Goal: Task Accomplishment & Management: Manage account settings

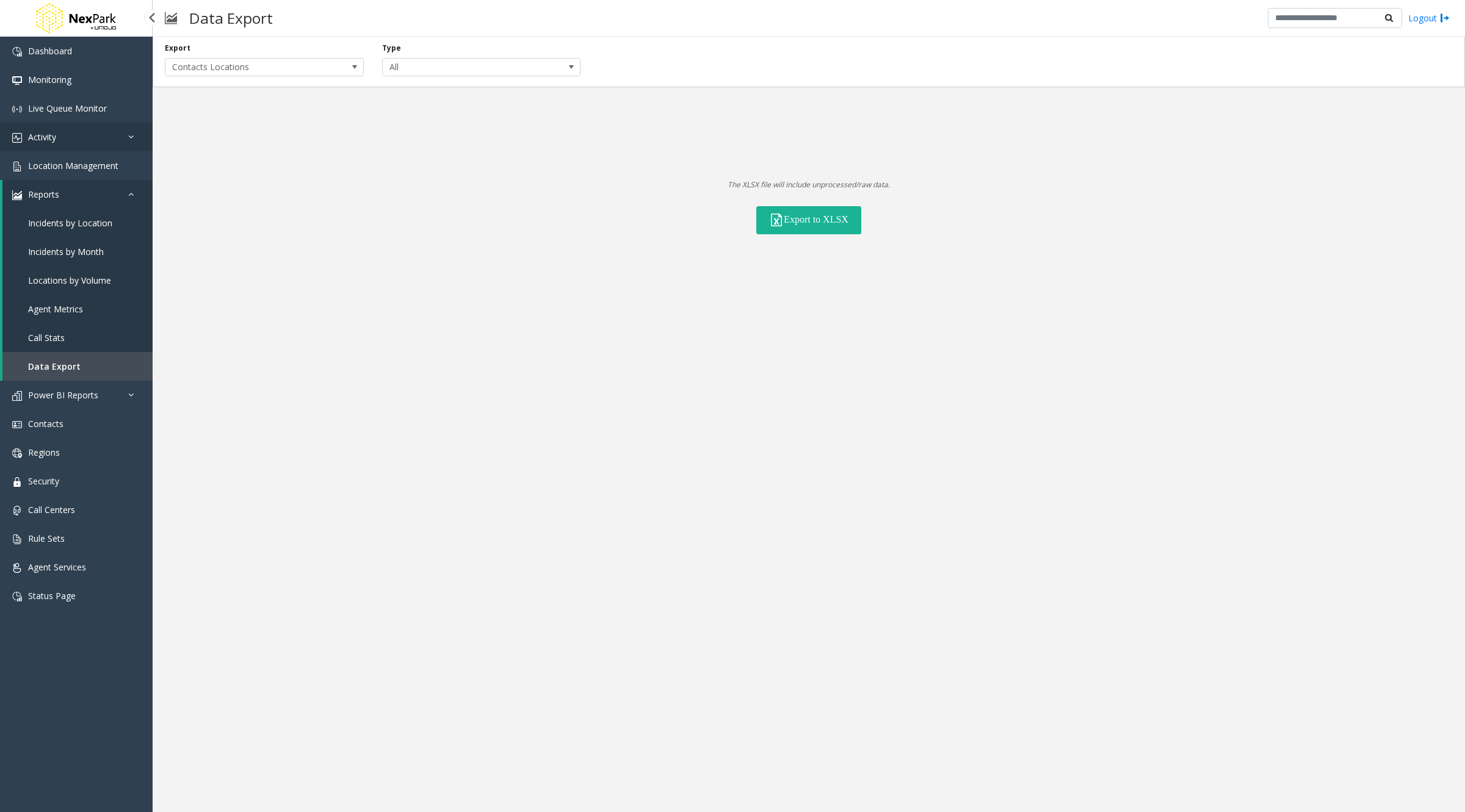
click at [65, 142] on link "Activity" at bounding box center [76, 137] width 153 height 29
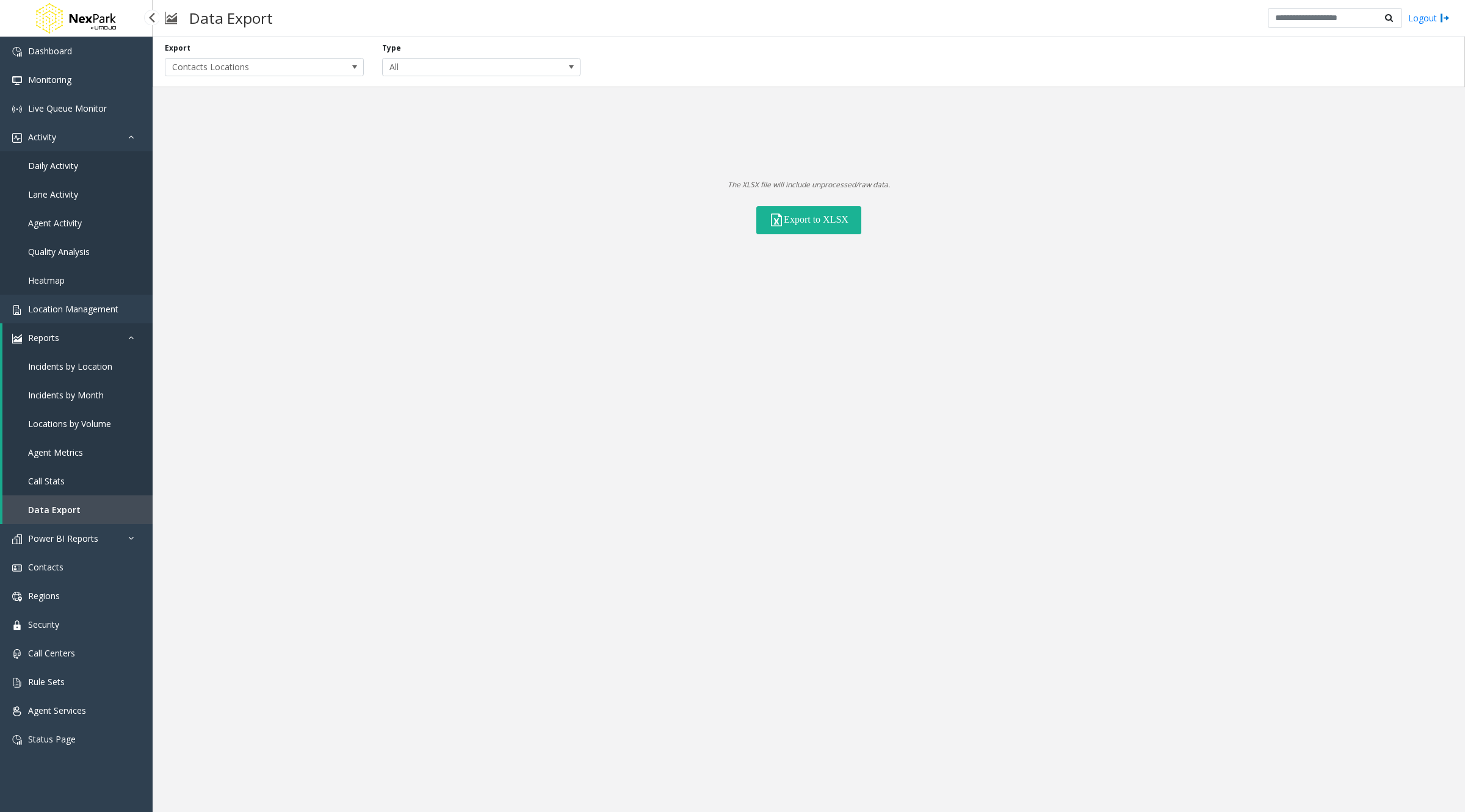
click at [69, 169] on span "Daily Activity" at bounding box center [53, 165] width 50 height 11
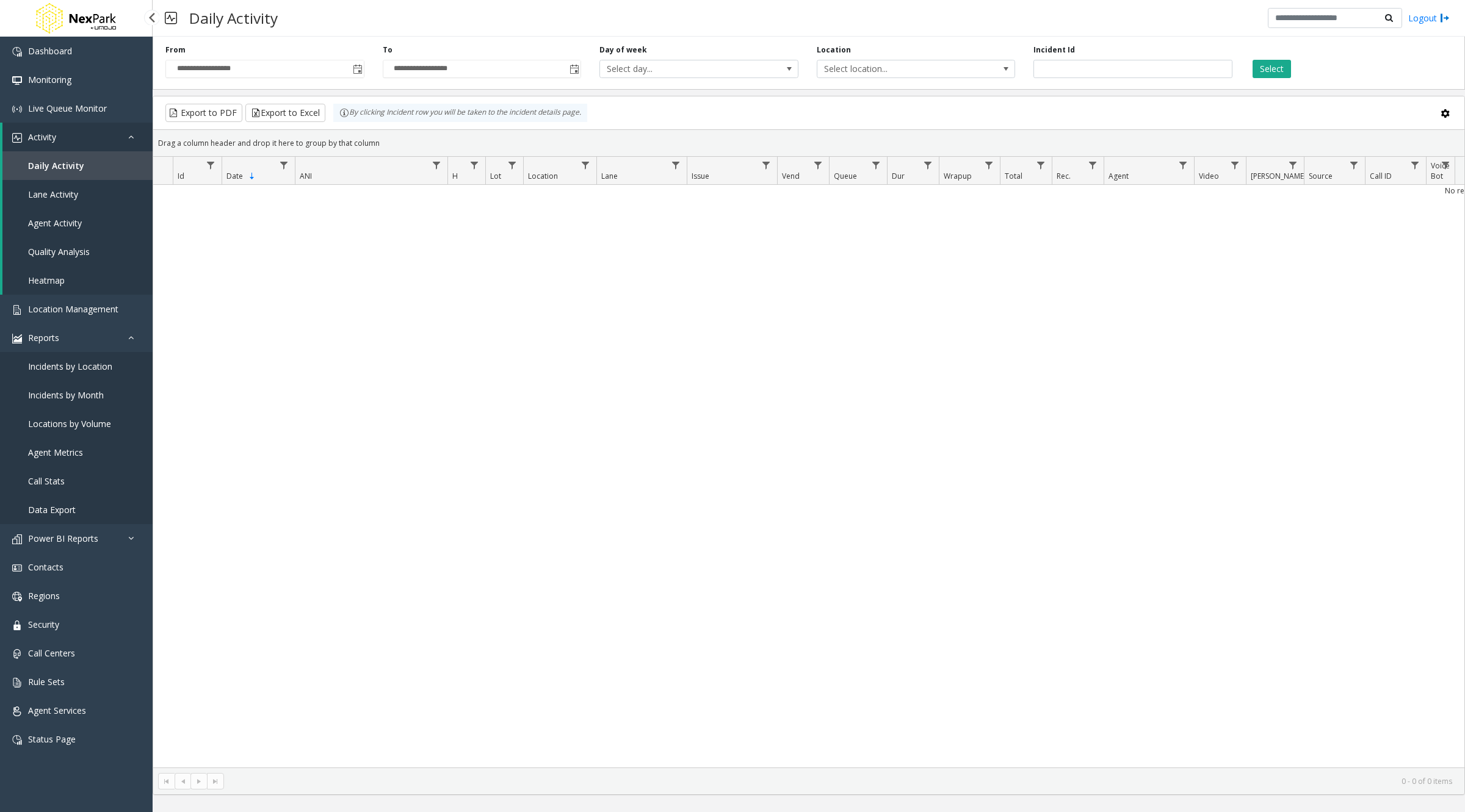
click at [68, 170] on span "Daily Activity" at bounding box center [56, 165] width 56 height 11
click at [79, 546] on link "Power BI Reports" at bounding box center [76, 538] width 153 height 29
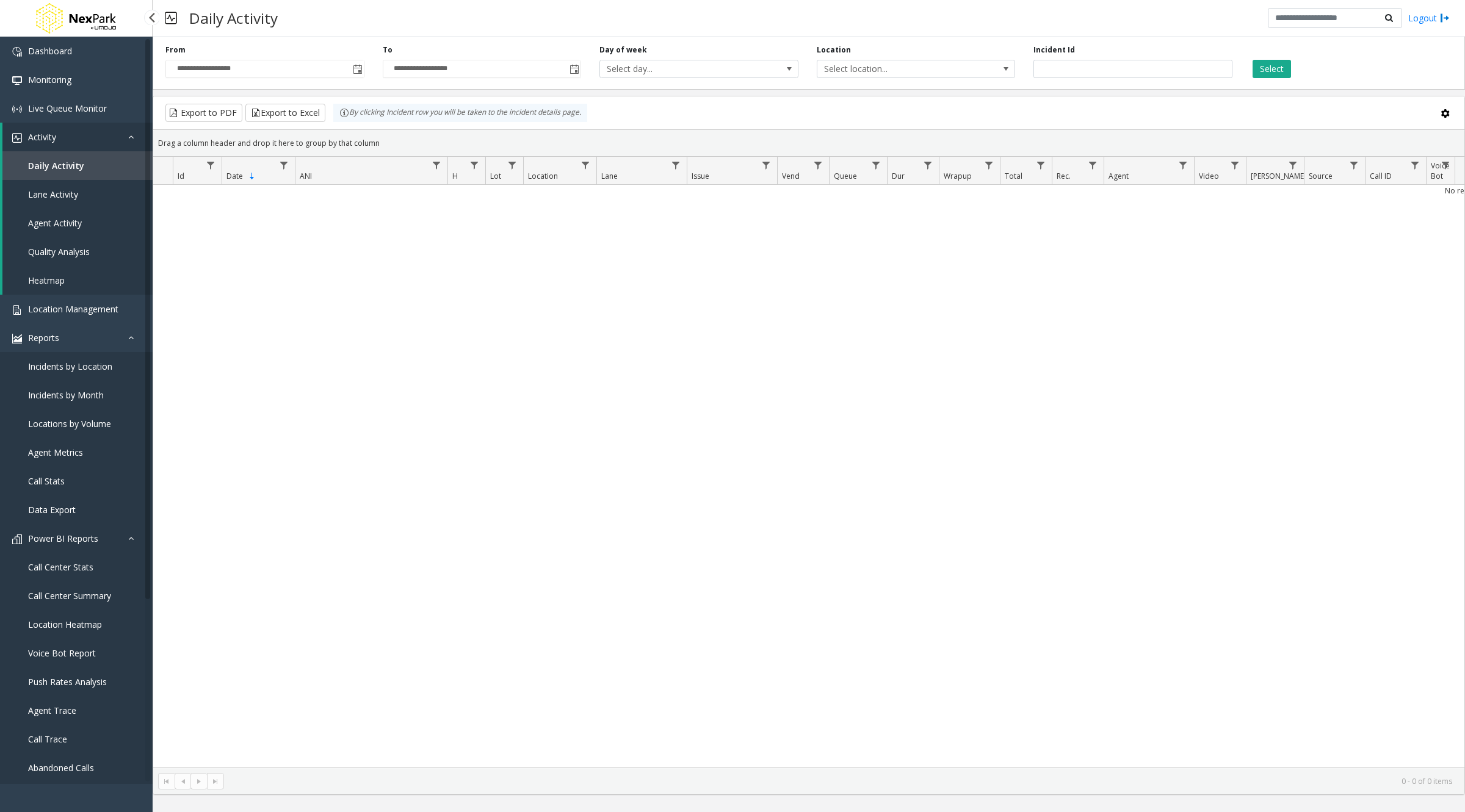
click at [81, 542] on span "Power BI Reports" at bounding box center [63, 539] width 70 height 11
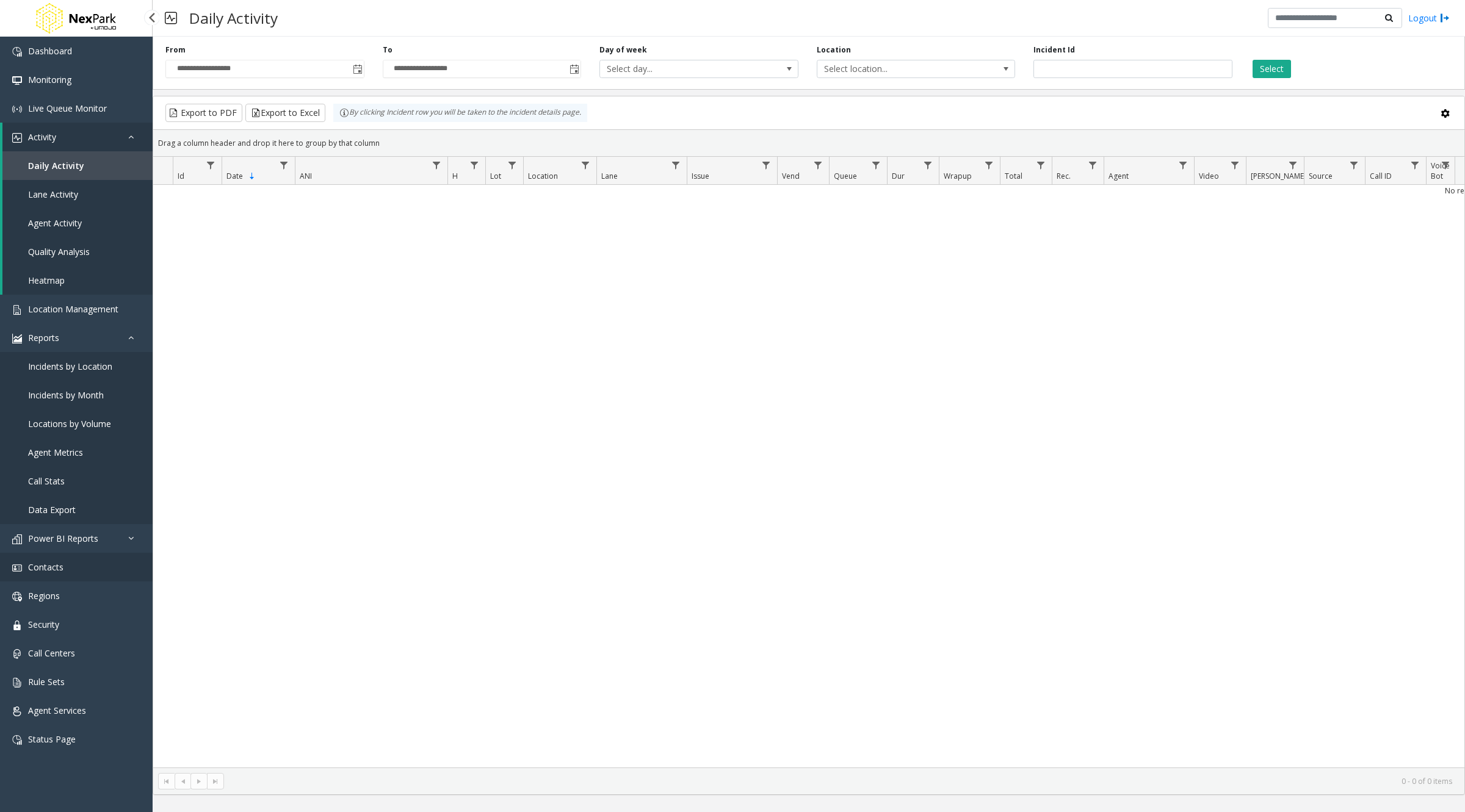
click at [79, 576] on link "Contacts" at bounding box center [76, 567] width 153 height 29
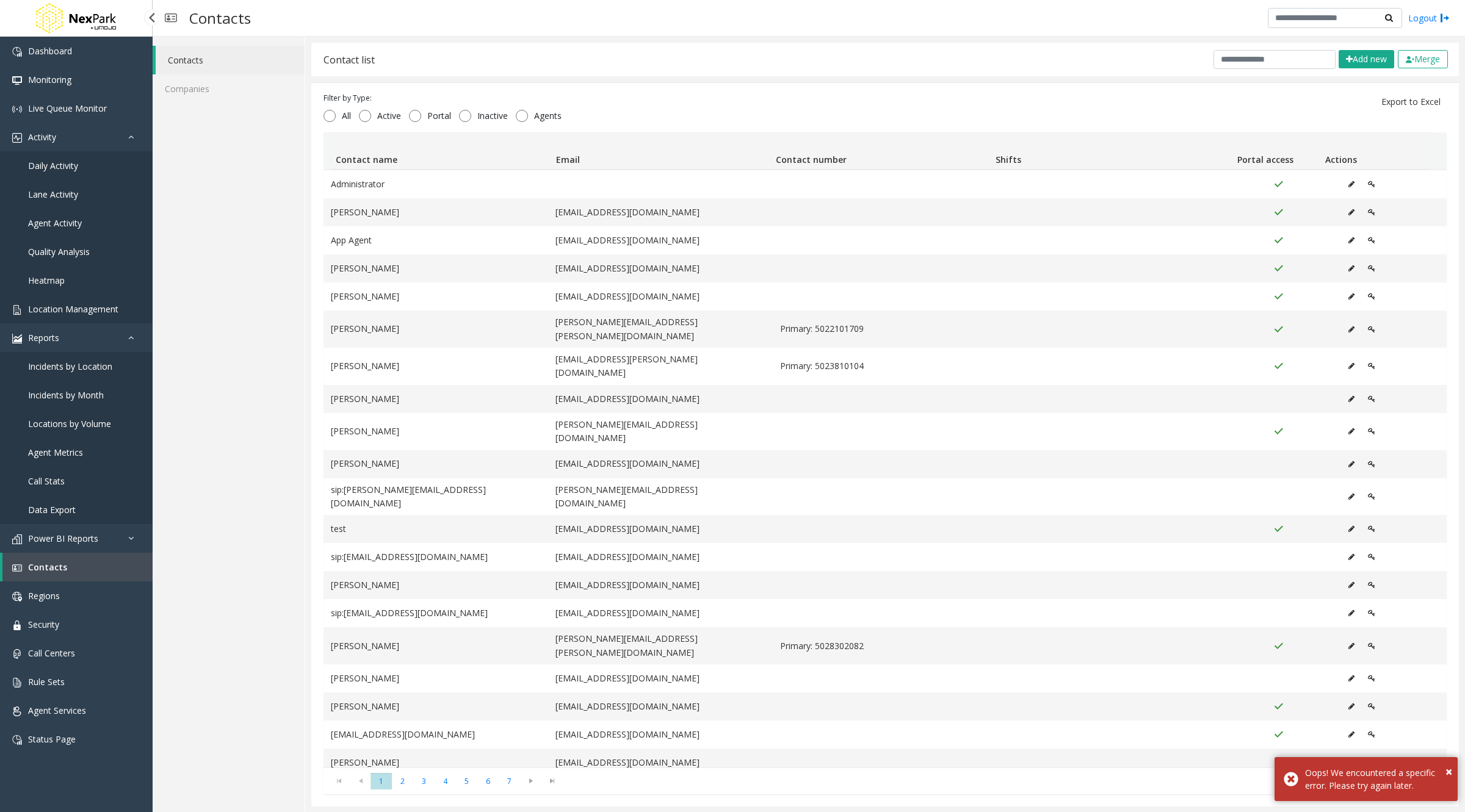
click at [93, 307] on span "Location Management" at bounding box center [73, 309] width 90 height 11
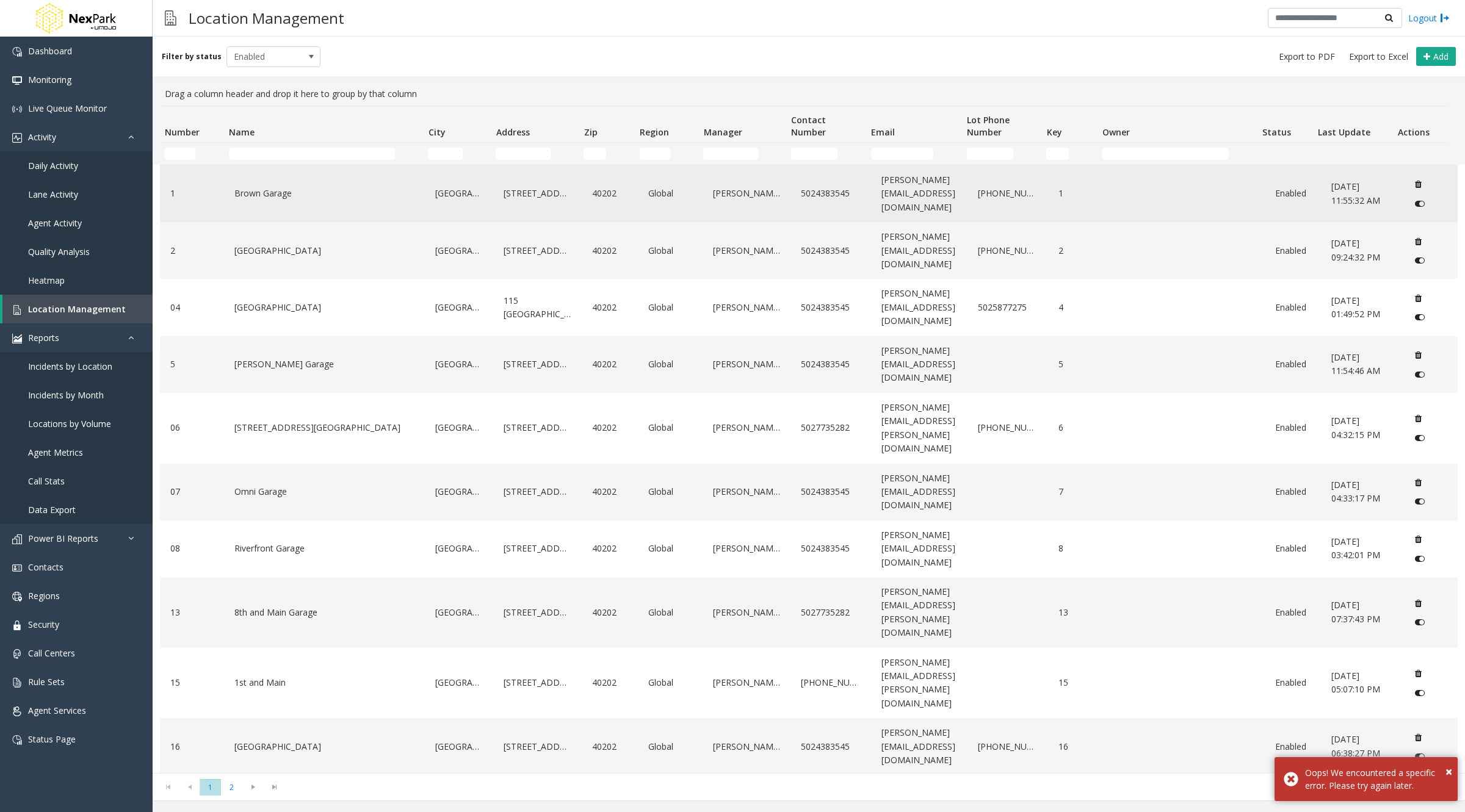
click at [279, 188] on link "Brown Garage" at bounding box center [324, 193] width 186 height 20
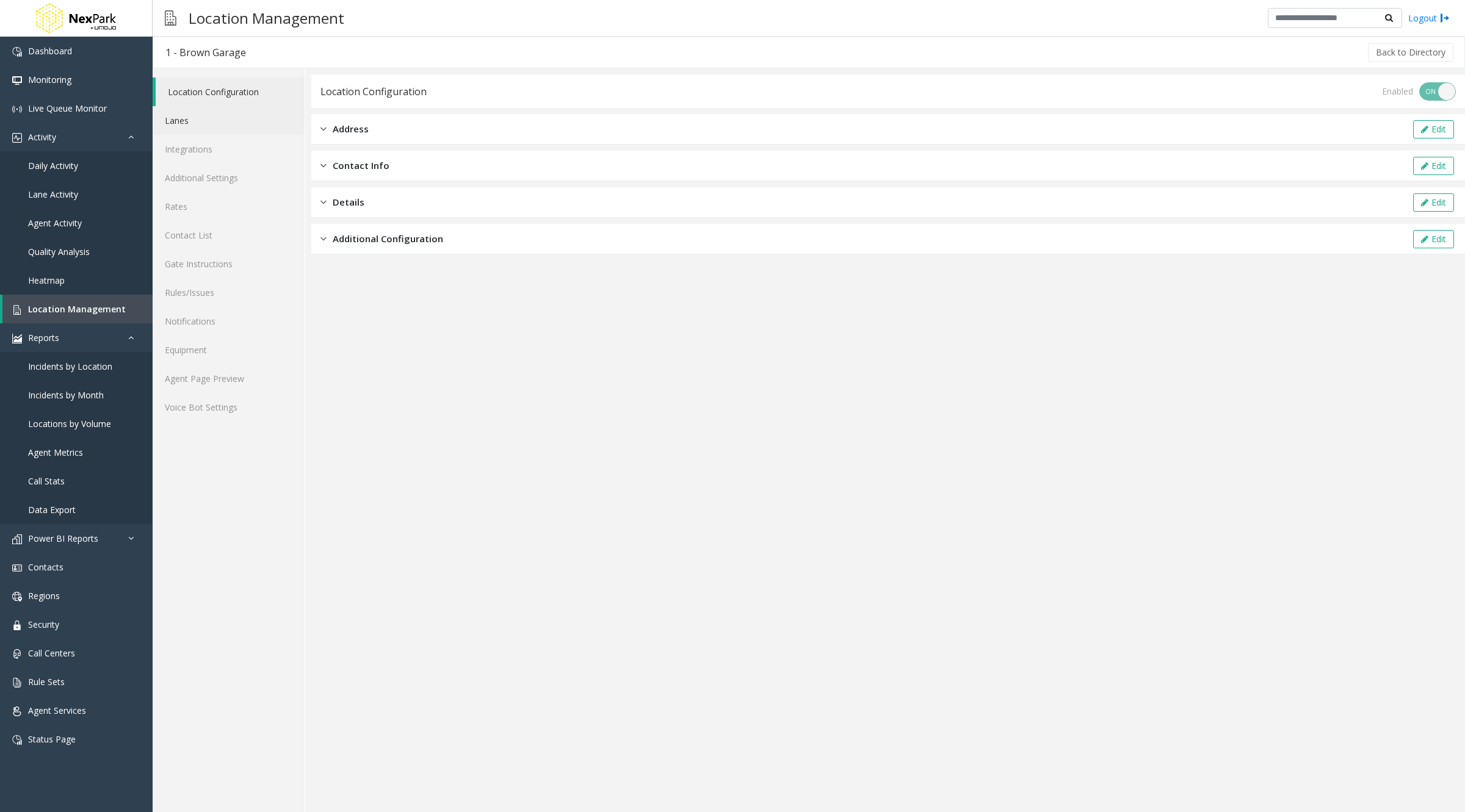
click at [184, 120] on link "Lanes" at bounding box center [229, 120] width 152 height 29
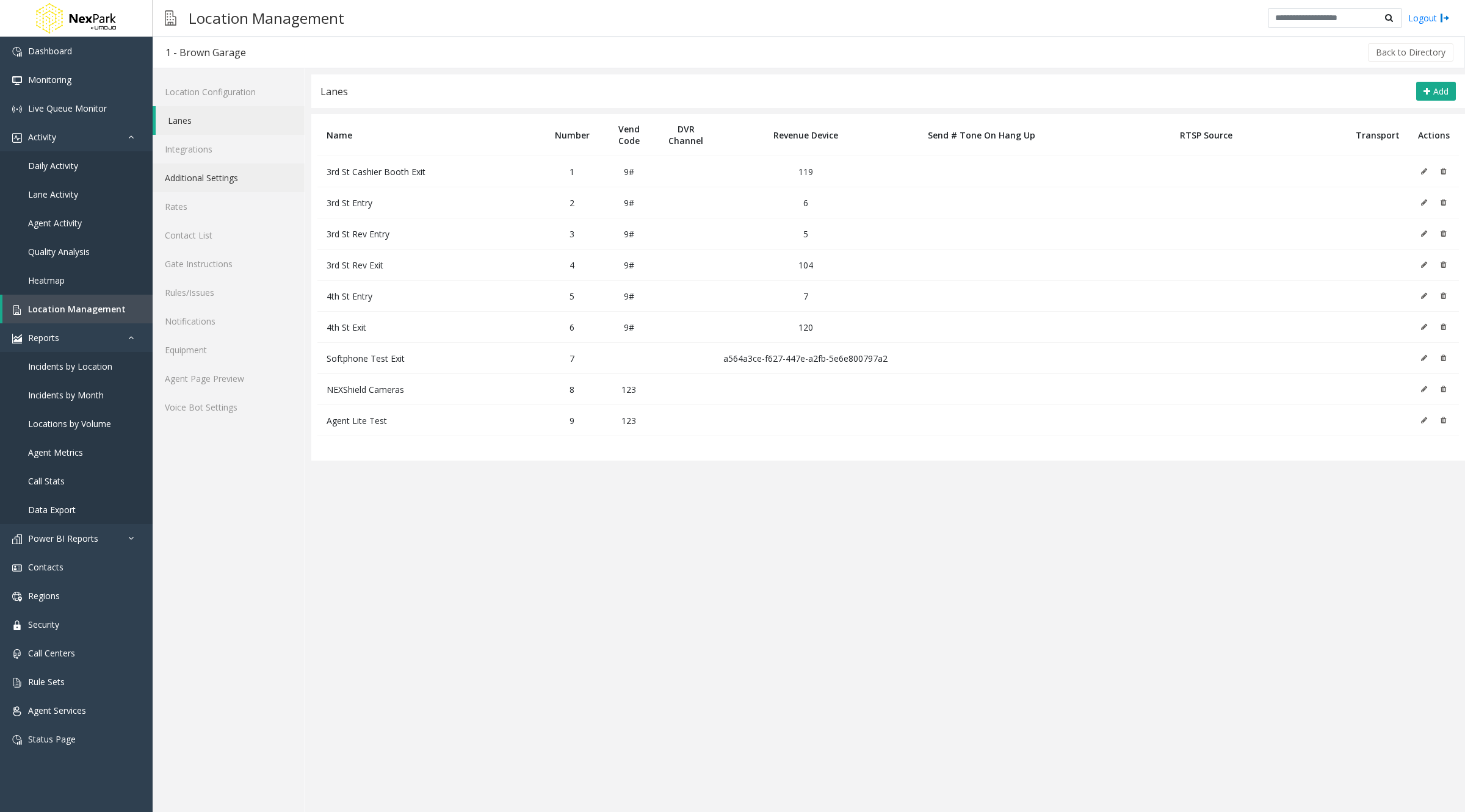
click at [198, 164] on link "Additional Settings" at bounding box center [229, 178] width 152 height 29
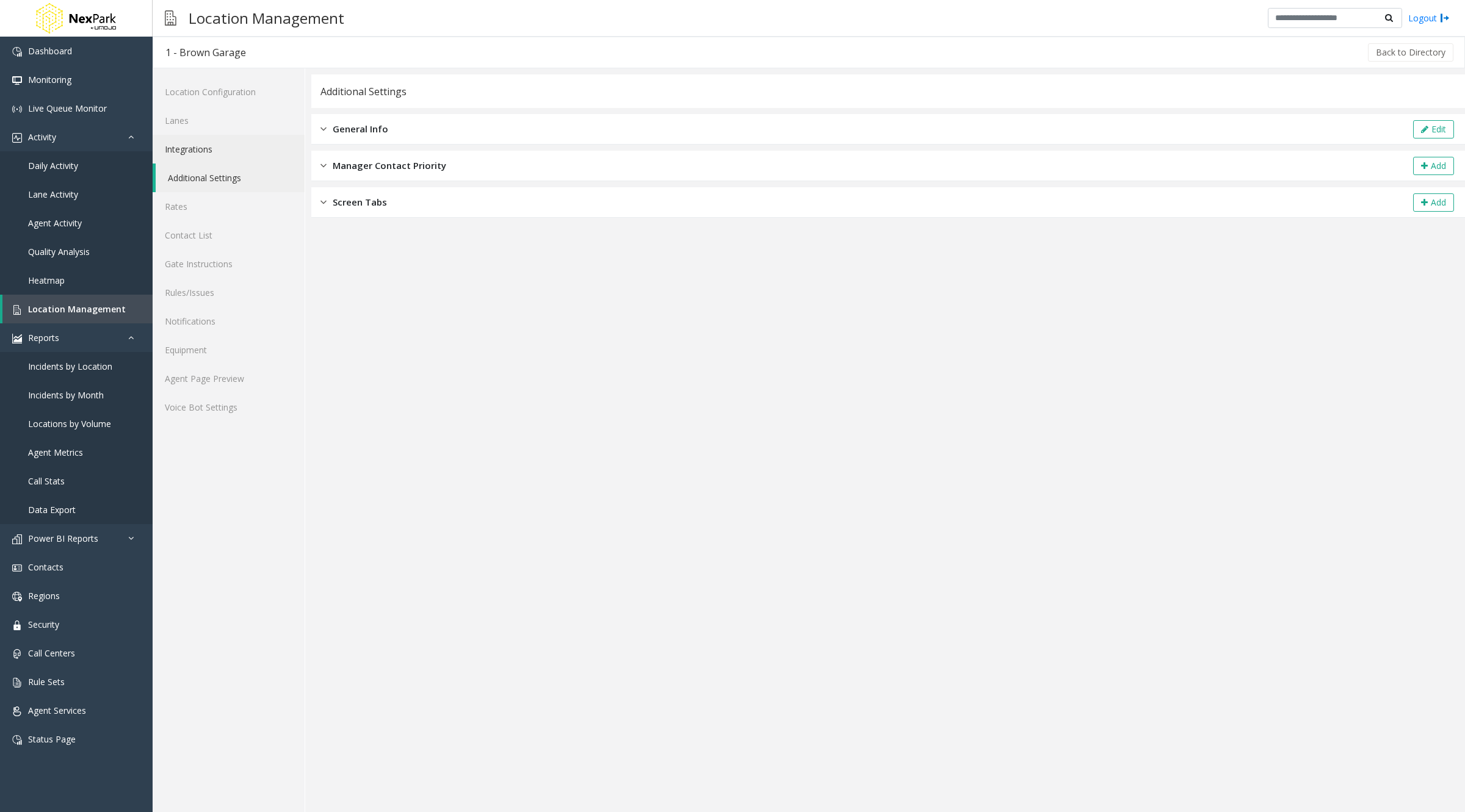
click at [197, 152] on link "Integrations" at bounding box center [229, 149] width 152 height 29
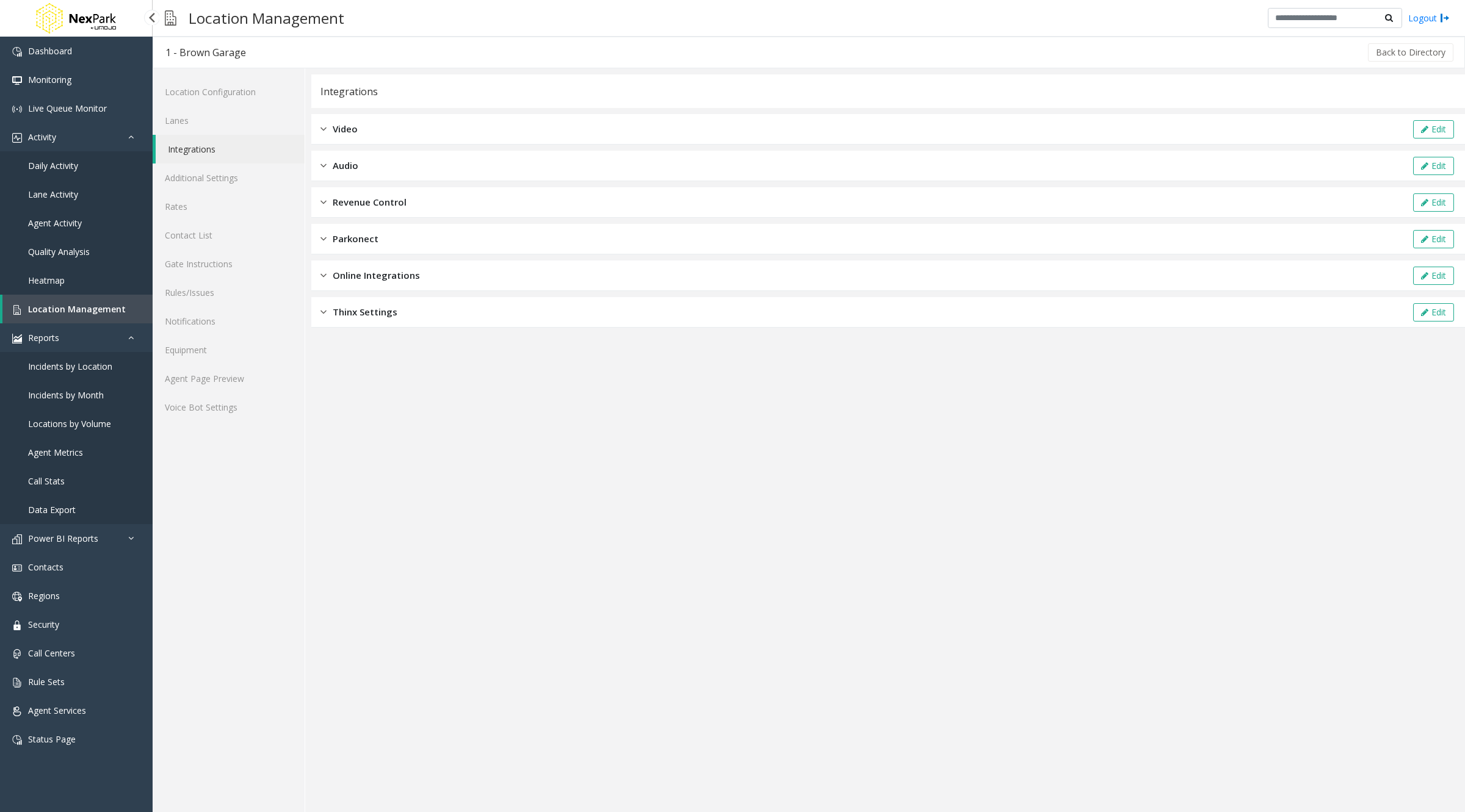
click at [70, 163] on span "Daily Activity" at bounding box center [53, 165] width 50 height 11
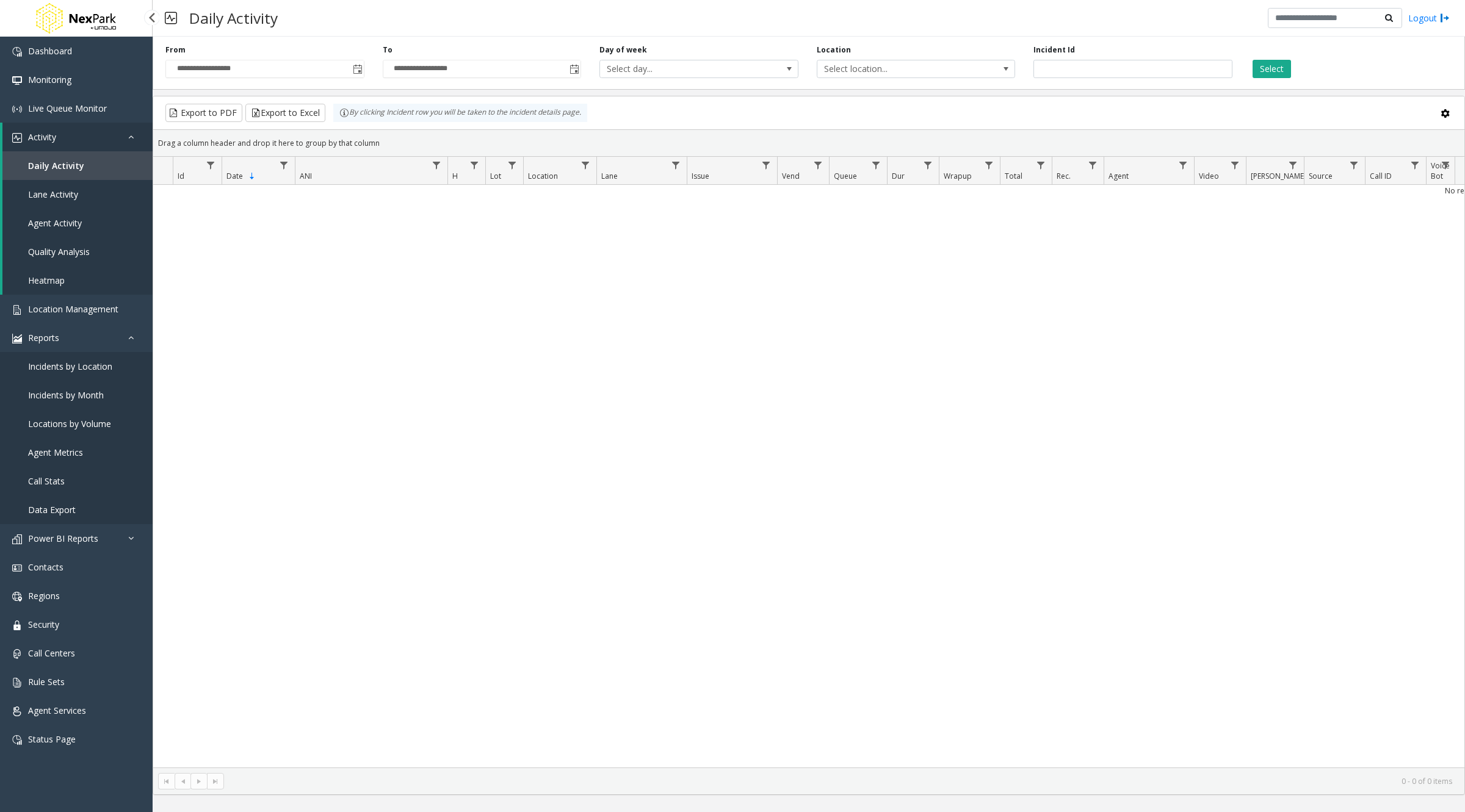
click at [66, 165] on span "Daily Activity" at bounding box center [56, 165] width 56 height 11
click at [72, 307] on span "Location Management" at bounding box center [73, 309] width 90 height 11
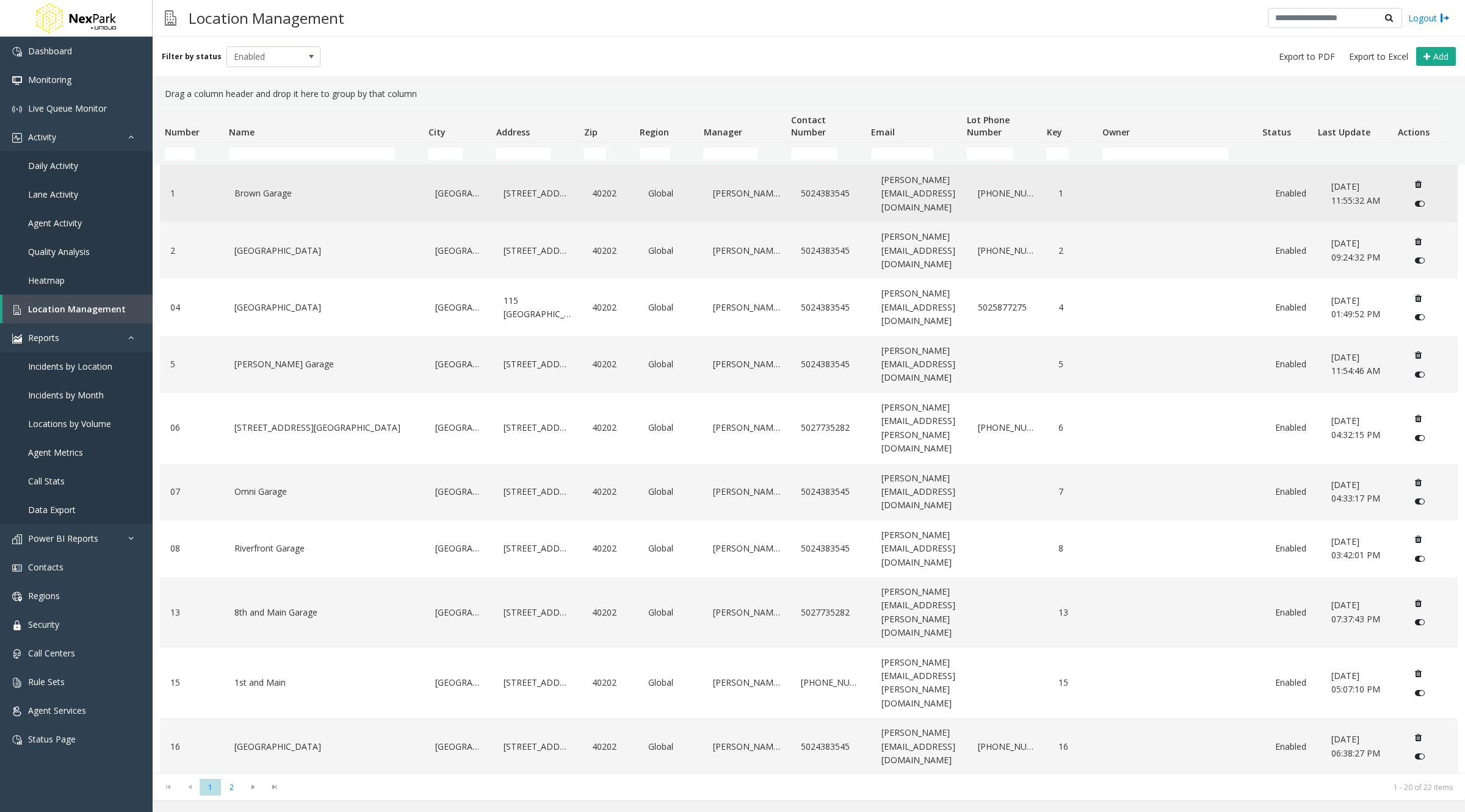
click at [318, 191] on link "Brown Garage" at bounding box center [324, 193] width 186 height 20
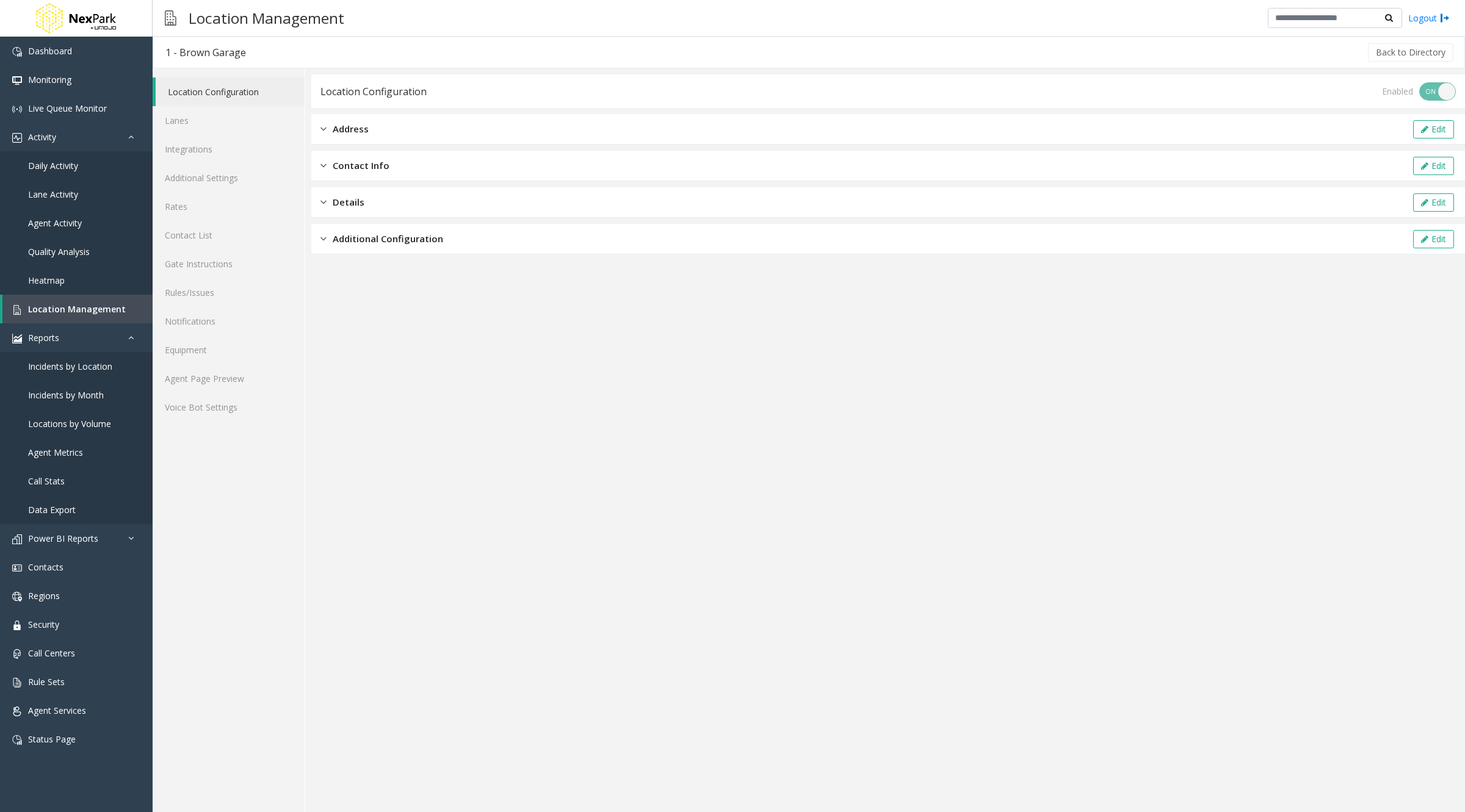
click at [234, 95] on link "Location Configuration" at bounding box center [229, 91] width 149 height 29
click at [215, 131] on link "Lanes" at bounding box center [229, 120] width 152 height 29
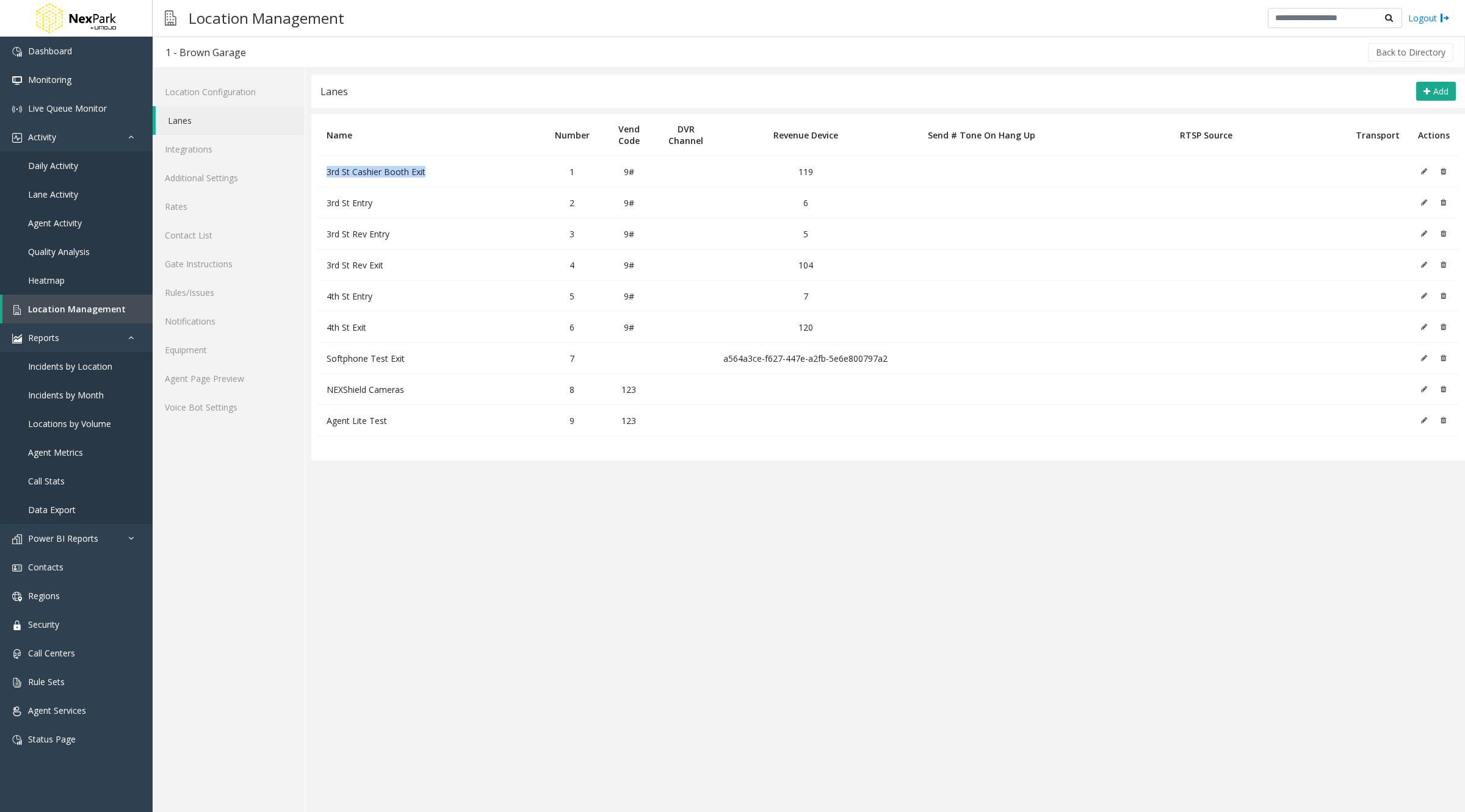
drag, startPoint x: 326, startPoint y: 174, endPoint x: 428, endPoint y: 171, distance: 102.0
click at [428, 171] on td "3rd St Cashier Booth Exit" at bounding box center [431, 171] width 226 height 31
drag, startPoint x: 327, startPoint y: 202, endPoint x: 377, endPoint y: 203, distance: 50.0
click at [377, 203] on td "3rd St Entry" at bounding box center [431, 203] width 226 height 31
drag, startPoint x: 324, startPoint y: 227, endPoint x: 406, endPoint y: 229, distance: 82.0
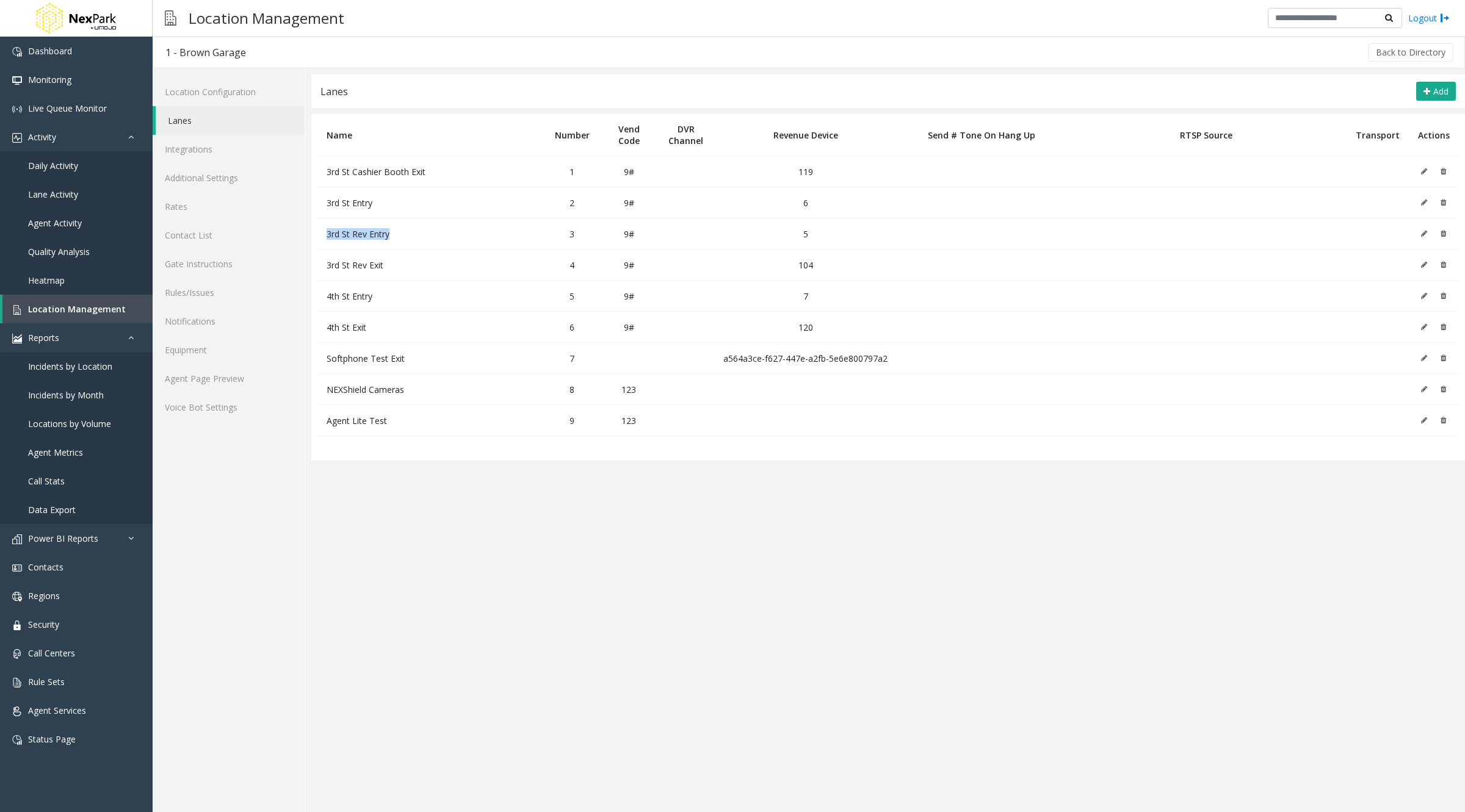
click at [406, 229] on td "3rd St Rev Entry" at bounding box center [431, 234] width 226 height 31
drag, startPoint x: 325, startPoint y: 261, endPoint x: 394, endPoint y: 265, distance: 69.1
click at [394, 265] on td "3rd St Rev Exit" at bounding box center [431, 265] width 226 height 31
drag, startPoint x: 332, startPoint y: 291, endPoint x: 681, endPoint y: 409, distance: 368.4
click at [681, 409] on tbody "3rd St Cashier Booth Exit 1 9# 119 3rd St Entry 2 9# 6 3rd St Rev Entry 3 9# 5 …" at bounding box center [888, 296] width 1142 height 280
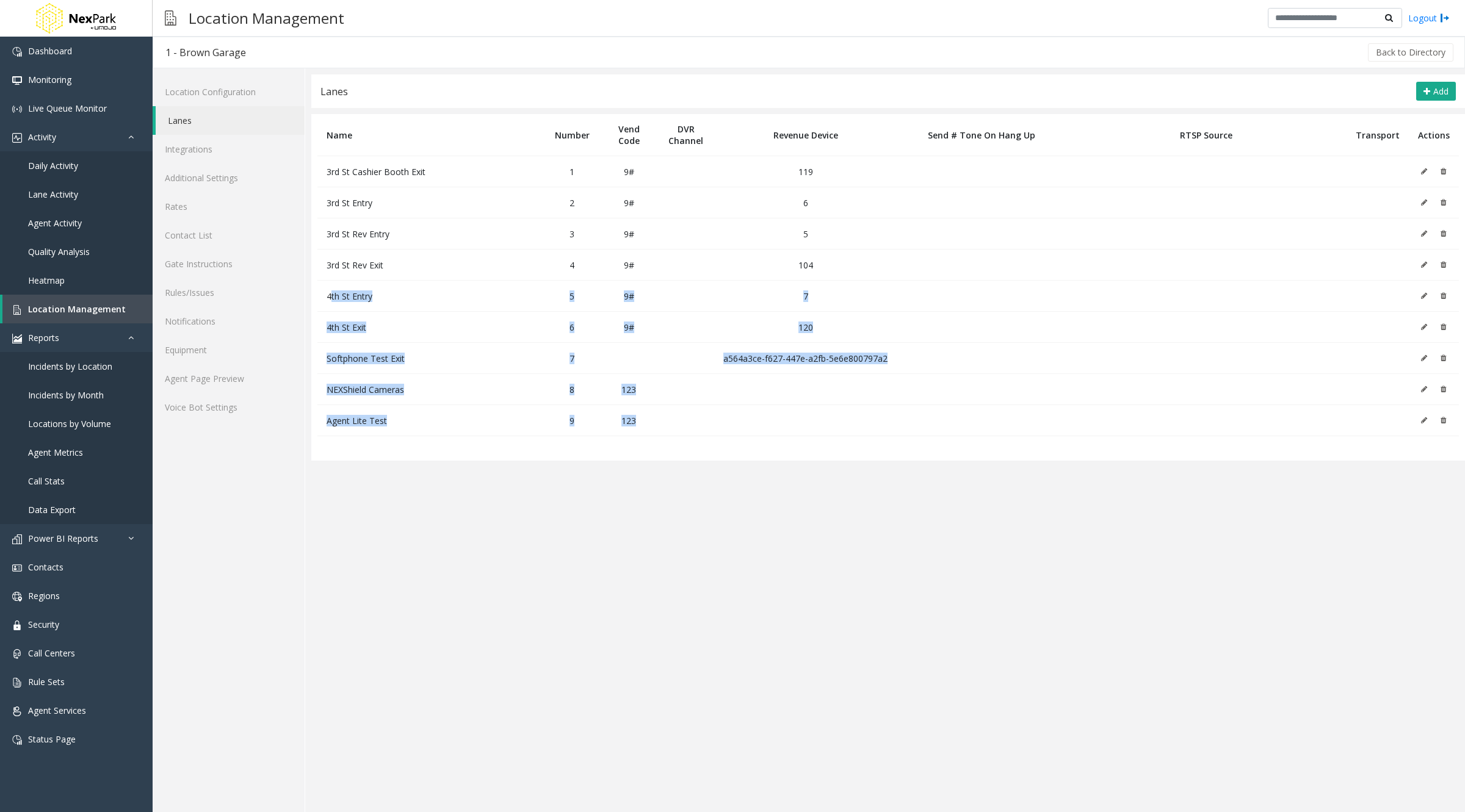
click at [793, 293] on td "7" at bounding box center [805, 296] width 183 height 31
click at [805, 176] on td "119" at bounding box center [805, 171] width 183 height 31
click at [196, 92] on link "Location Configuration" at bounding box center [229, 91] width 152 height 29
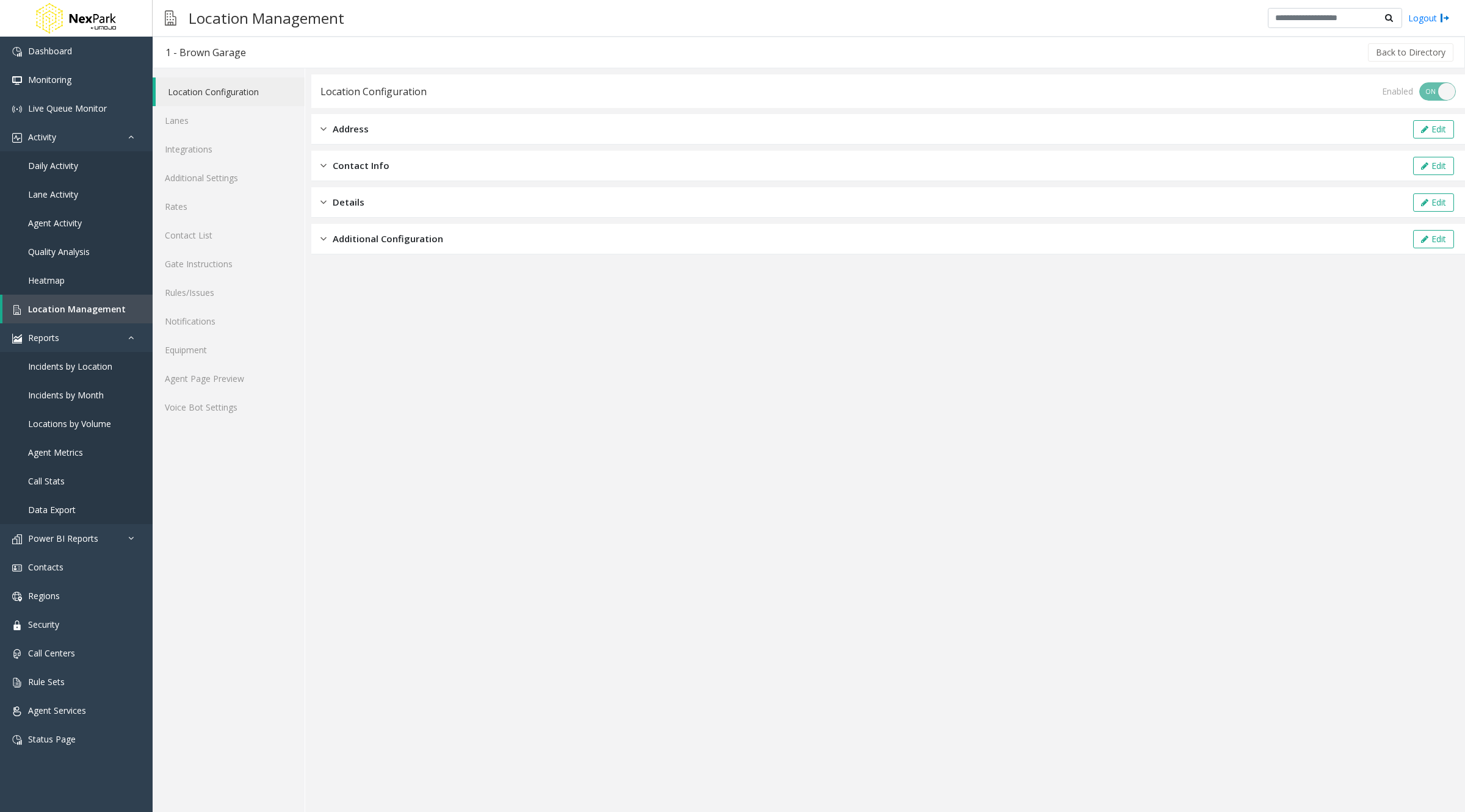
click at [346, 128] on span "Address" at bounding box center [350, 129] width 36 height 14
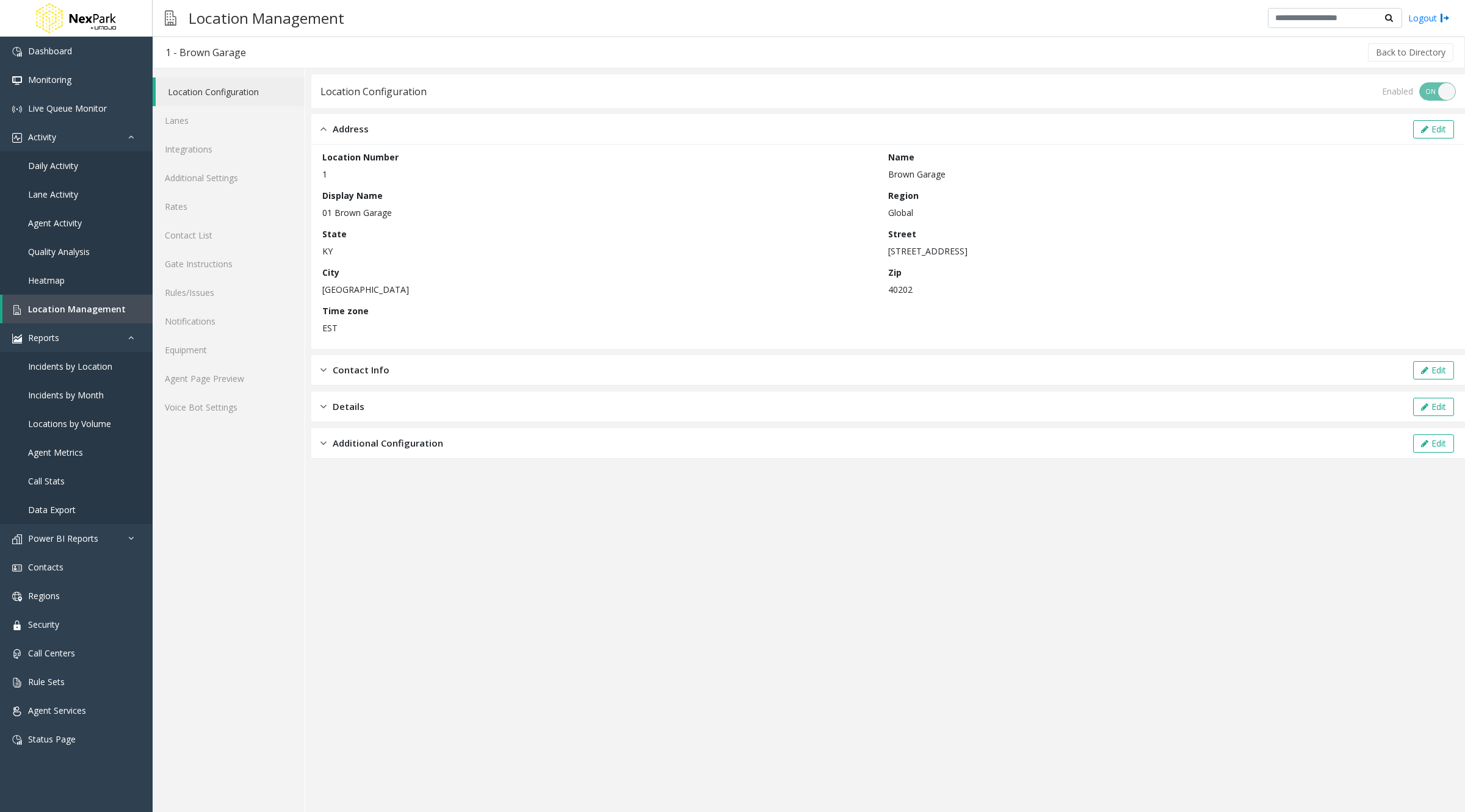
drag, startPoint x: 319, startPoint y: 176, endPoint x: 345, endPoint y: 177, distance: 26.0
click at [345, 177] on div "Location Number 1 Name Brown Garage Display Name 01 Brown Garage Region Global …" at bounding box center [888, 247] width 1154 height 204
drag, startPoint x: 327, startPoint y: 217, endPoint x: 442, endPoint y: 232, distance: 116.0
click at [442, 232] on div "Location Number 1 Name Brown Garage Display Name 01 Brown Garage Region Global …" at bounding box center [888, 247] width 1131 height 192
click at [392, 399] on div "Details Edit" at bounding box center [888, 407] width 1154 height 31
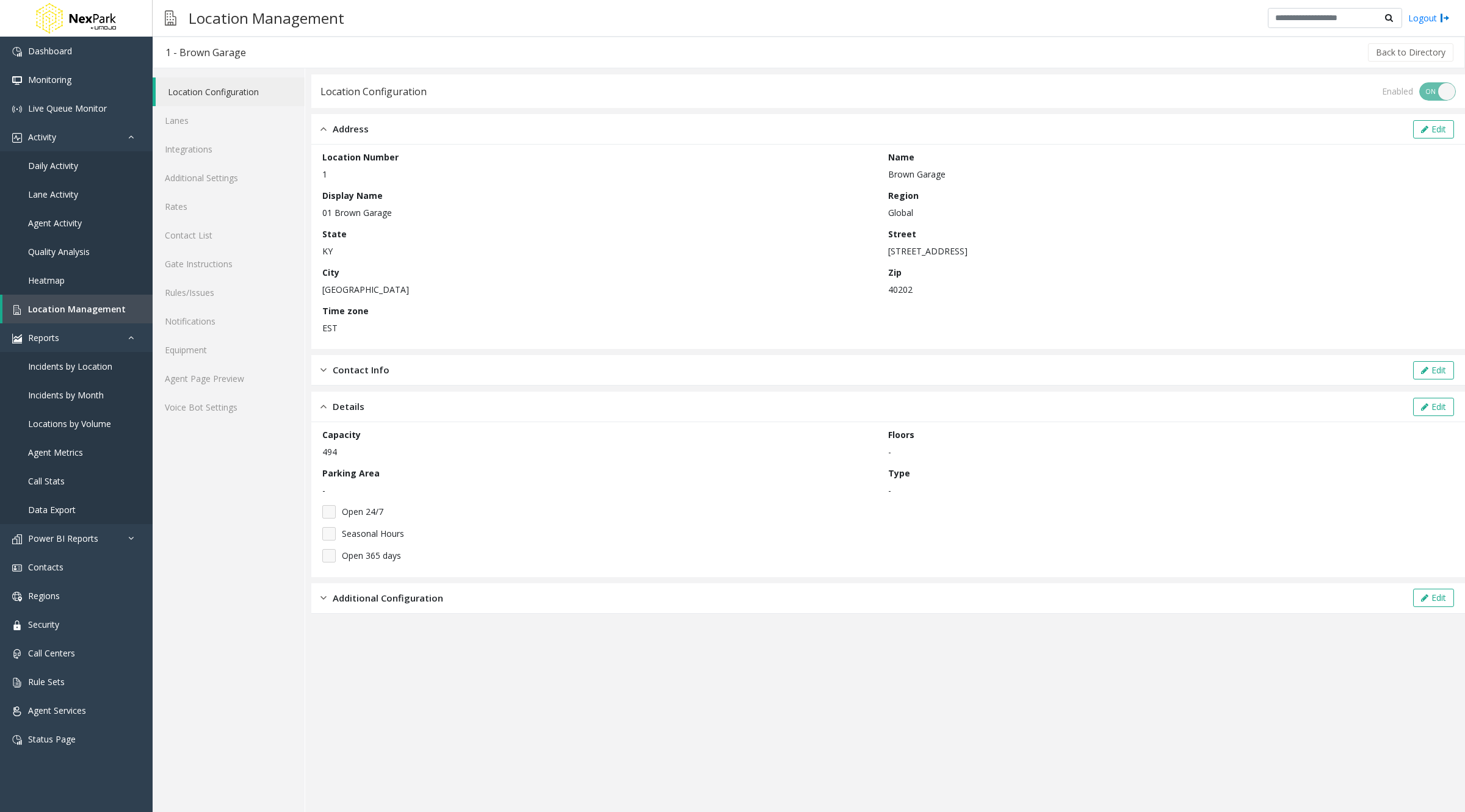
click at [385, 369] on span "Contact Info" at bounding box center [360, 370] width 57 height 14
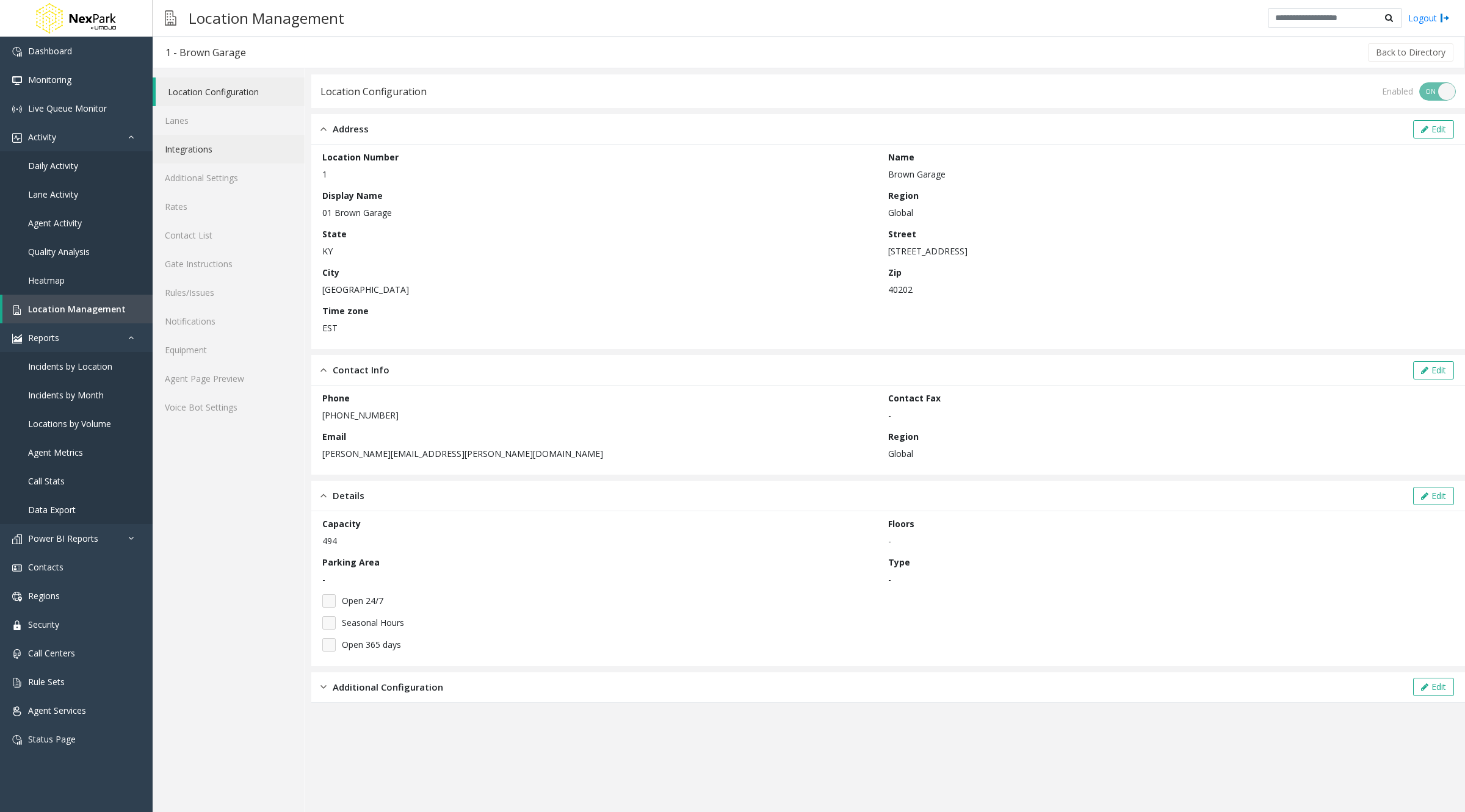
click at [190, 144] on link "Integrations" at bounding box center [229, 149] width 152 height 29
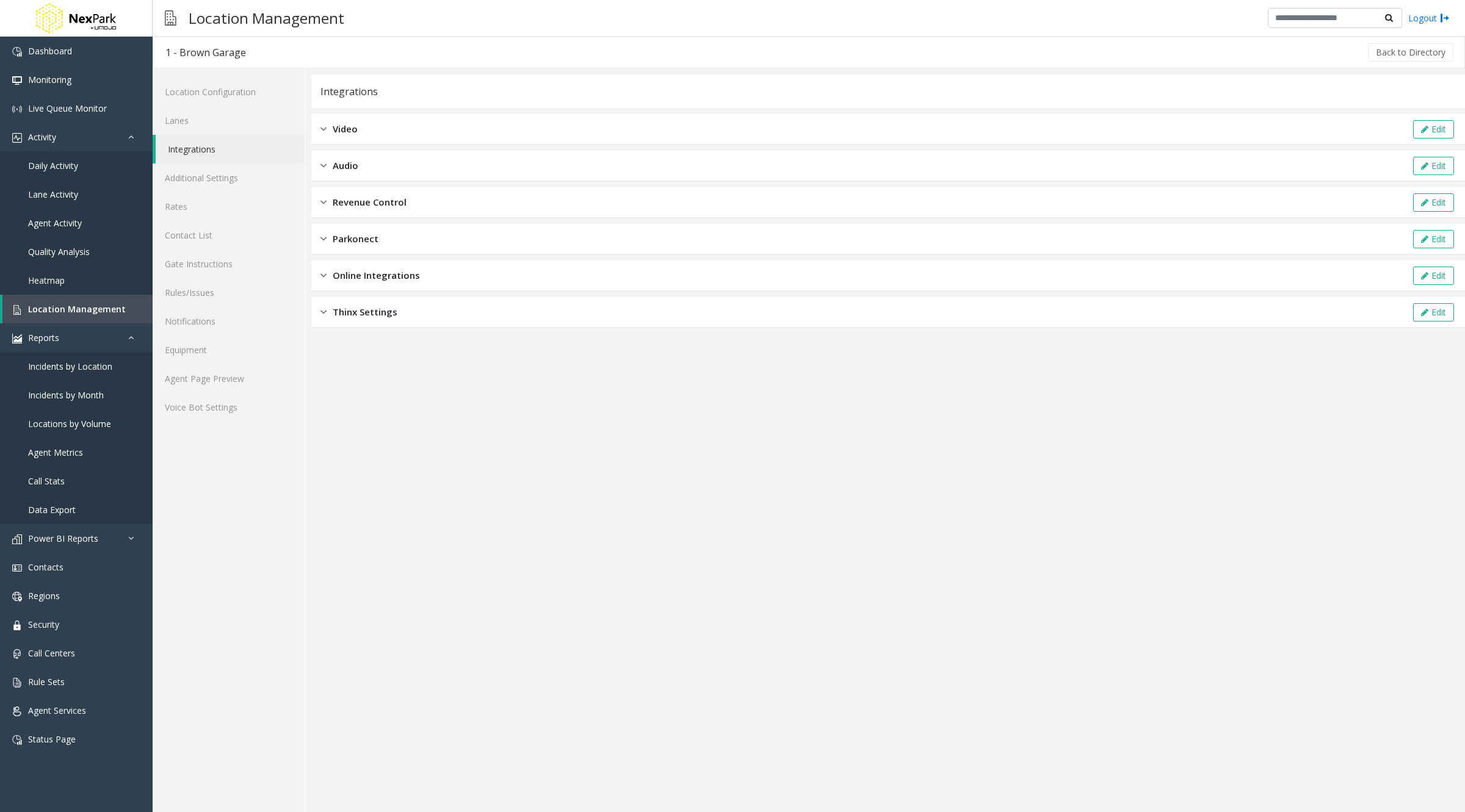
click at [366, 129] on div "Video Edit" at bounding box center [888, 130] width 1154 height 31
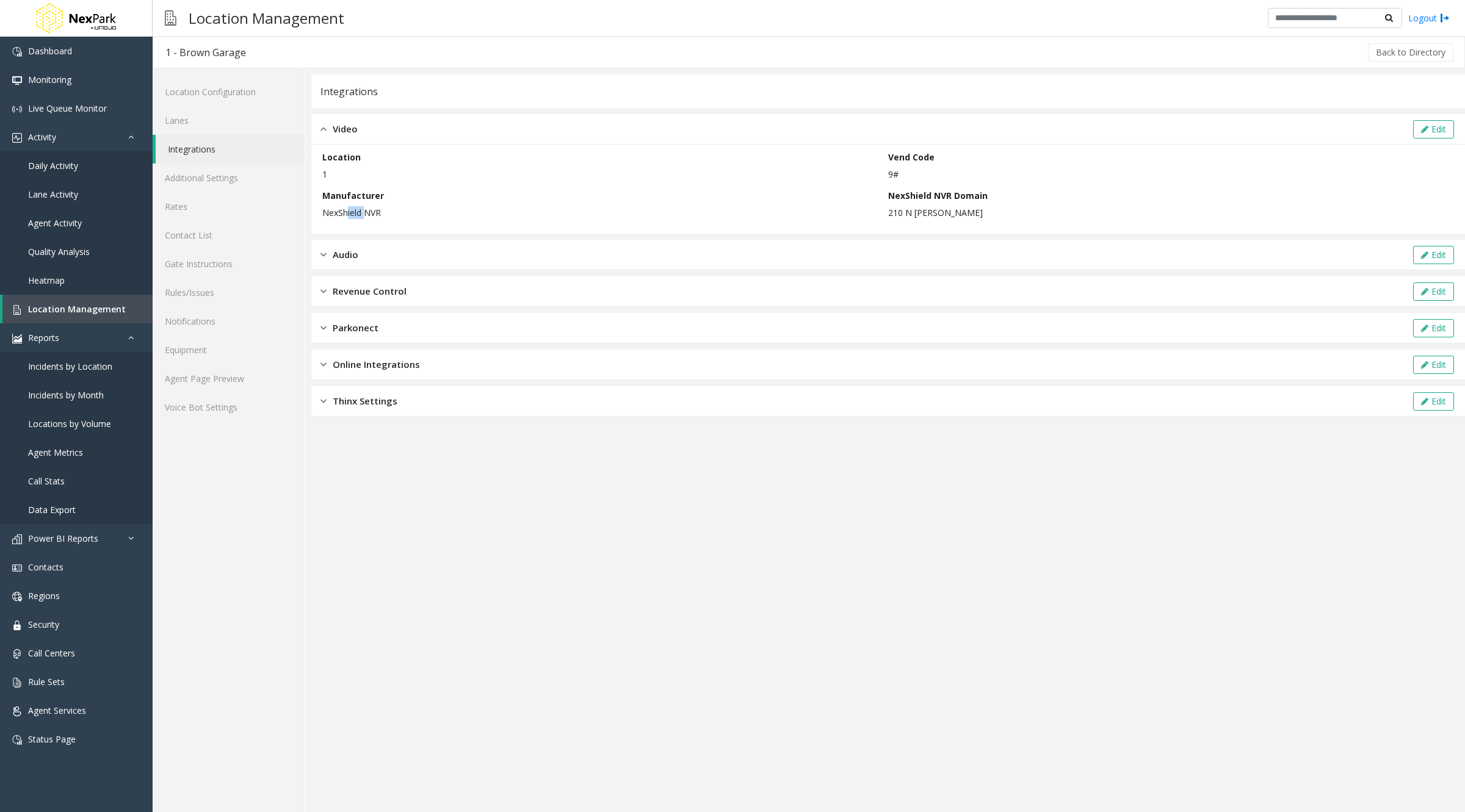
drag, startPoint x: 345, startPoint y: 211, endPoint x: 362, endPoint y: 211, distance: 17.0
click at [362, 211] on p "NexShield NVR" at bounding box center [602, 213] width 560 height 13
click at [350, 246] on div "Audio Edit" at bounding box center [888, 255] width 1154 height 31
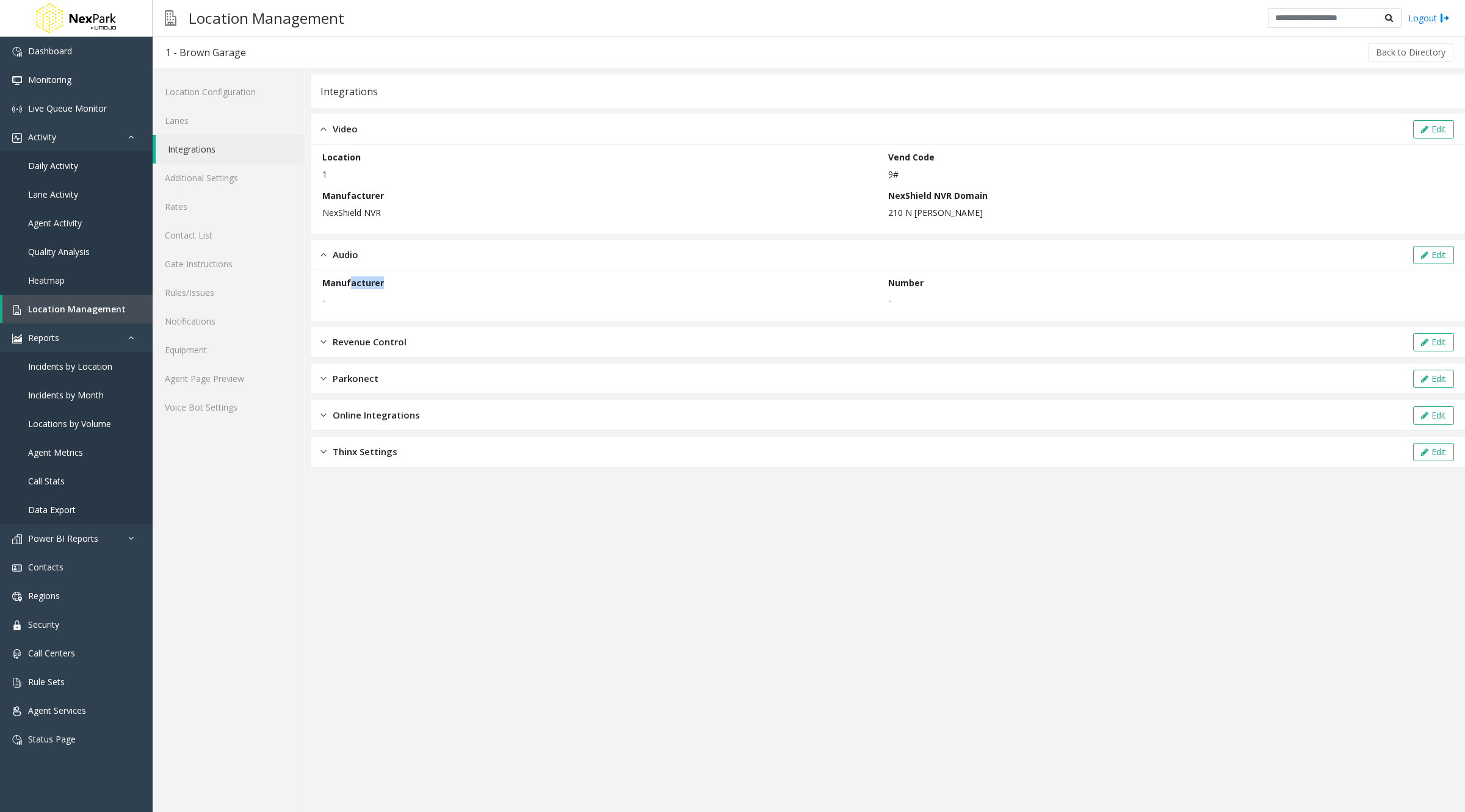
drag, startPoint x: 350, startPoint y: 279, endPoint x: 380, endPoint y: 279, distance: 30.0
click at [380, 279] on label "Manufacturer" at bounding box center [353, 283] width 61 height 13
click at [361, 330] on div "Revenue Control Edit" at bounding box center [888, 342] width 1154 height 31
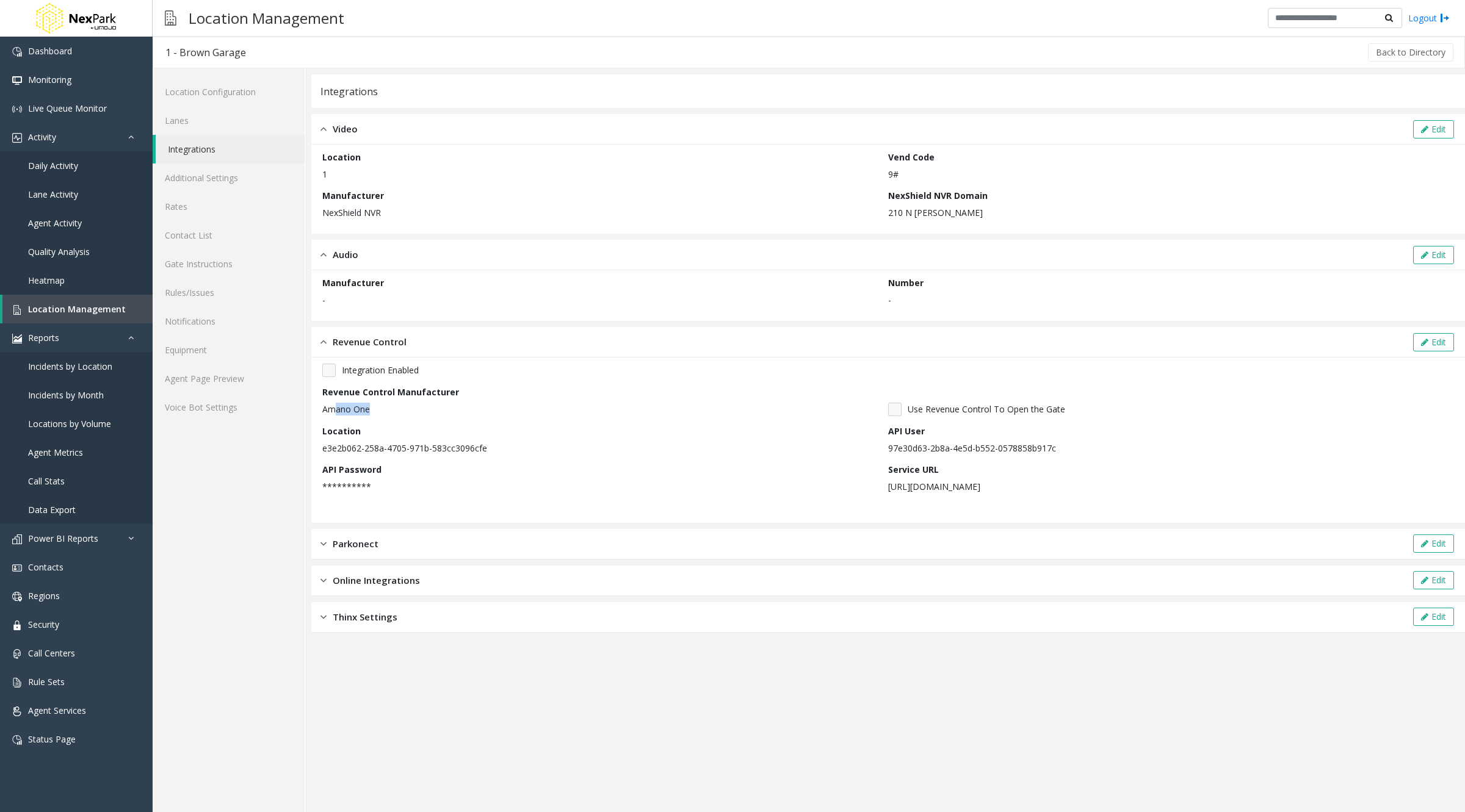
drag, startPoint x: 386, startPoint y: 402, endPoint x: 330, endPoint y: 409, distance: 56.4
click at [330, 409] on p "Amano One" at bounding box center [602, 409] width 560 height 13
click at [353, 532] on div "Parkonect Edit" at bounding box center [888, 544] width 1154 height 31
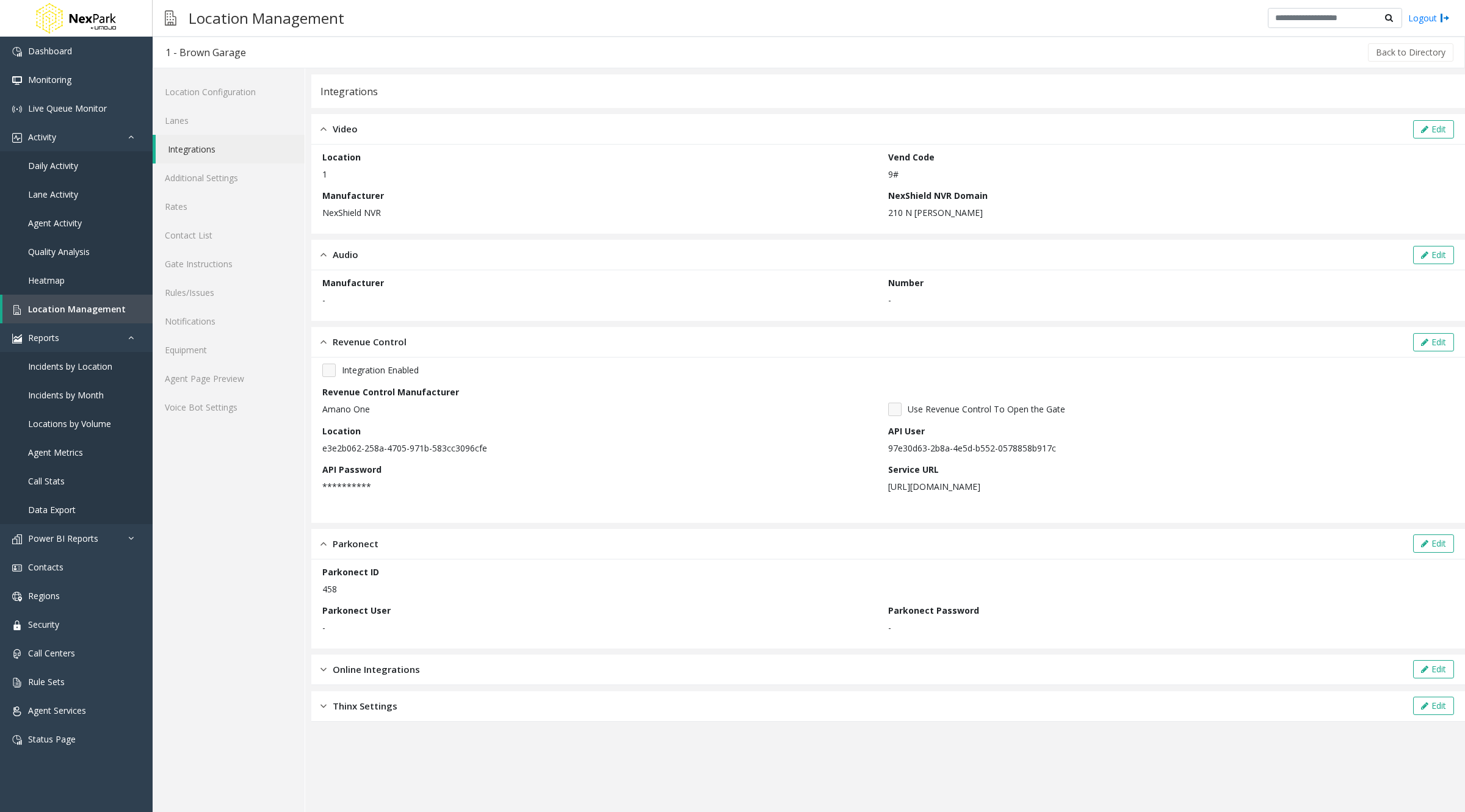
click at [358, 656] on div "Online Integrations Edit" at bounding box center [888, 670] width 1154 height 31
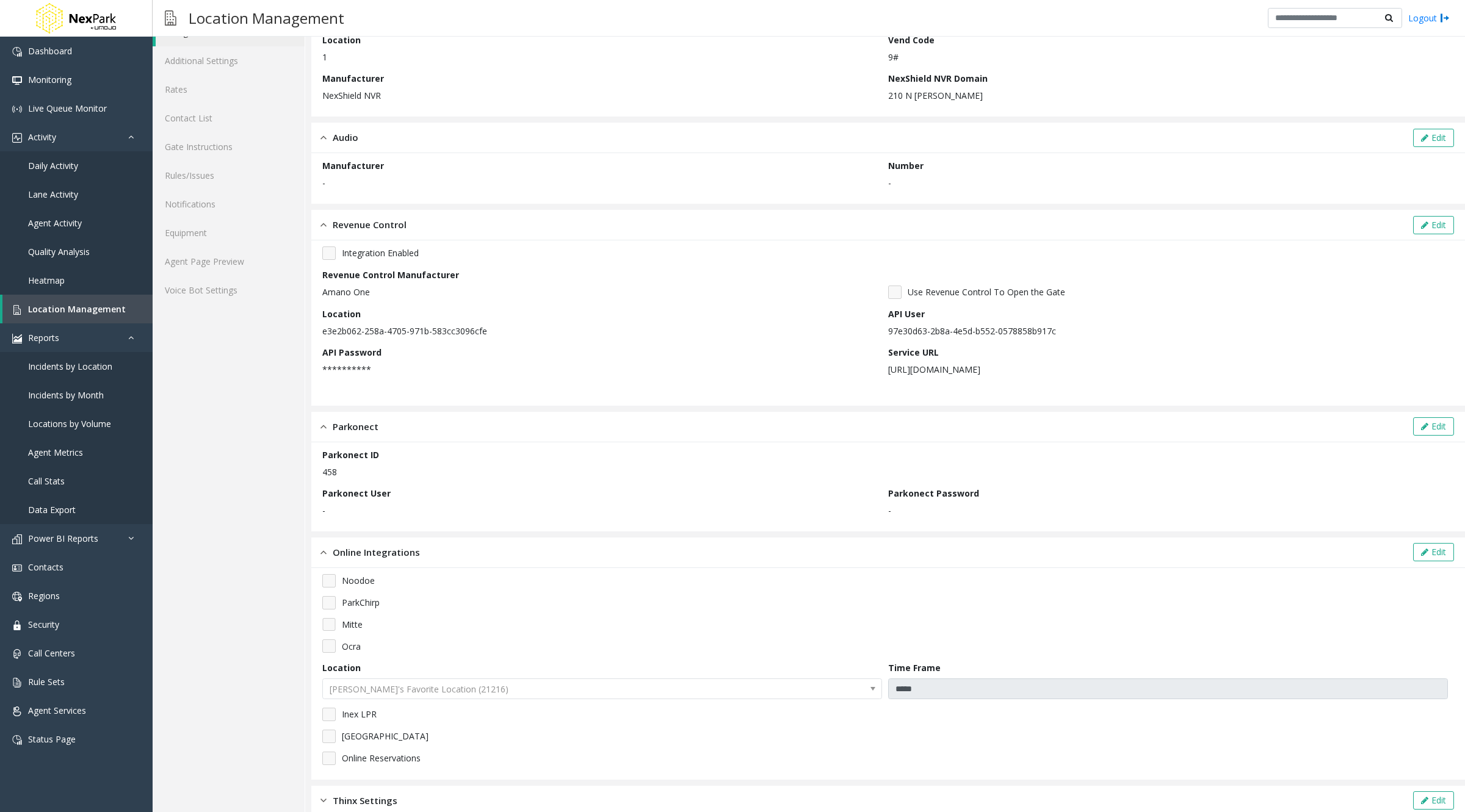
scroll to position [136, 0]
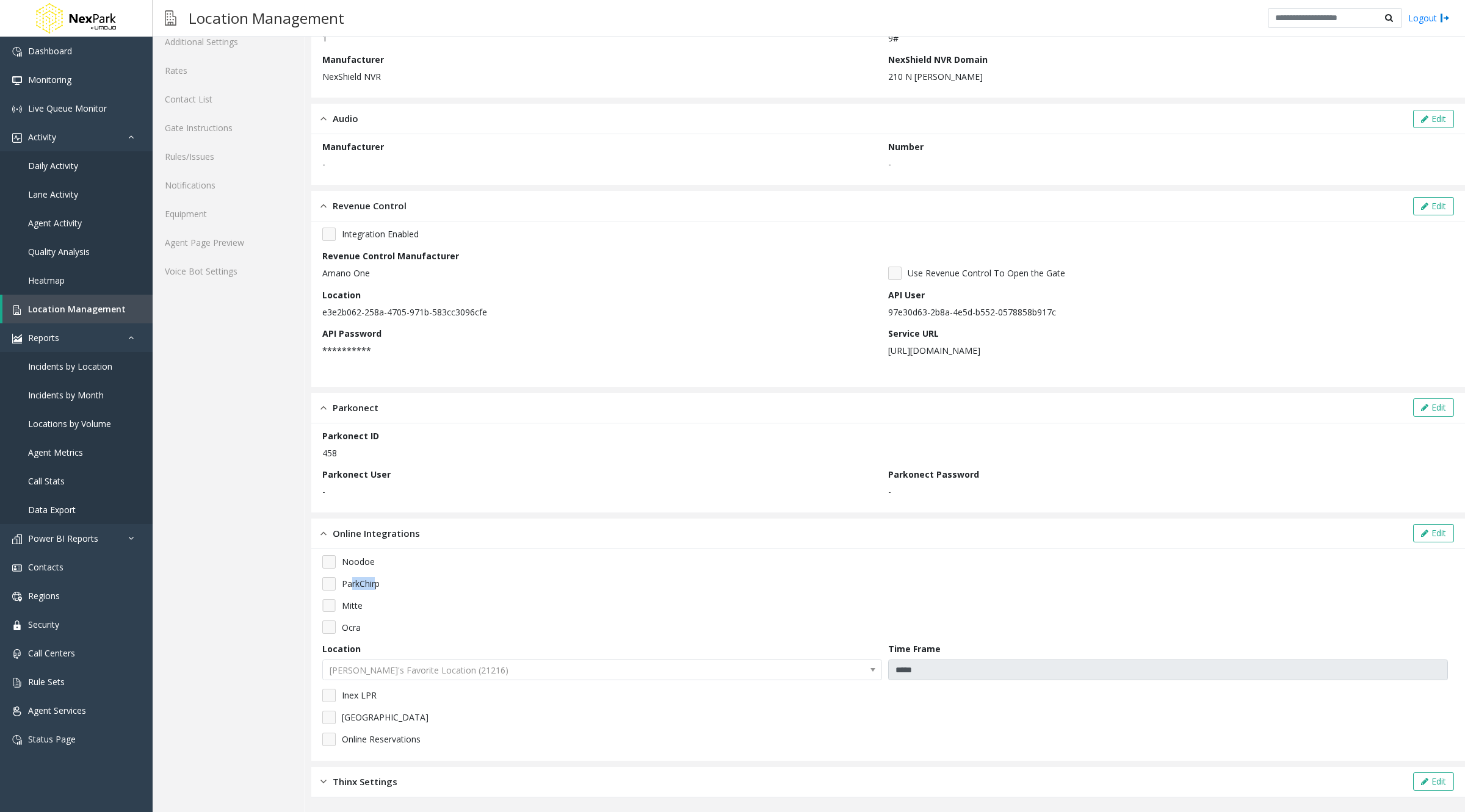
drag, startPoint x: 353, startPoint y: 594, endPoint x: 375, endPoint y: 594, distance: 22.0
click at [375, 594] on div "Noodoe ParkChirp Mitte Ocra Location John's Favorite Location (21216) Time Fram…" at bounding box center [888, 655] width 1131 height 199
click at [359, 783] on span "Thinx Settings" at bounding box center [364, 782] width 65 height 14
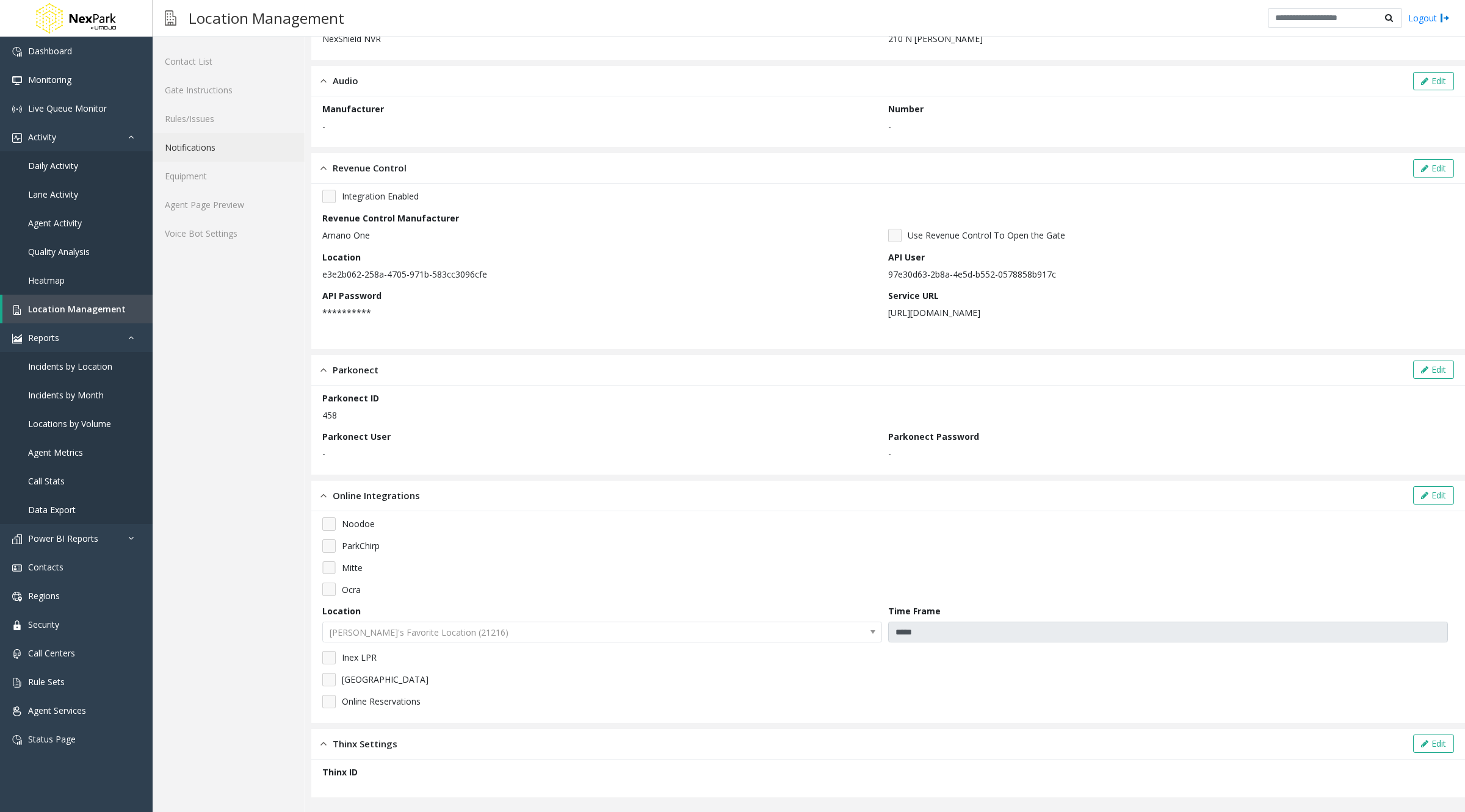
scroll to position [0, 0]
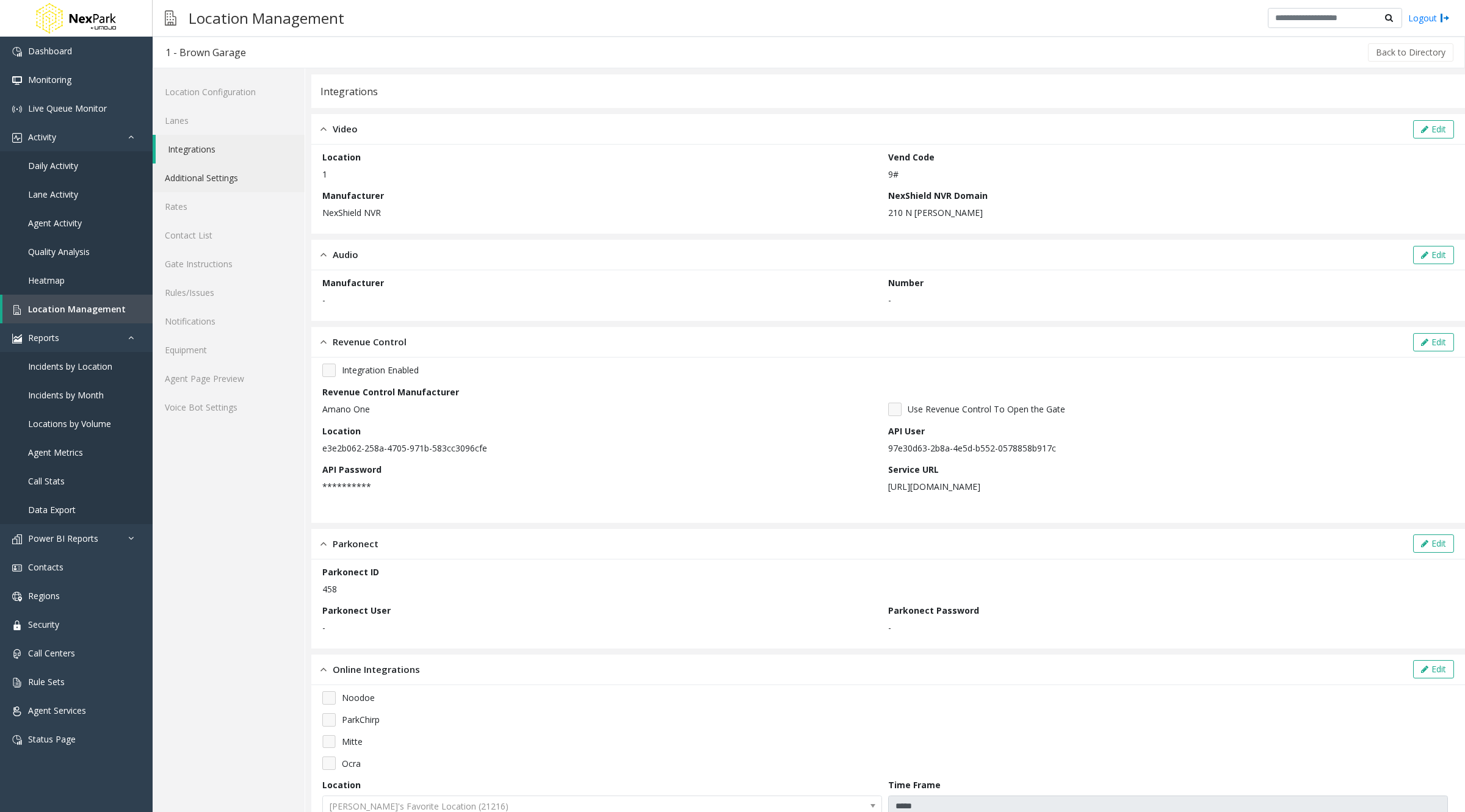
click at [219, 178] on link "Additional Settings" at bounding box center [229, 178] width 152 height 29
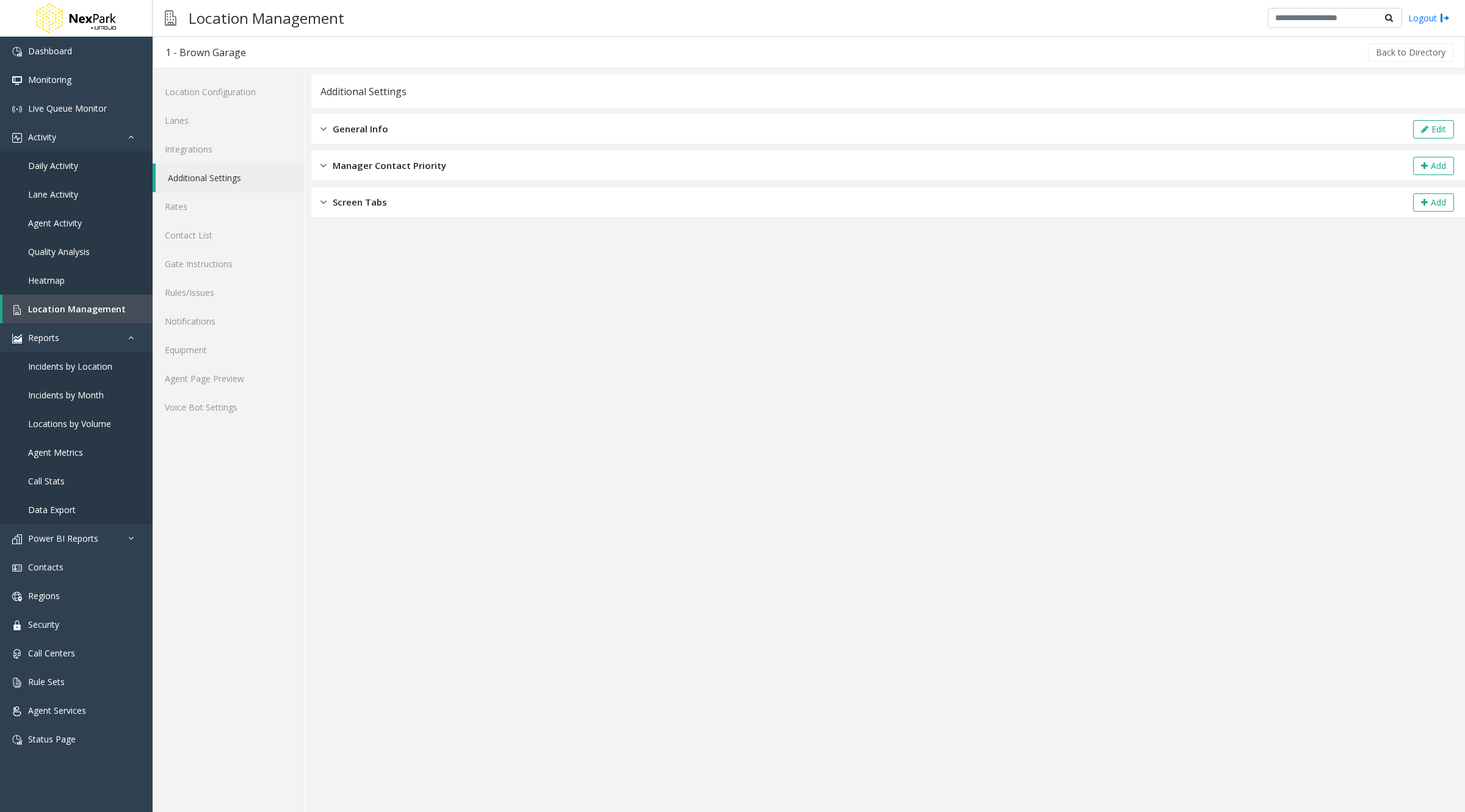
click at [362, 226] on app-general-info "**********" at bounding box center [888, 443] width 1154 height 737
click at [360, 203] on span "Screen Tabs" at bounding box center [359, 203] width 54 height 14
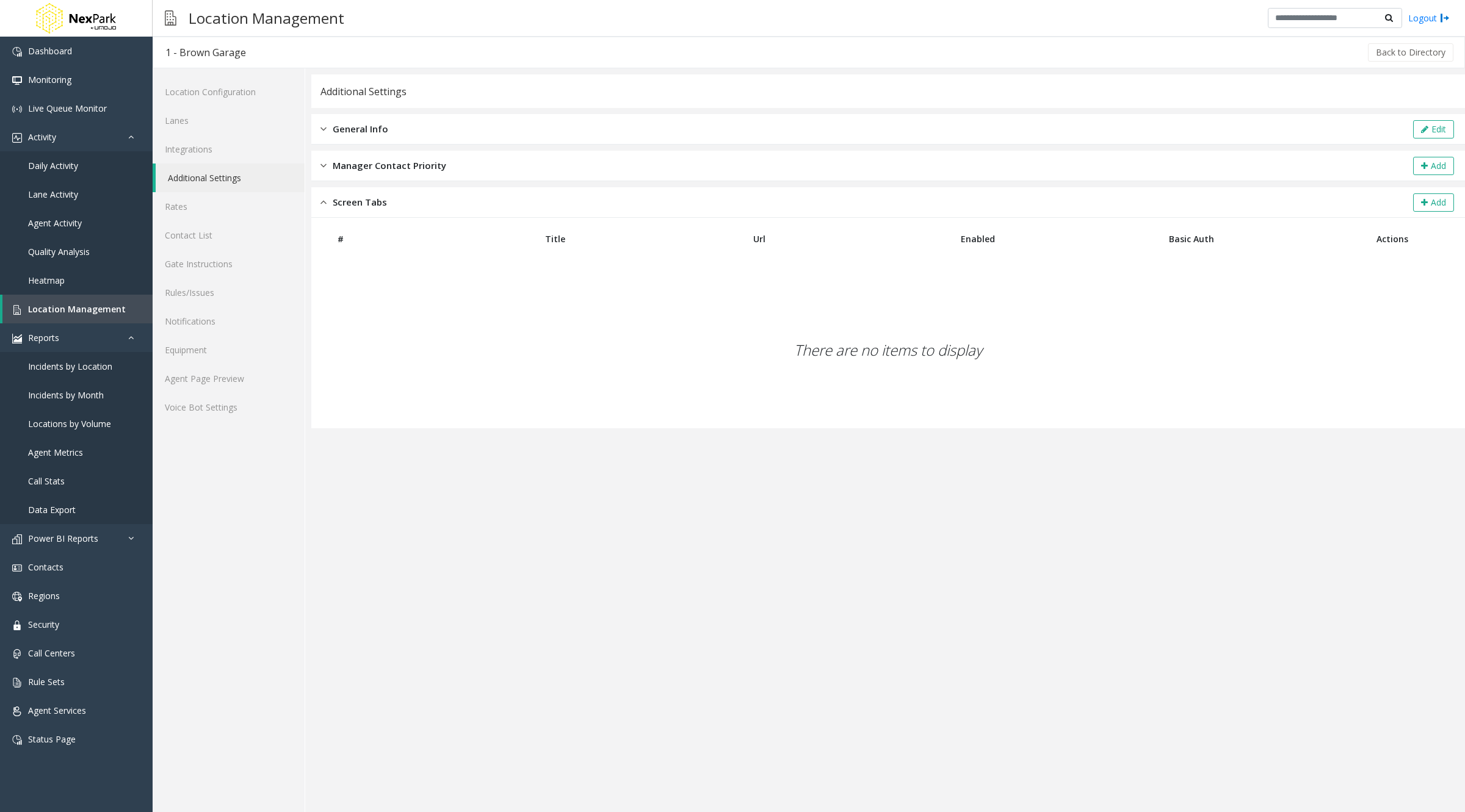
click at [366, 170] on span "Manager Contact Priority" at bounding box center [389, 165] width 114 height 14
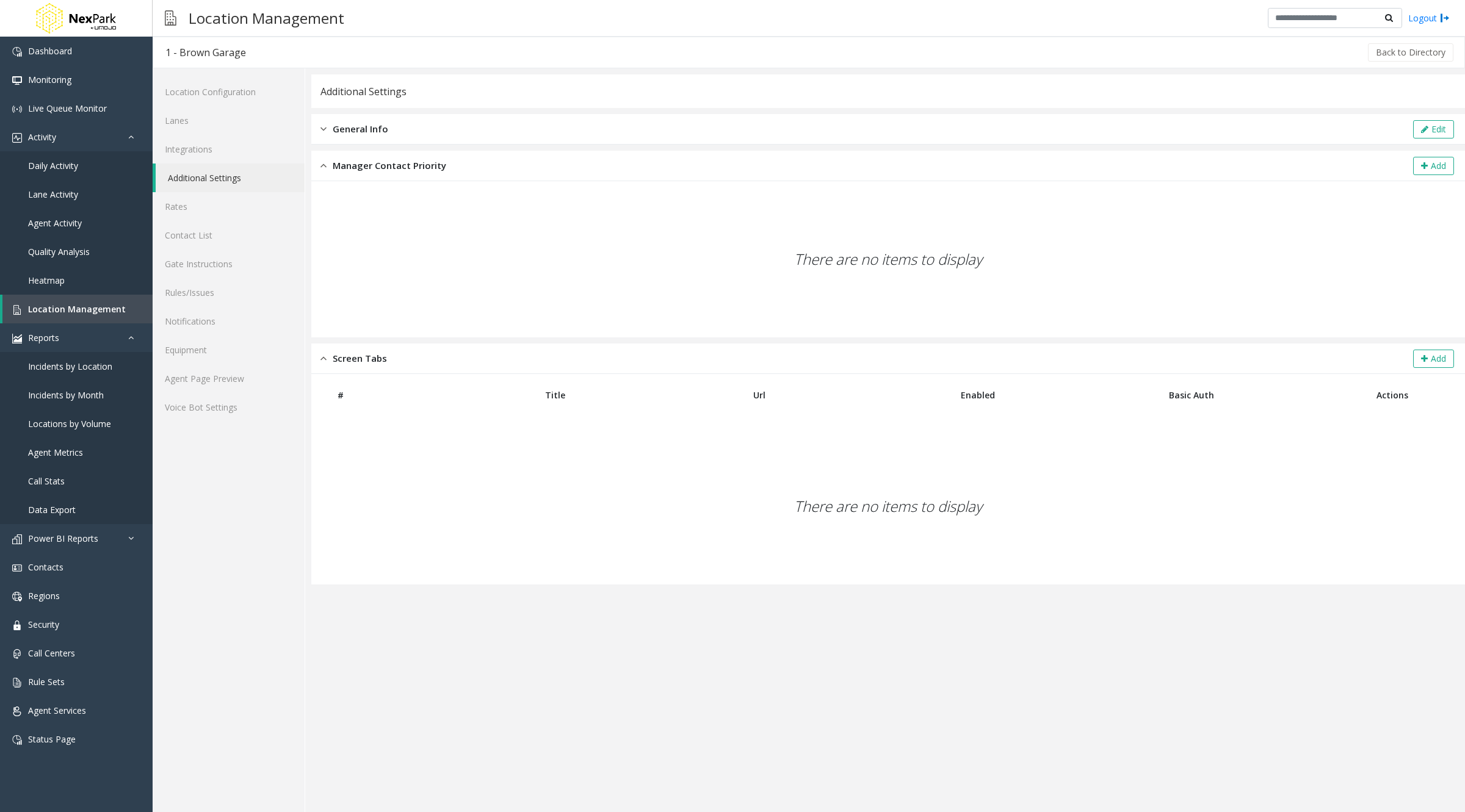
click at [357, 135] on span "General Info" at bounding box center [360, 129] width 56 height 14
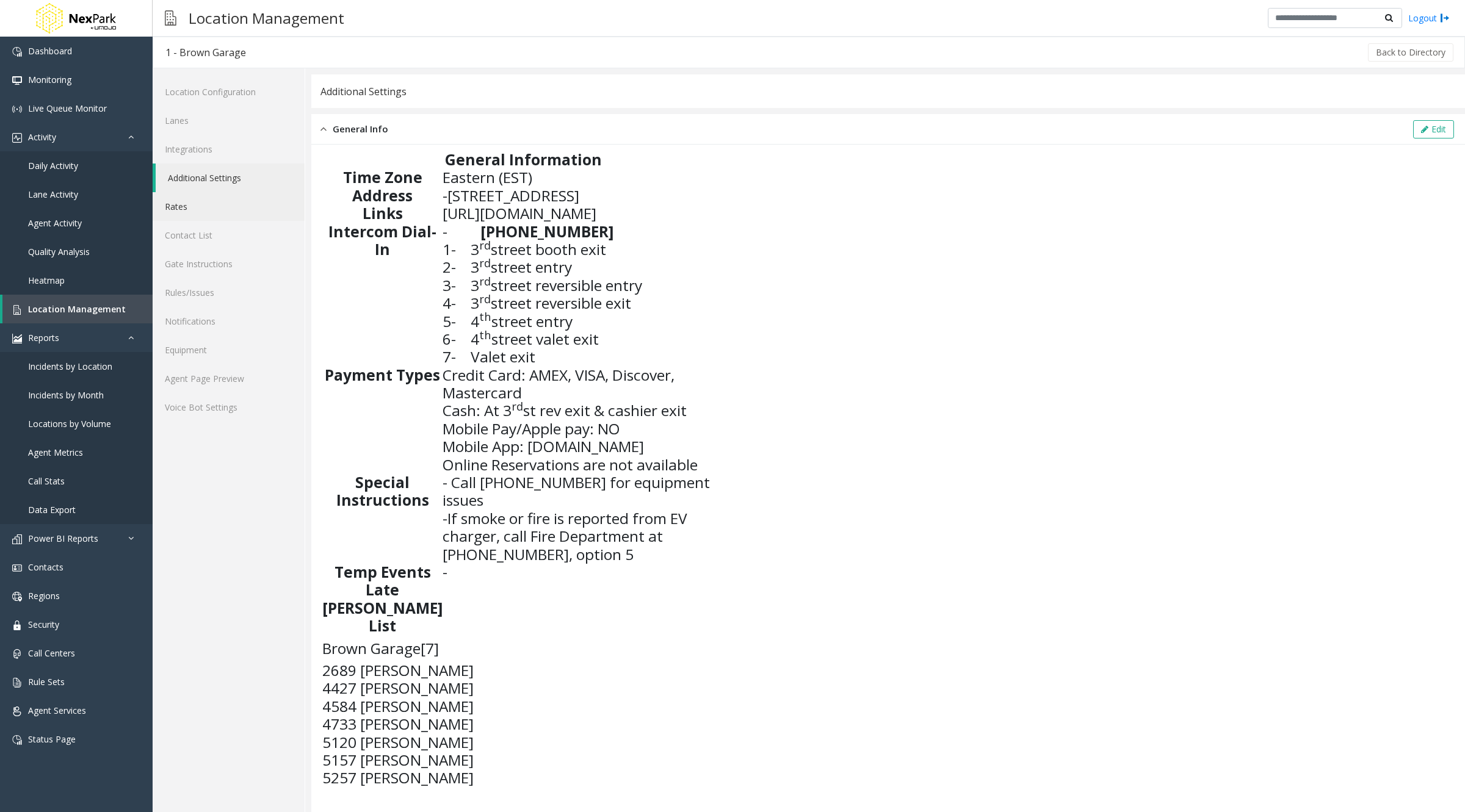
click at [231, 196] on link "Rates" at bounding box center [229, 206] width 152 height 29
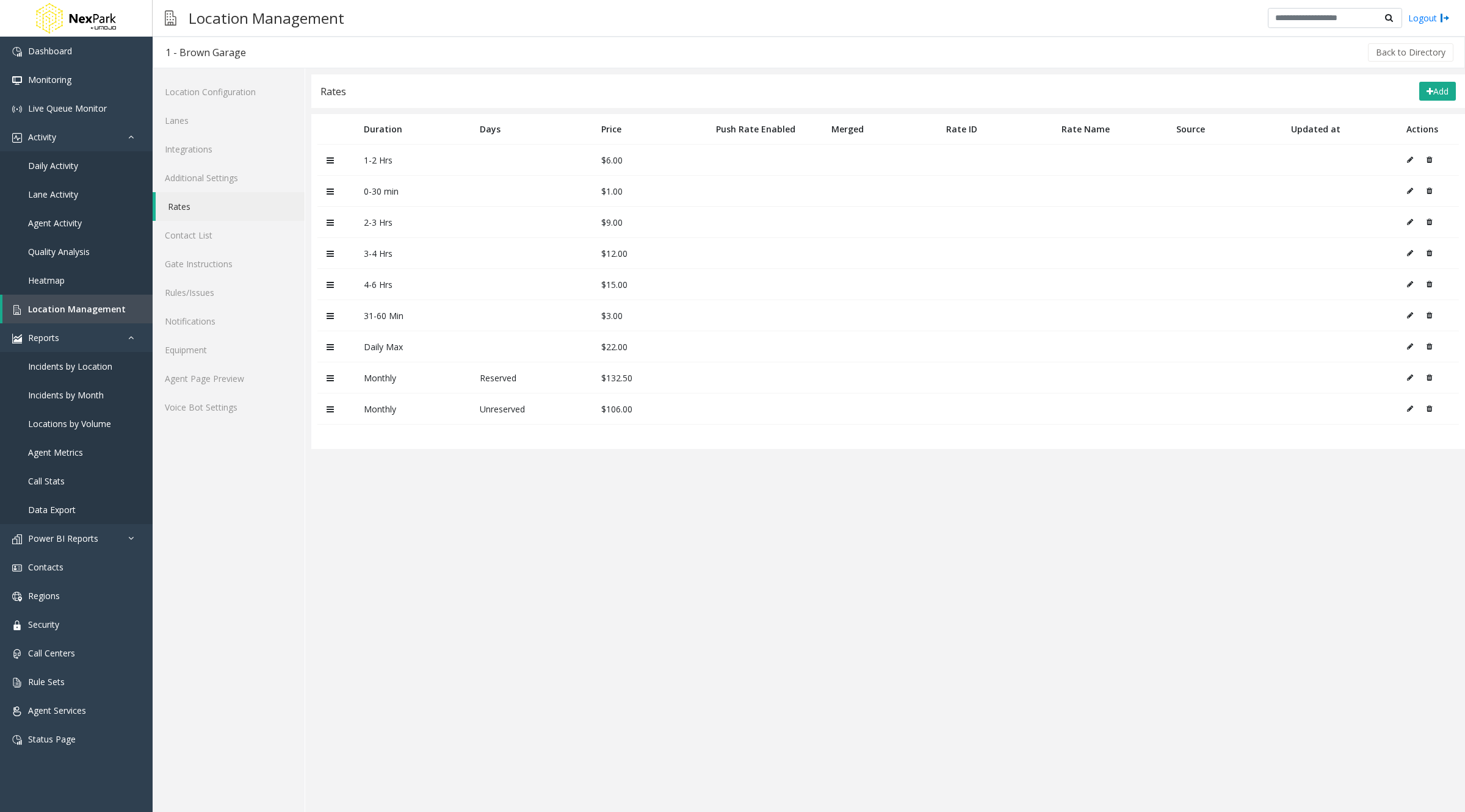
click at [1409, 192] on icon at bounding box center [1410, 190] width 6 height 7
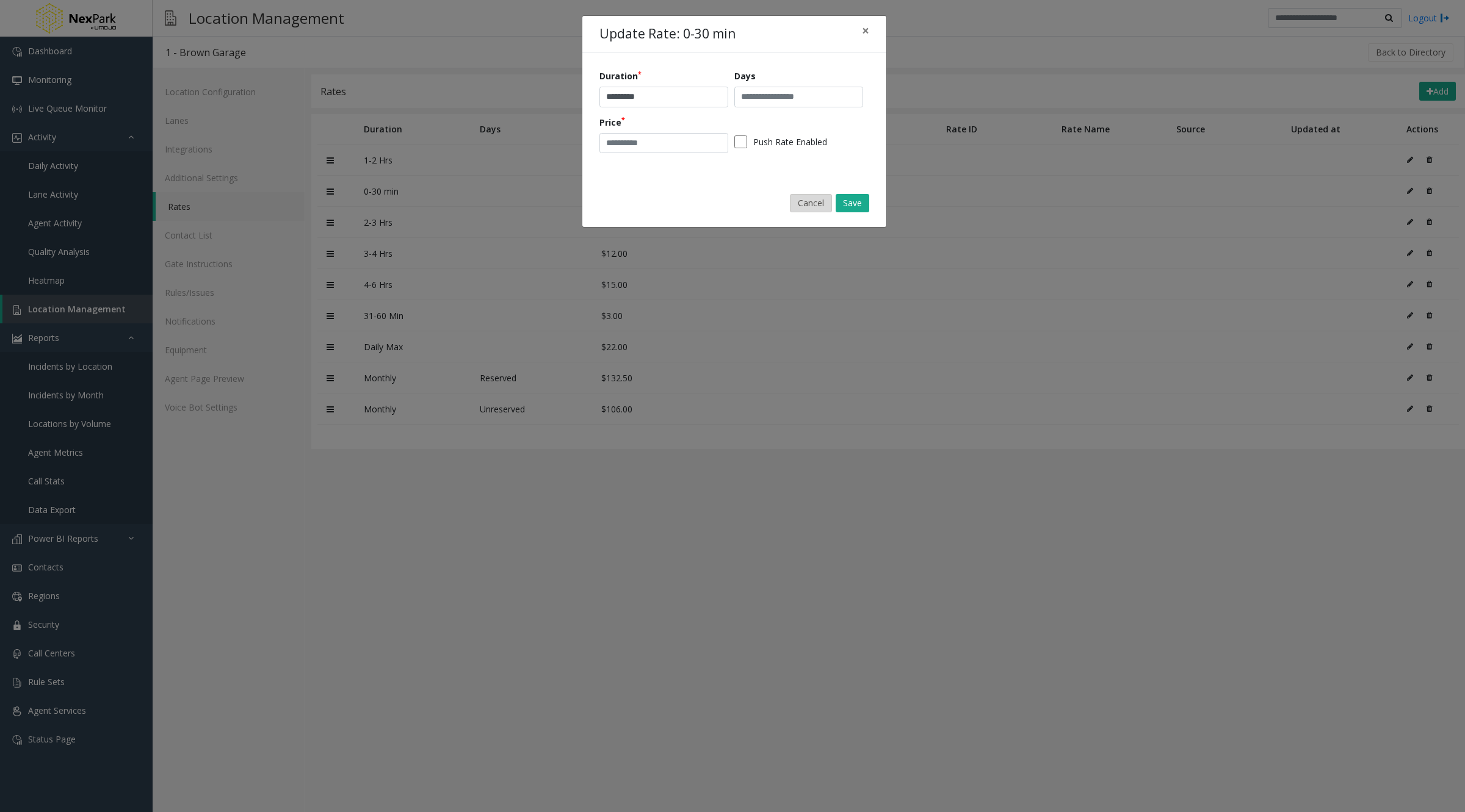
click at [814, 206] on button "Cancel" at bounding box center [811, 203] width 42 height 19
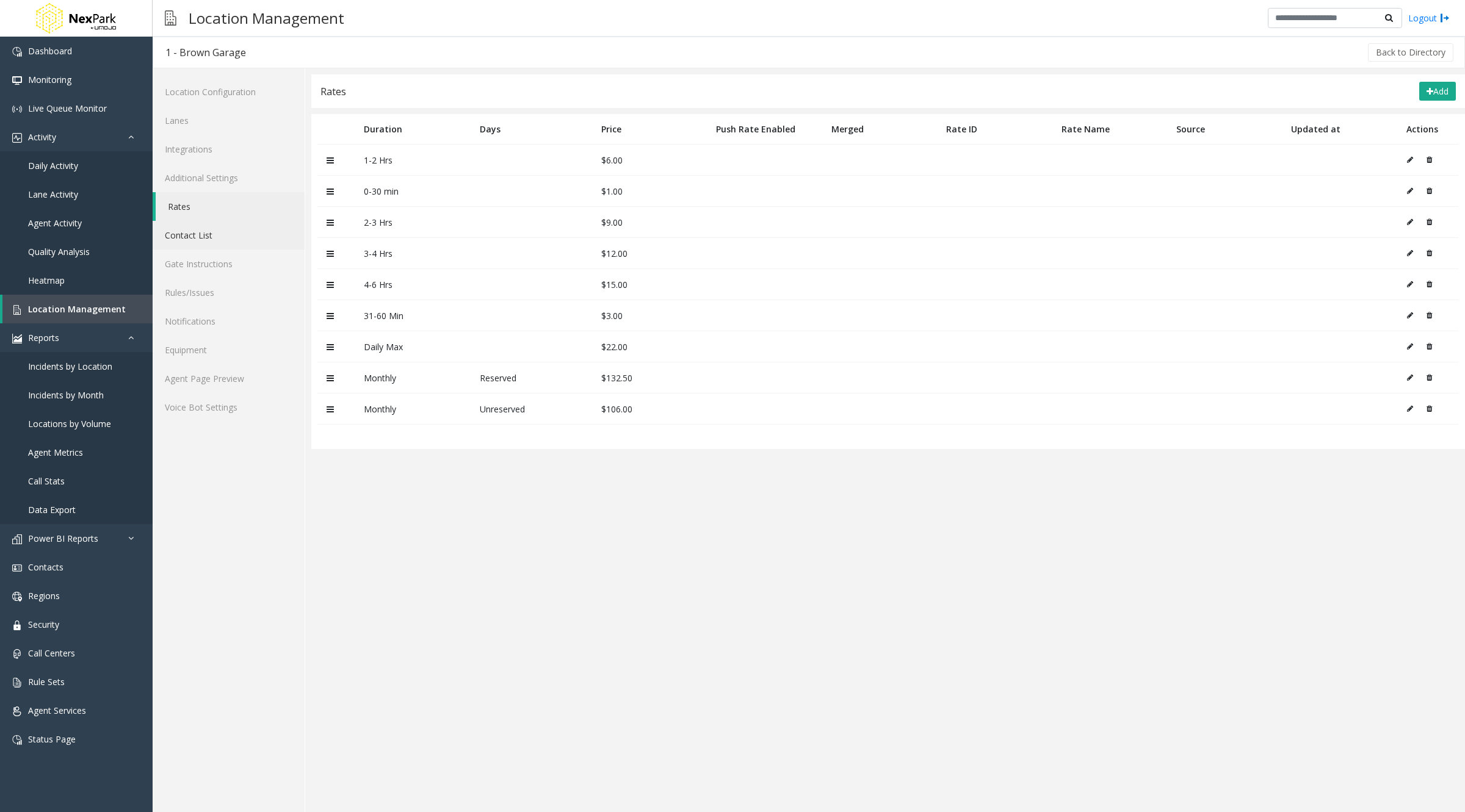
click at [217, 243] on link "Contact List" at bounding box center [229, 235] width 152 height 29
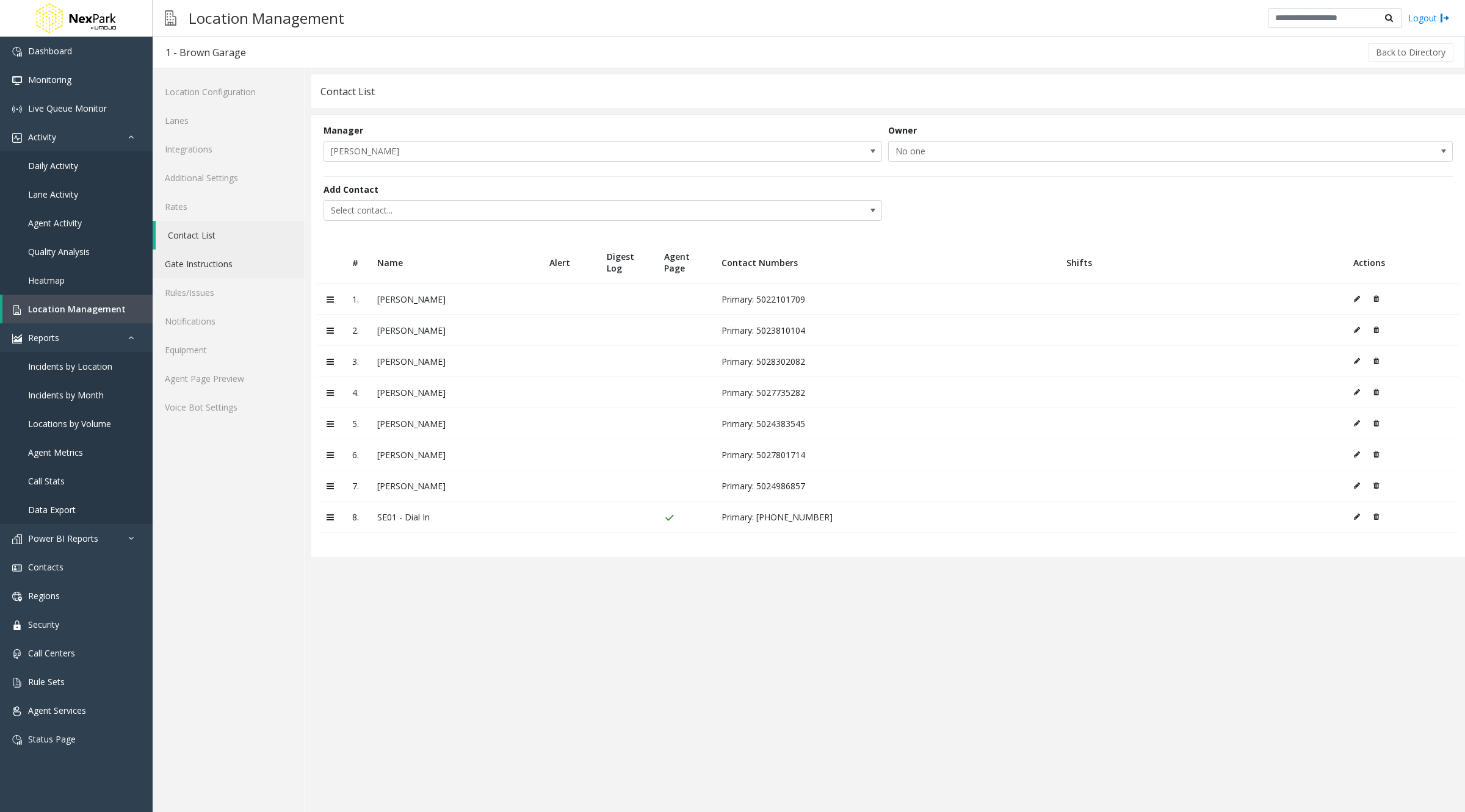
click at [190, 260] on link "Gate Instructions" at bounding box center [229, 264] width 152 height 29
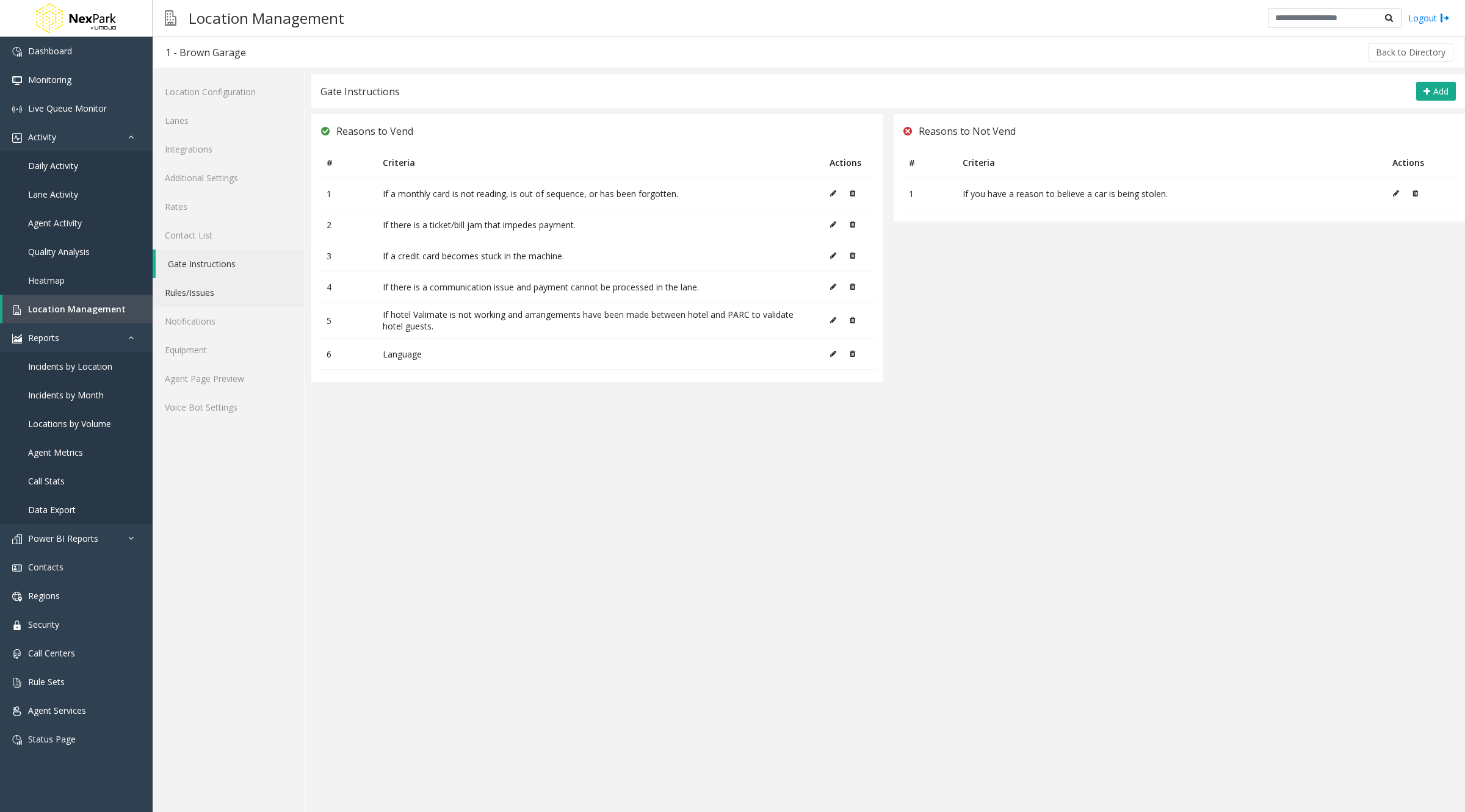
click at [192, 286] on link "Rules/Issues" at bounding box center [229, 292] width 152 height 29
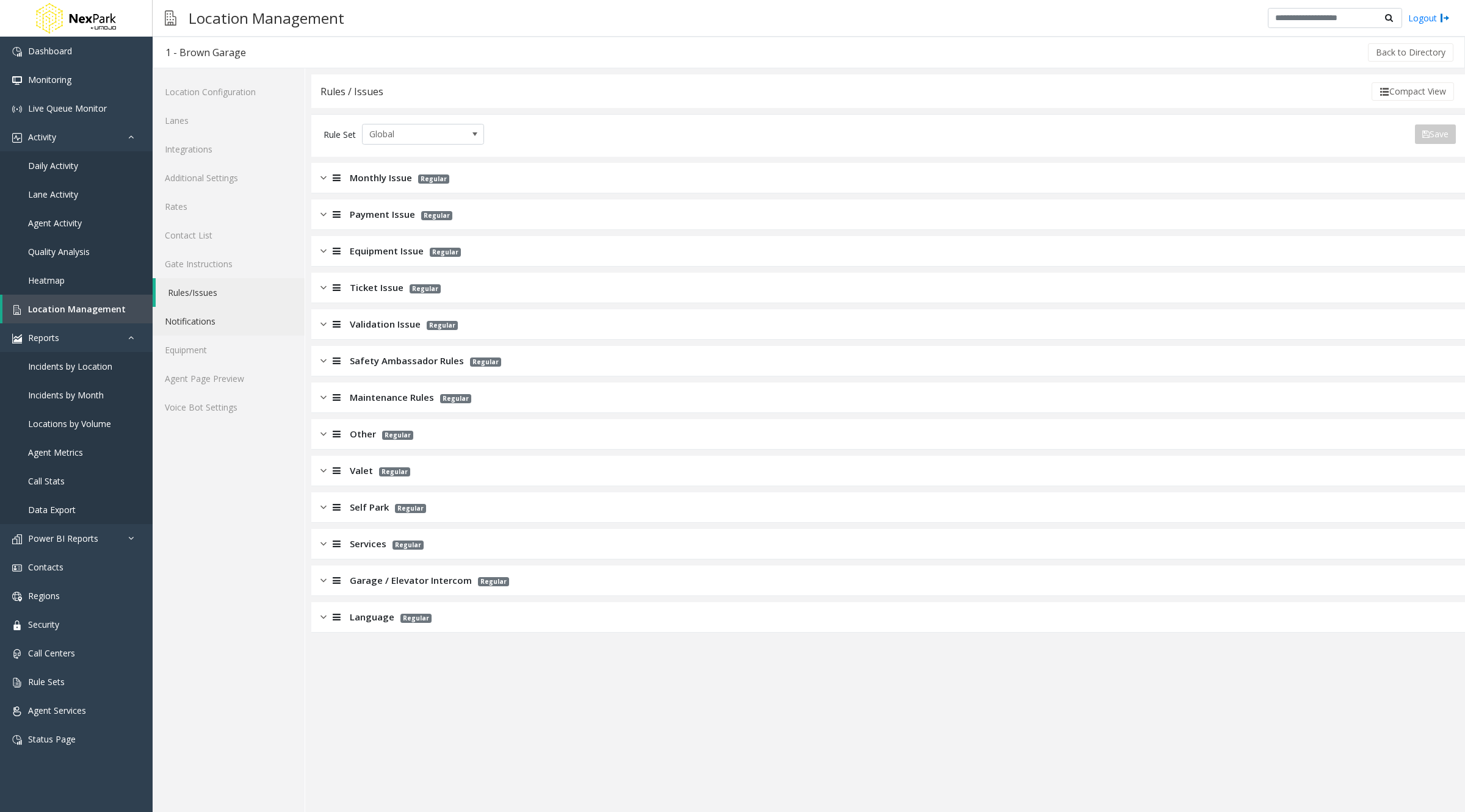
click at [200, 326] on link "Notifications" at bounding box center [229, 321] width 152 height 29
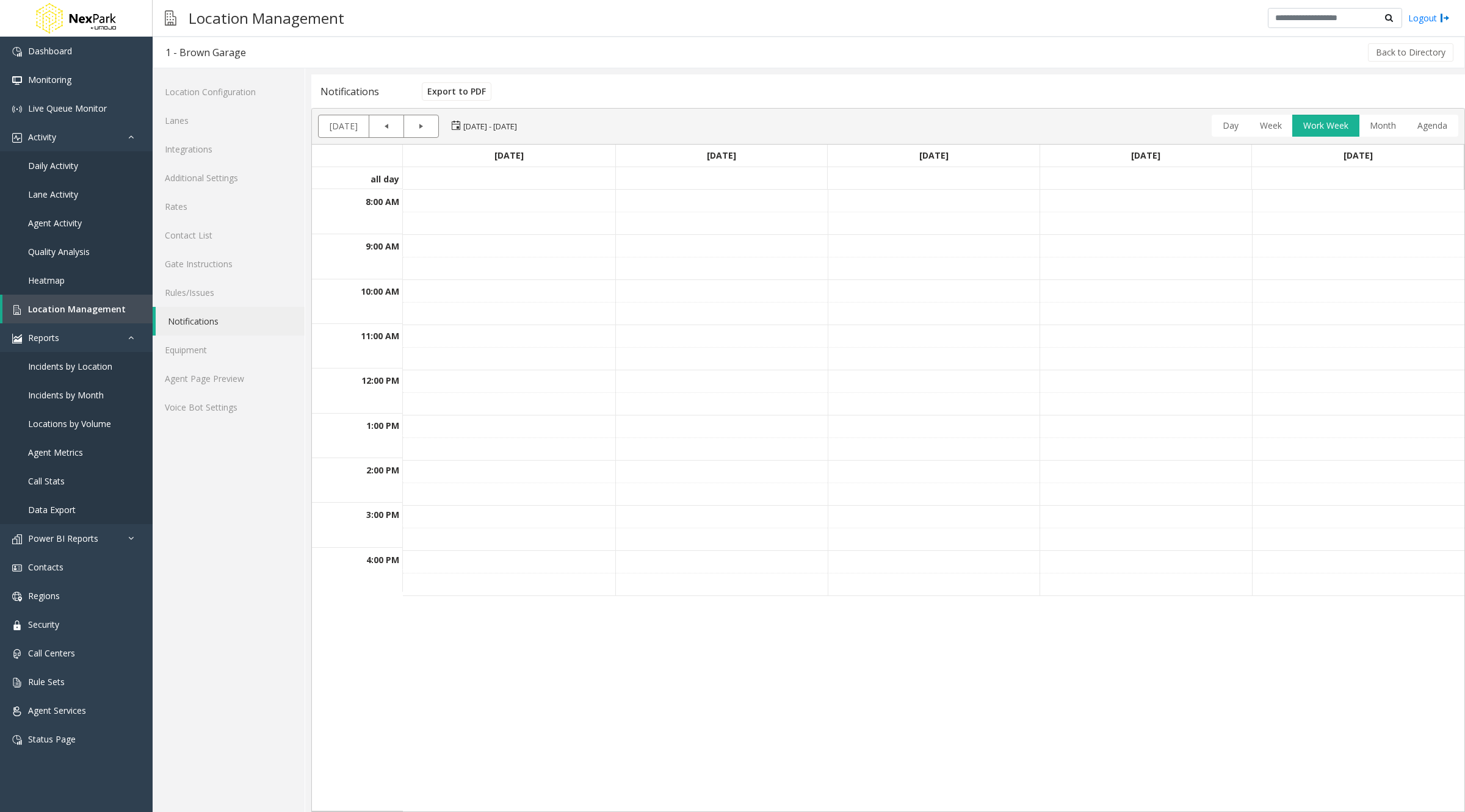
click at [206, 333] on link "Notifications" at bounding box center [229, 321] width 149 height 29
click at [208, 352] on link "Equipment" at bounding box center [229, 349] width 152 height 29
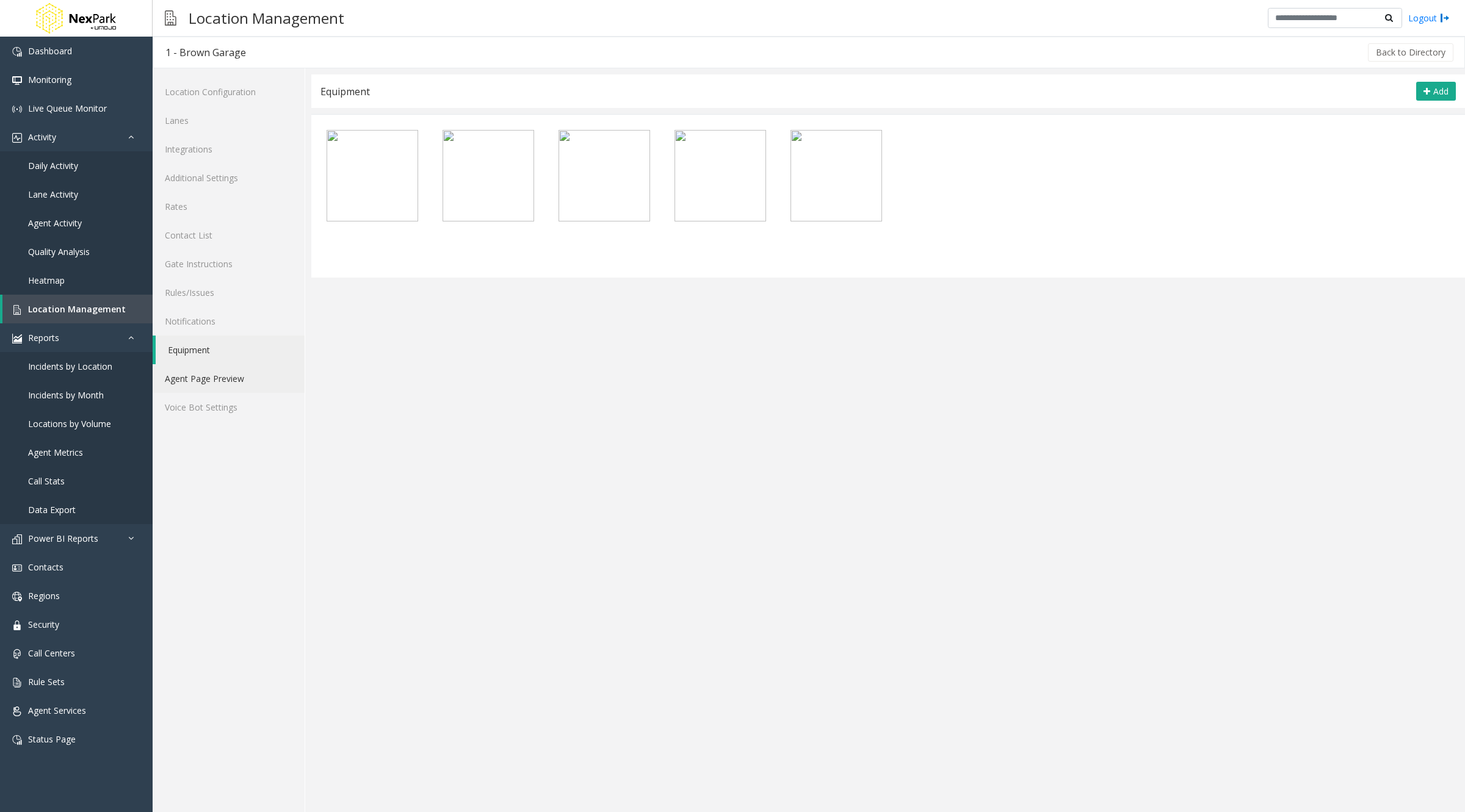
click at [230, 374] on link "Agent Page Preview" at bounding box center [229, 378] width 152 height 29
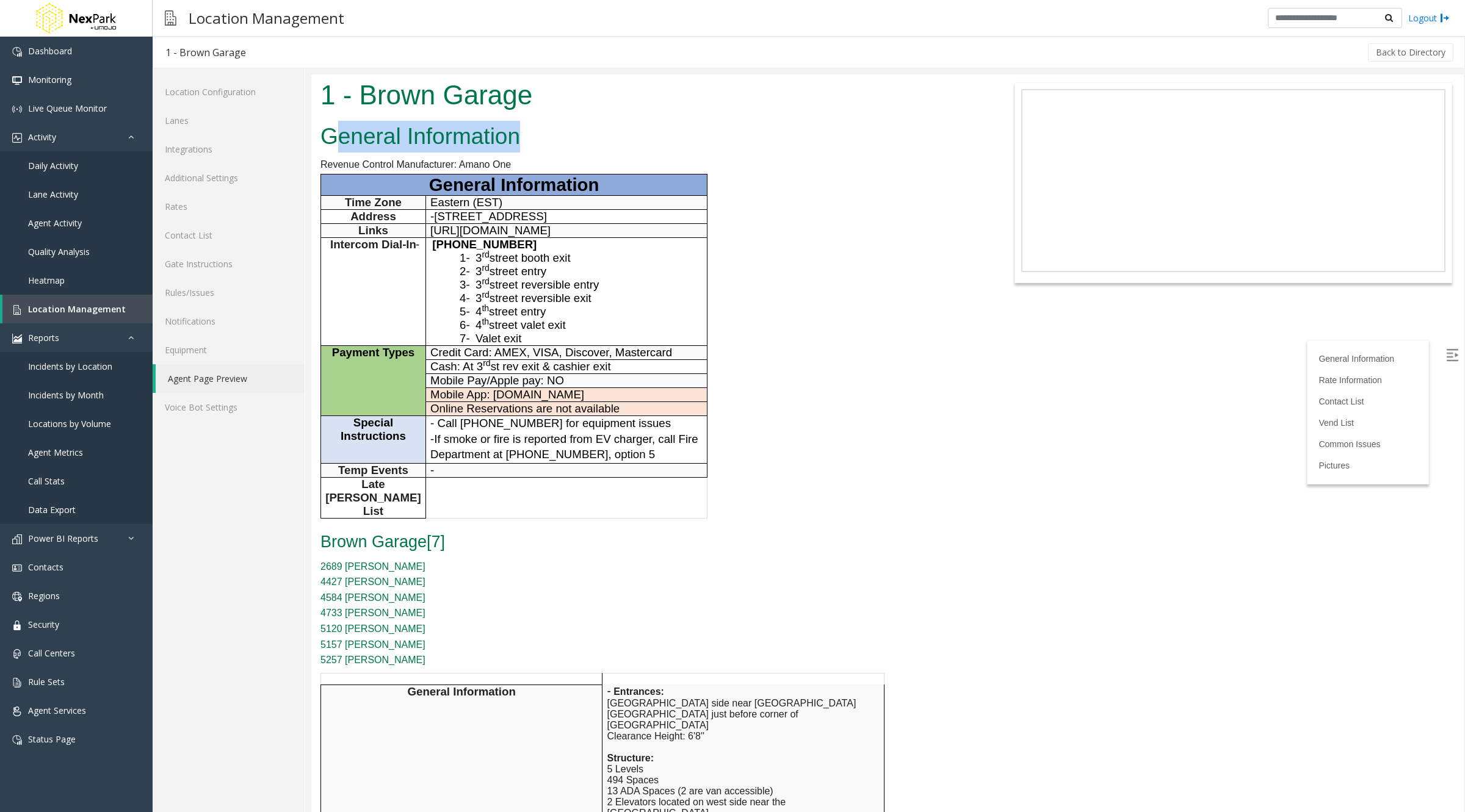
drag, startPoint x: 330, startPoint y: 136, endPoint x: 526, endPoint y: 128, distance: 196.2
click at [526, 128] on h2 "General Information" at bounding box center [647, 137] width 654 height 32
drag, startPoint x: 525, startPoint y: 140, endPoint x: 322, endPoint y: 145, distance: 203.1
click at [322, 145] on h2 "General Information" at bounding box center [647, 137] width 654 height 32
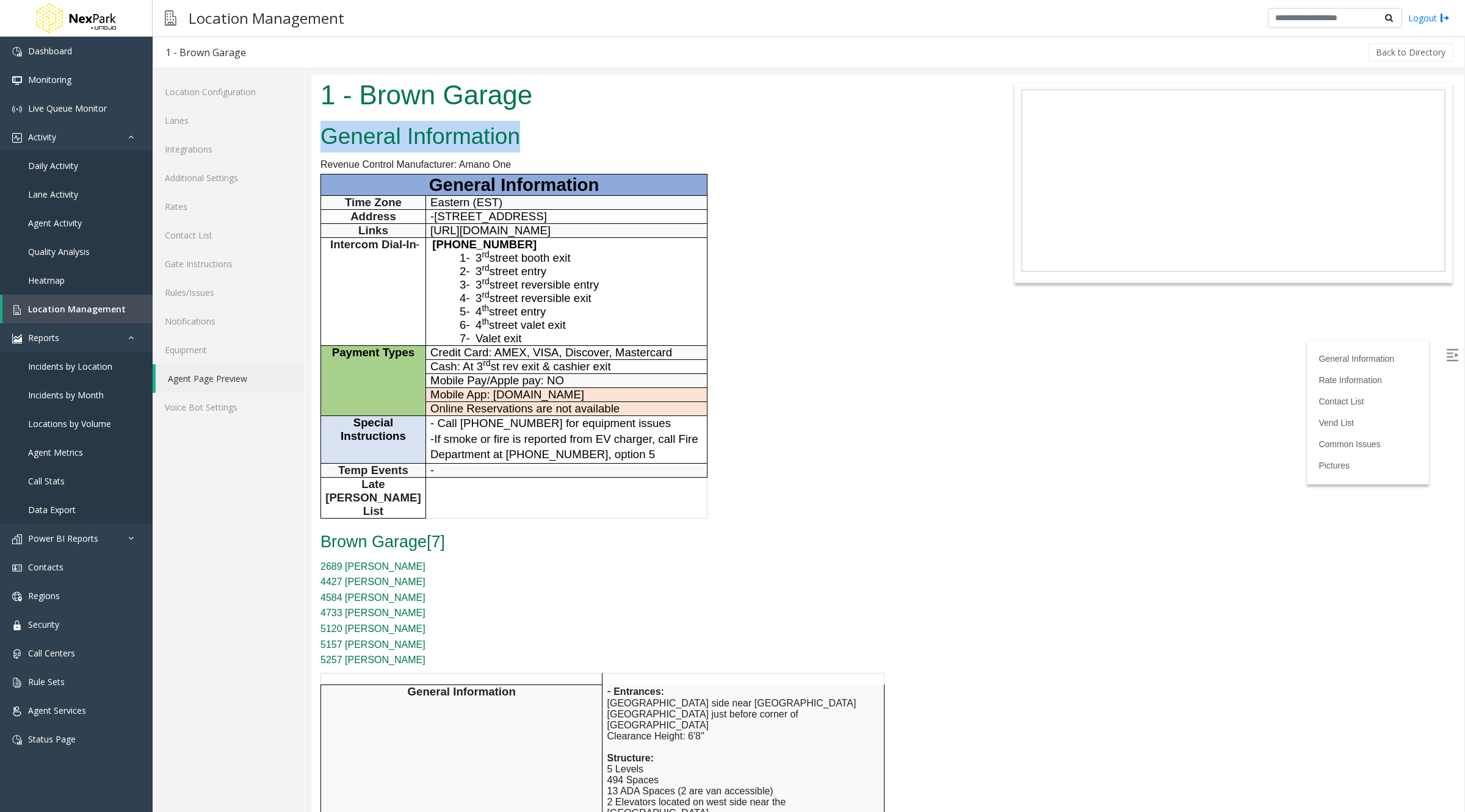
copy h2 "General Information"
click at [537, 477] on p "-" at bounding box center [566, 470] width 272 height 13
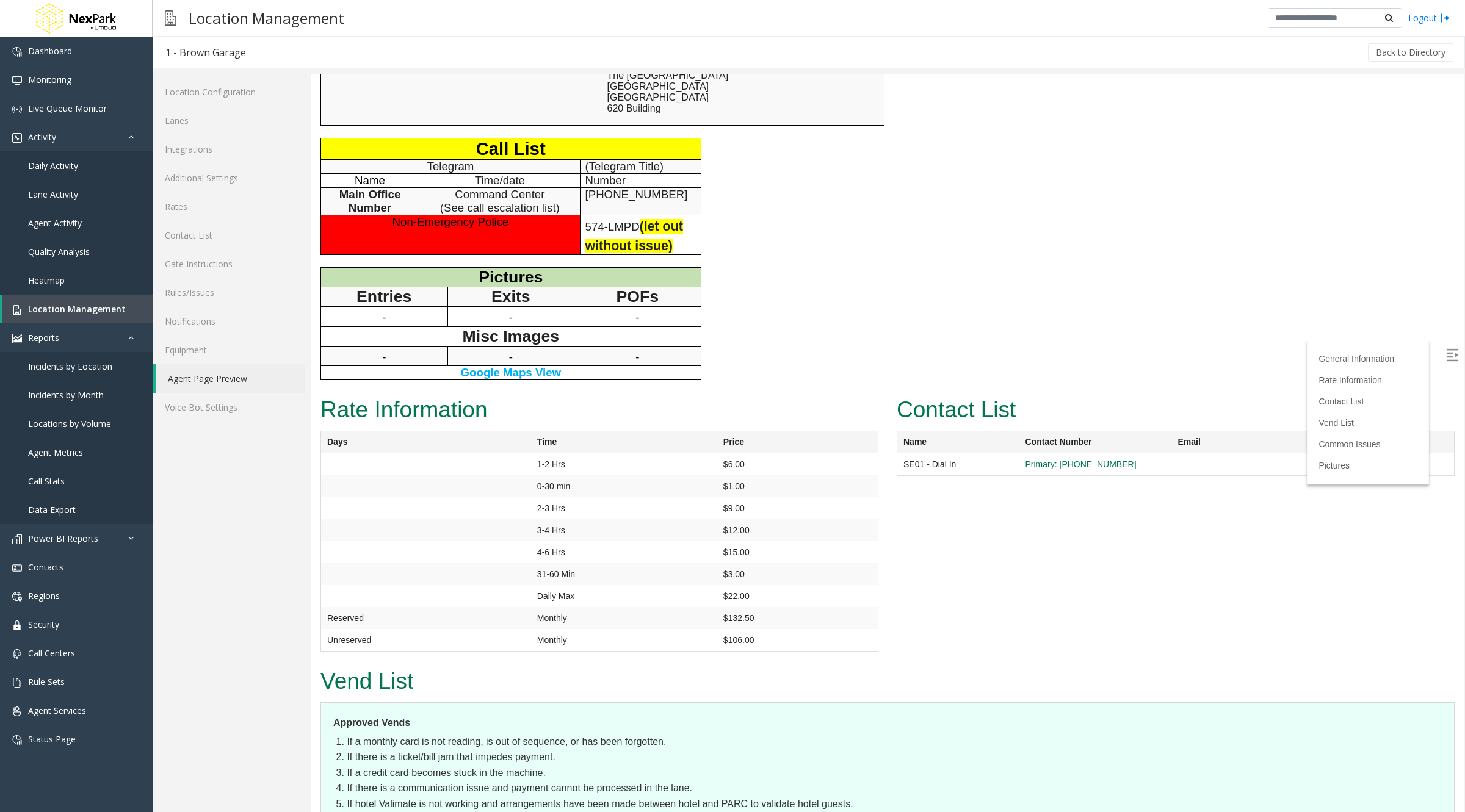
scroll to position [868, 0]
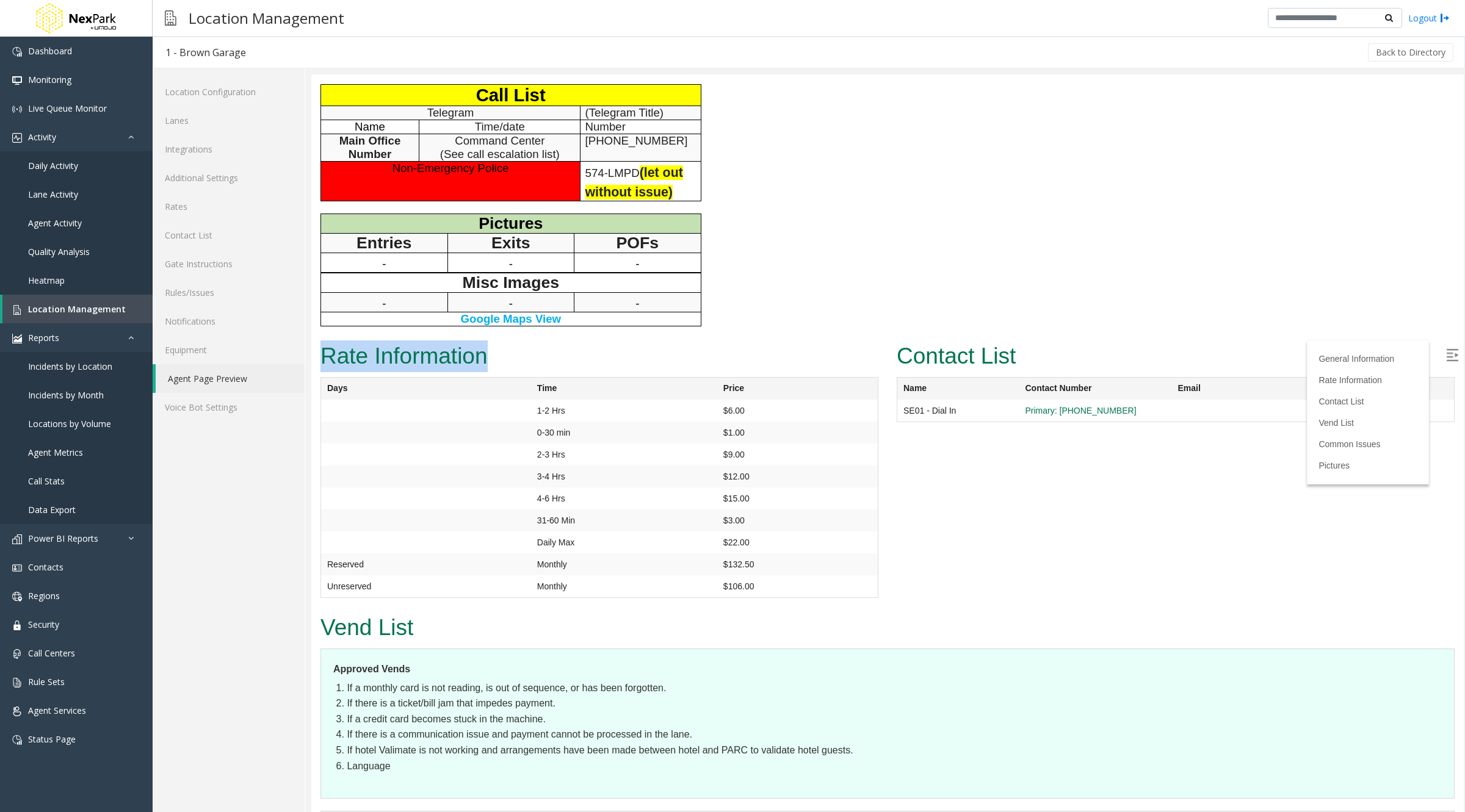
drag, startPoint x: 322, startPoint y: 328, endPoint x: 492, endPoint y: 330, distance: 170.0
click at [492, 341] on h2 "Rate Information" at bounding box center [599, 356] width 558 height 32
copy h2 "Rate Information"
drag, startPoint x: 1022, startPoint y: 332, endPoint x: 895, endPoint y: 326, distance: 127.1
click at [897, 341] on h2 "Contact List" at bounding box center [1175, 356] width 558 height 32
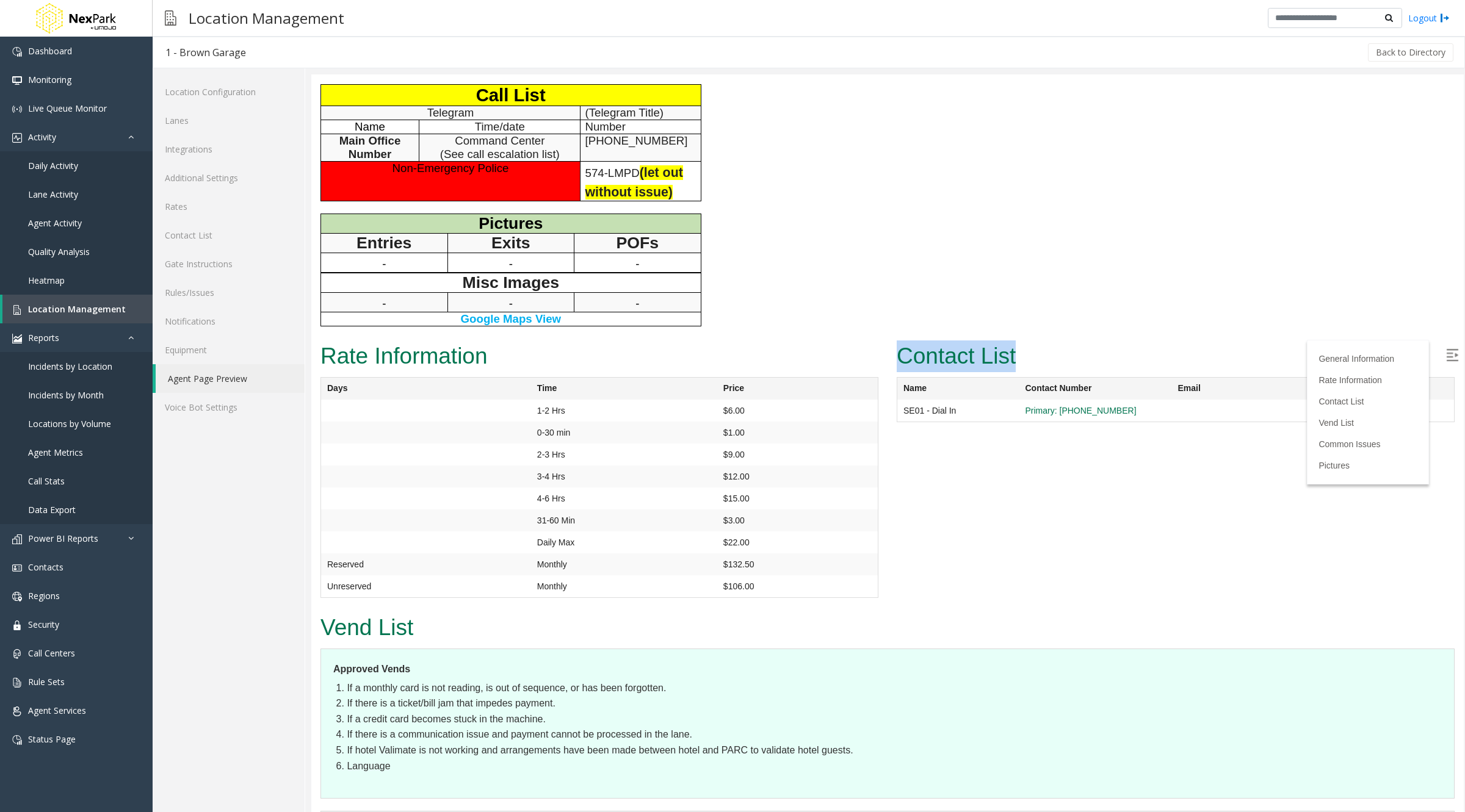
copy h2 "Contact List"
click at [1446, 362] on label at bounding box center [1453, 356] width 19 height 19
click at [1029, 405] on link "Primary: +19912029001" at bounding box center [1081, 410] width 111 height 11
drag, startPoint x: 1009, startPoint y: 388, endPoint x: 1110, endPoint y: 389, distance: 101.0
click at [1110, 399] on tr "SE01 - Dial In Primary: +19912029001" at bounding box center [1176, 410] width 557 height 22
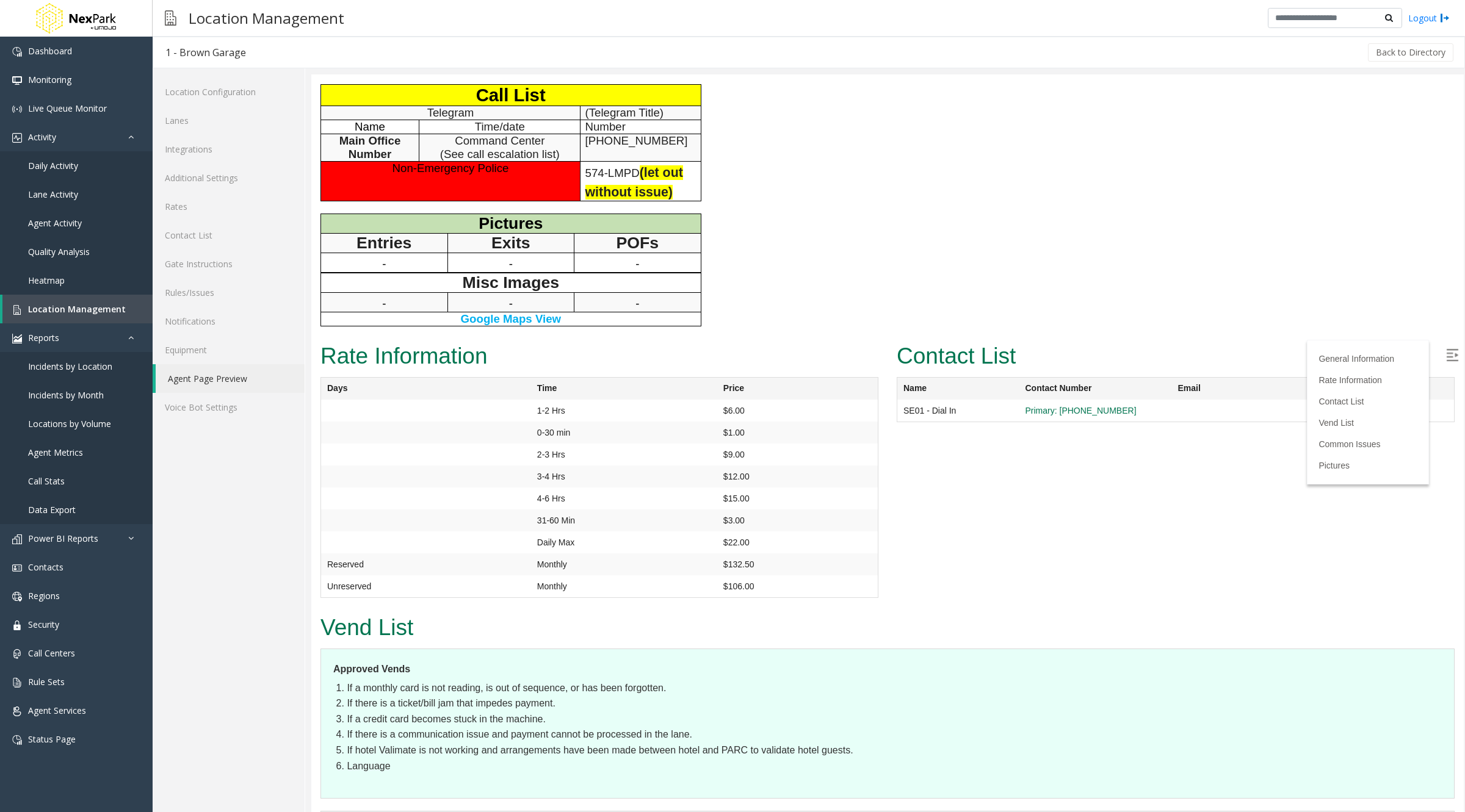
click at [477, 466] on td at bounding box center [426, 477] width 210 height 22
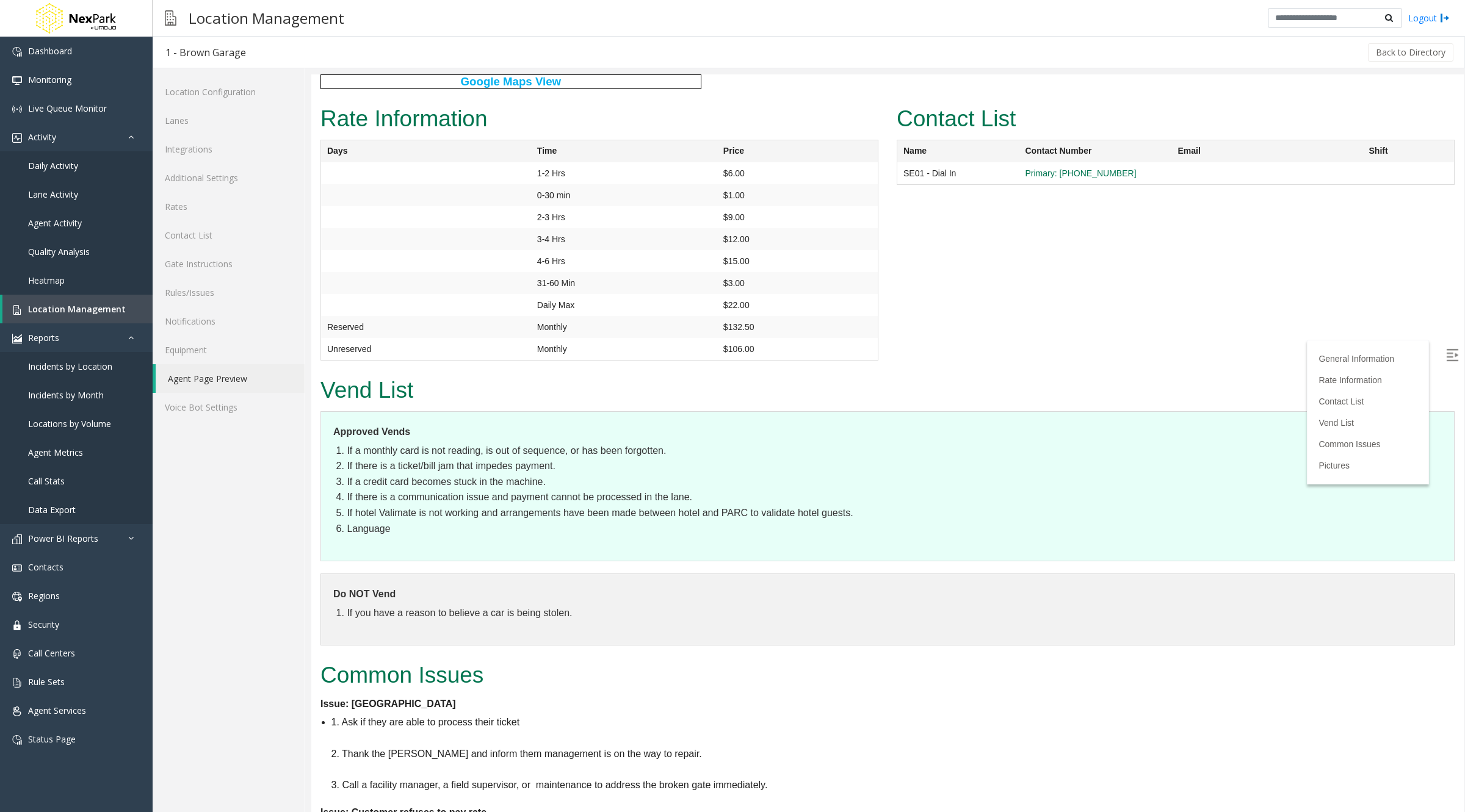
scroll to position [1106, 0]
drag, startPoint x: 425, startPoint y: 367, endPoint x: 323, endPoint y: 367, distance: 102.0
click at [323, 374] on h2 "Vend List" at bounding box center [887, 390] width 1134 height 32
copy h2 "Vend List"
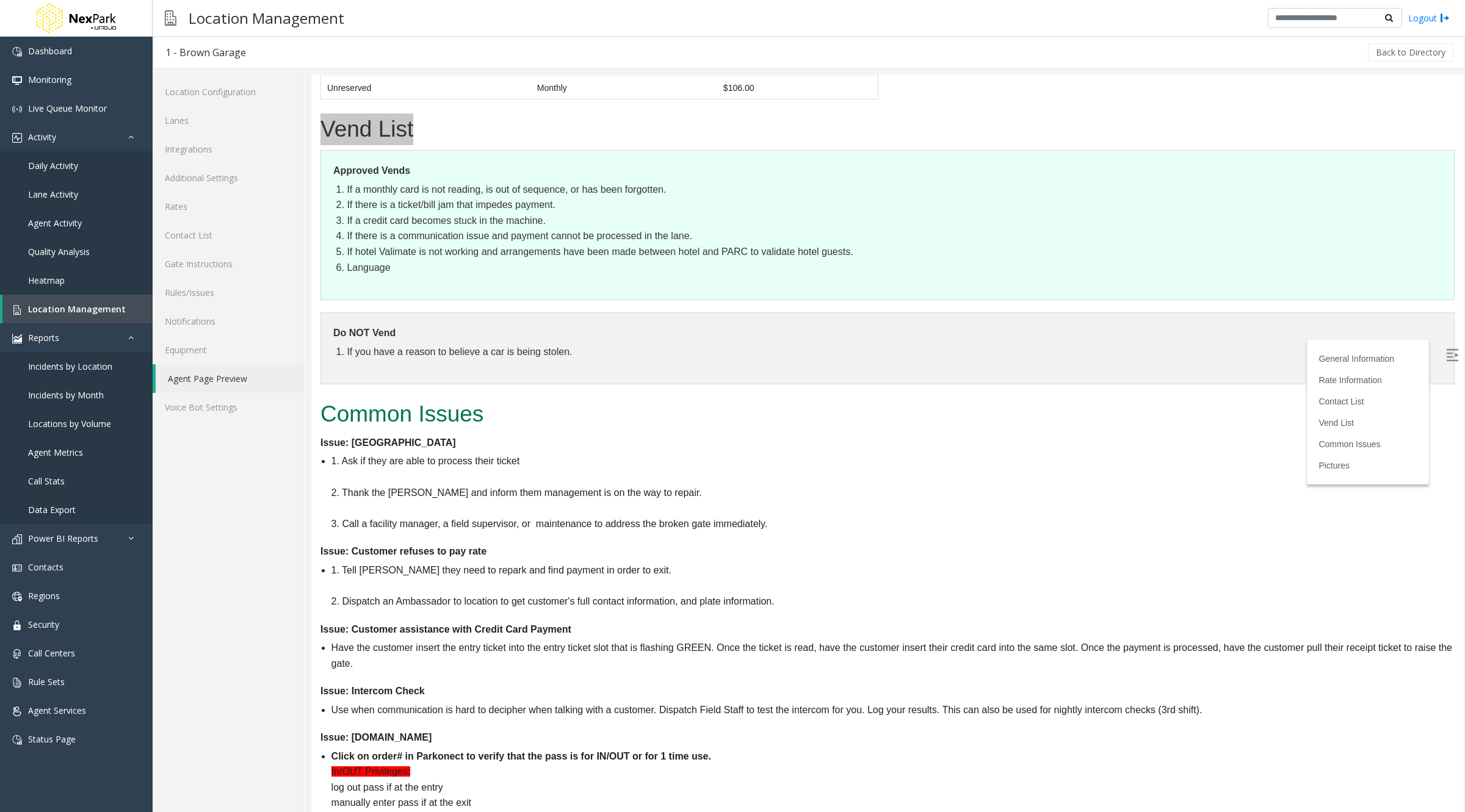
scroll to position [1393, 0]
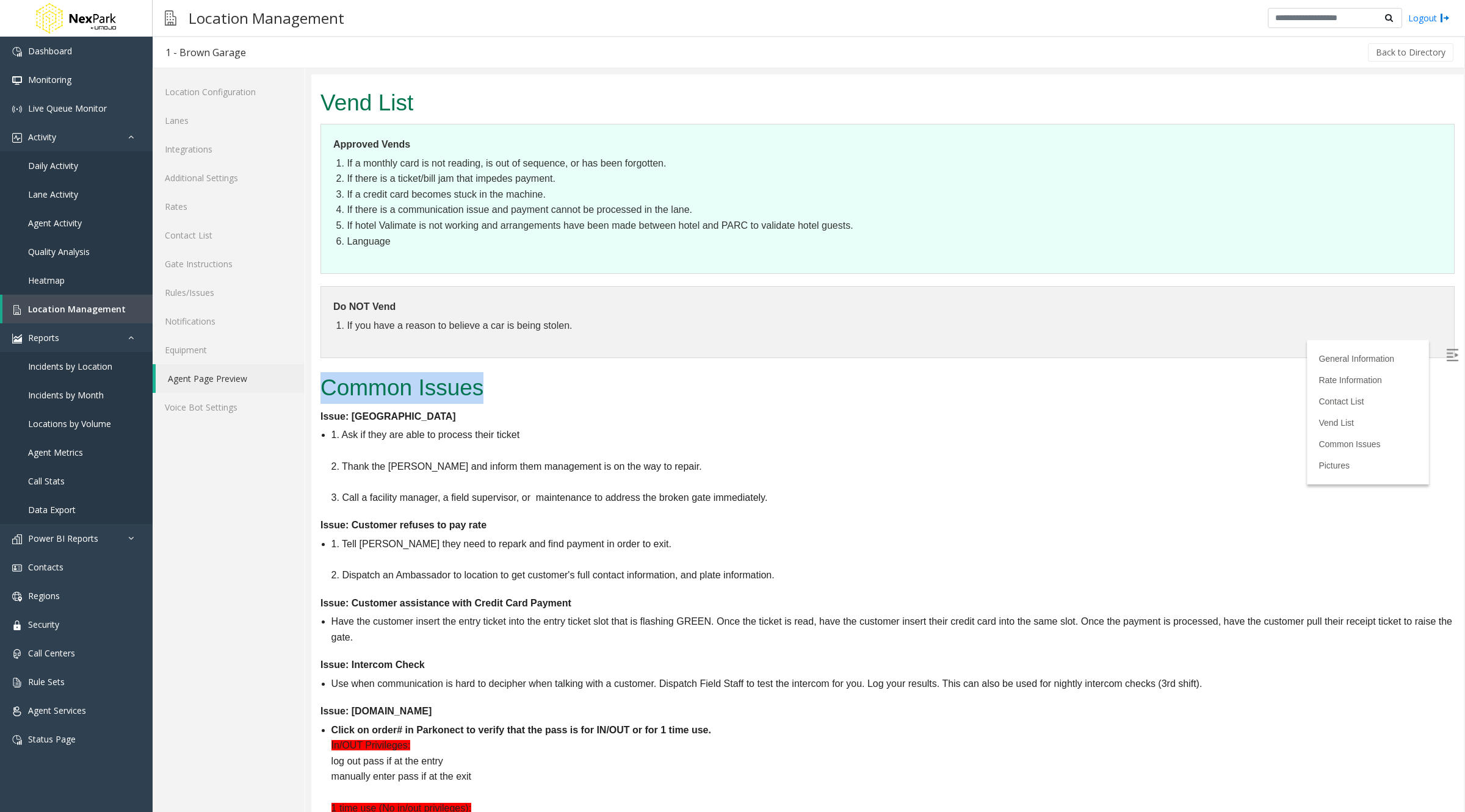
drag, startPoint x: 320, startPoint y: 363, endPoint x: 481, endPoint y: 353, distance: 161.3
click at [481, 372] on h2 "Common Issues" at bounding box center [887, 388] width 1134 height 32
copy h2 "Common Issues"
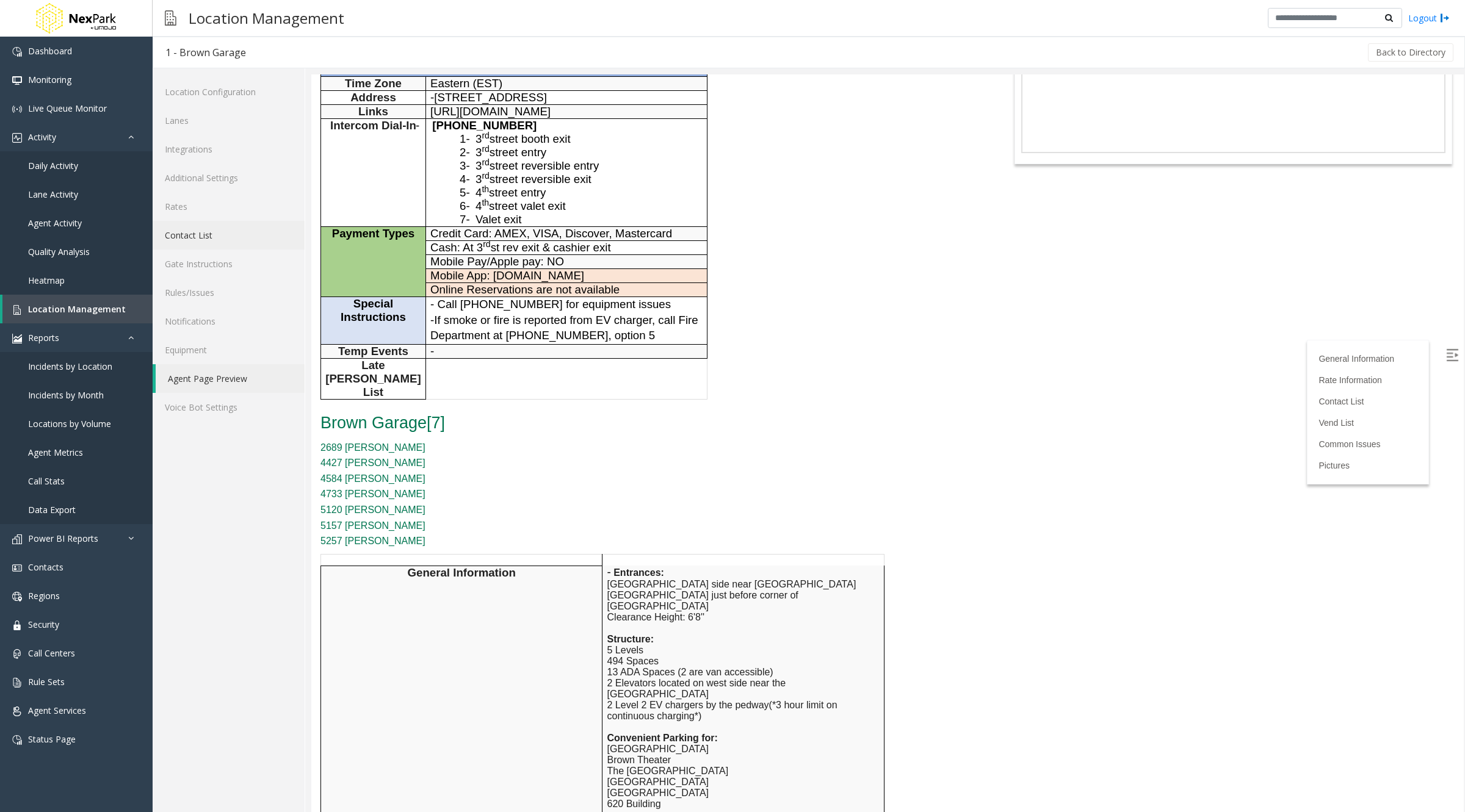
scroll to position [118, 0]
click at [194, 152] on link "Integrations" at bounding box center [229, 149] width 152 height 29
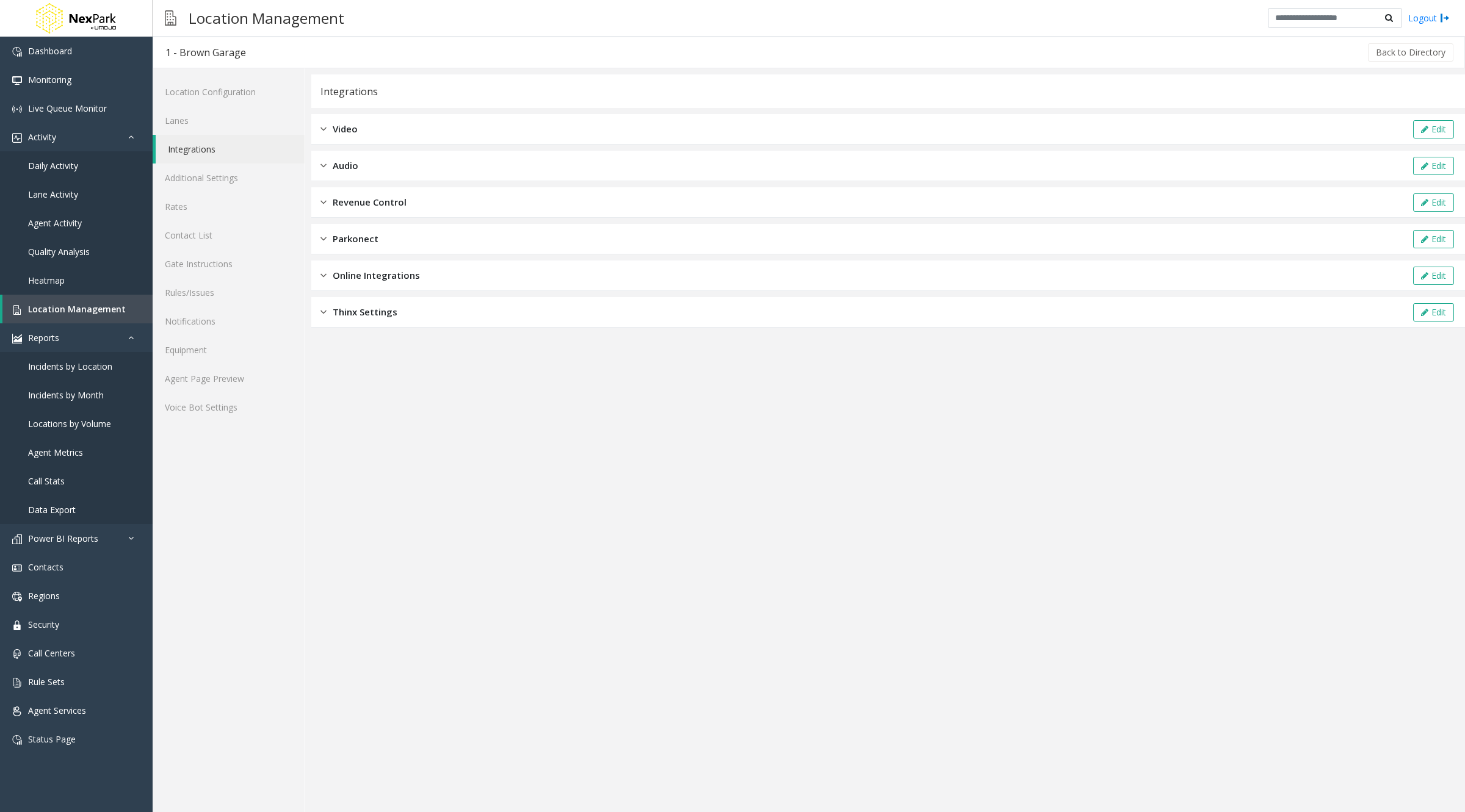
click at [361, 204] on span "Revenue Control" at bounding box center [369, 203] width 74 height 14
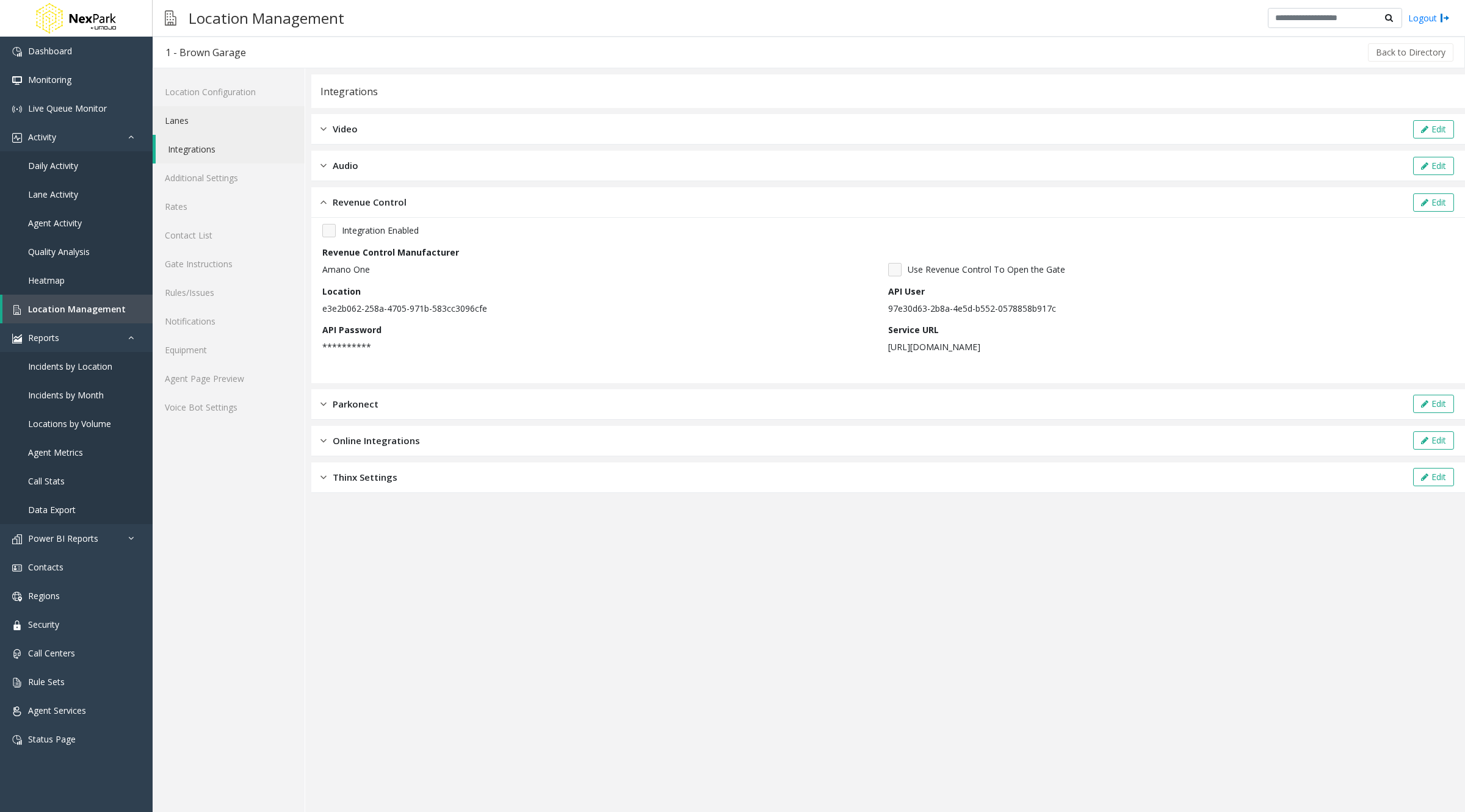
click at [208, 119] on link "Lanes" at bounding box center [229, 120] width 152 height 29
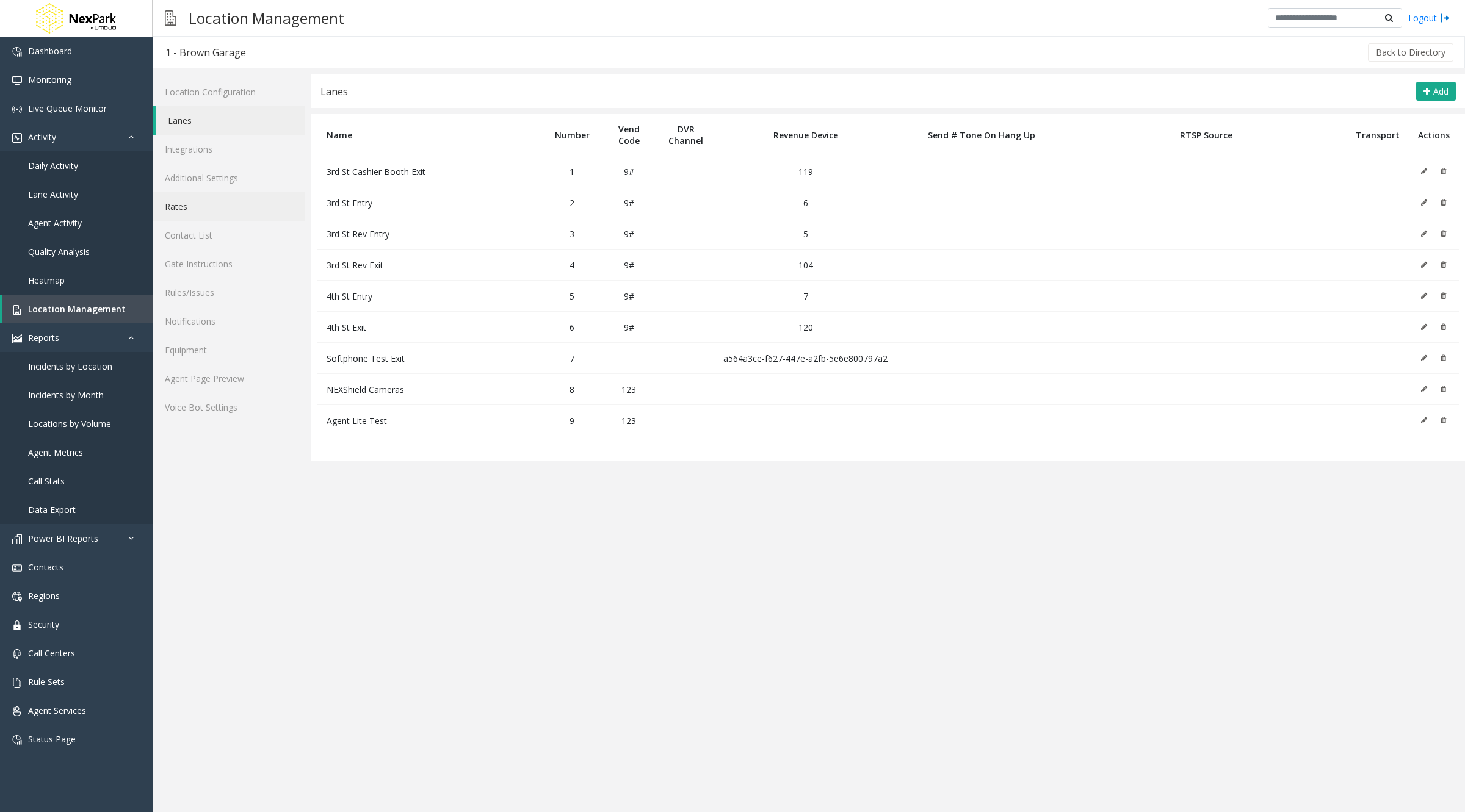
click at [200, 210] on link "Rates" at bounding box center [229, 206] width 152 height 29
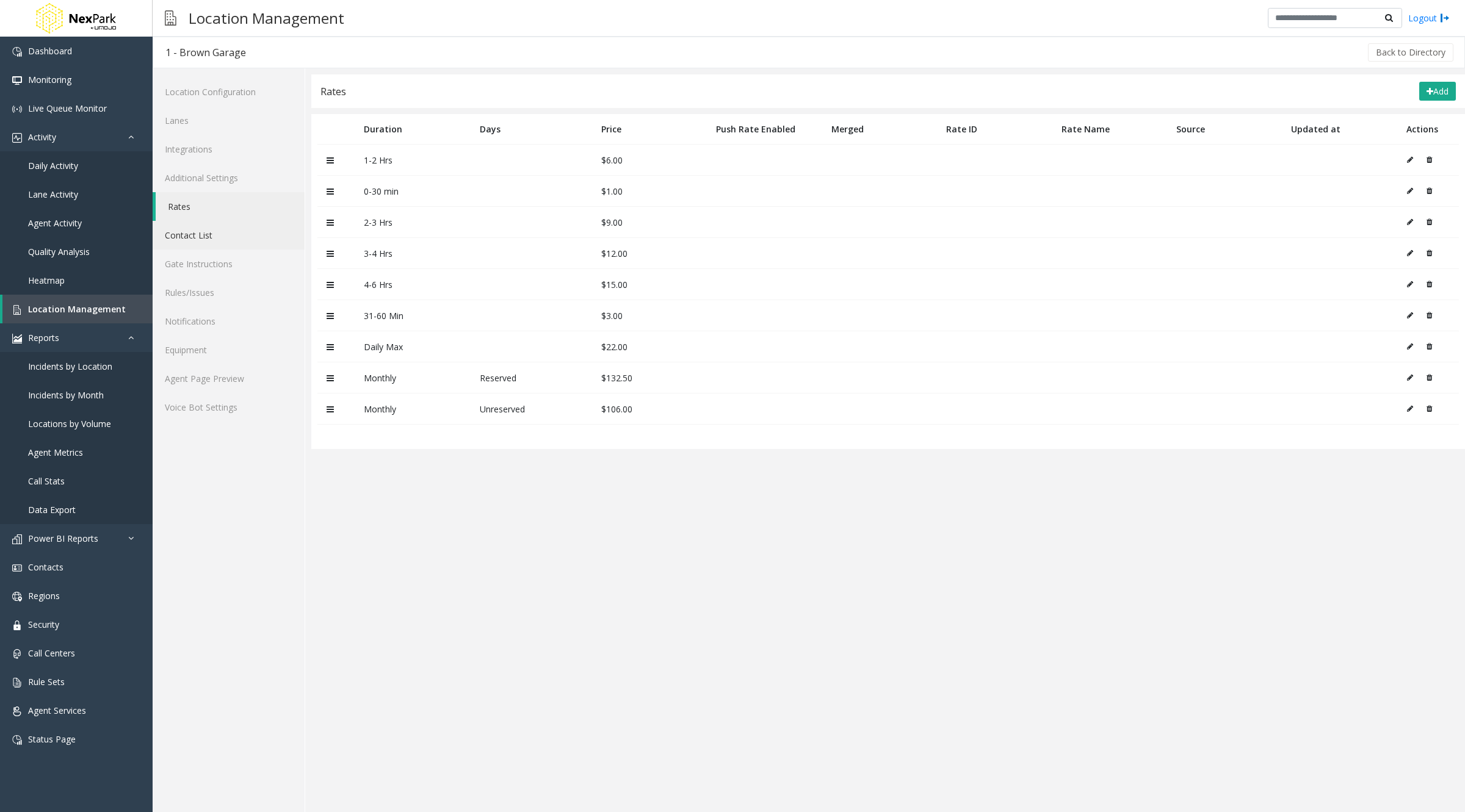
click at [200, 231] on link "Contact List" at bounding box center [229, 235] width 152 height 29
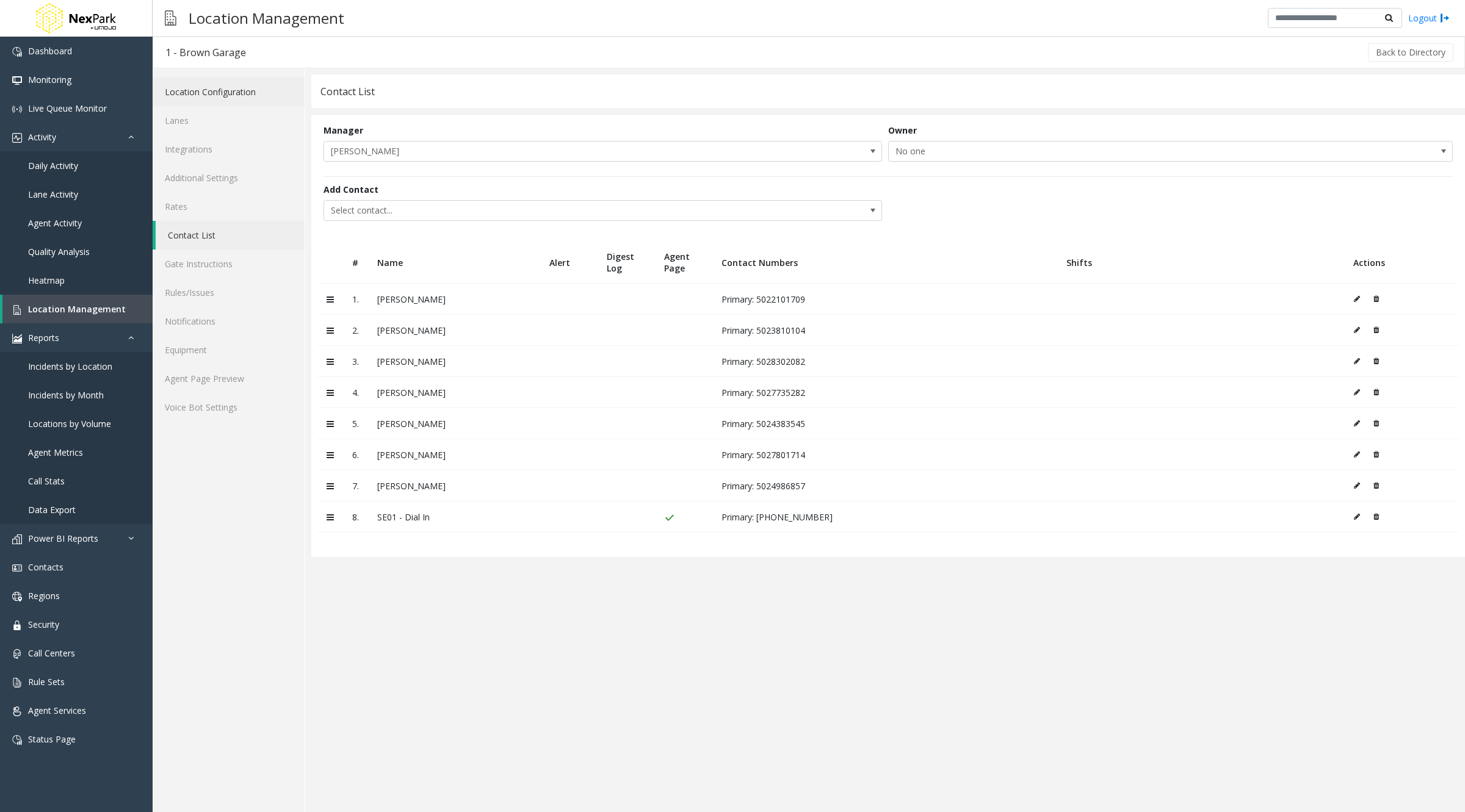
click at [238, 92] on link "Location Configuration" at bounding box center [229, 91] width 152 height 29
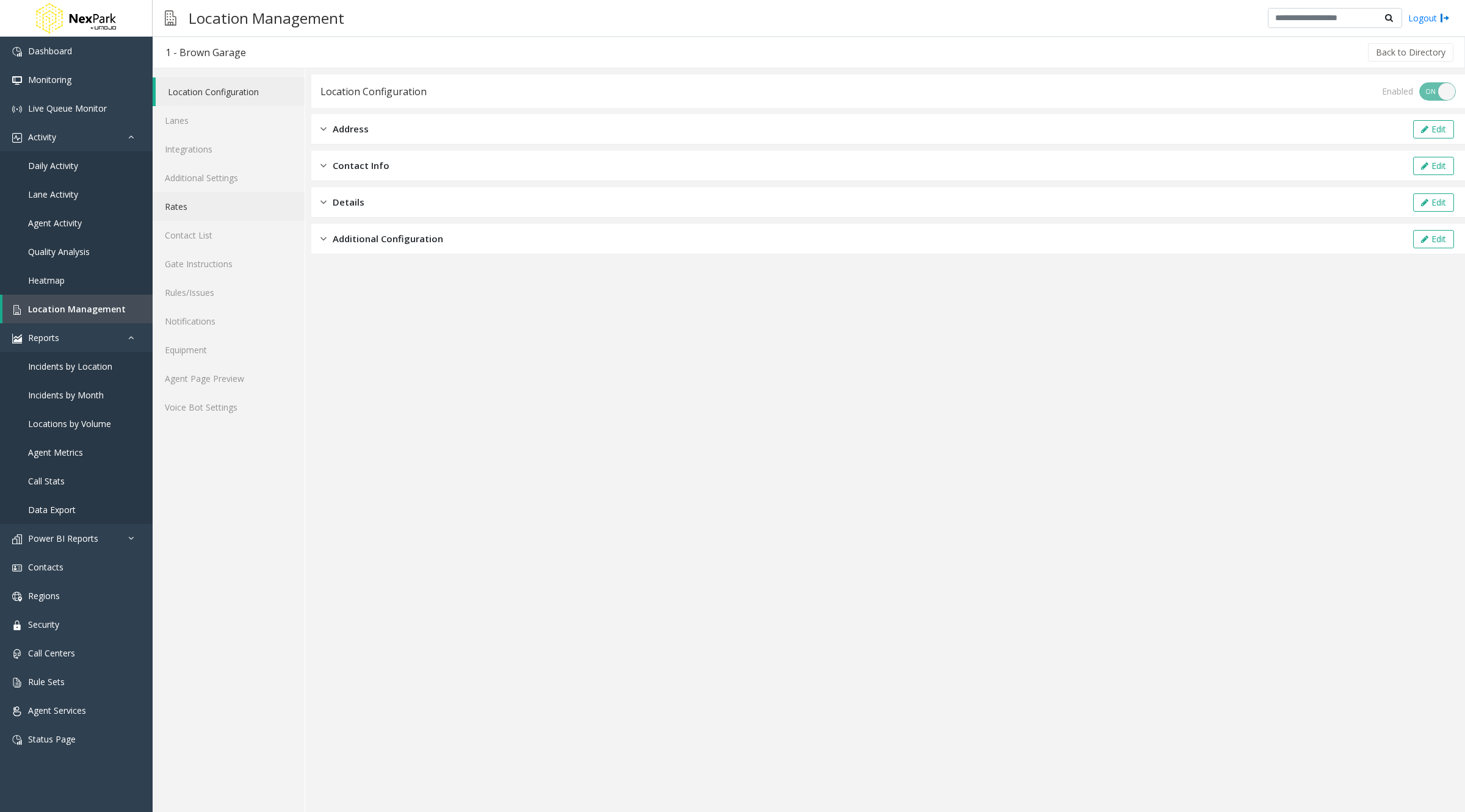
click at [191, 210] on link "Rates" at bounding box center [229, 206] width 152 height 29
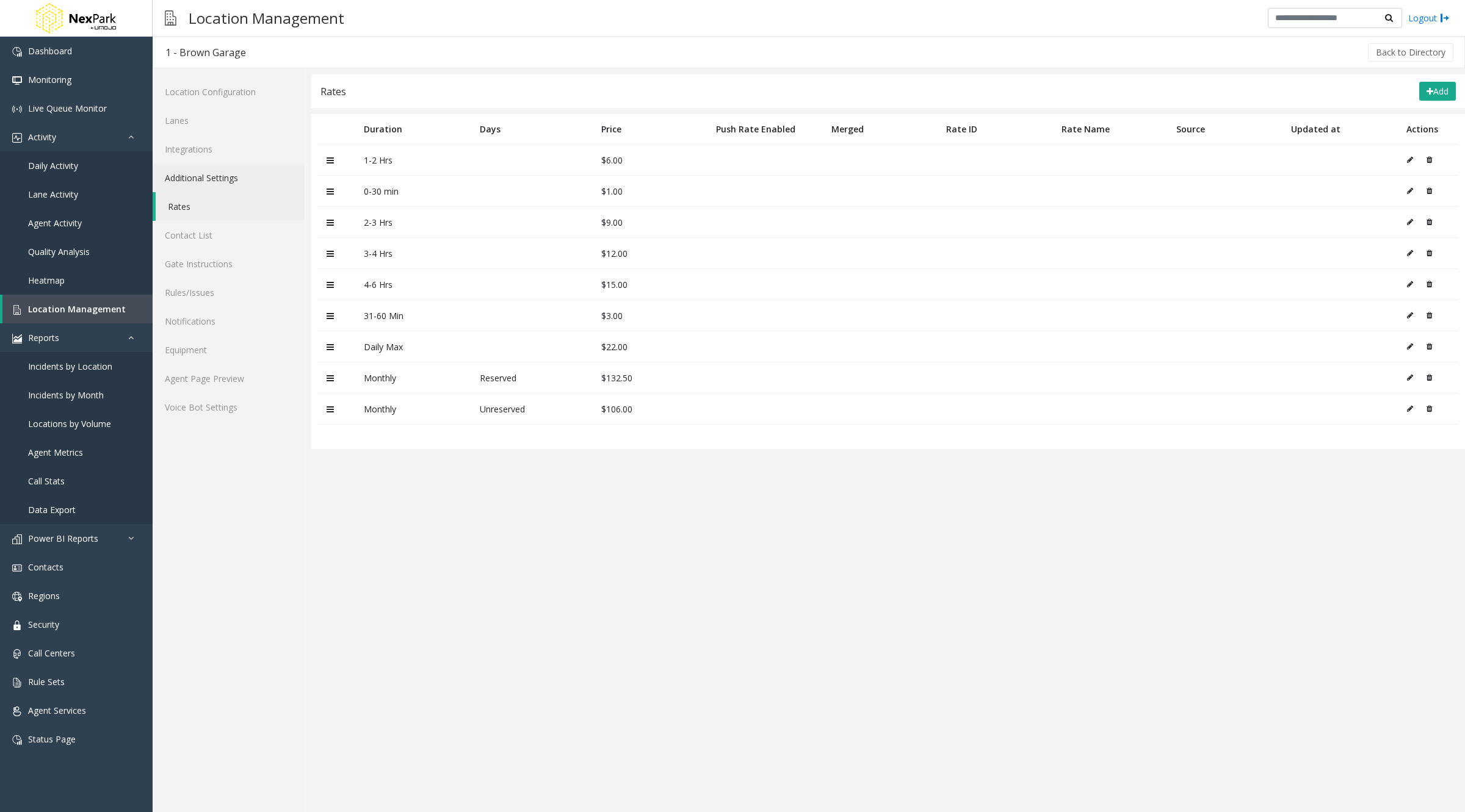
click at [219, 172] on link "Additional Settings" at bounding box center [229, 178] width 152 height 29
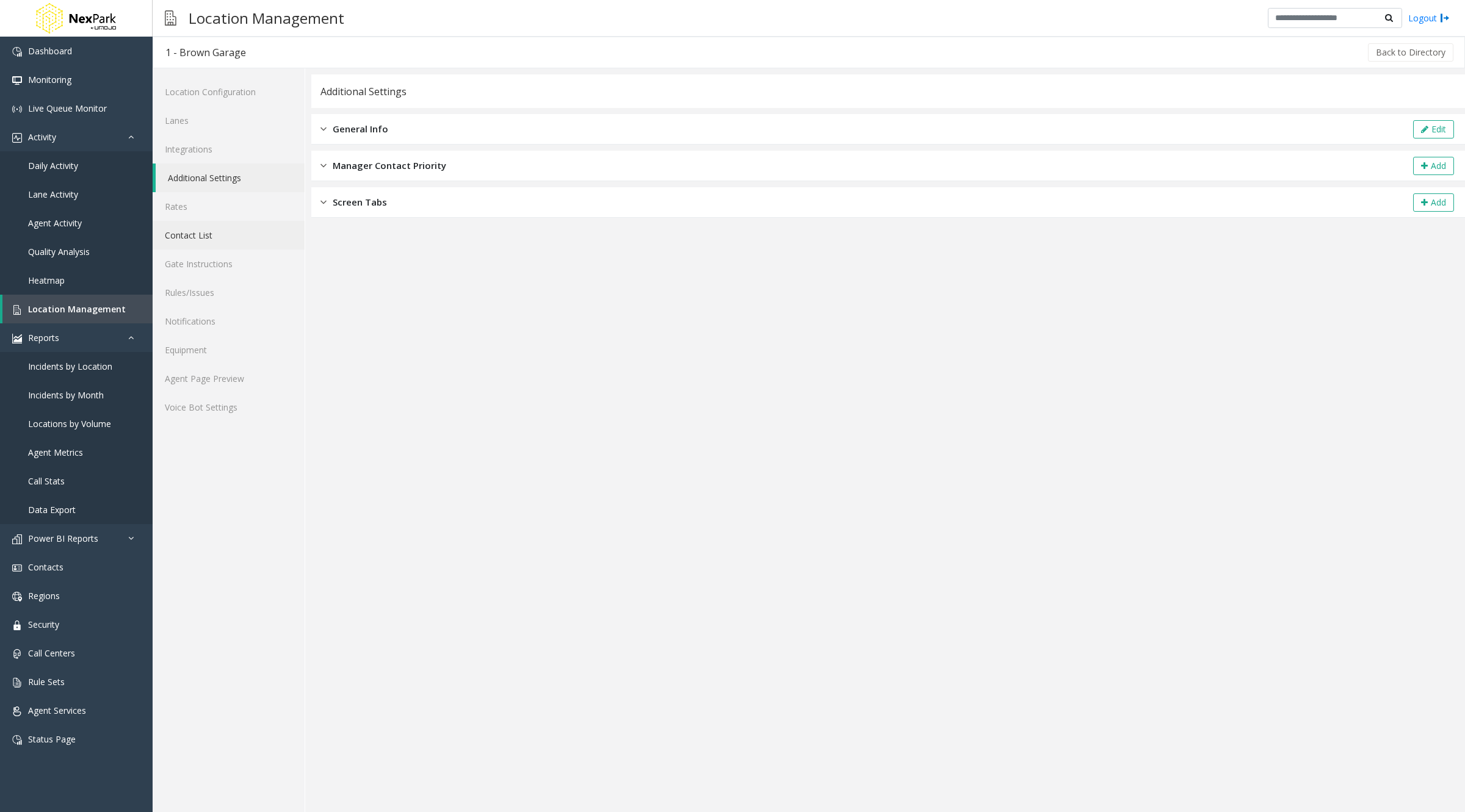
click at [213, 242] on link "Contact List" at bounding box center [229, 235] width 152 height 29
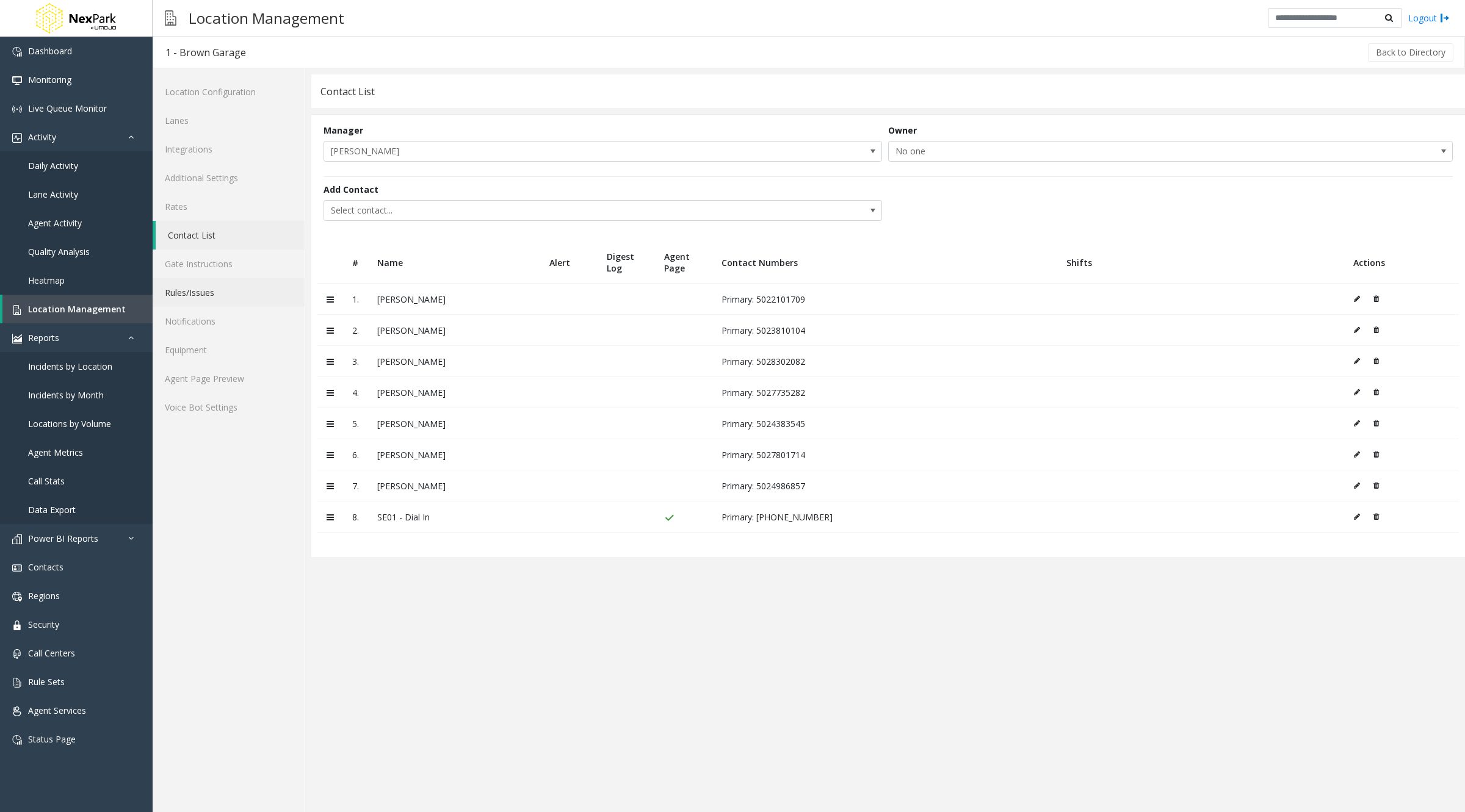
click at [204, 290] on link "Rules/Issues" at bounding box center [229, 292] width 152 height 29
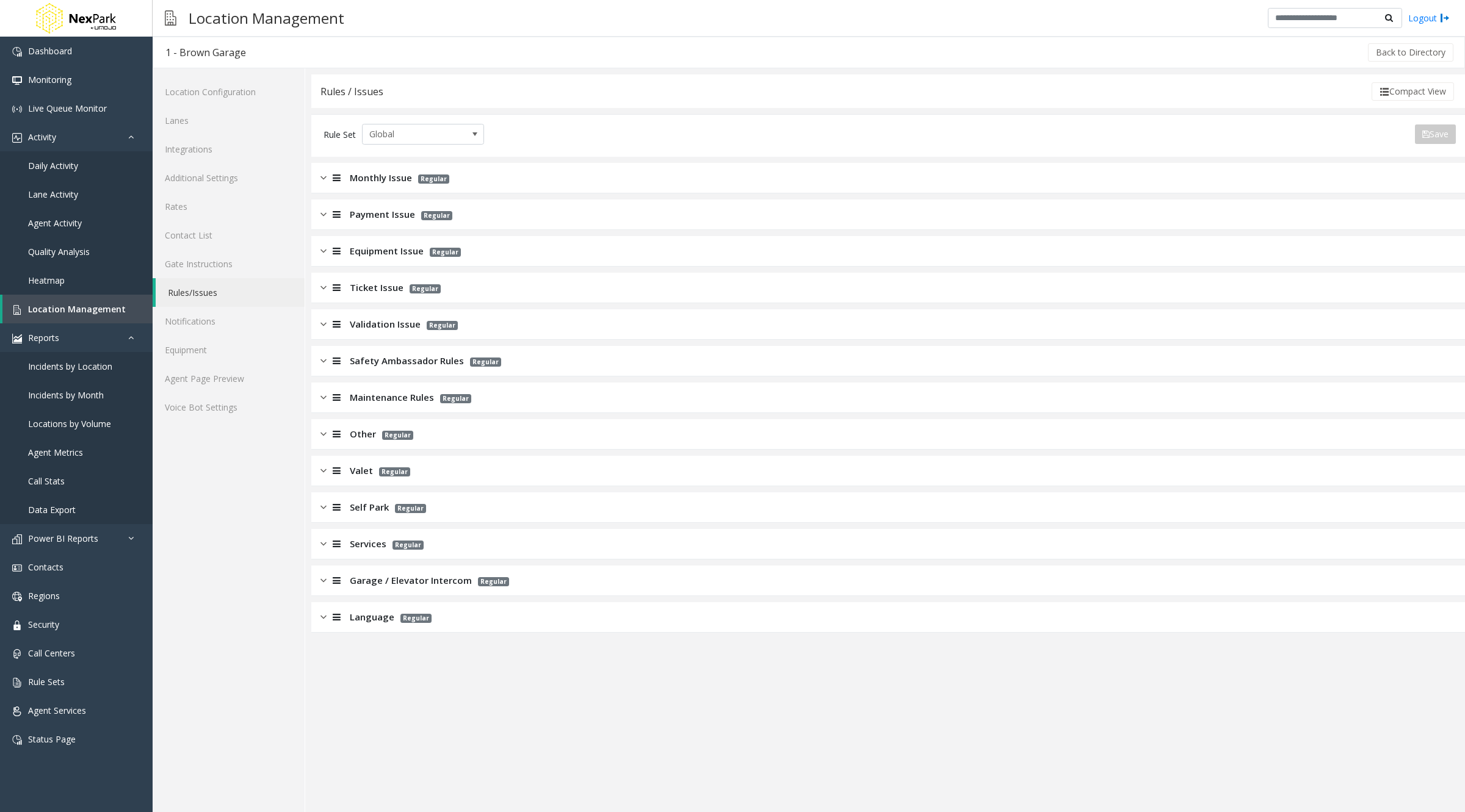
drag, startPoint x: 1337, startPoint y: 176, endPoint x: 982, endPoint y: 194, distance: 355.5
click at [982, 194] on app-rules-listview "Monthly Issue Regular Payment Issue Regular Equipment Issue Regular Ticket Issu…" at bounding box center [888, 397] width 1154 height 470
click at [327, 174] on div at bounding box center [335, 178] width 17 height 14
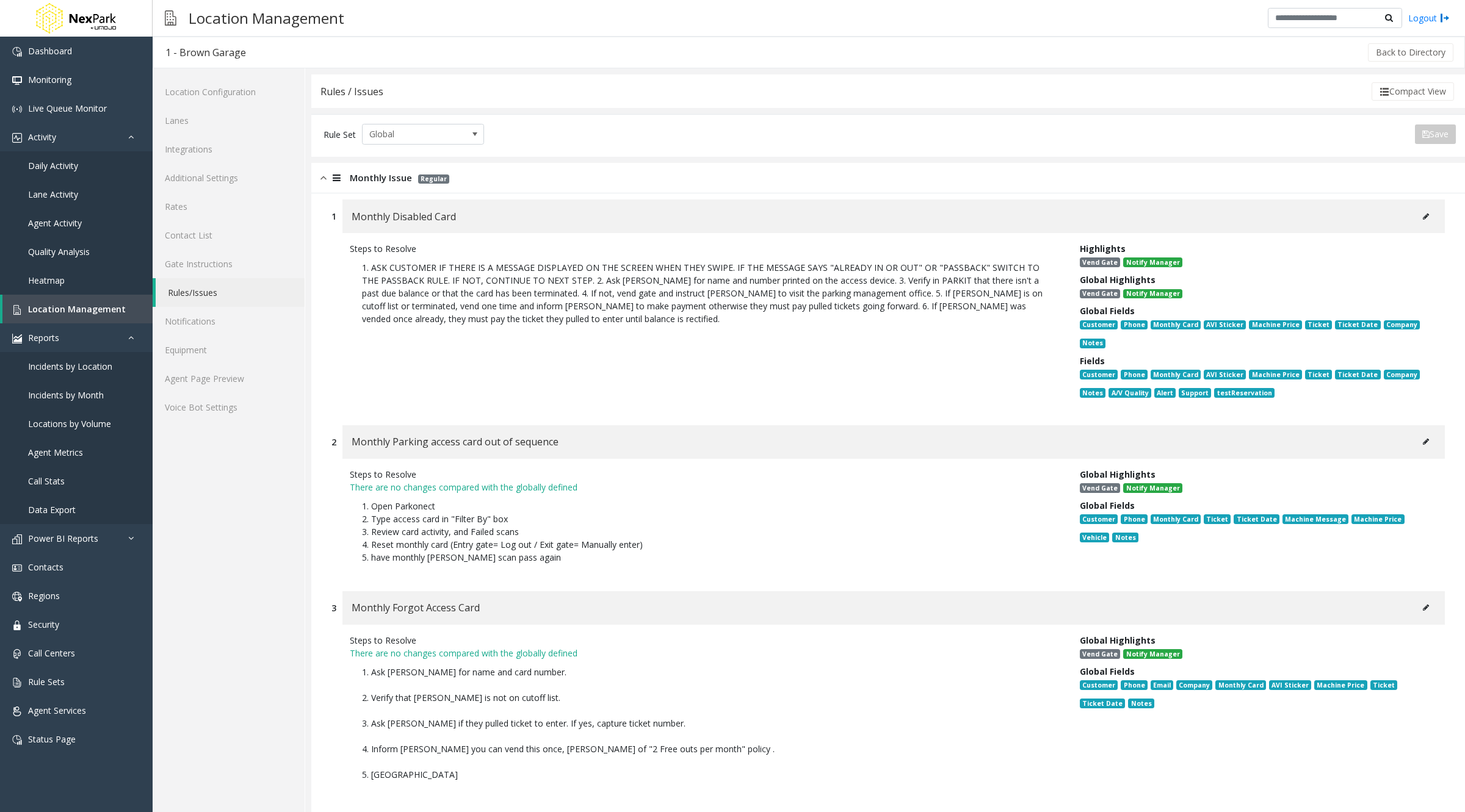
click at [1423, 214] on icon at bounding box center [1426, 216] width 6 height 7
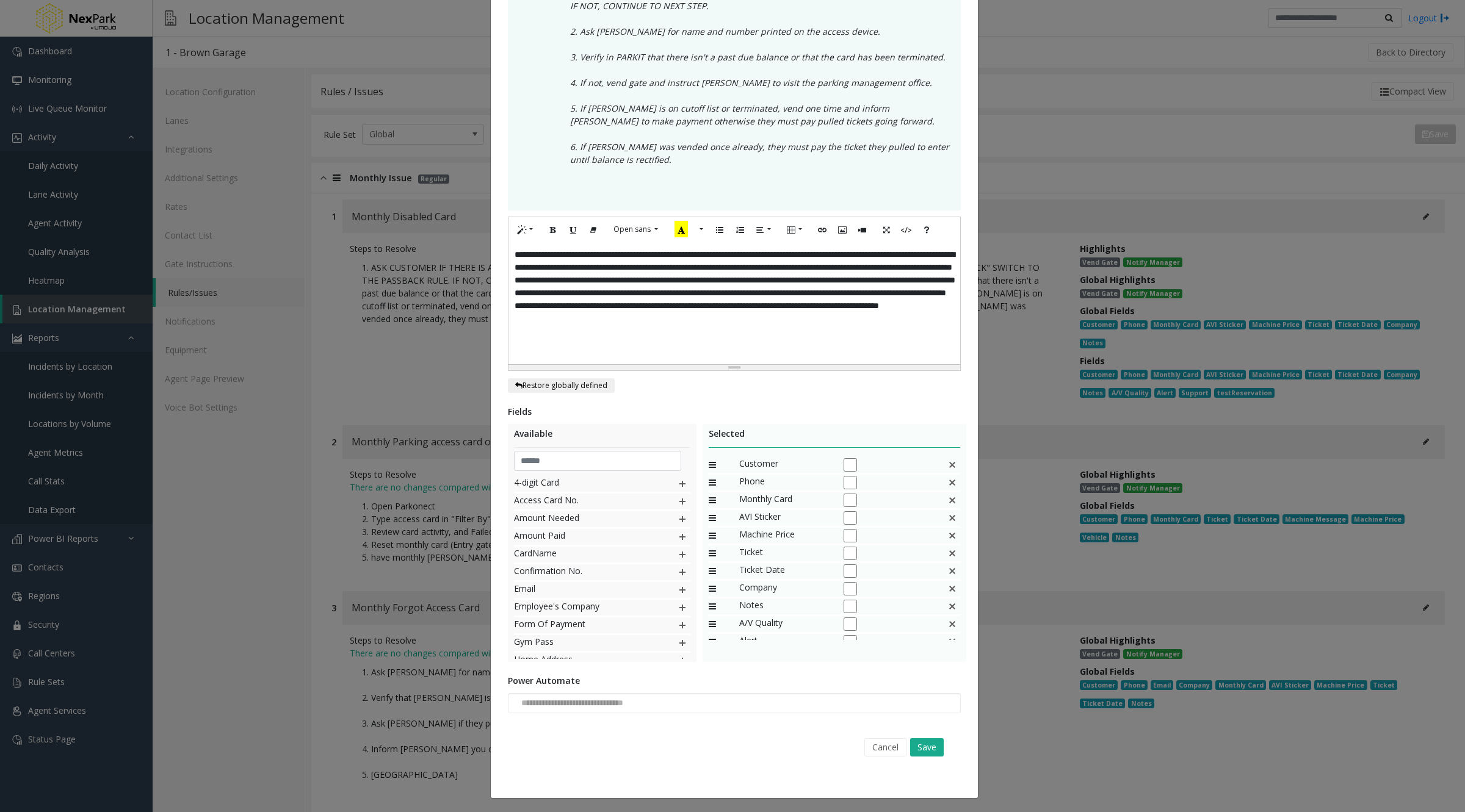
scroll to position [47, 0]
click at [886, 749] on button "Cancel" at bounding box center [885, 747] width 42 height 19
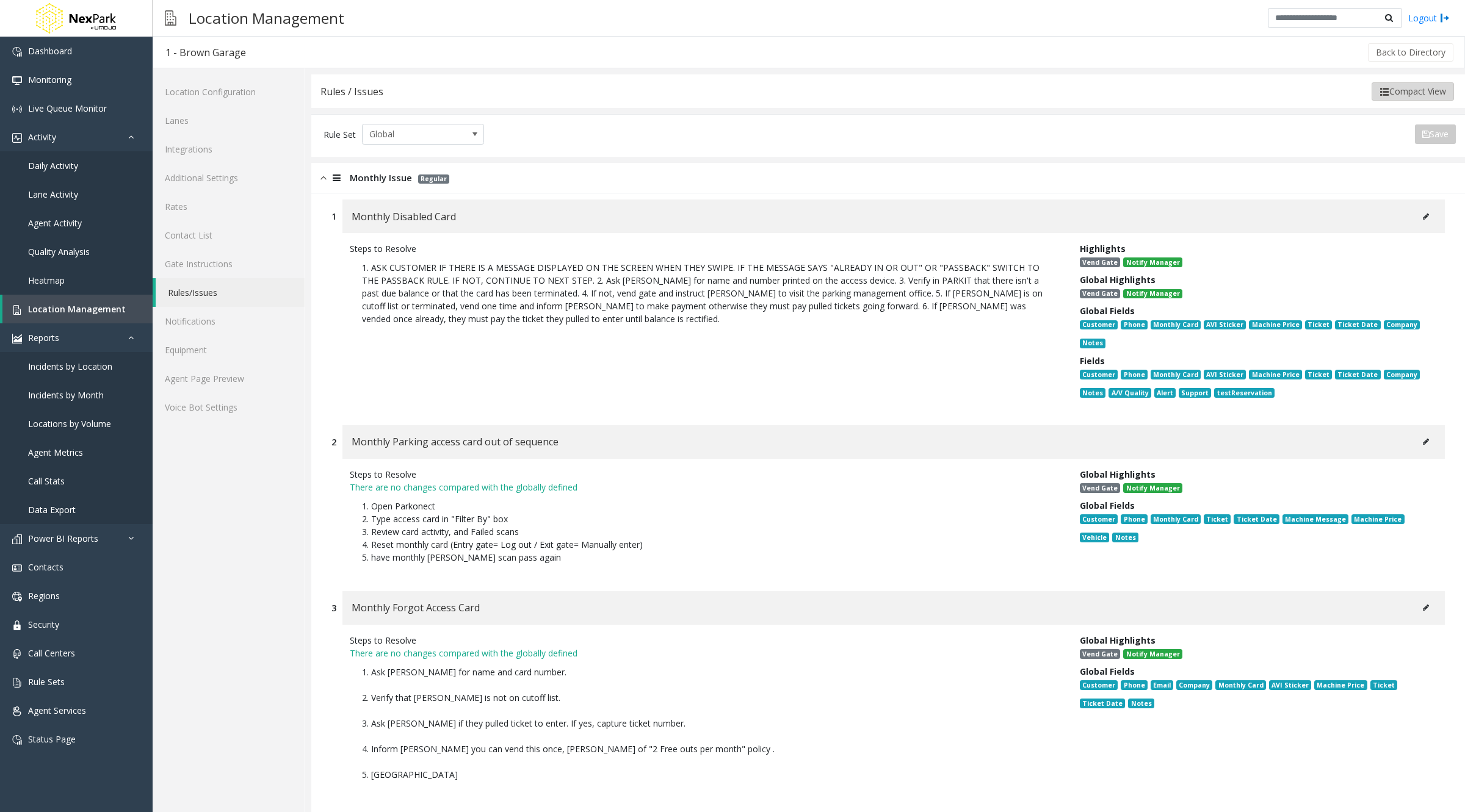
click at [1425, 93] on button "Compact View" at bounding box center [1413, 91] width 82 height 19
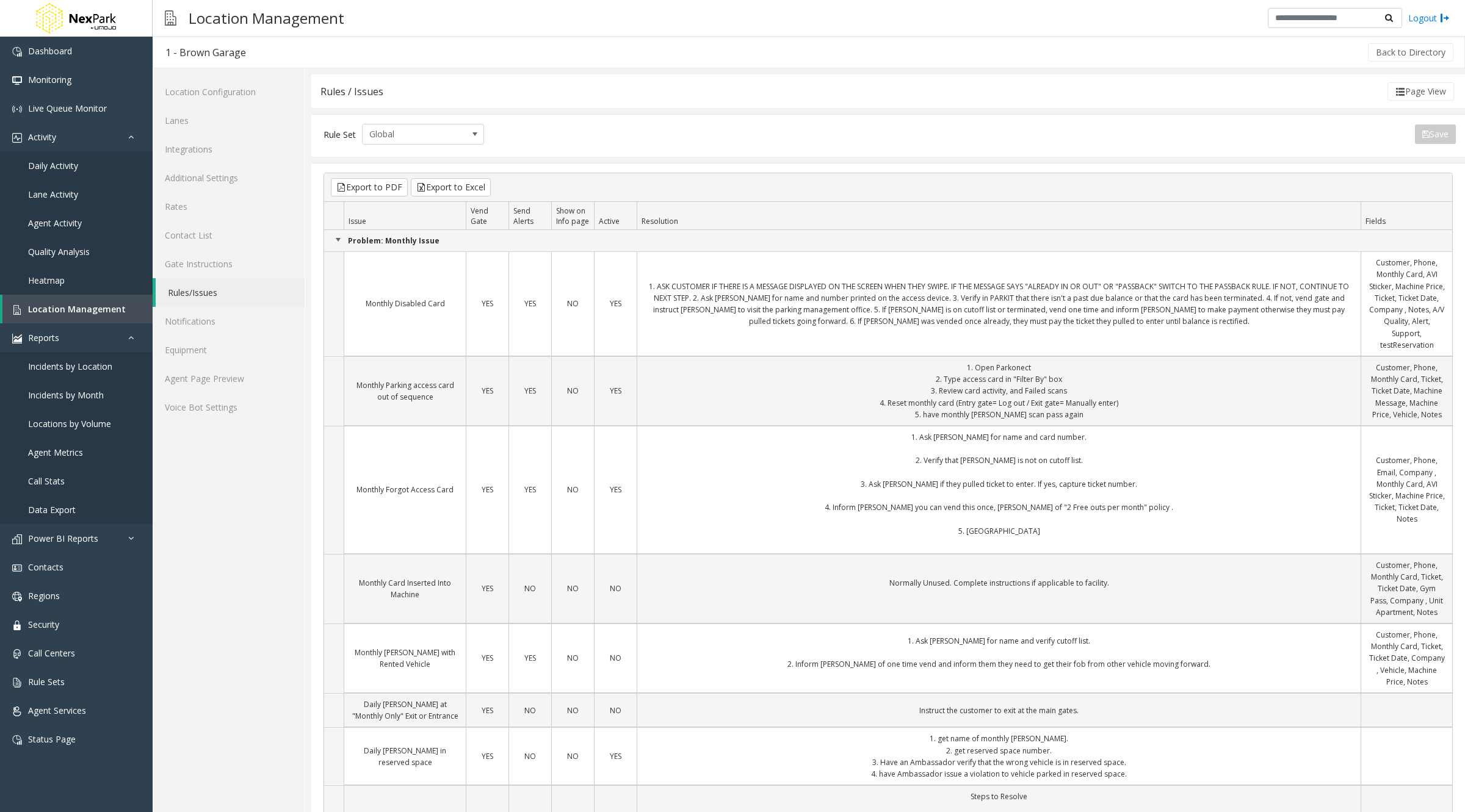
click at [1425, 93] on button "Page View" at bounding box center [1420, 91] width 66 height 19
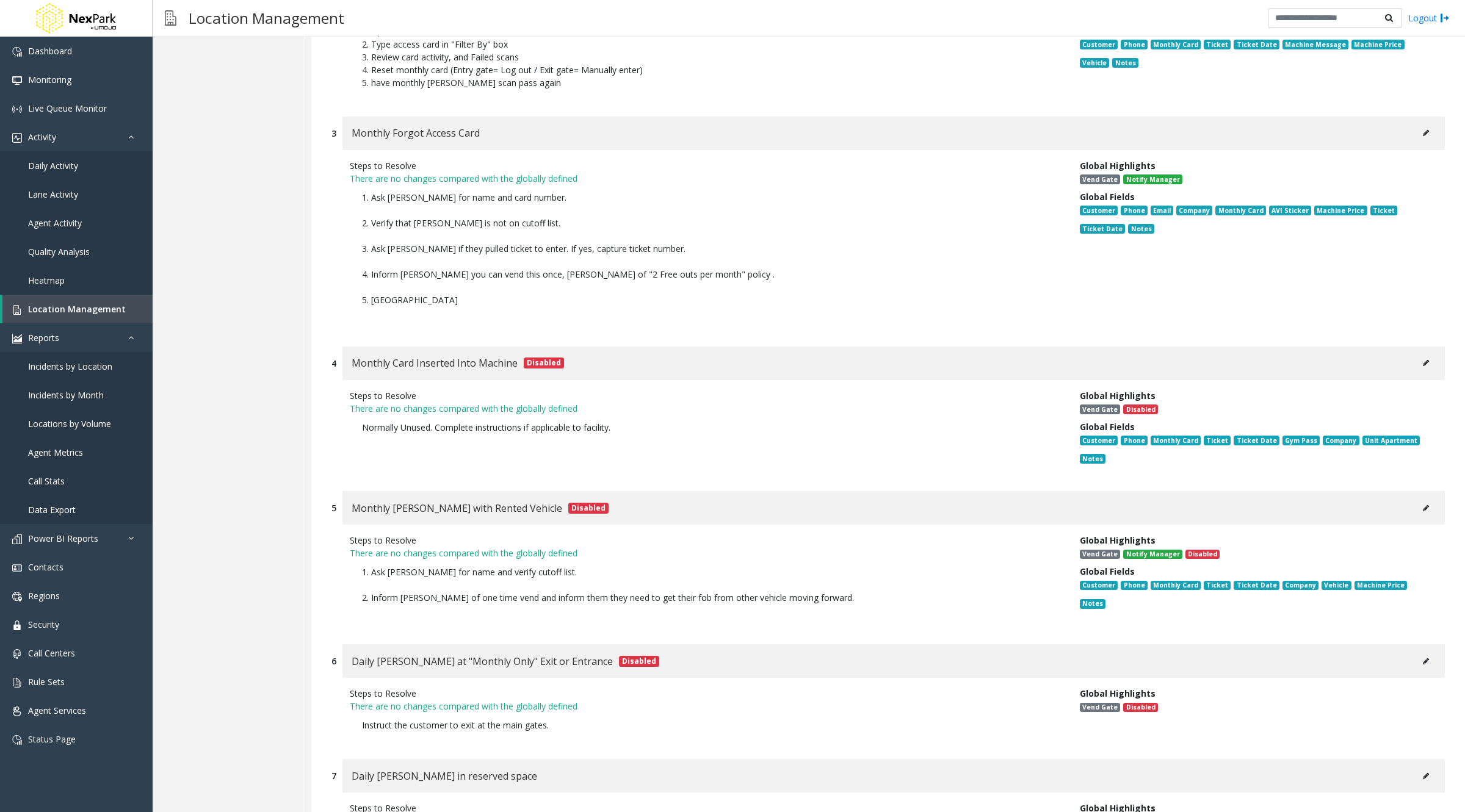
scroll to position [0, 0]
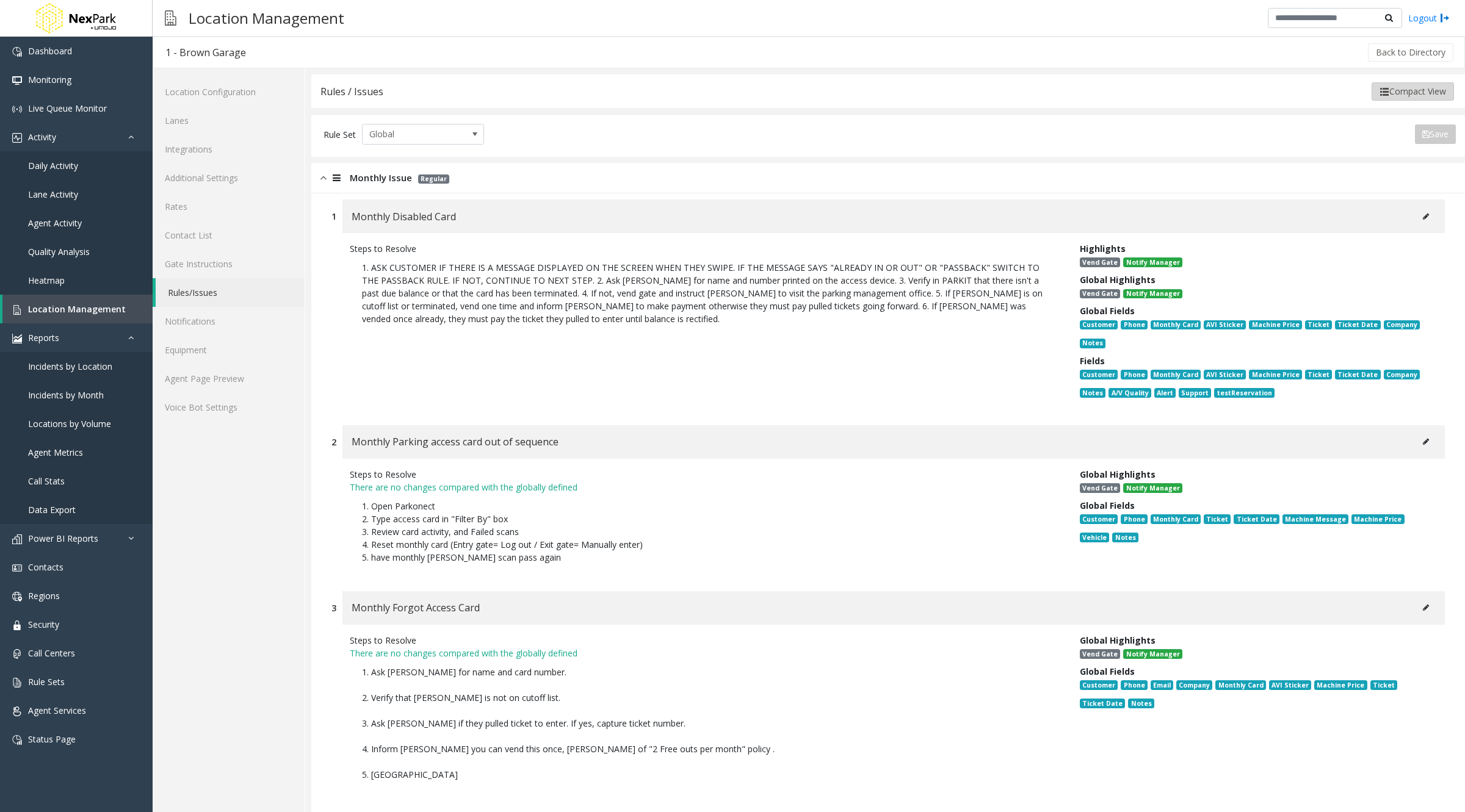
click at [1399, 95] on button "Compact View" at bounding box center [1413, 91] width 82 height 19
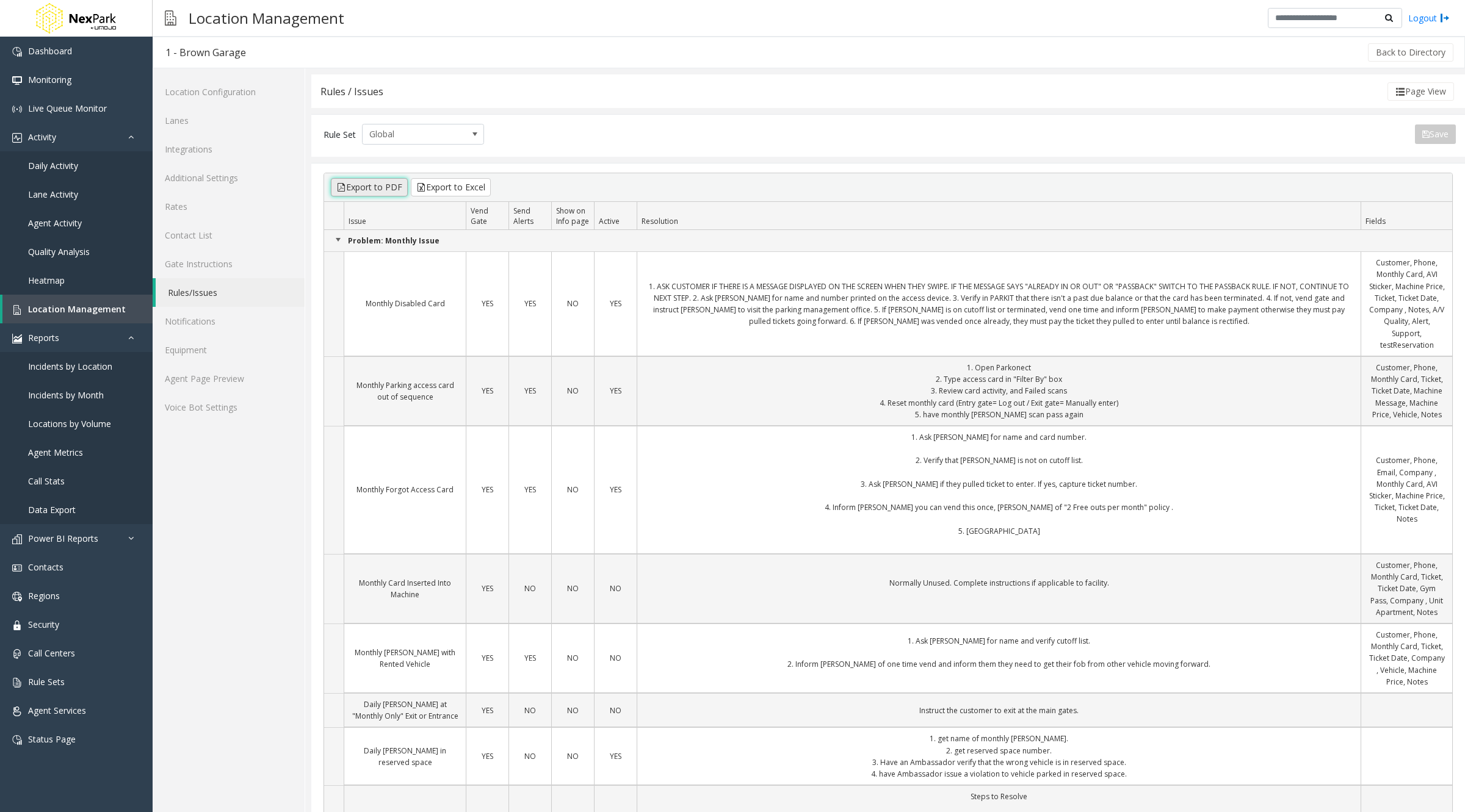
click at [377, 183] on button "Export to PDF" at bounding box center [369, 187] width 77 height 19
click at [1398, 94] on button "Page View" at bounding box center [1420, 91] width 66 height 19
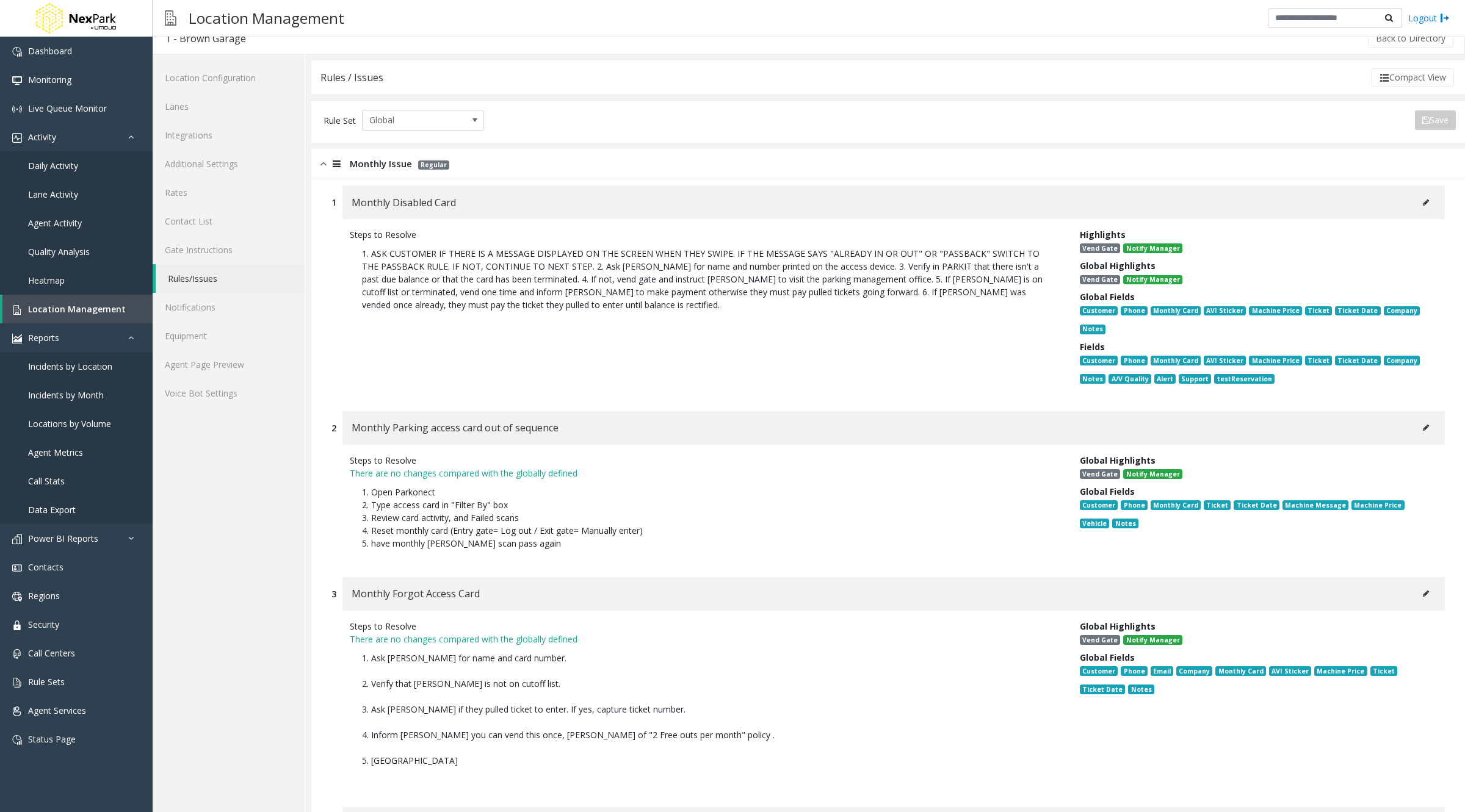
scroll to position [13, 0]
click at [1423, 425] on icon at bounding box center [1426, 428] width 6 height 7
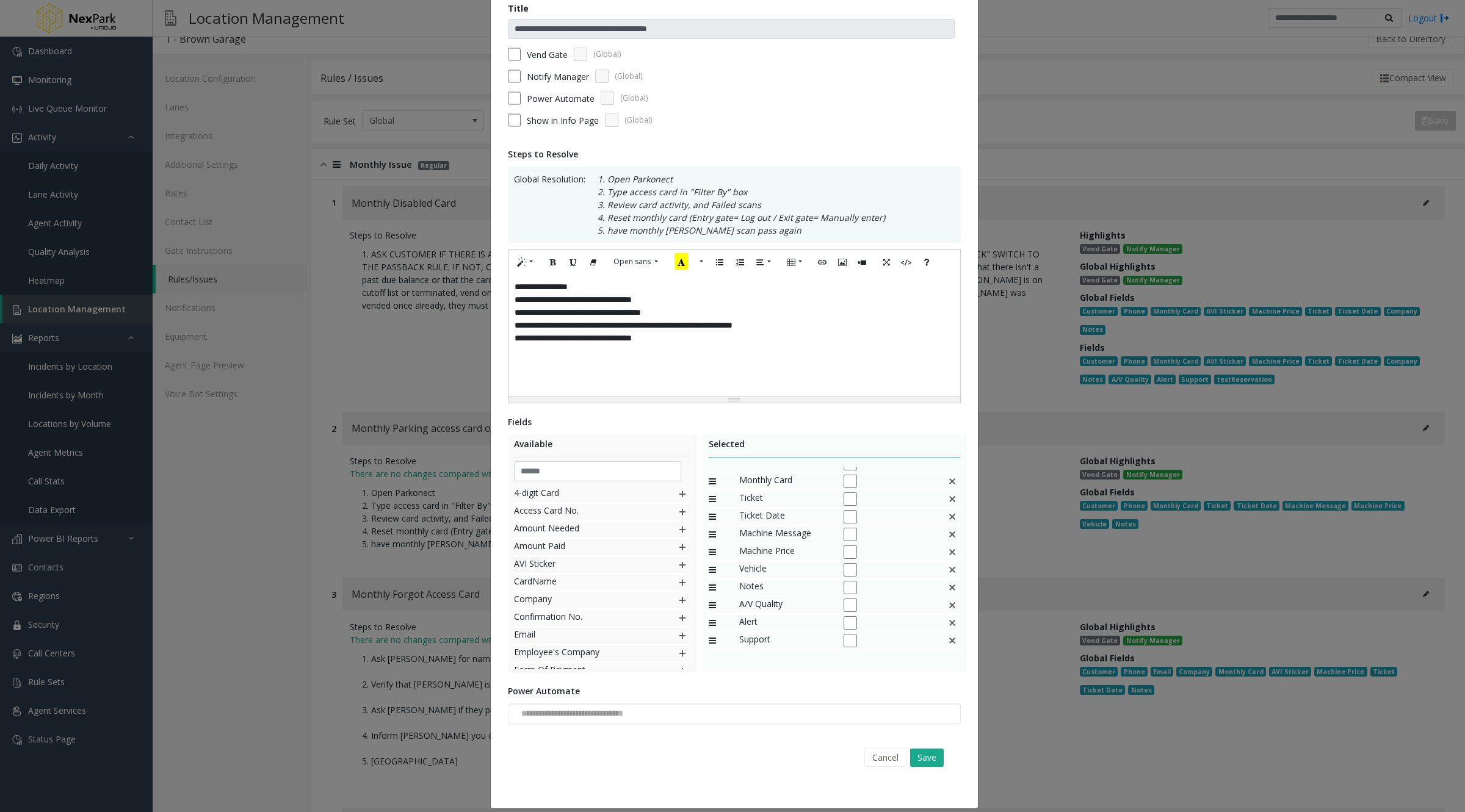
scroll to position [100, 0]
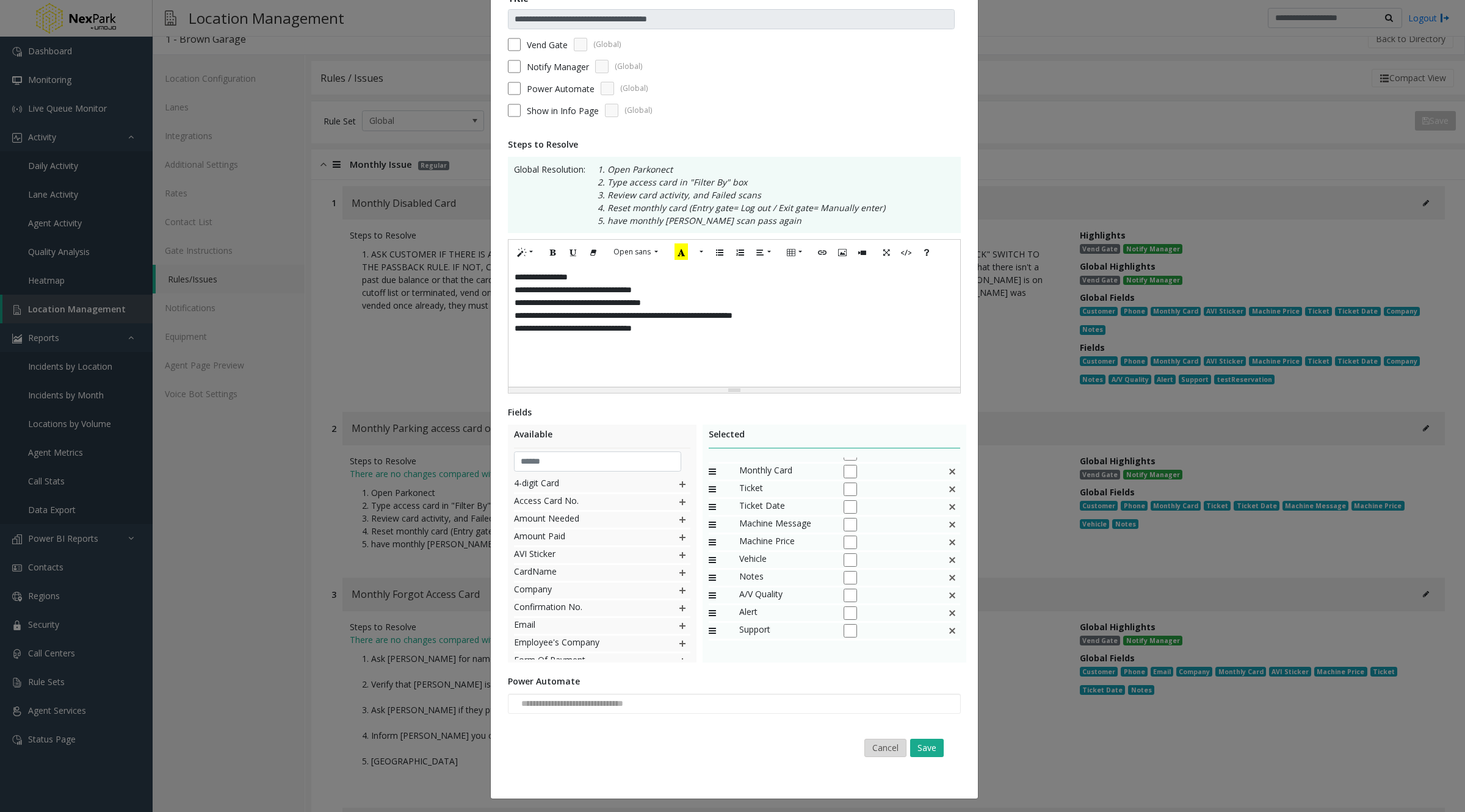
click at [882, 749] on button "Cancel" at bounding box center [885, 747] width 42 height 19
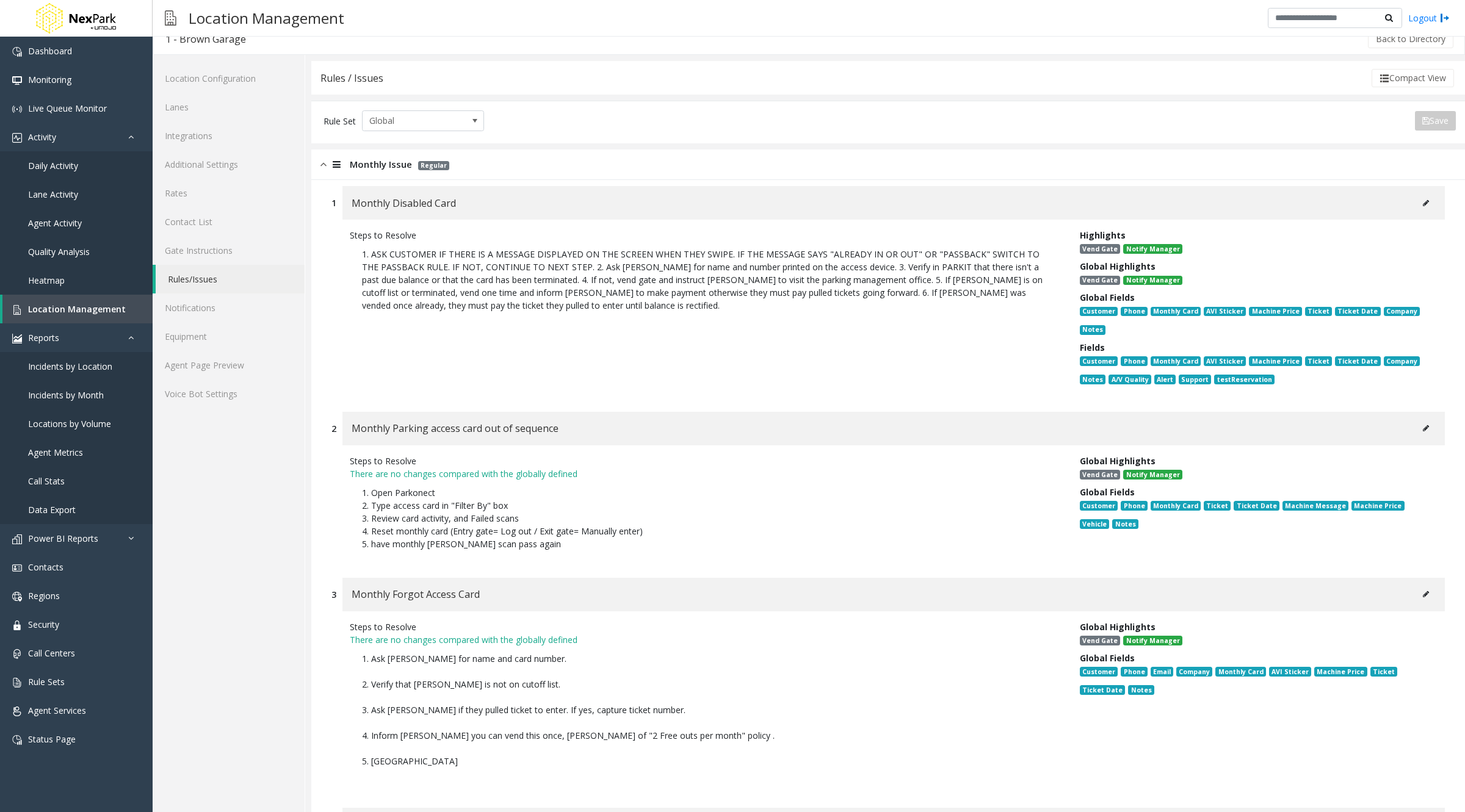
click at [1423, 201] on icon at bounding box center [1426, 203] width 6 height 7
type input "**********"
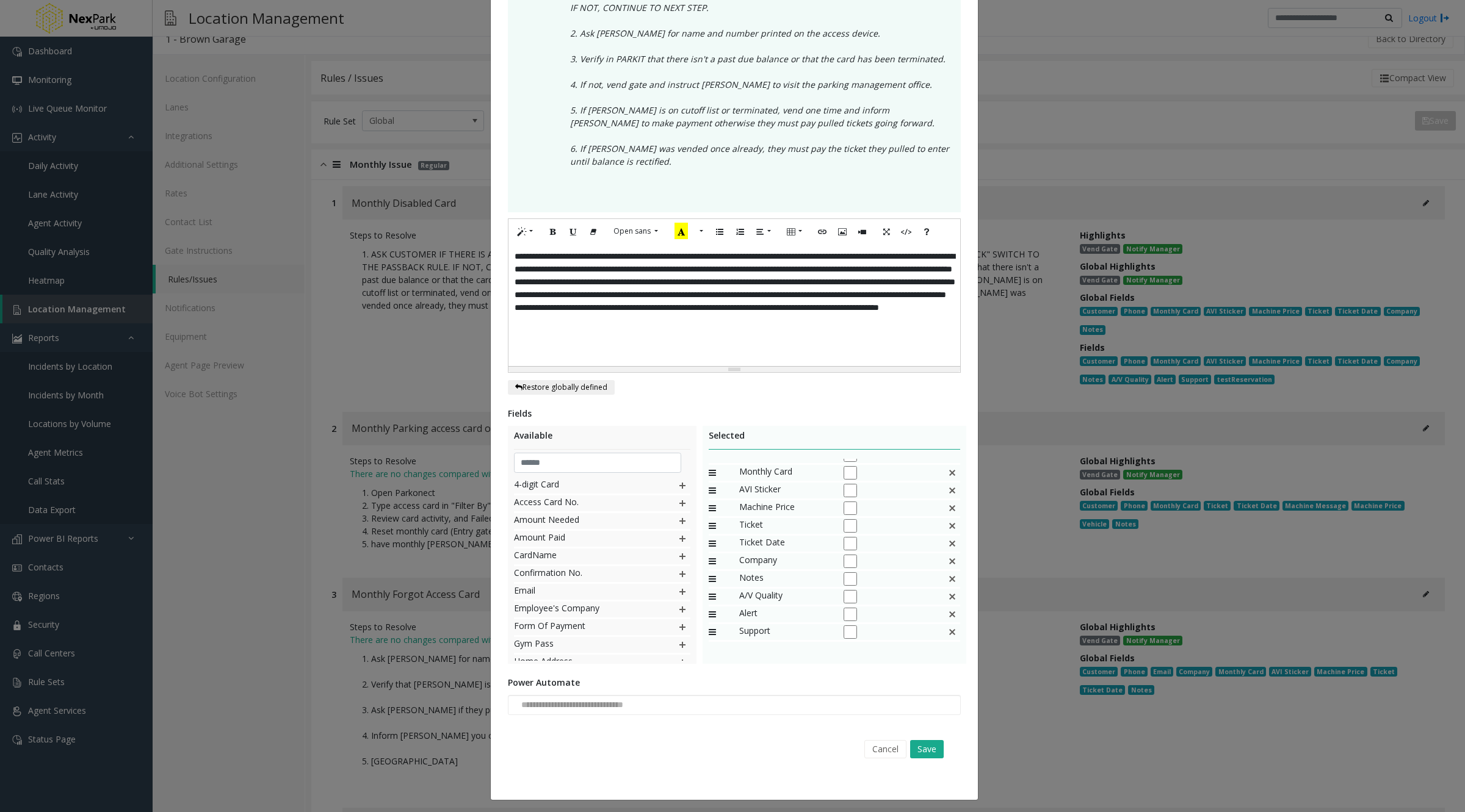
scroll to position [25, 0]
click at [883, 747] on button "Cancel" at bounding box center [885, 749] width 42 height 19
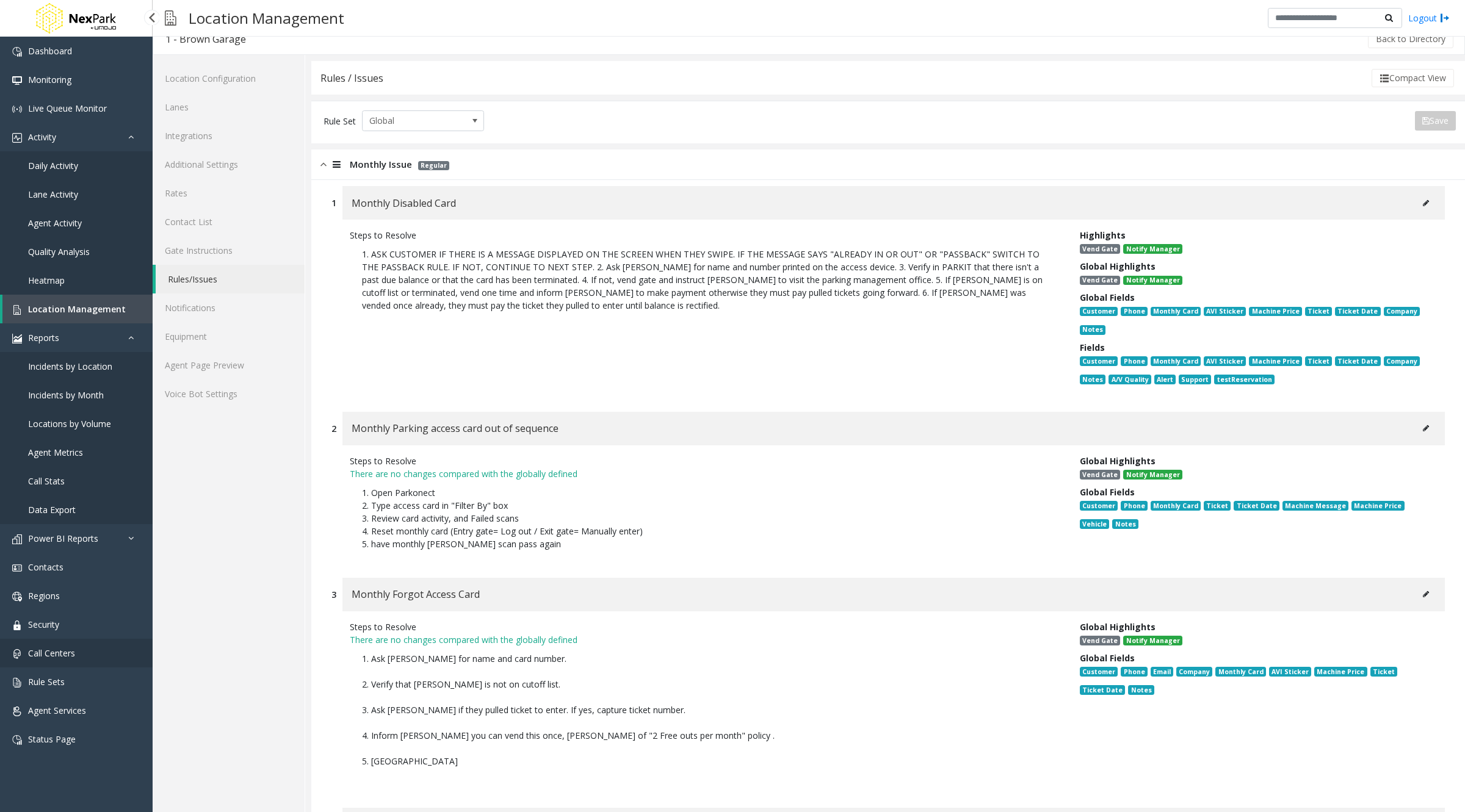
click at [70, 654] on span "Call Centers" at bounding box center [52, 653] width 47 height 11
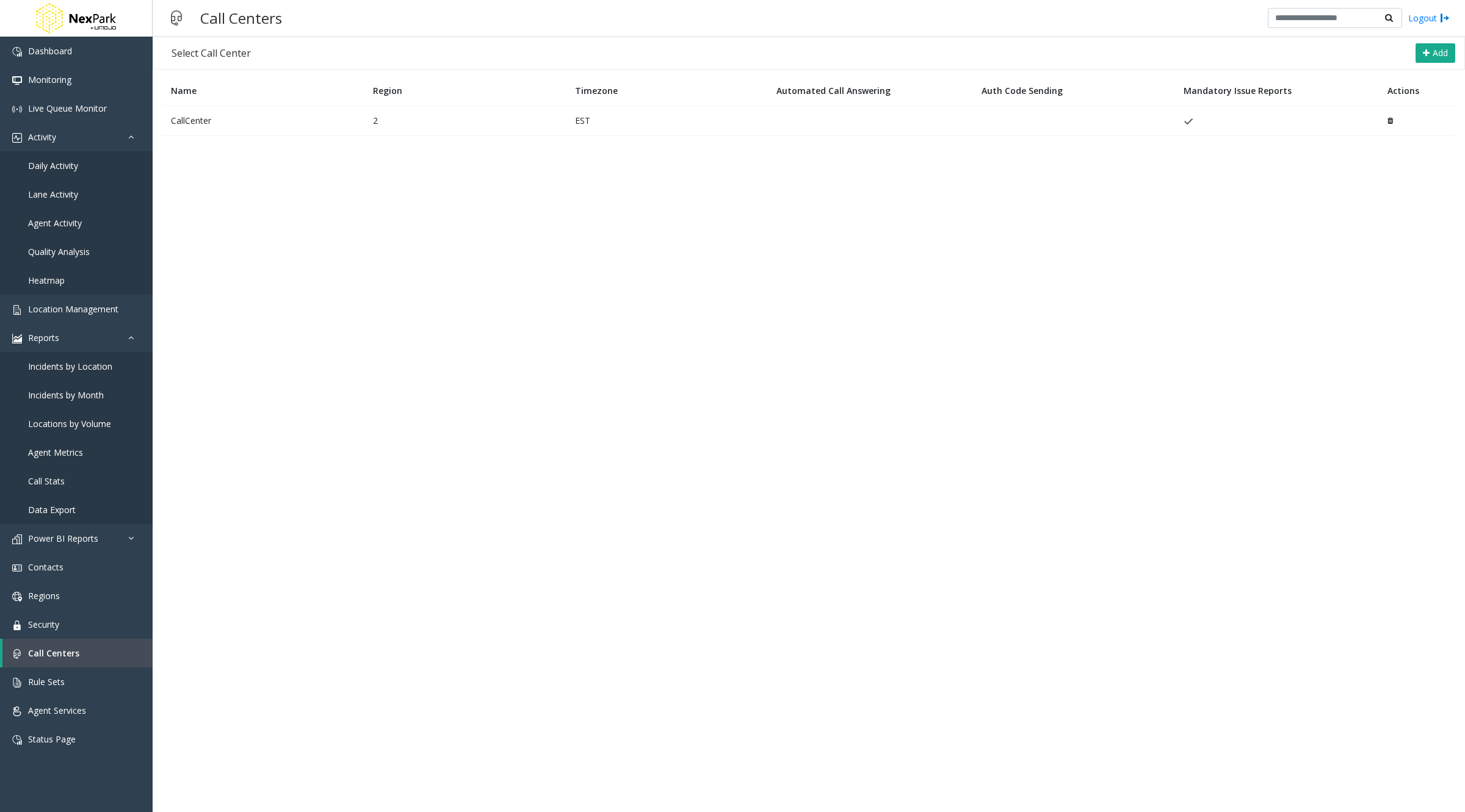
click at [201, 123] on td "CallCenter" at bounding box center [263, 120] width 202 height 30
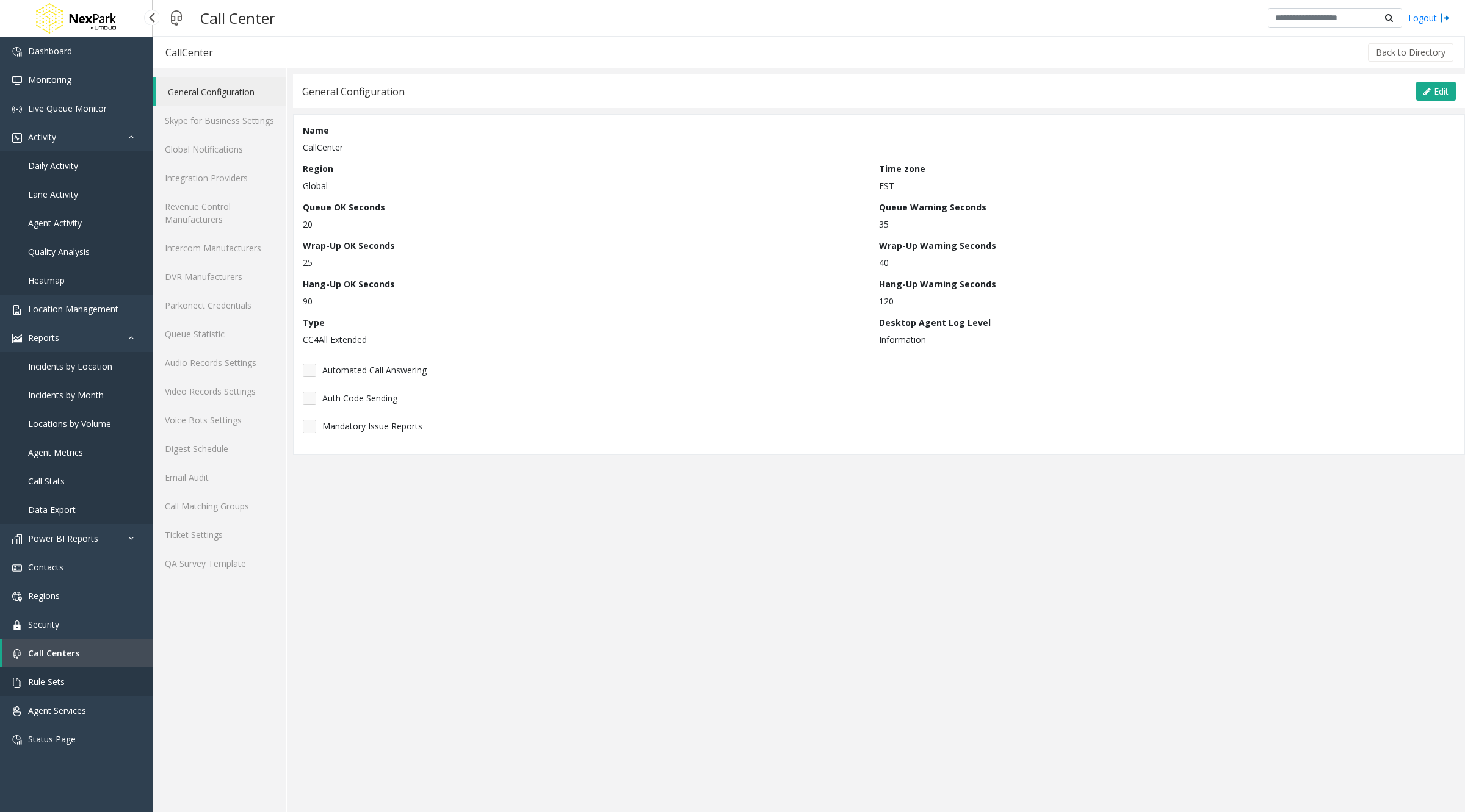
click at [60, 671] on link "Rule Sets" at bounding box center [76, 682] width 153 height 29
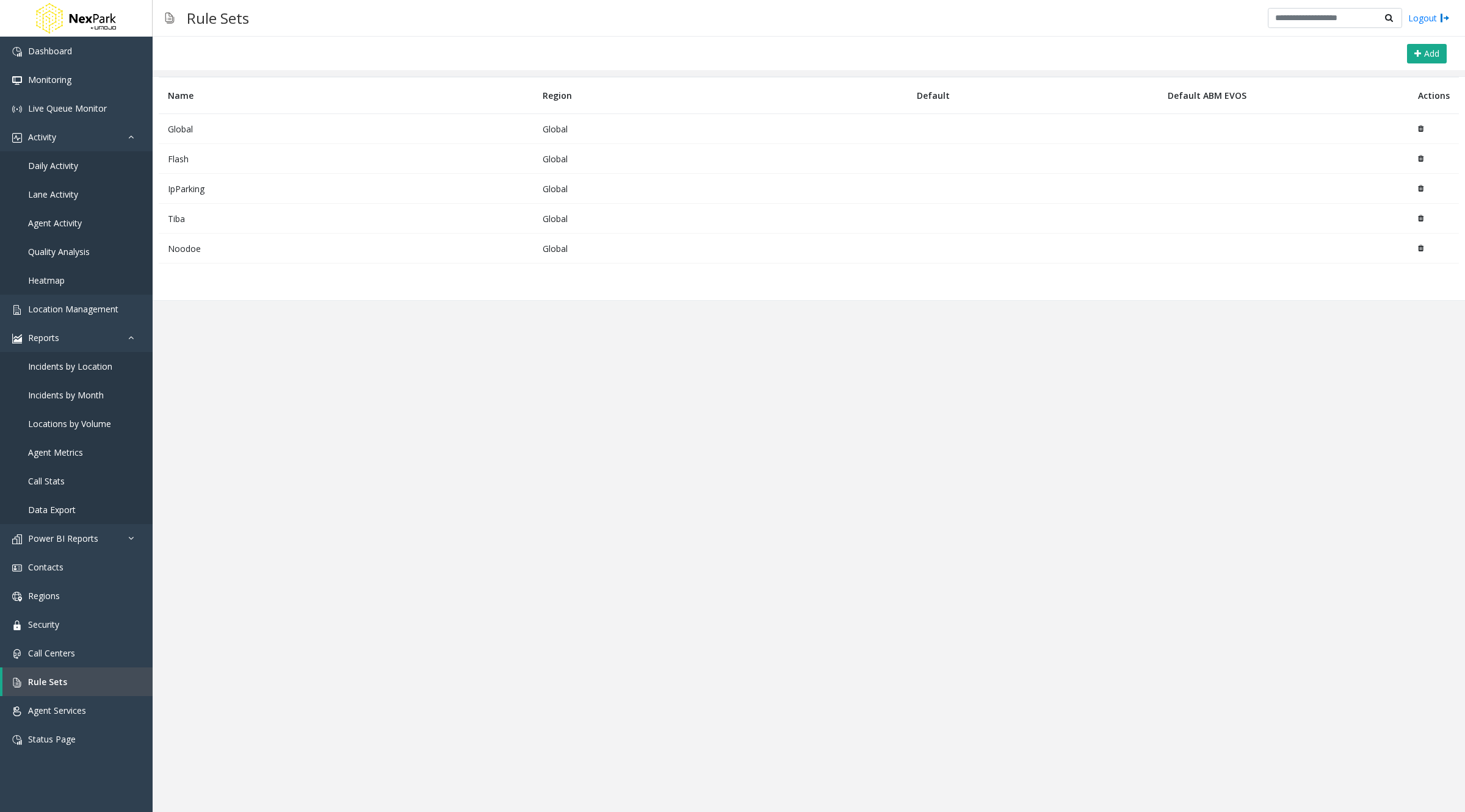
click at [196, 123] on td "Global" at bounding box center [346, 129] width 375 height 30
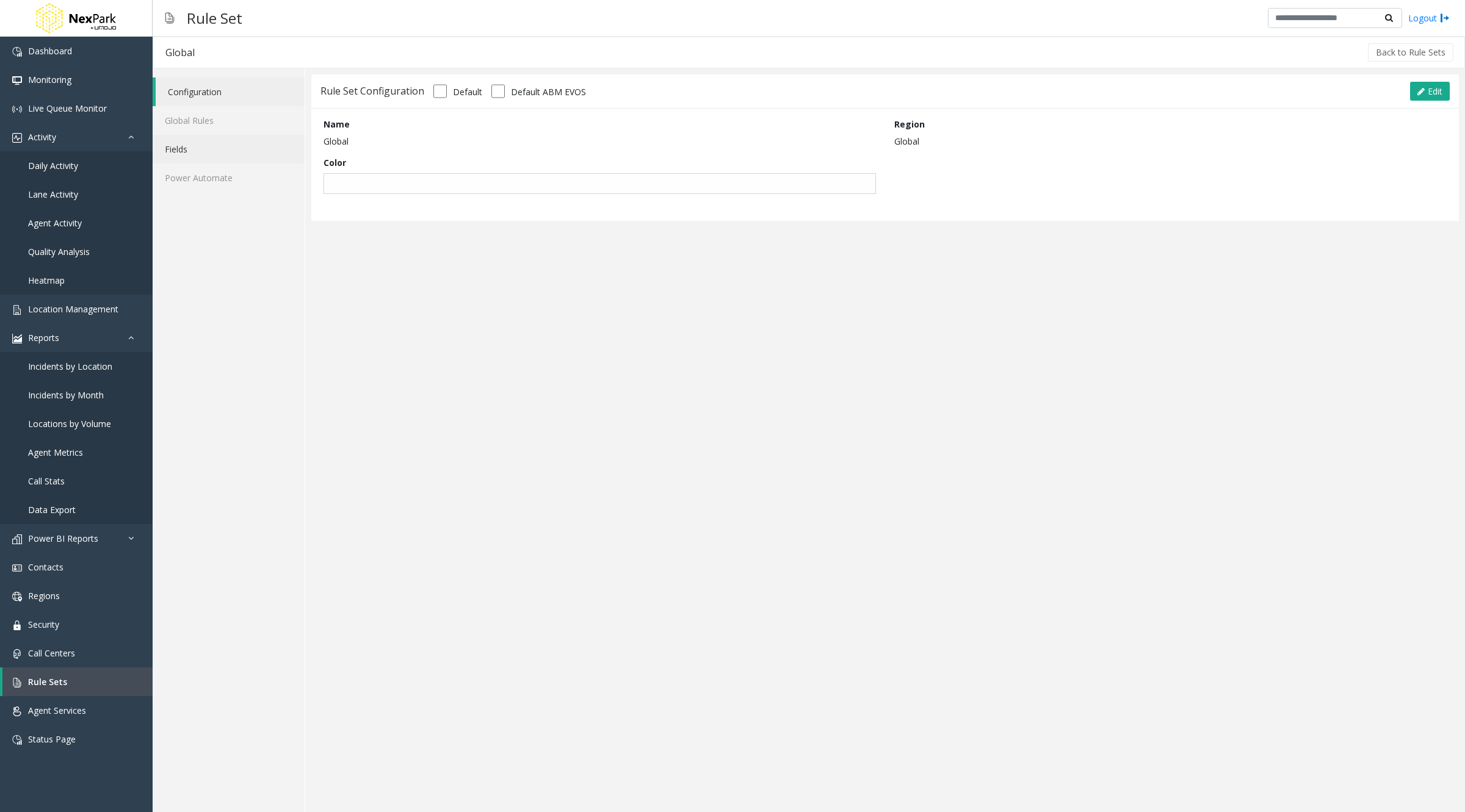
click at [198, 143] on link "Fields" at bounding box center [229, 149] width 152 height 29
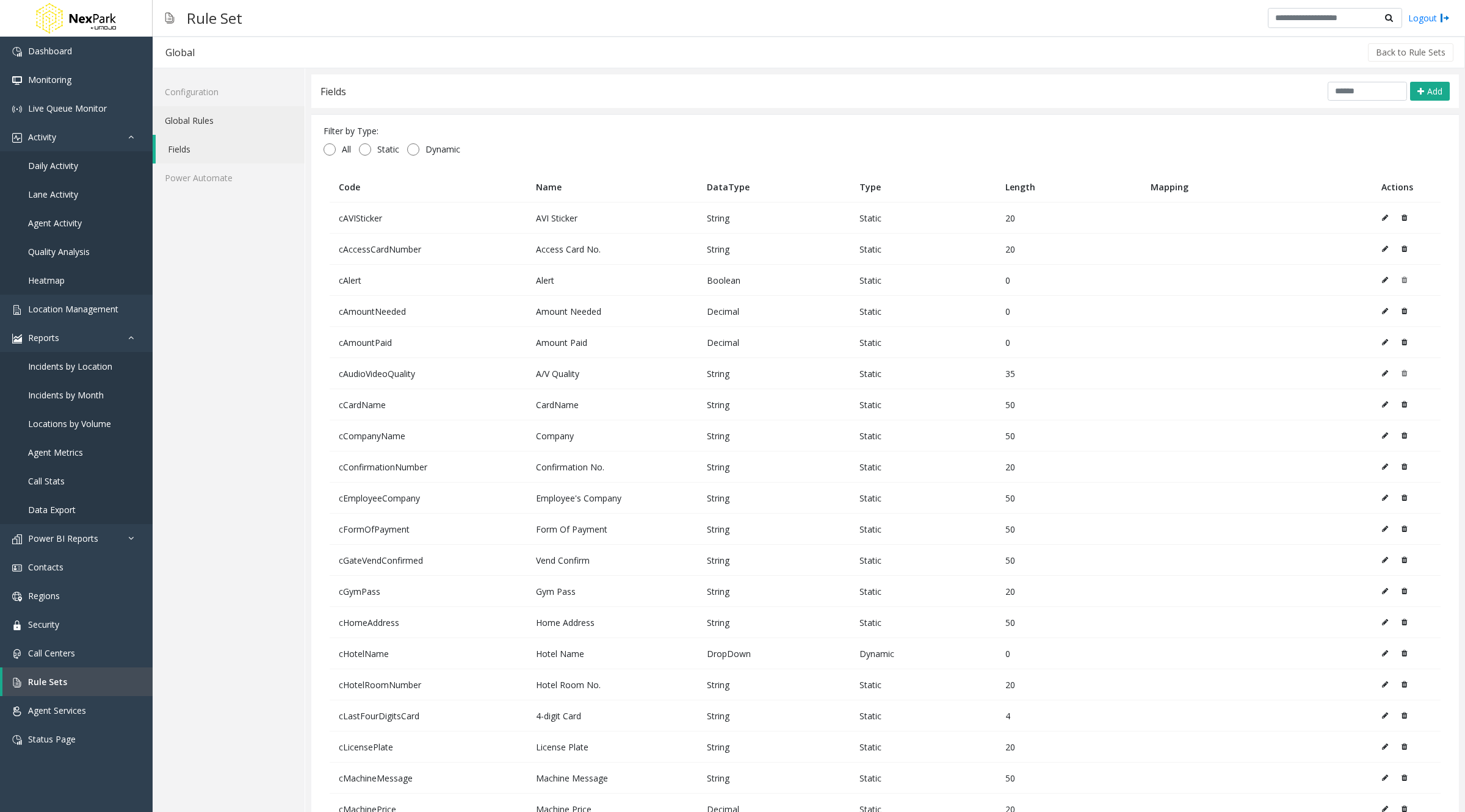
click at [213, 116] on link "Global Rules" at bounding box center [229, 120] width 152 height 29
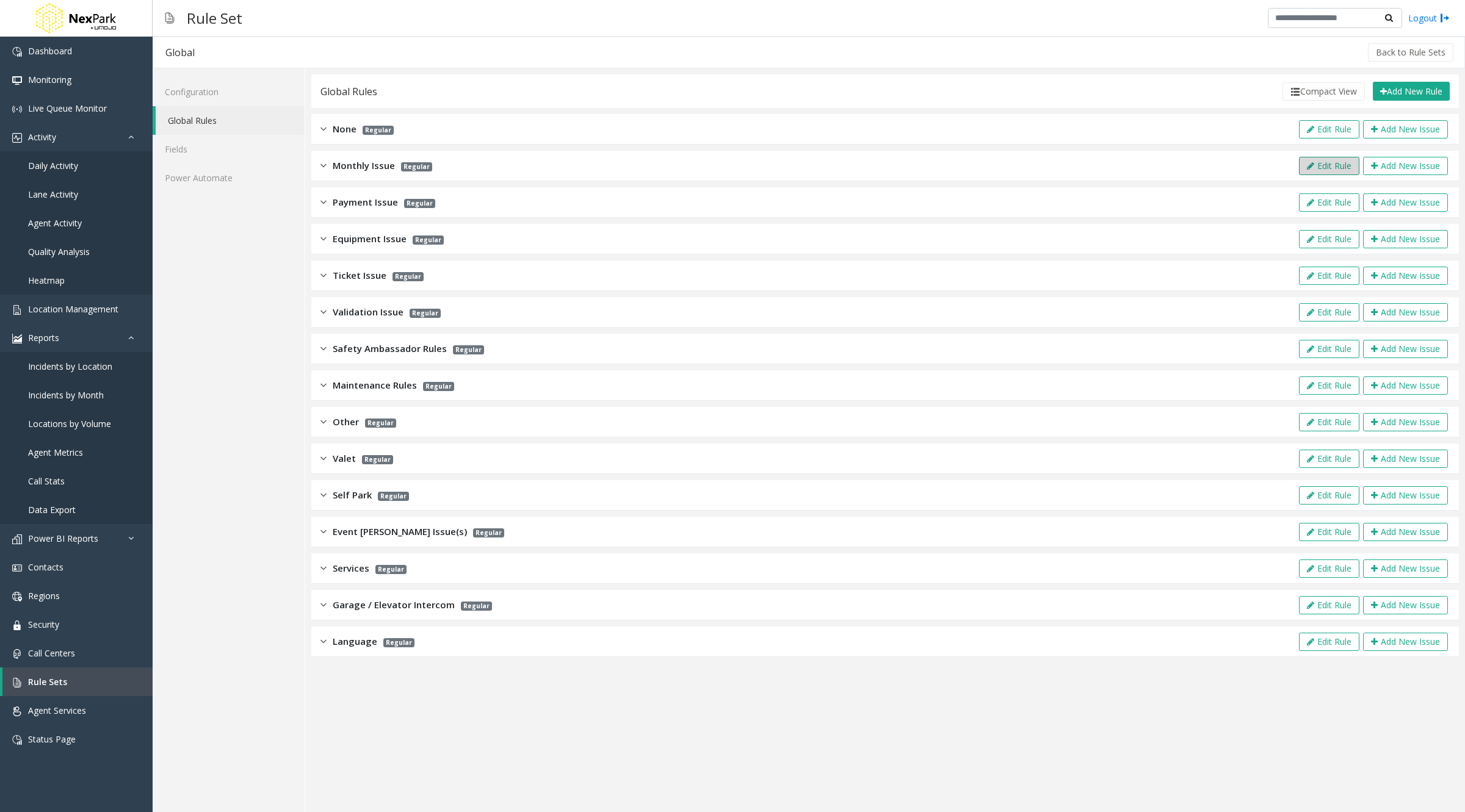
click at [1333, 167] on button "Edit Rule" at bounding box center [1329, 165] width 61 height 19
type input "**********"
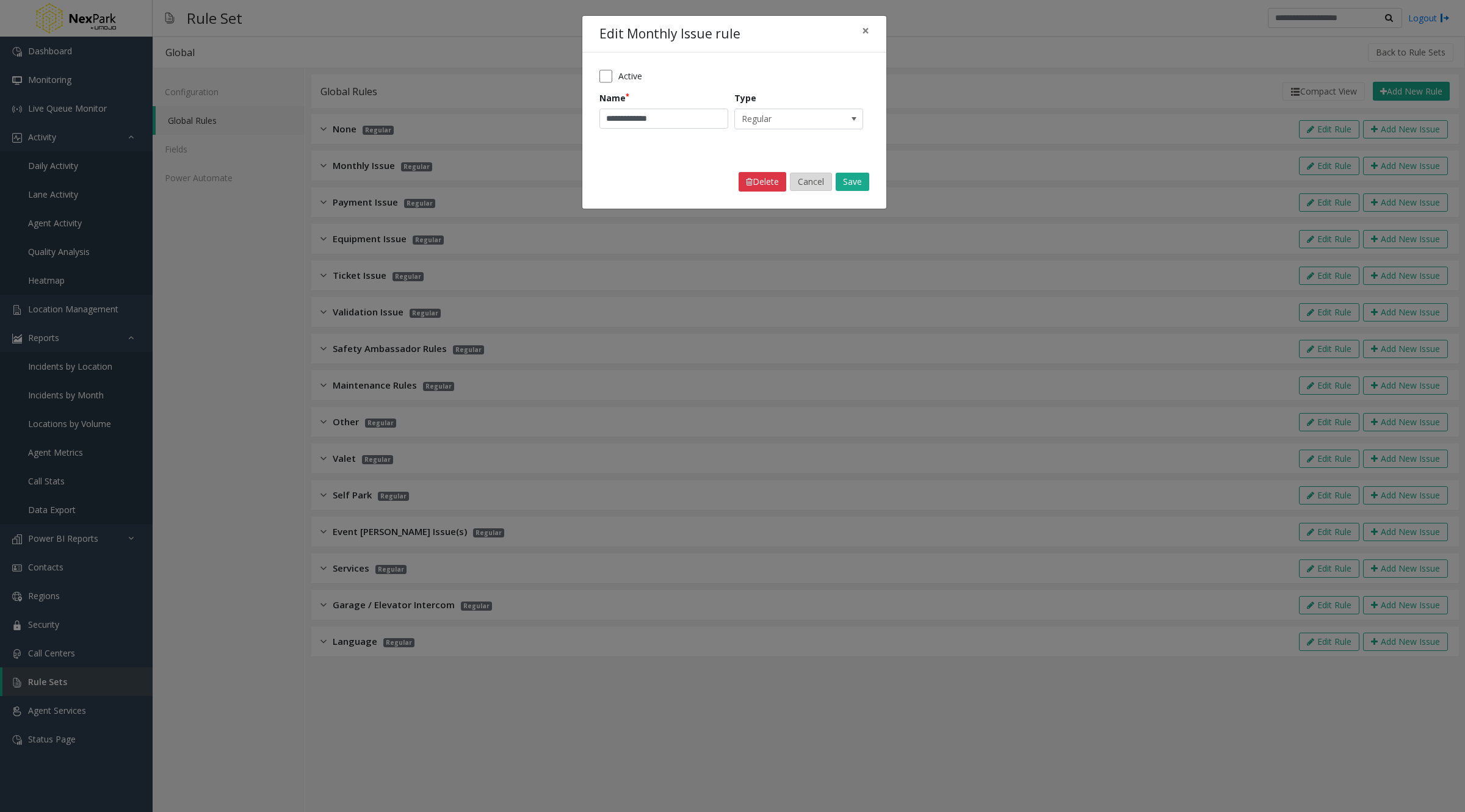
click at [810, 183] on button "Cancel" at bounding box center [811, 181] width 42 height 19
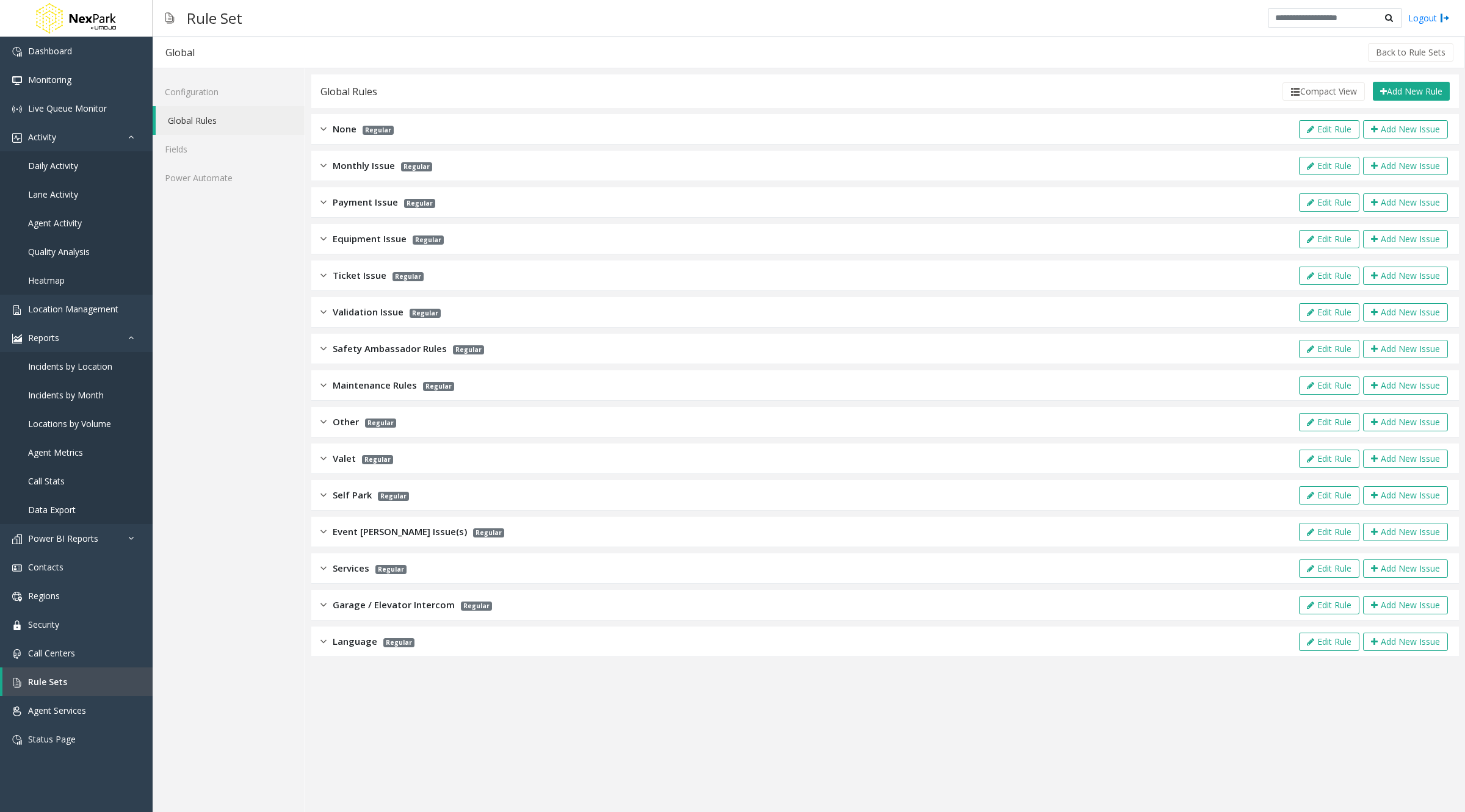
click at [364, 168] on span "Monthly Issue" at bounding box center [363, 165] width 62 height 14
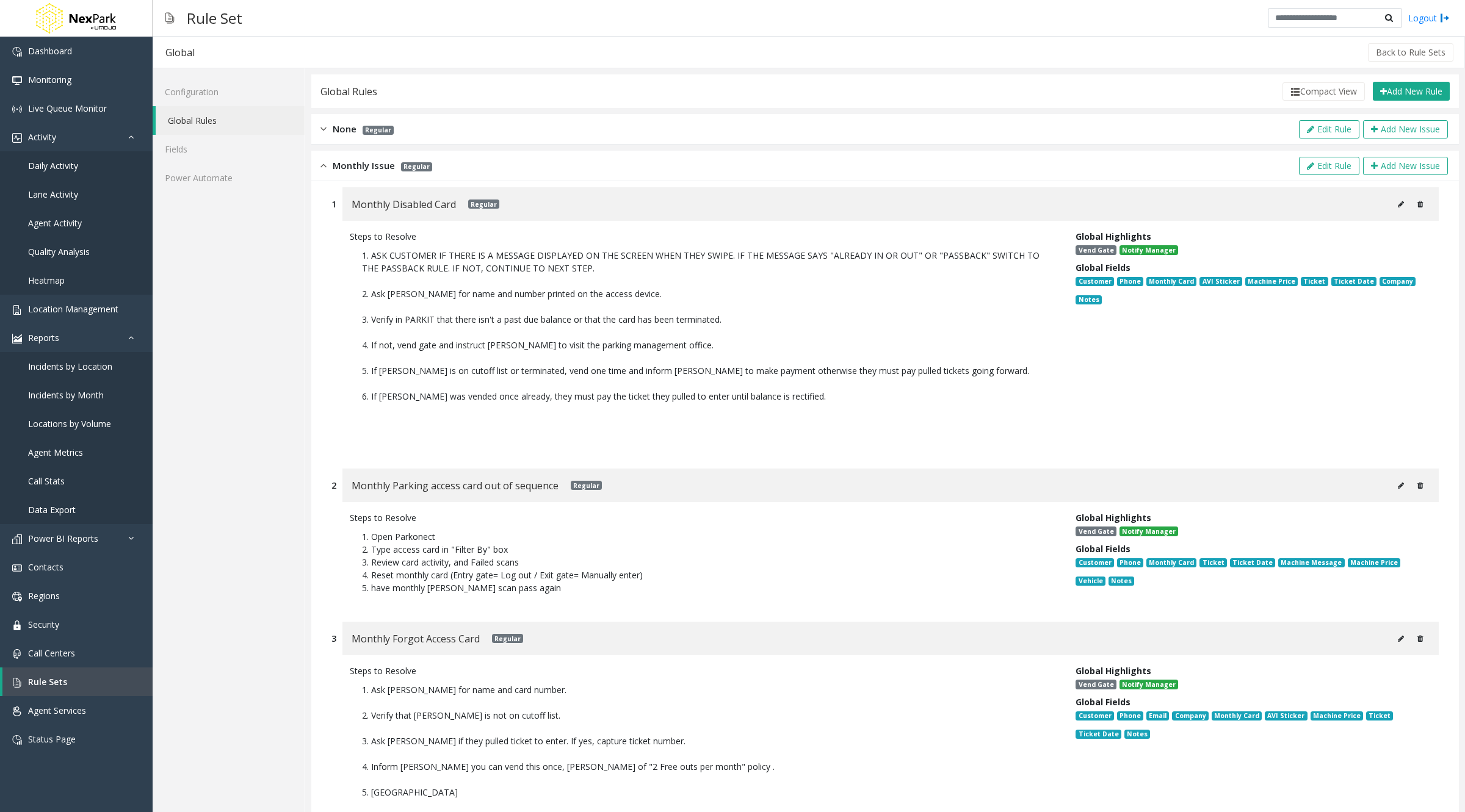
click at [1397, 202] on button at bounding box center [1400, 204] width 20 height 19
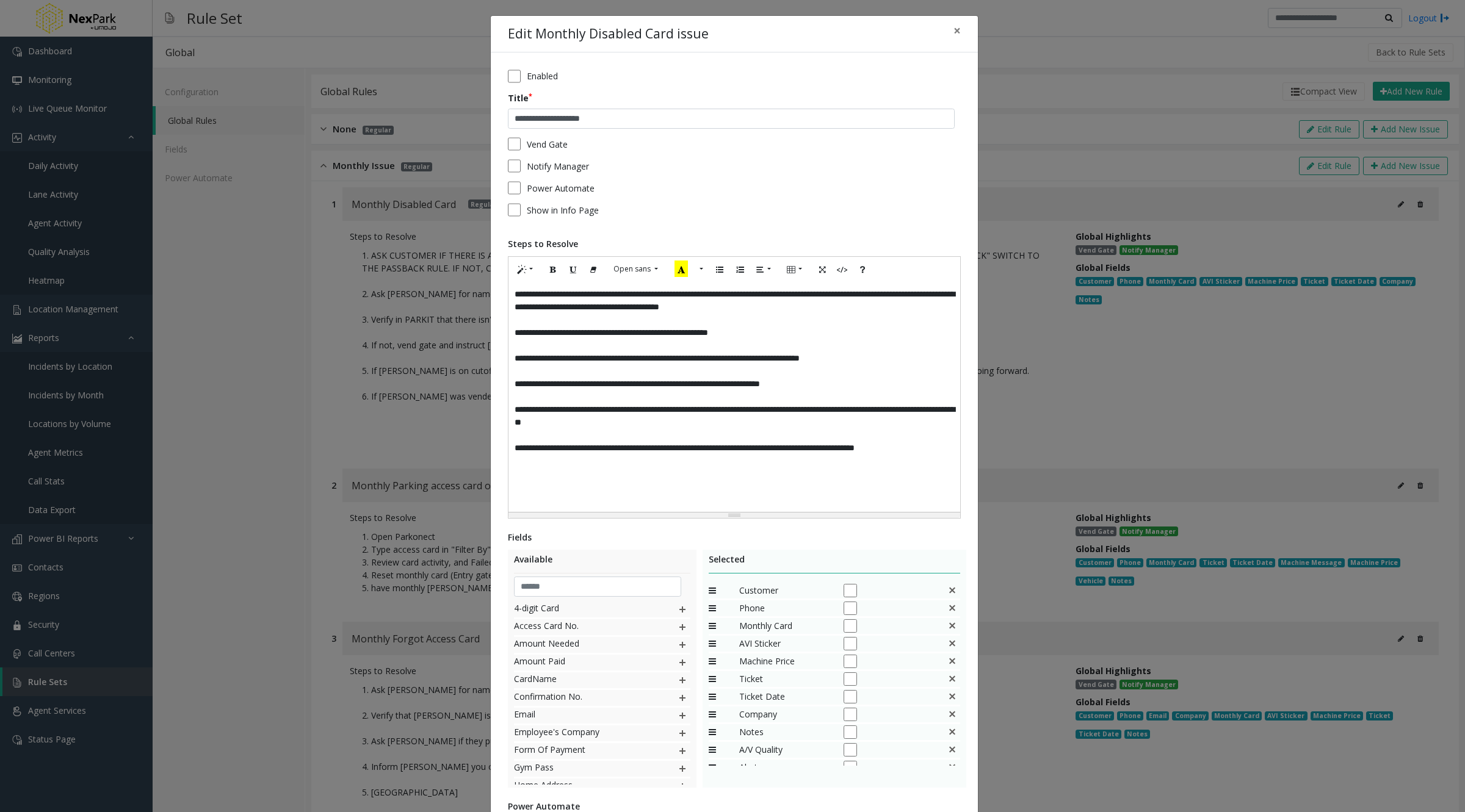
scroll to position [29, 0]
click at [1123, 526] on div "**********" at bounding box center [732, 406] width 1465 height 812
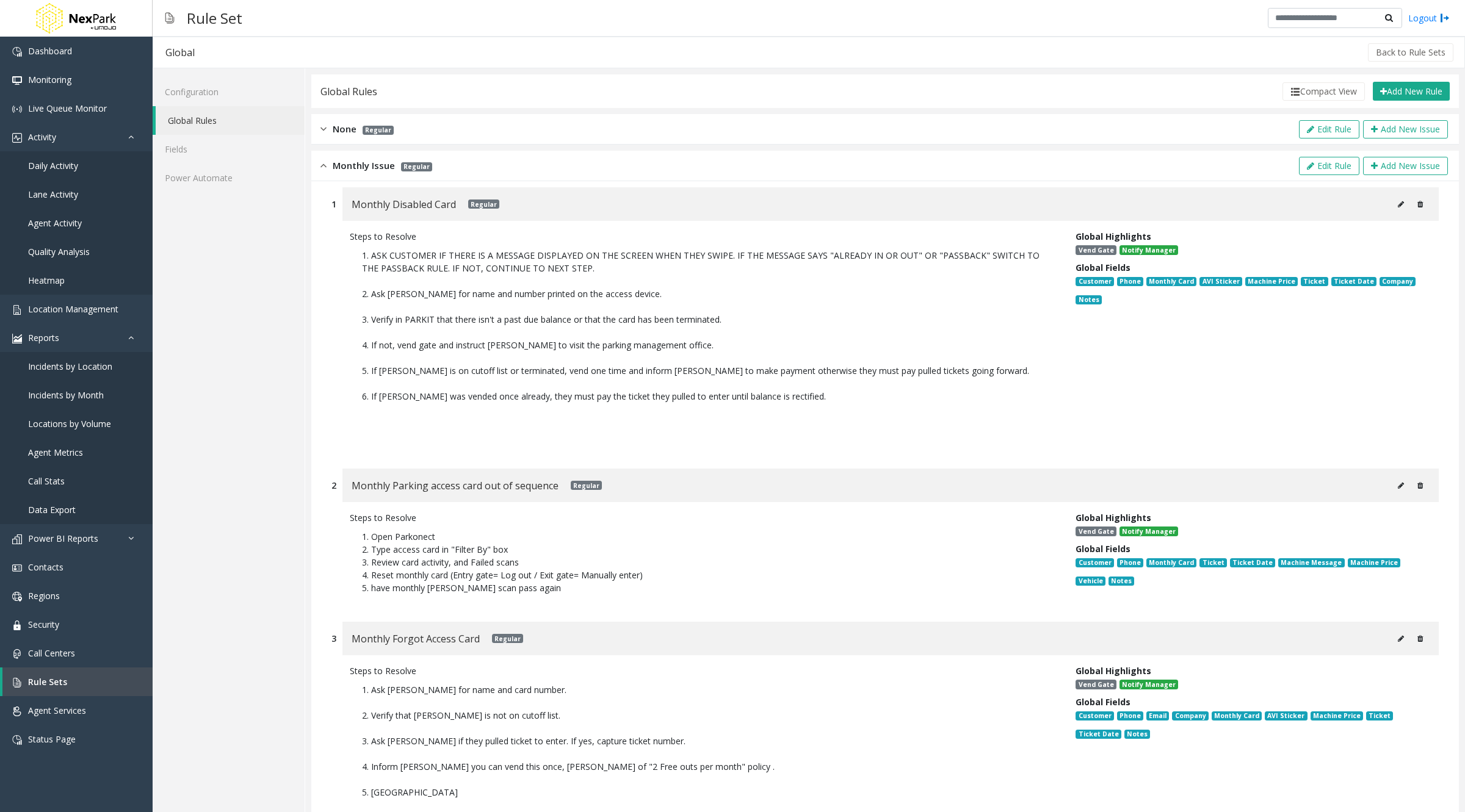
click at [1391, 489] on button at bounding box center [1400, 486] width 20 height 19
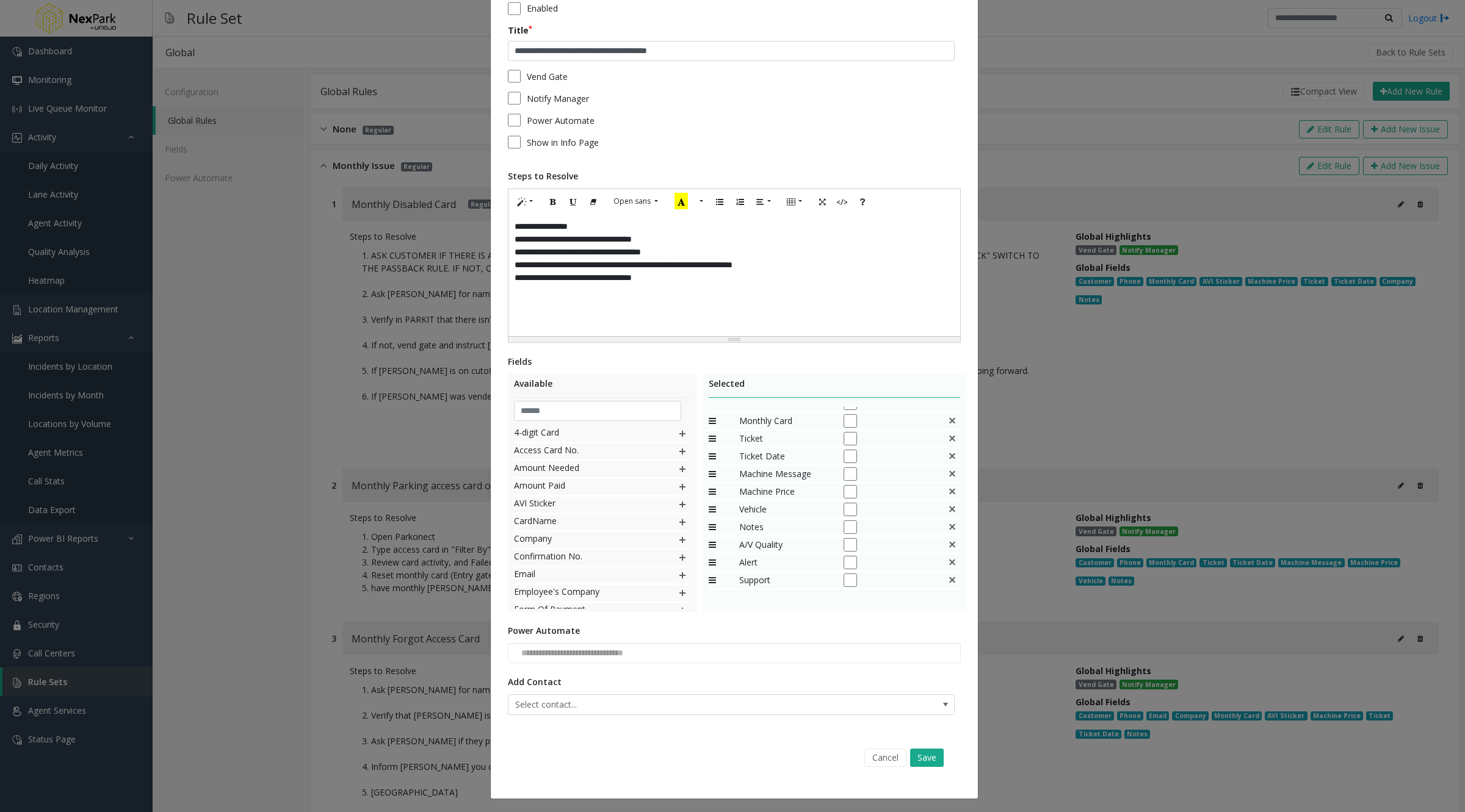
scroll to position [66, 0]
click at [880, 760] on button "Cancel" at bounding box center [885, 760] width 42 height 19
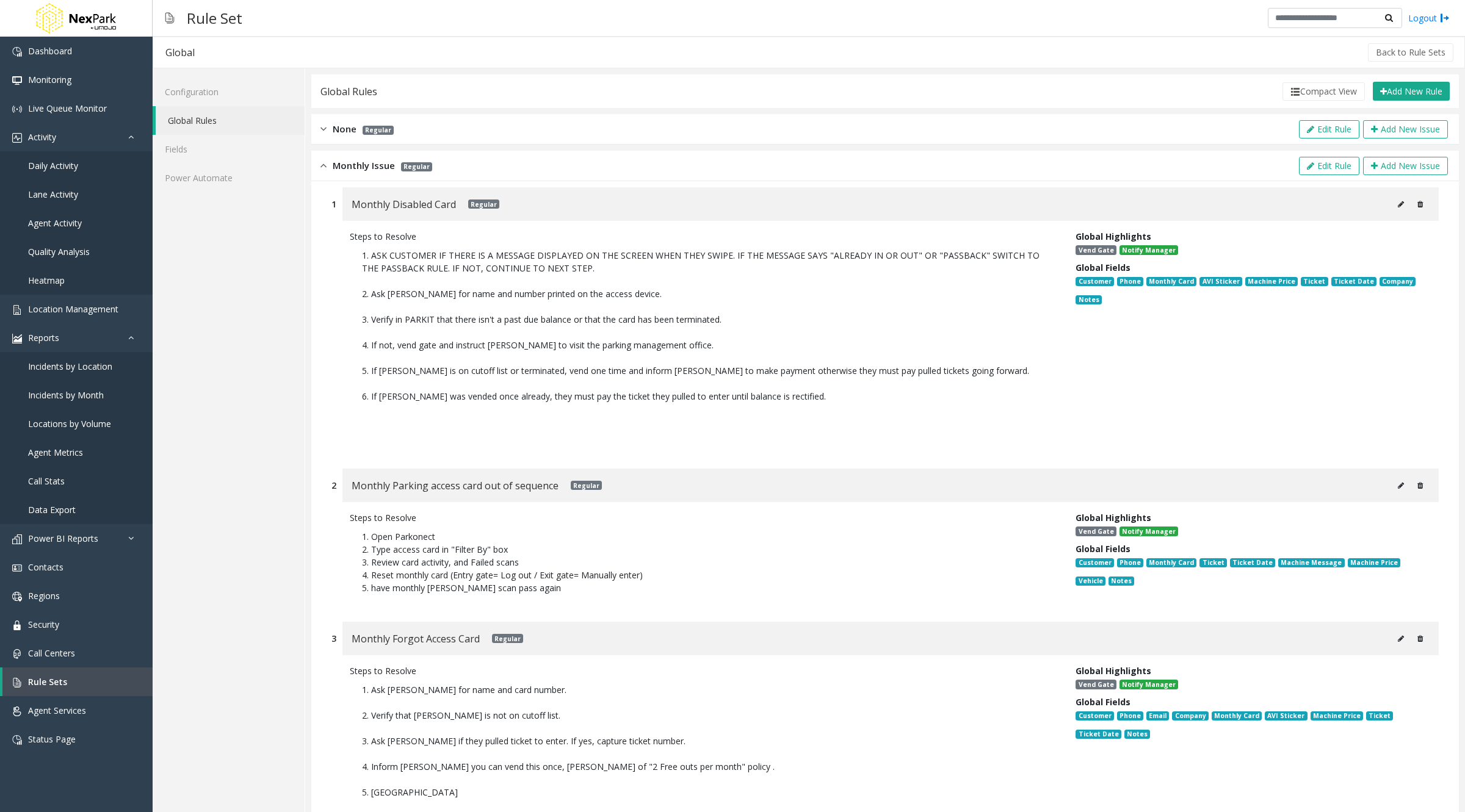
click at [1398, 204] on icon at bounding box center [1401, 204] width 6 height 7
type input "**********"
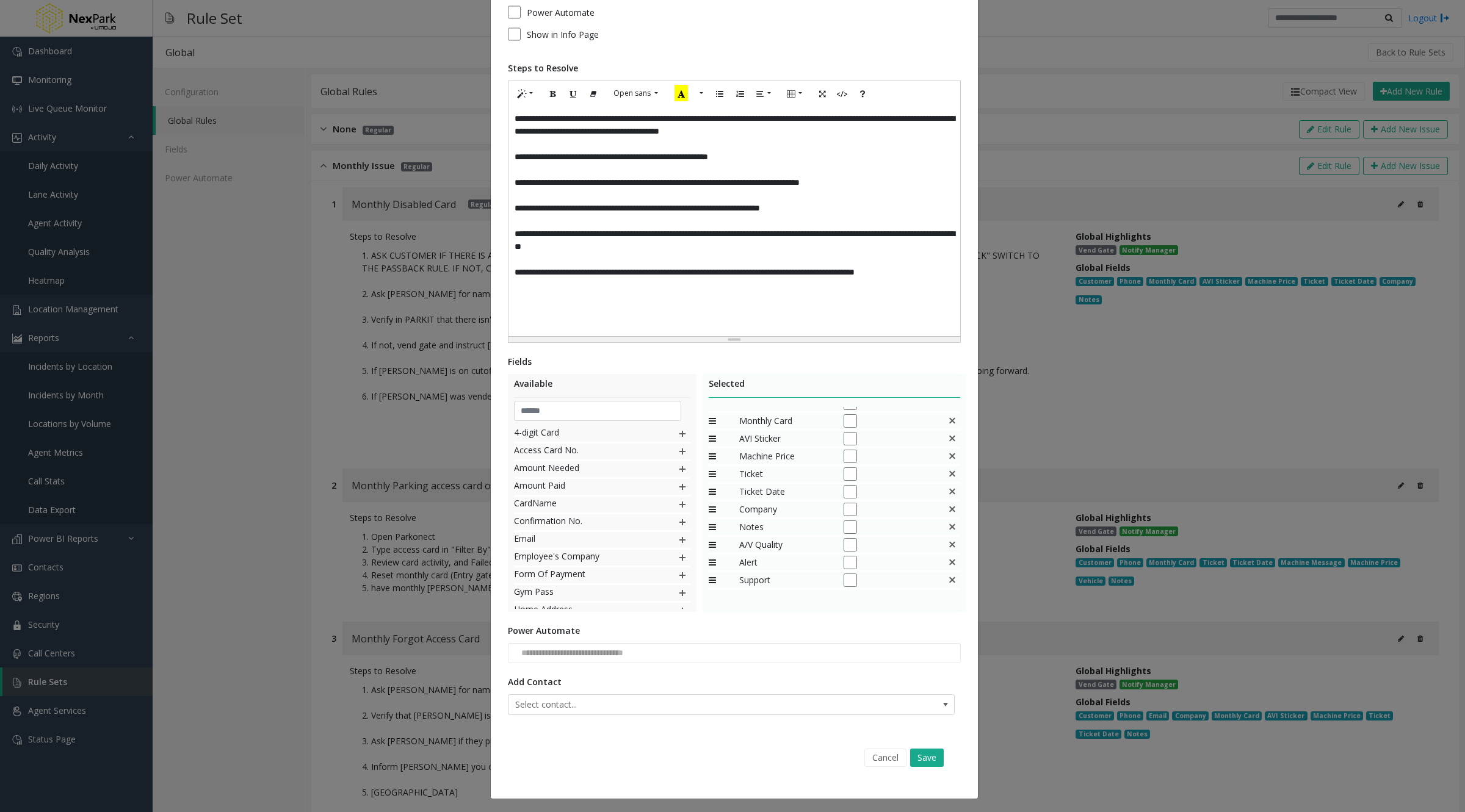
scroll to position [174, 0]
click at [458, 287] on div "**********" at bounding box center [732, 406] width 1465 height 812
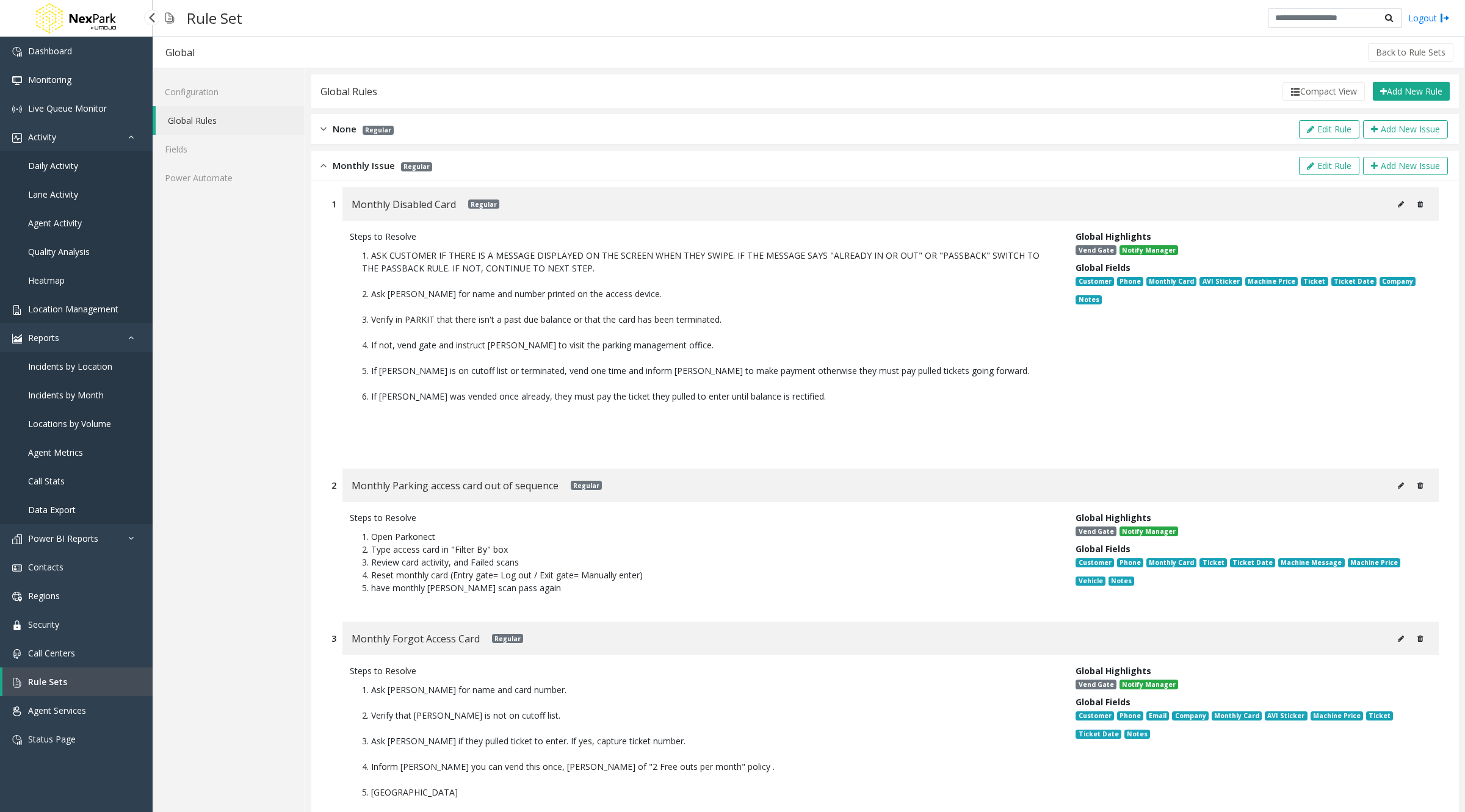
click at [75, 305] on span "Location Management" at bounding box center [73, 309] width 90 height 11
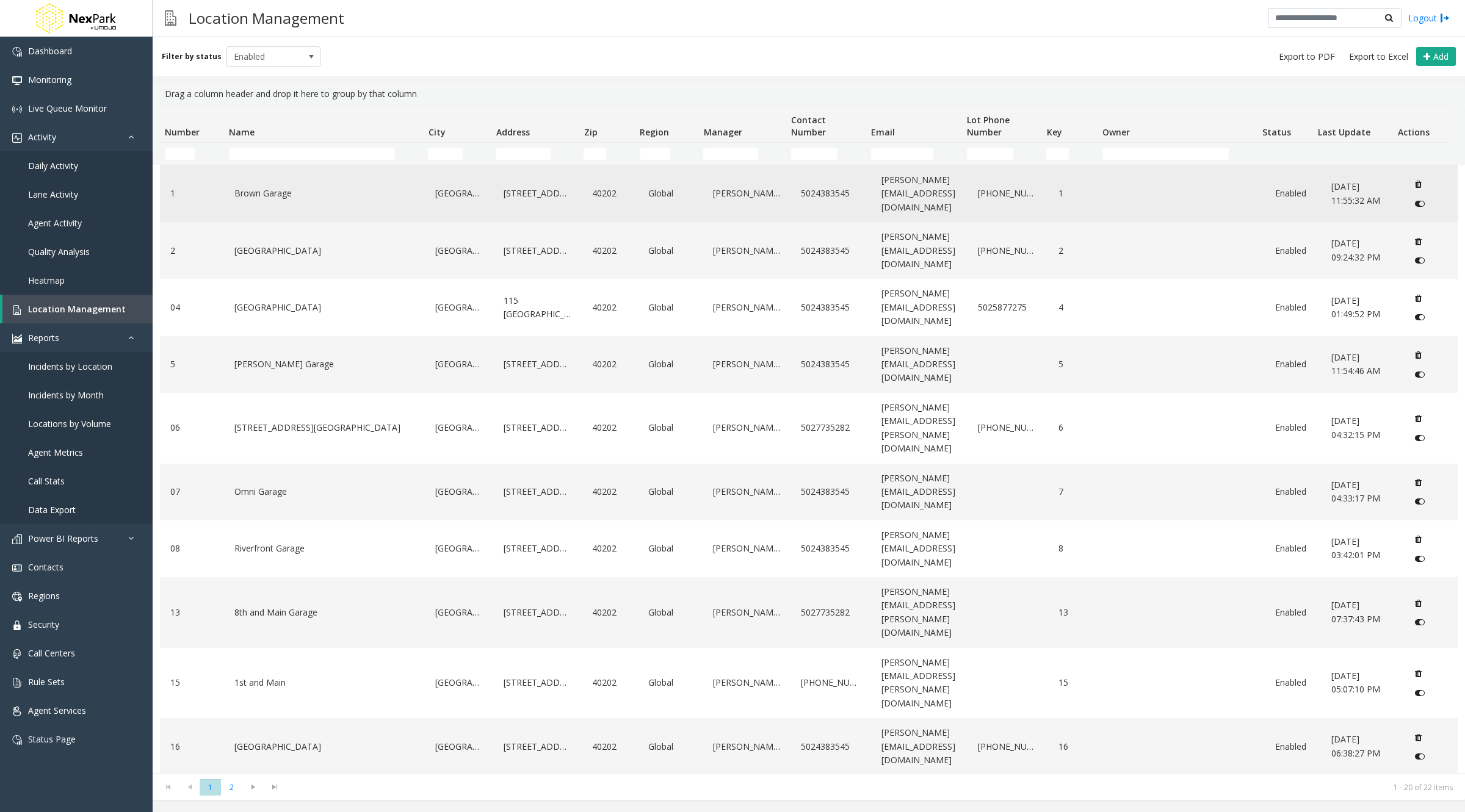
click at [245, 187] on link "Brown Garage" at bounding box center [324, 193] width 186 height 20
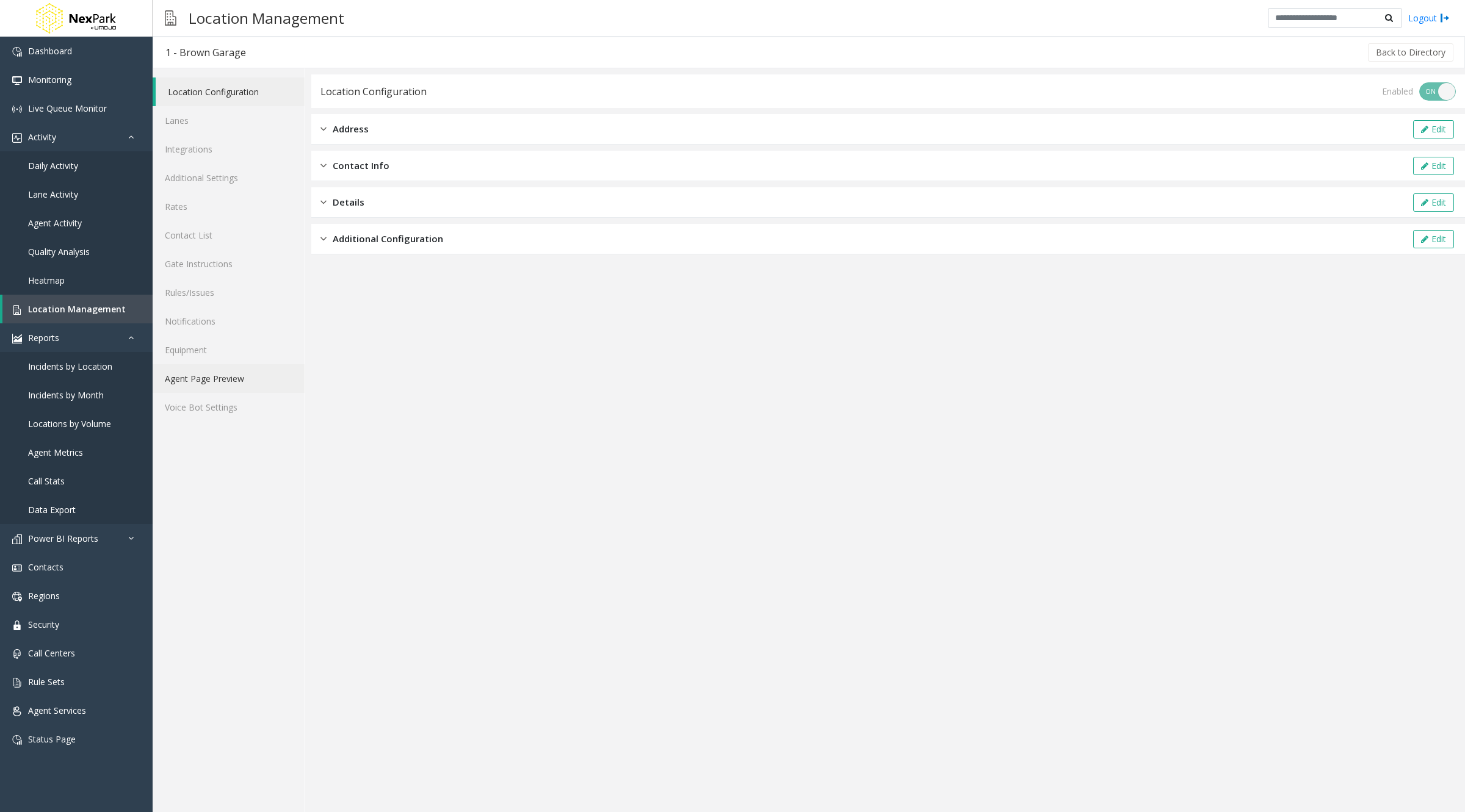
click at [218, 377] on link "Agent Page Preview" at bounding box center [229, 378] width 152 height 29
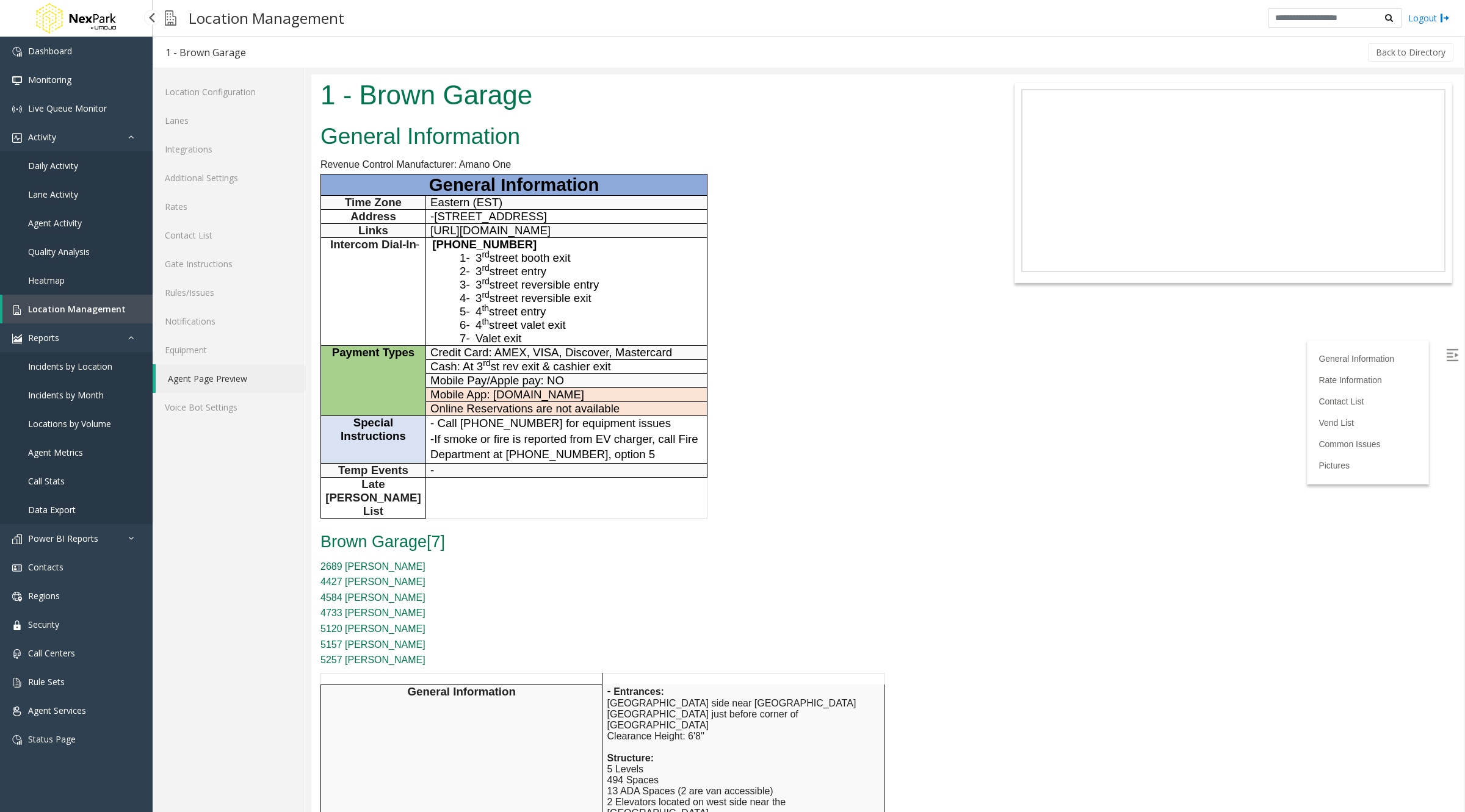
click at [56, 163] on span "Daily Activity" at bounding box center [53, 165] width 50 height 11
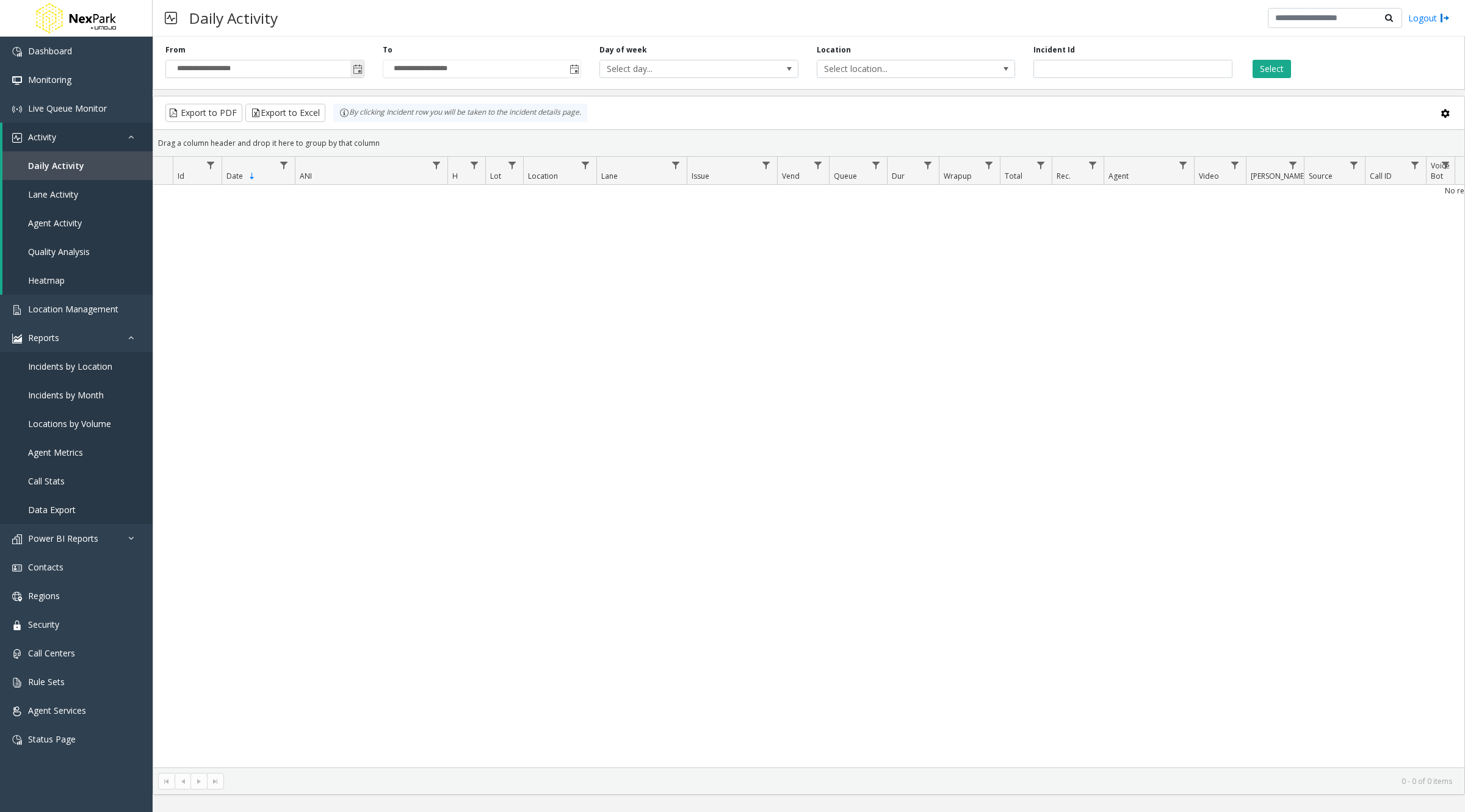
click at [357, 70] on span "Toggle popup" at bounding box center [357, 69] width 10 height 10
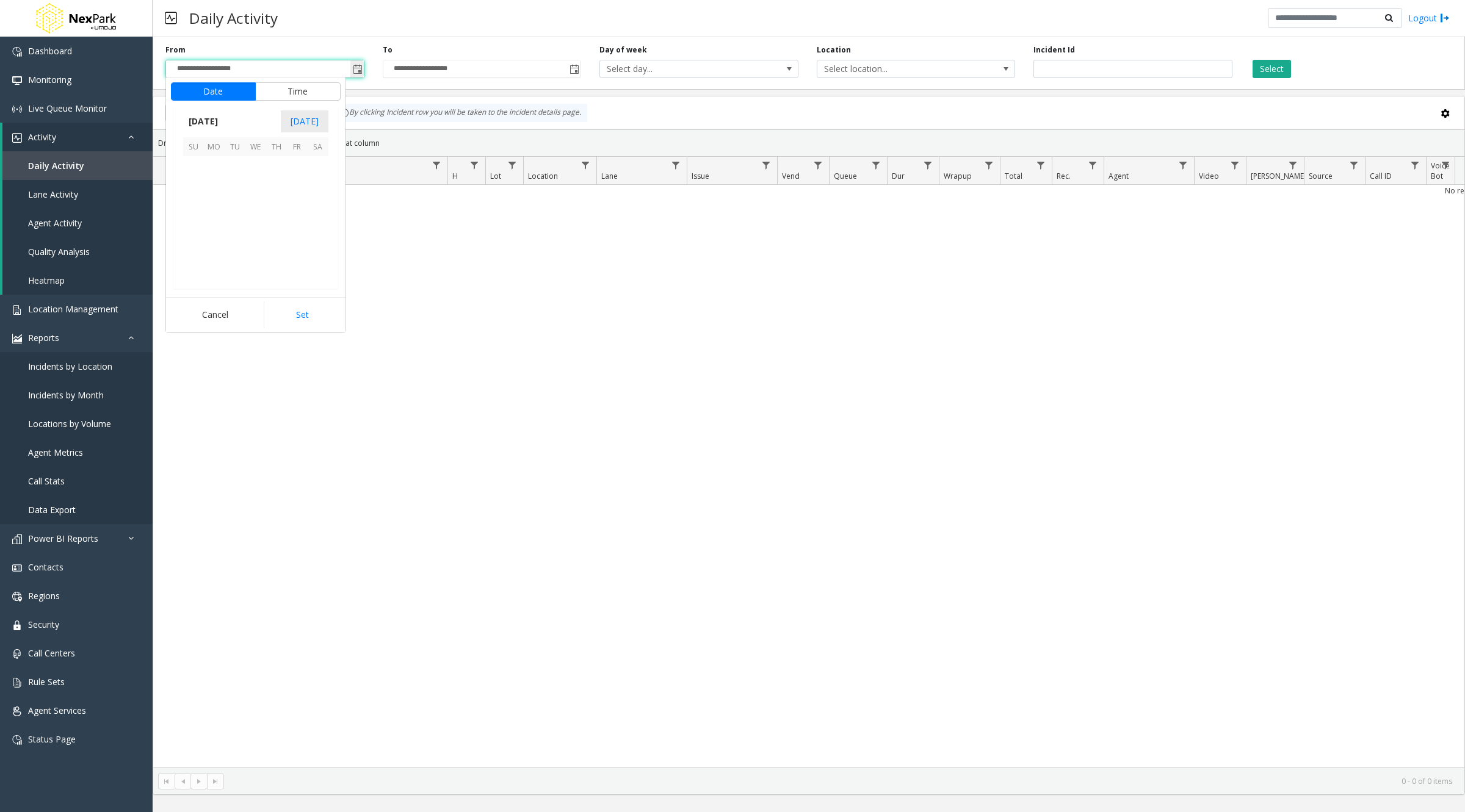
scroll to position [218911, 0]
click at [215, 159] on span "1" at bounding box center [214, 166] width 20 height 20
click at [198, 233] on span "1" at bounding box center [201, 229] width 5 height 11
click at [309, 318] on button "Set" at bounding box center [302, 315] width 77 height 27
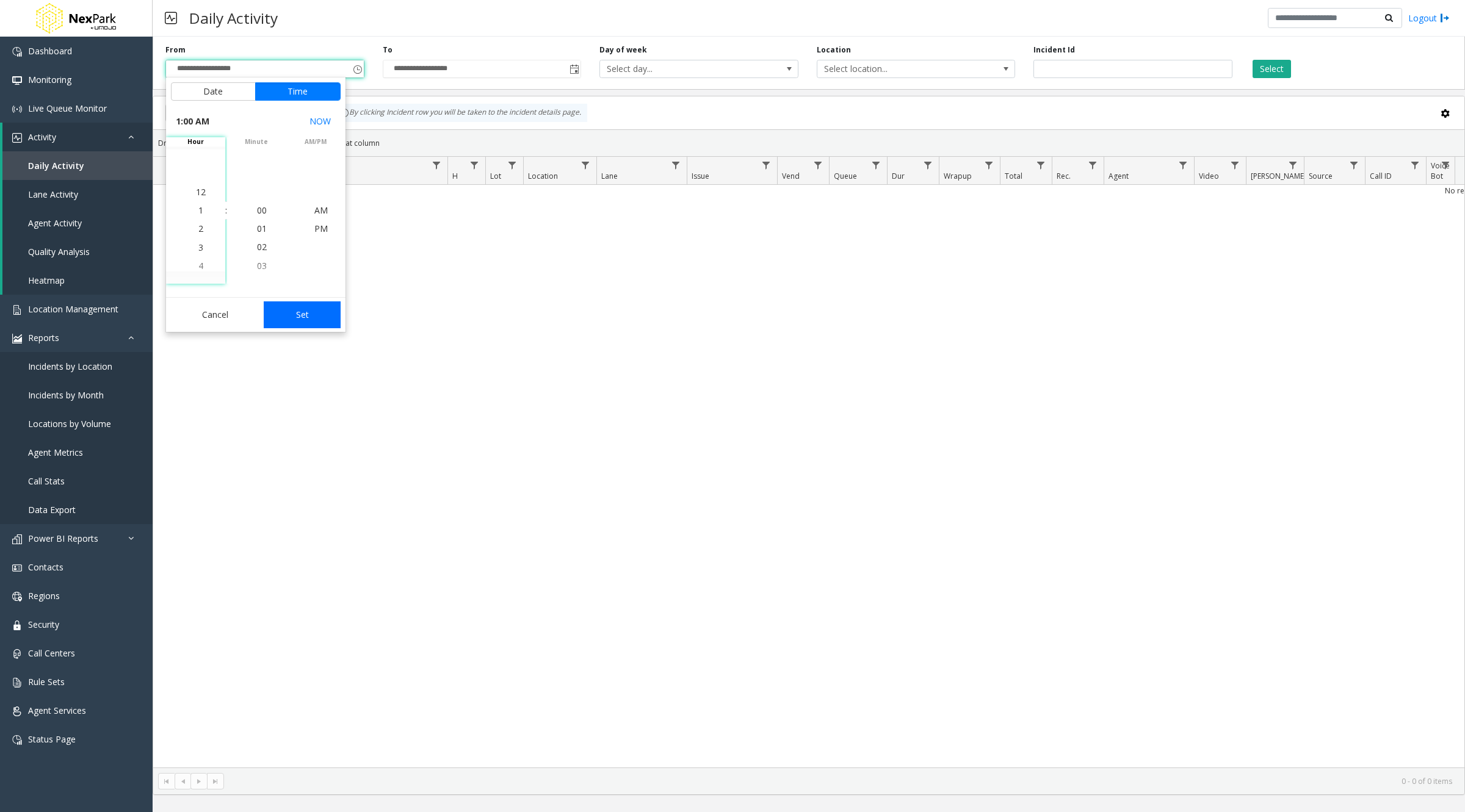
type input "**********"
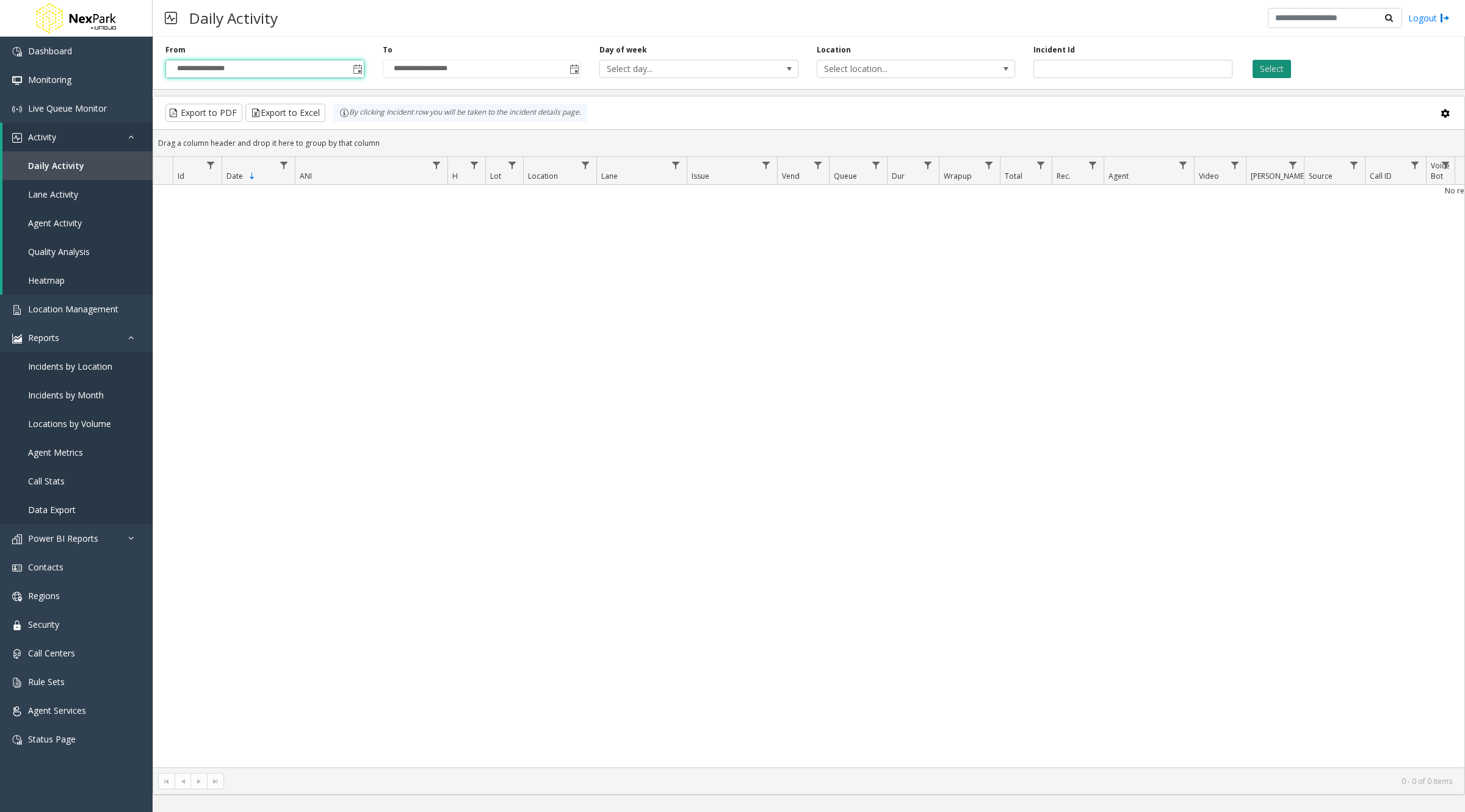
click at [1270, 62] on button "Select" at bounding box center [1271, 69] width 38 height 19
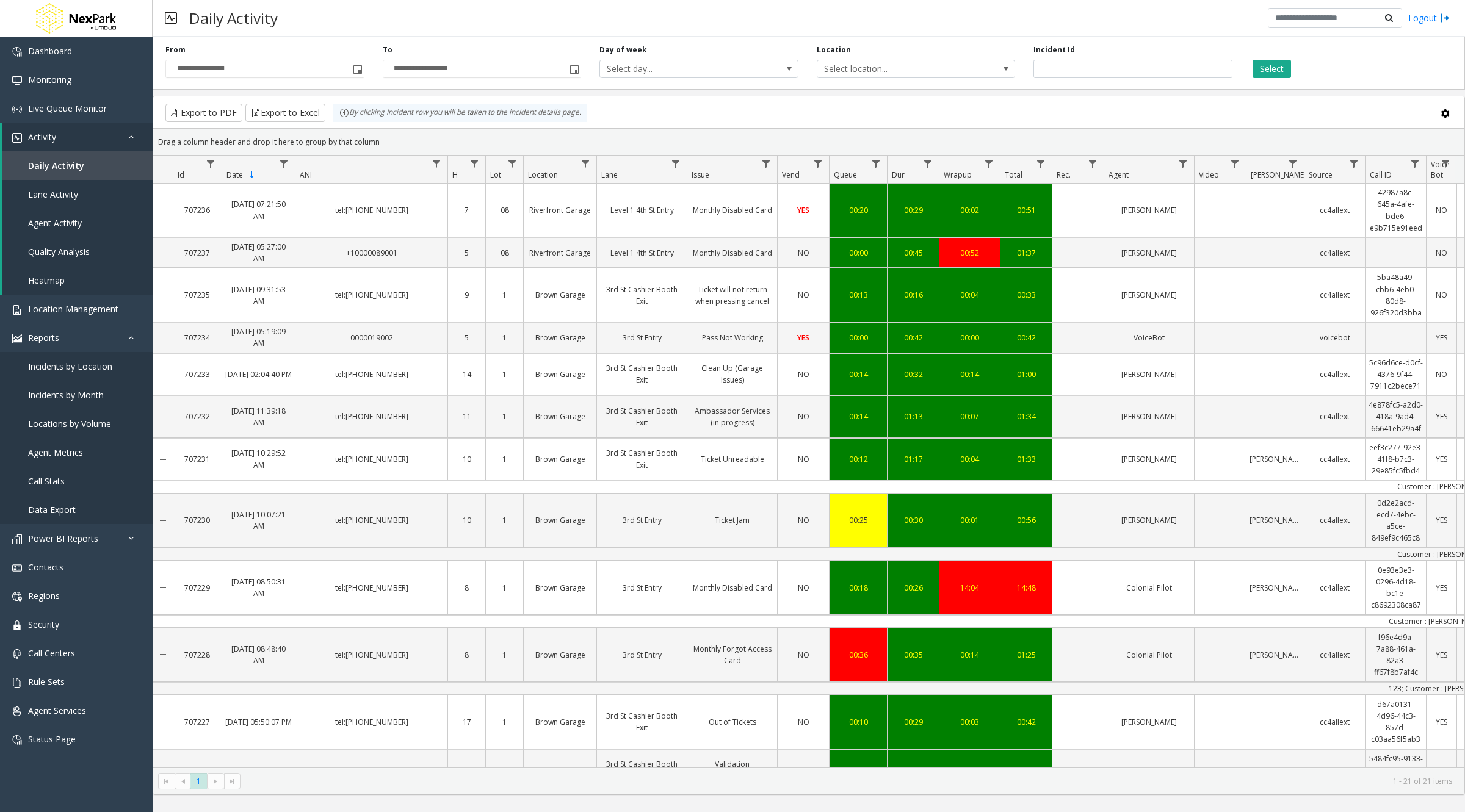
click at [841, 174] on span "Queue" at bounding box center [845, 174] width 23 height 10
click at [846, 176] on span "Queue" at bounding box center [845, 174] width 23 height 10
click at [846, 180] on th "Queue 2 Sorted Descending" at bounding box center [858, 169] width 58 height 28
click at [846, 174] on span "Queue" at bounding box center [845, 174] width 23 height 10
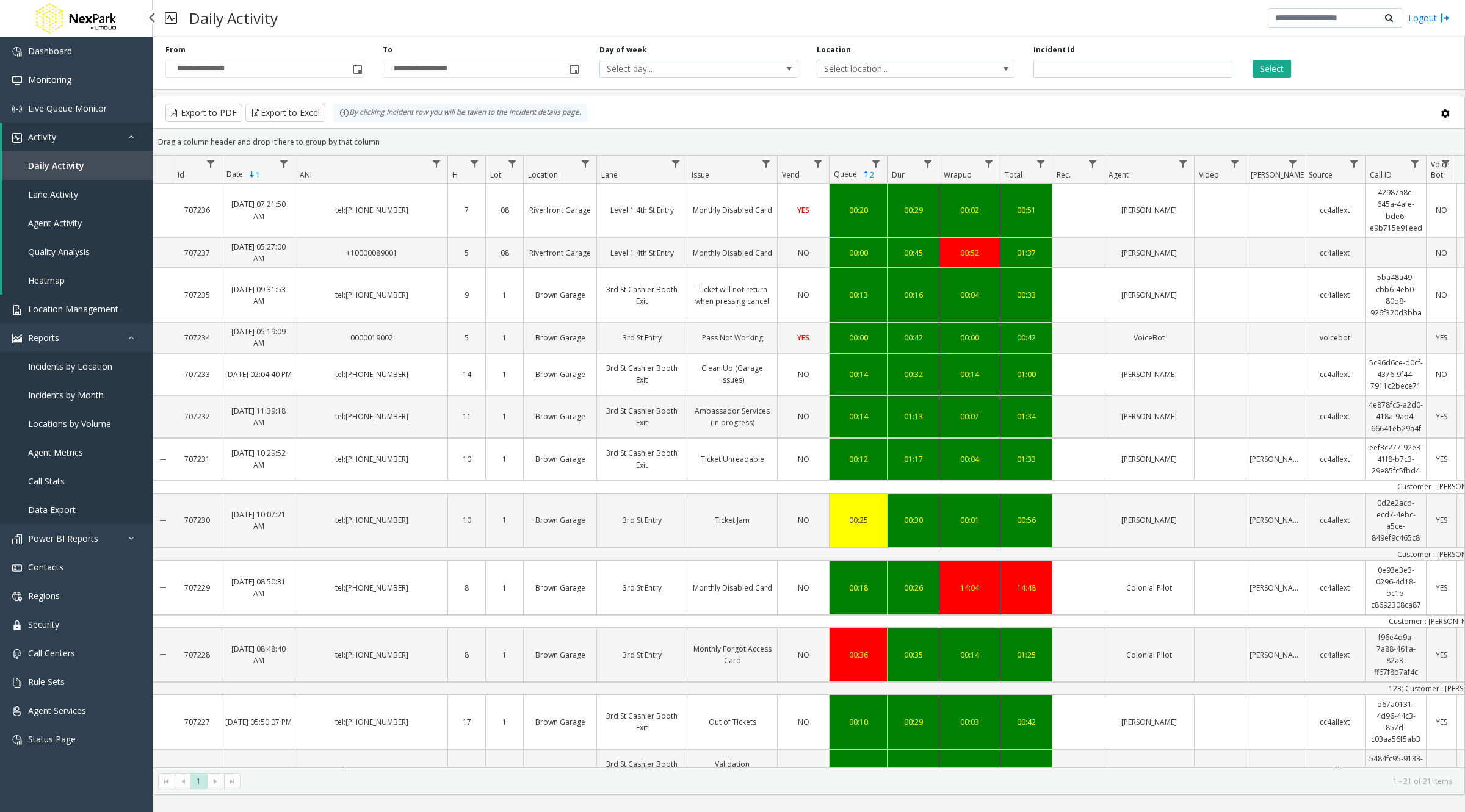
click at [66, 305] on span "Location Management" at bounding box center [73, 309] width 90 height 11
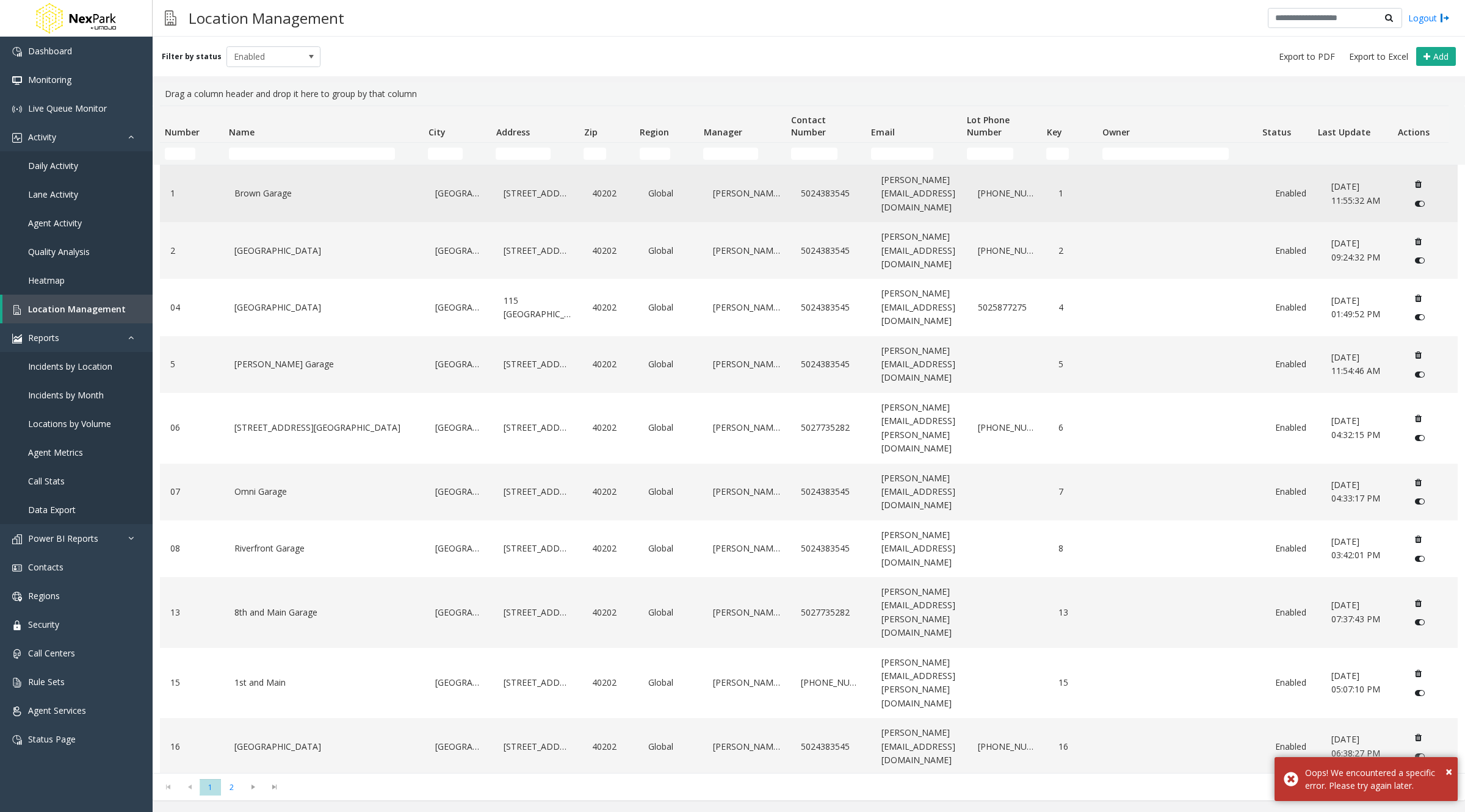
click at [293, 188] on link "Brown Garage" at bounding box center [324, 193] width 186 height 20
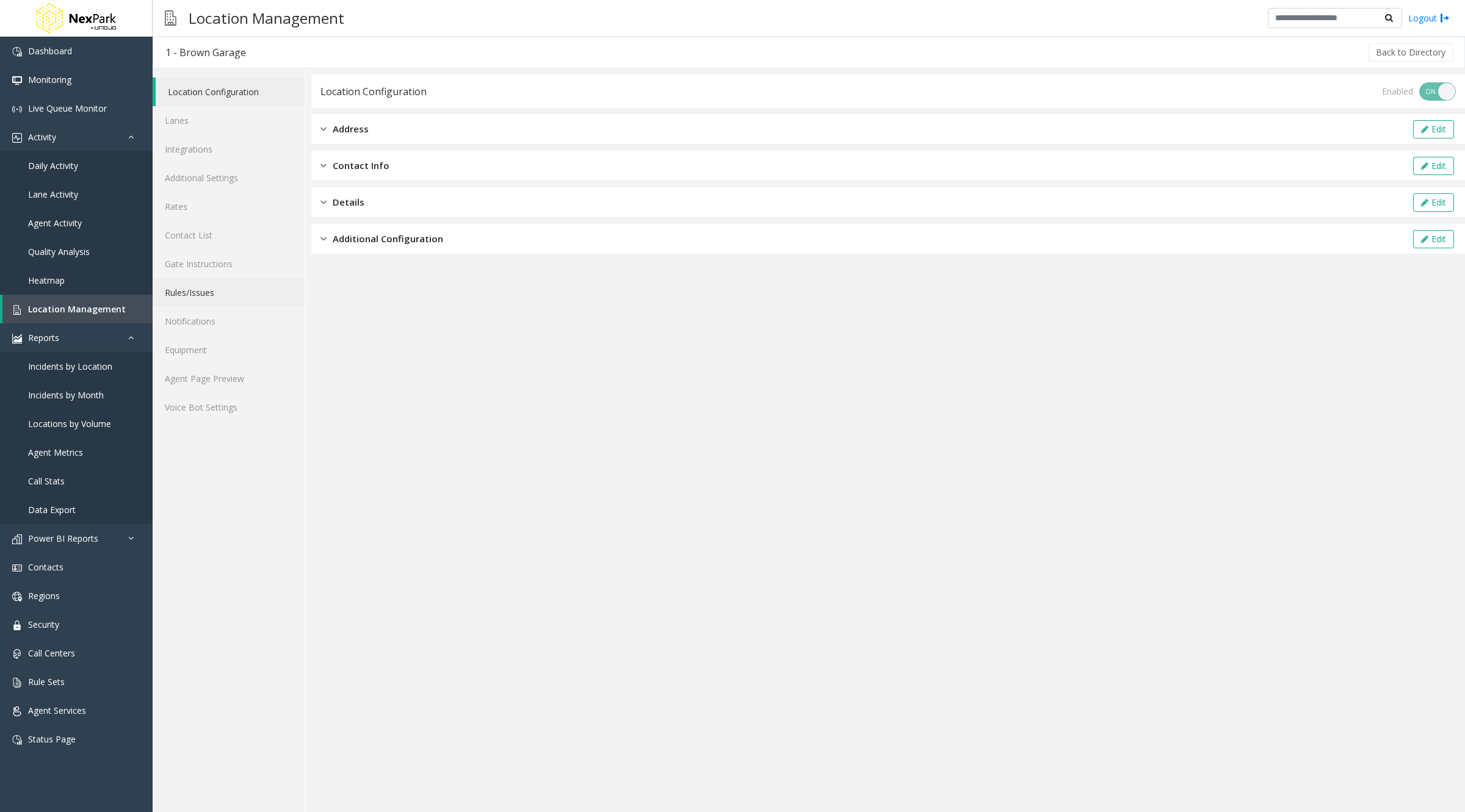
click at [194, 296] on link "Rules/Issues" at bounding box center [229, 292] width 152 height 29
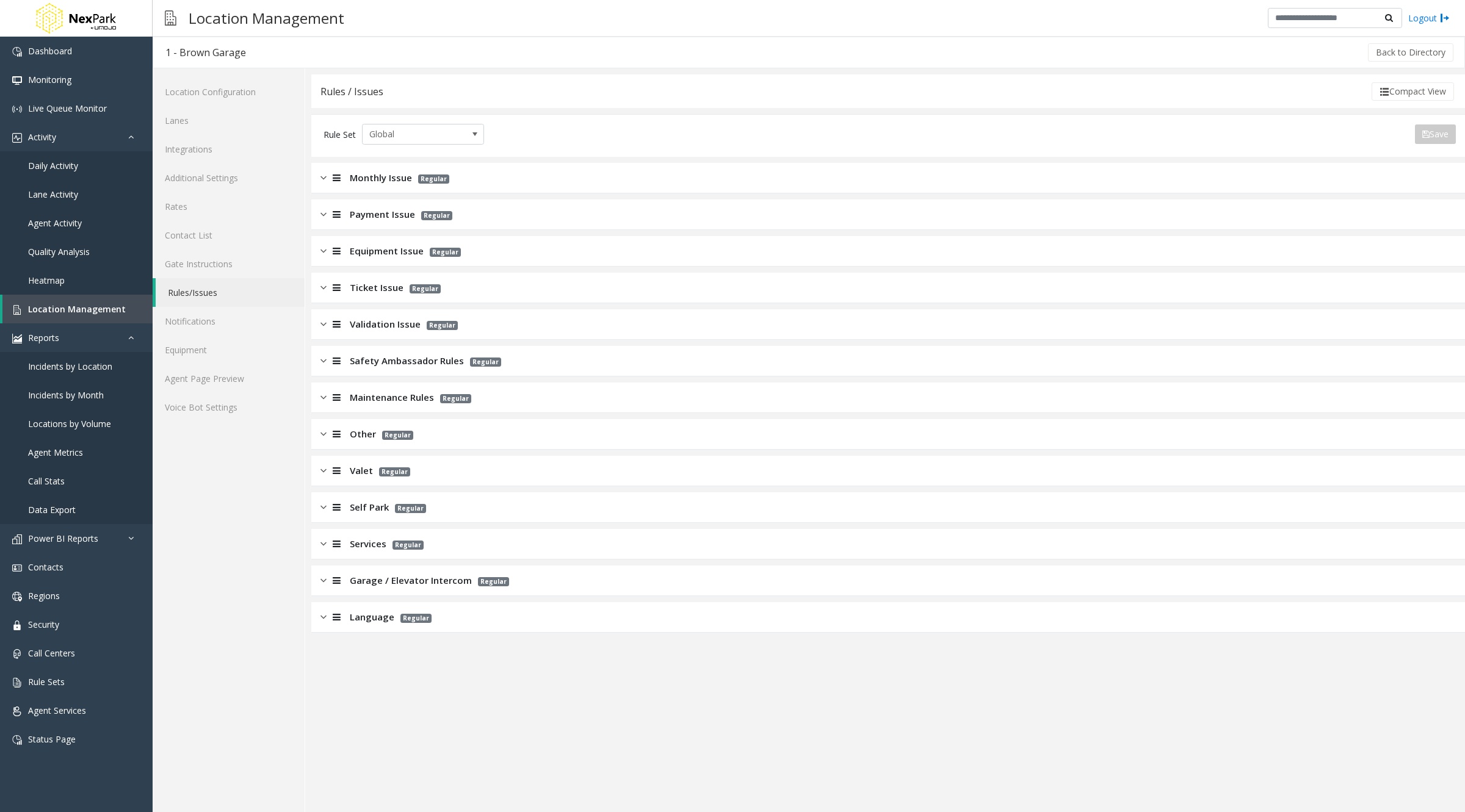
click at [561, 178] on div "Monthly Issue Regular" at bounding box center [888, 178] width 1154 height 31
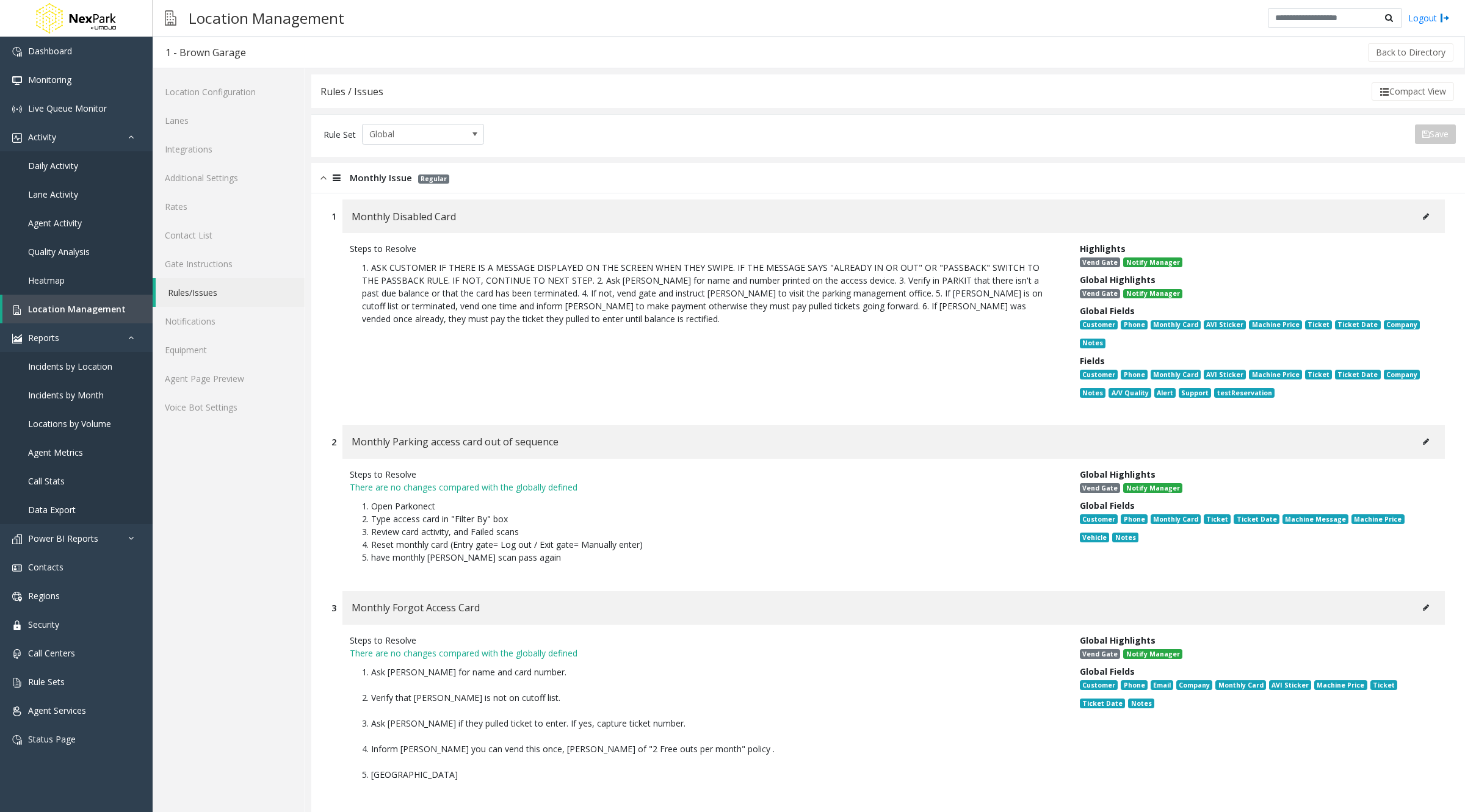
click at [1423, 214] on icon at bounding box center [1426, 216] width 6 height 7
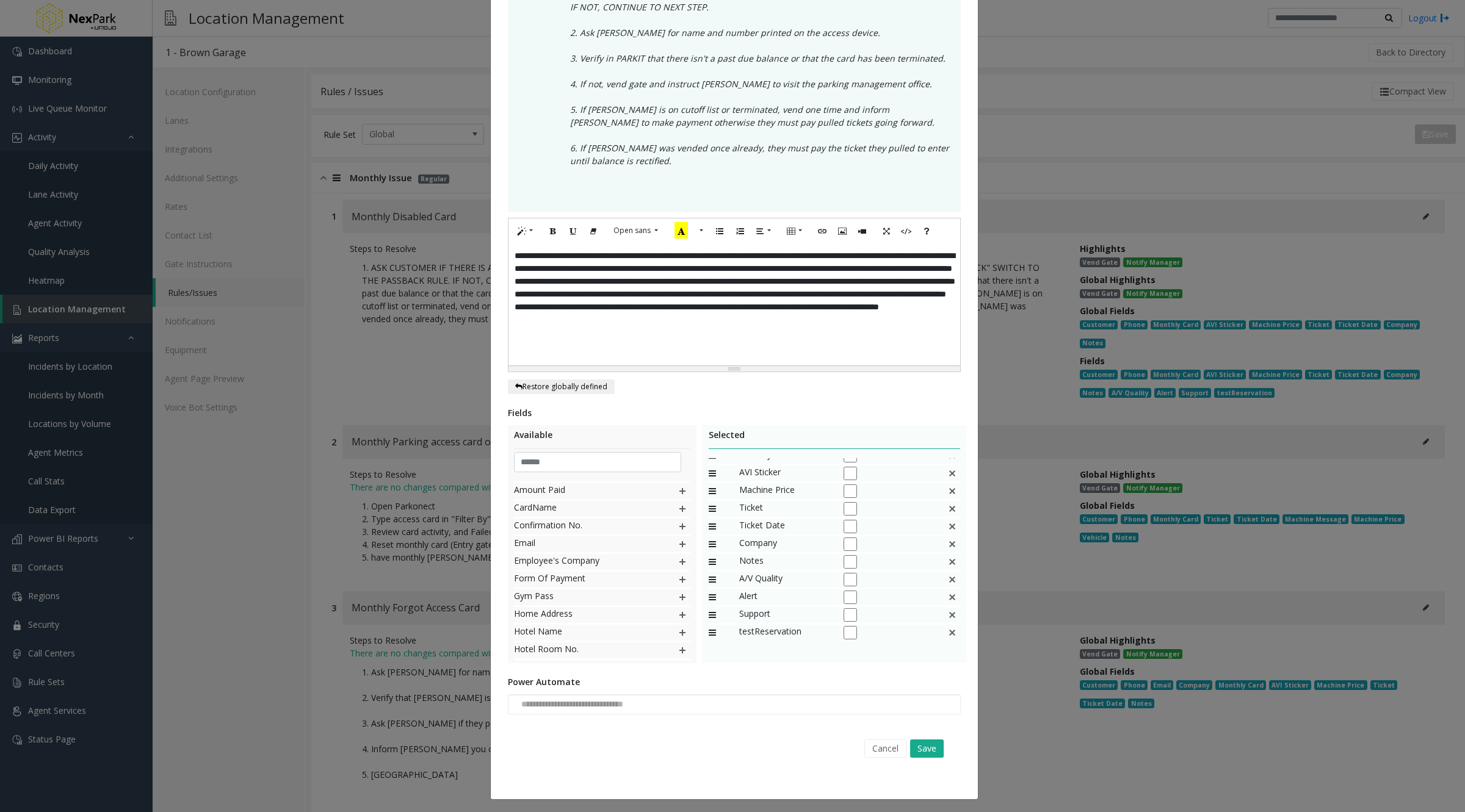
scroll to position [45, 0]
click at [885, 751] on button "Cancel" at bounding box center [885, 748] width 42 height 19
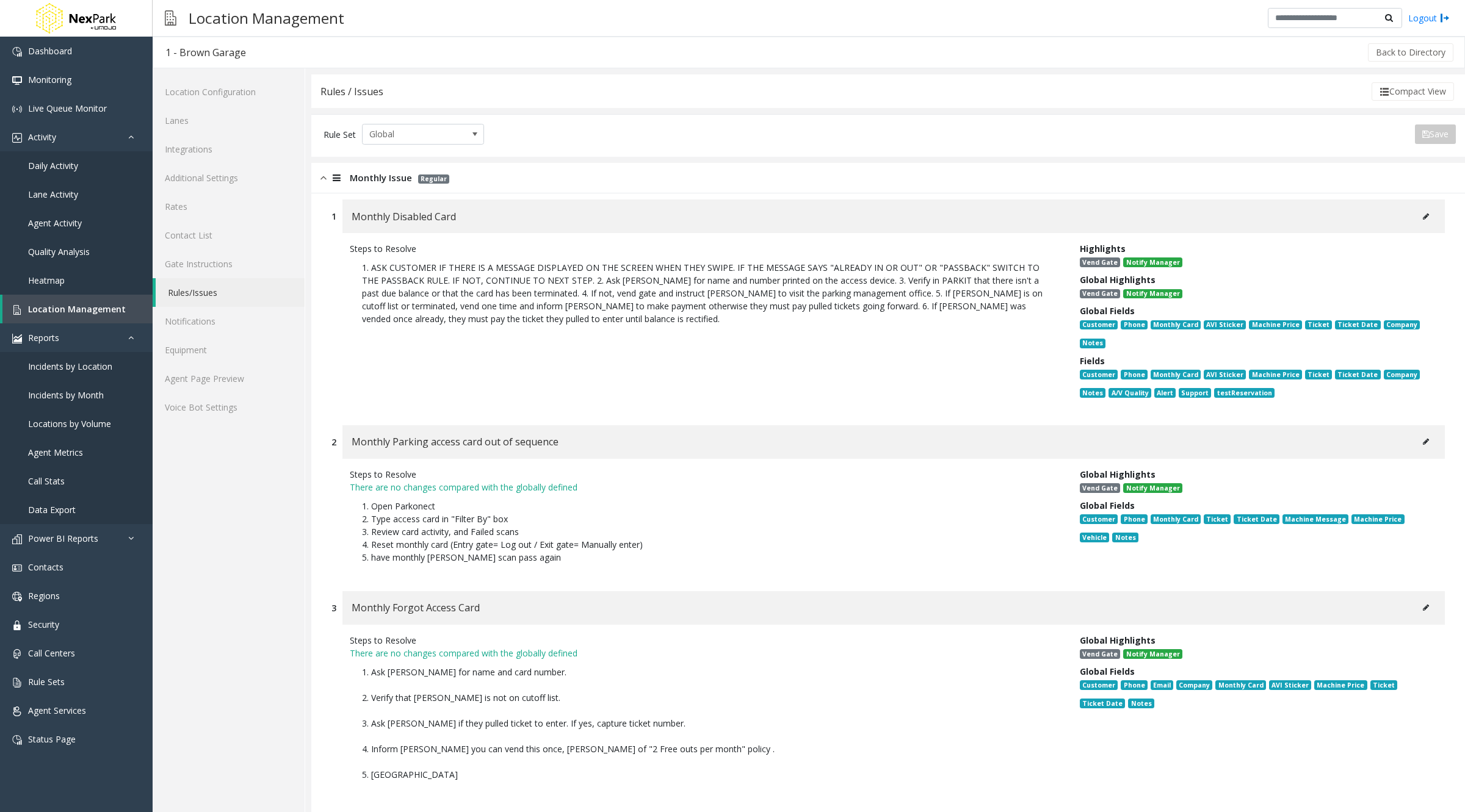
click at [1423, 213] on icon at bounding box center [1426, 216] width 6 height 7
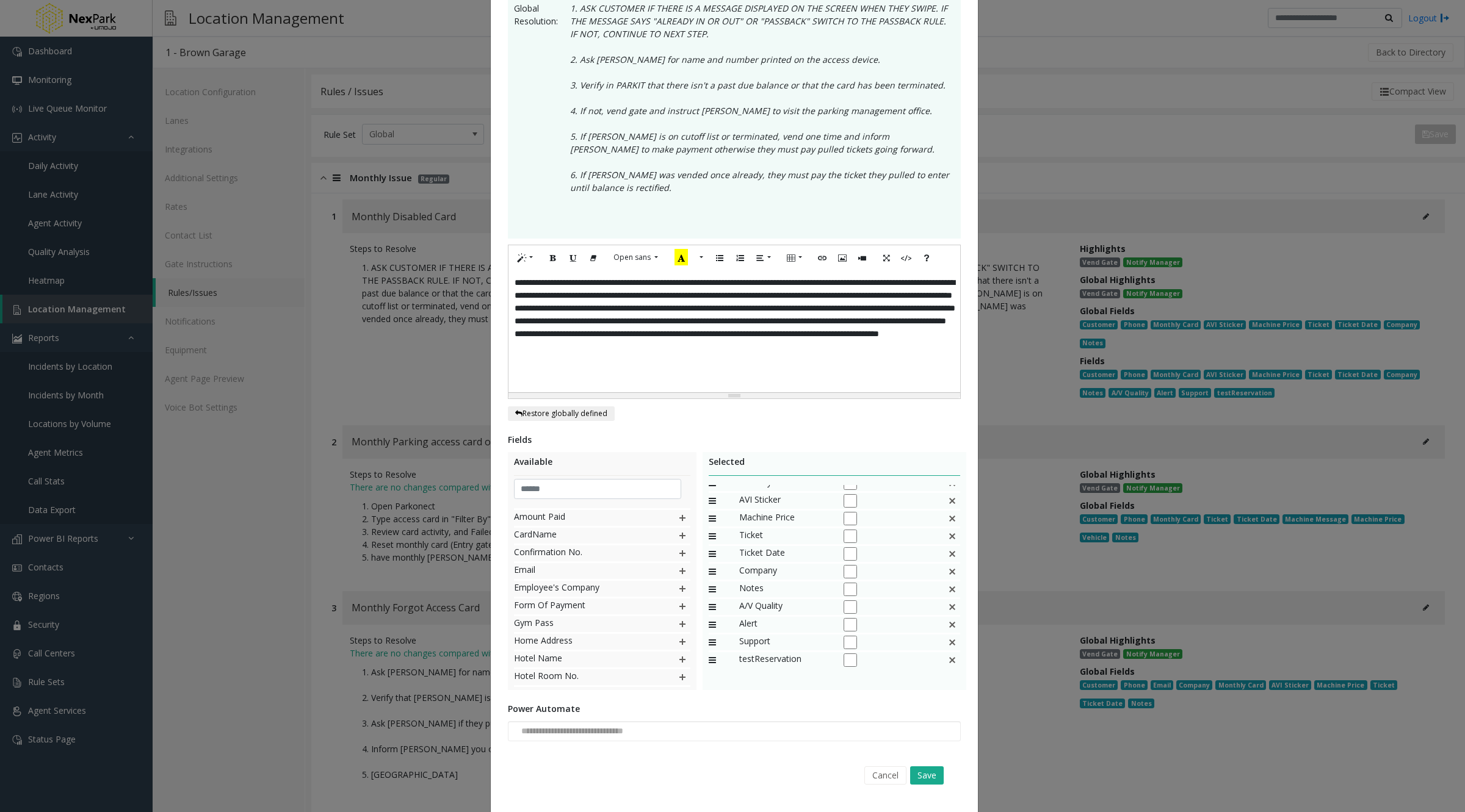
scroll to position [0, 0]
click at [947, 489] on img at bounding box center [952, 493] width 10 height 16
click at [926, 779] on button "Save" at bounding box center [927, 775] width 34 height 19
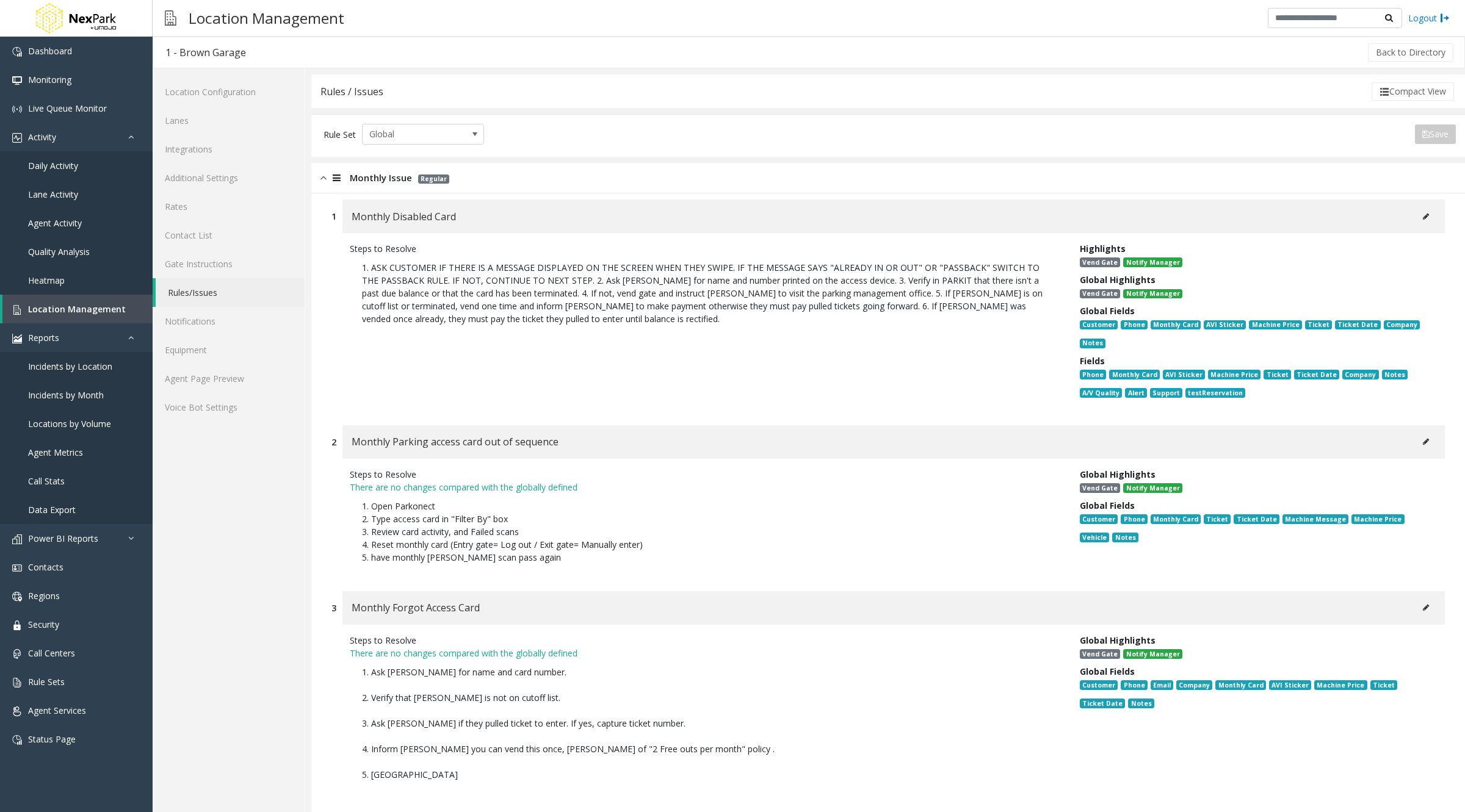
click at [1423, 440] on icon at bounding box center [1426, 441] width 6 height 7
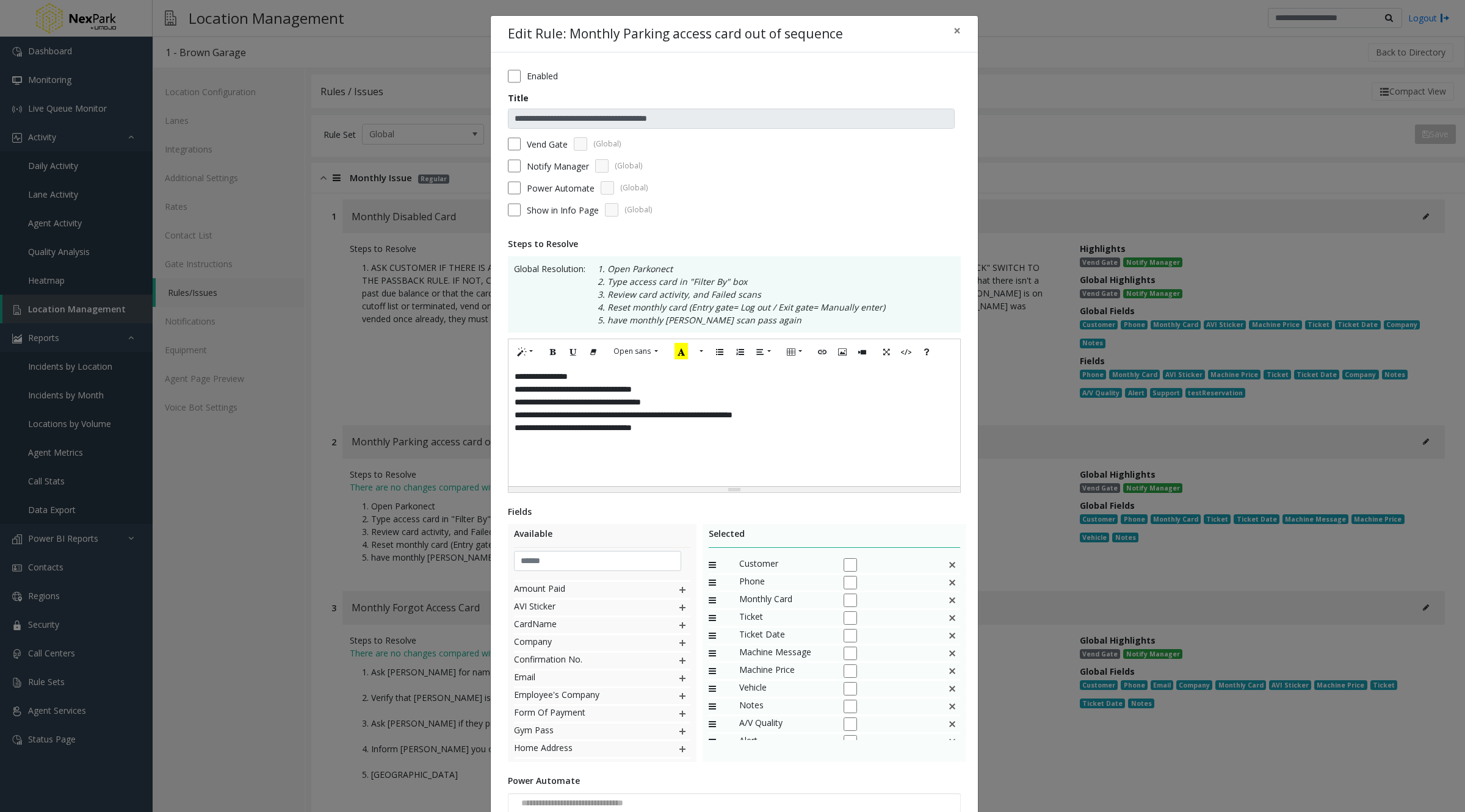
click at [678, 588] on img at bounding box center [682, 590] width 10 height 16
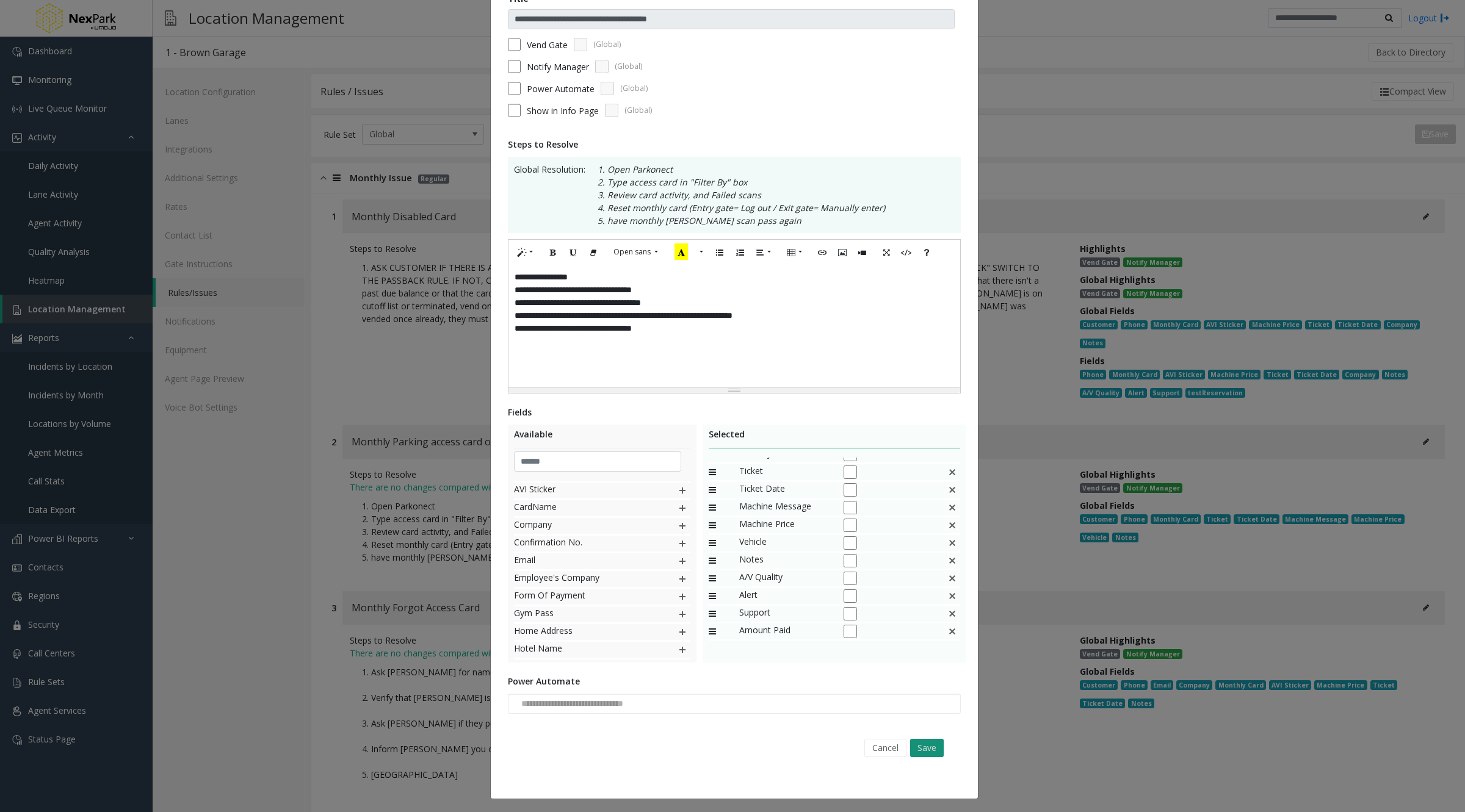
click at [919, 753] on button "Save" at bounding box center [927, 747] width 34 height 19
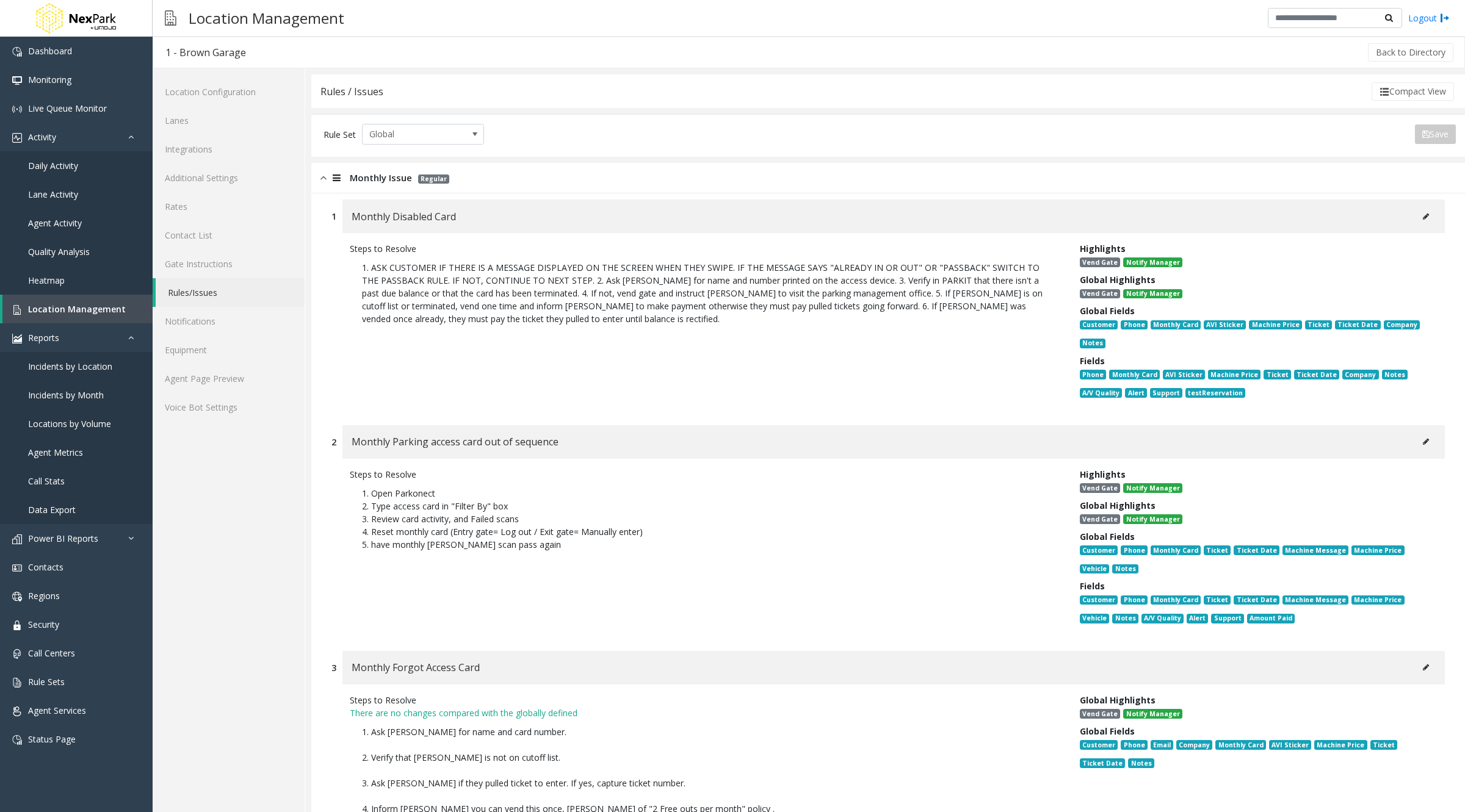
click at [1423, 441] on icon at bounding box center [1426, 441] width 6 height 7
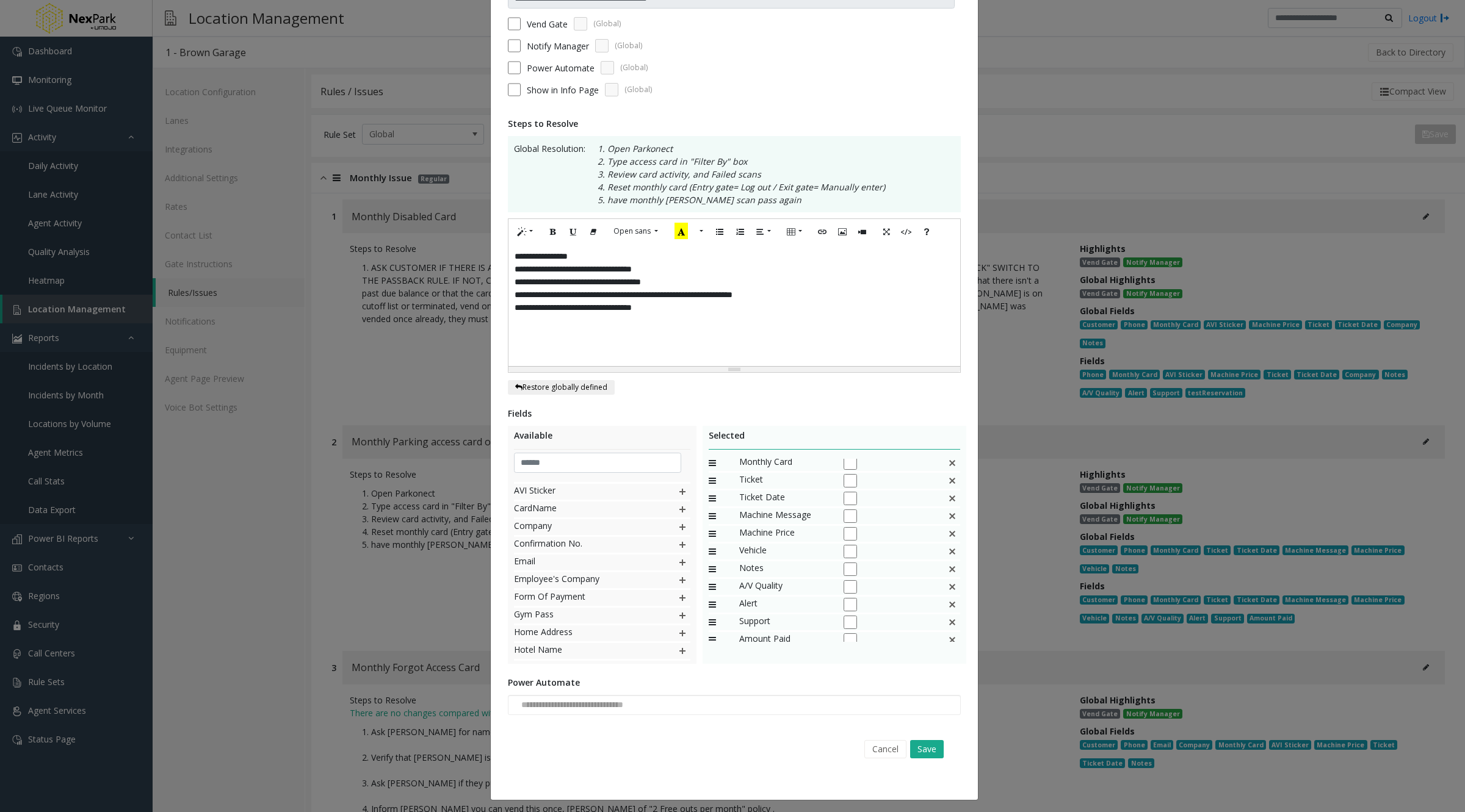
scroll to position [0, 0]
click at [947, 464] on img at bounding box center [952, 466] width 10 height 16
click at [947, 466] on img at bounding box center [952, 466] width 10 height 16
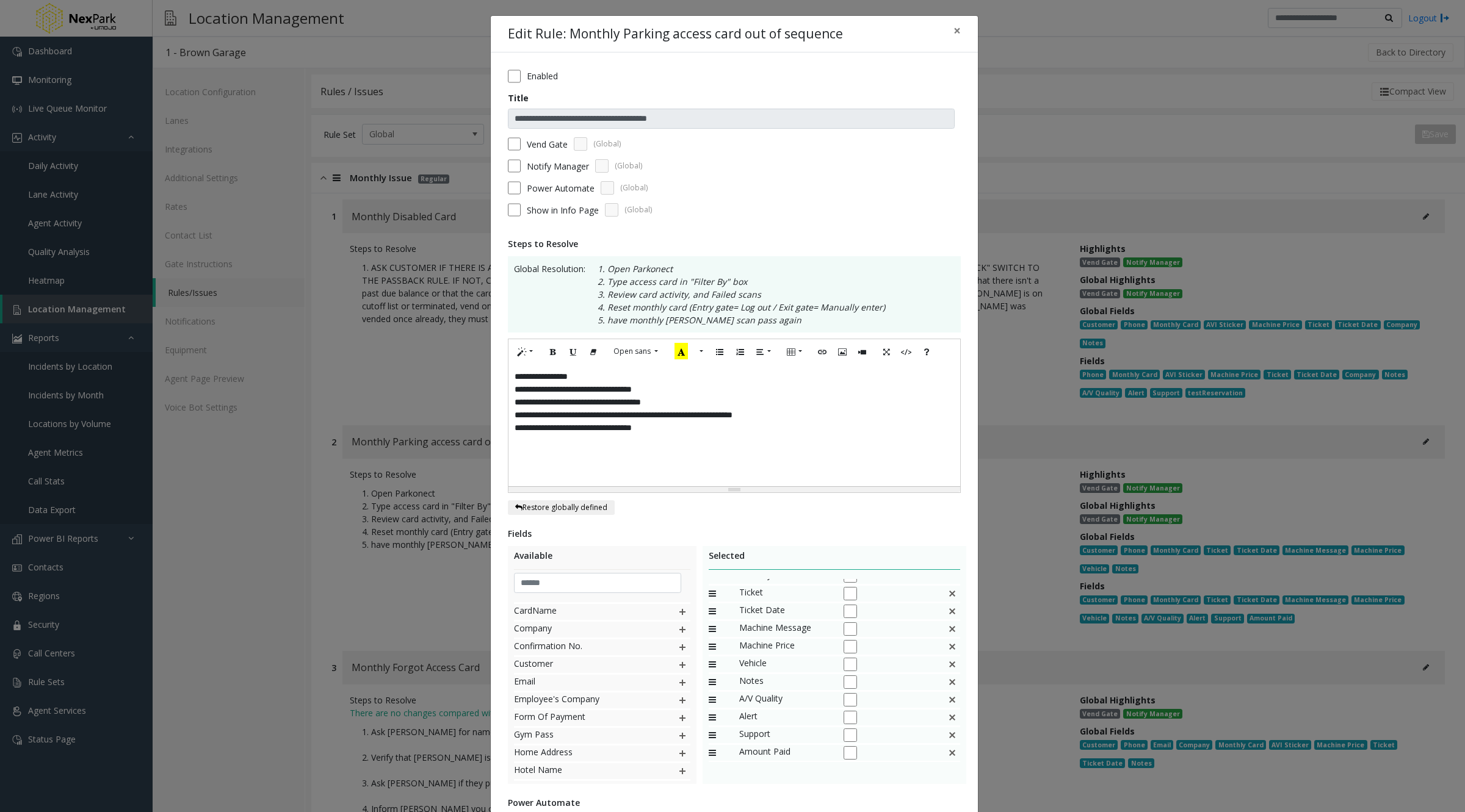
scroll to position [122, 0]
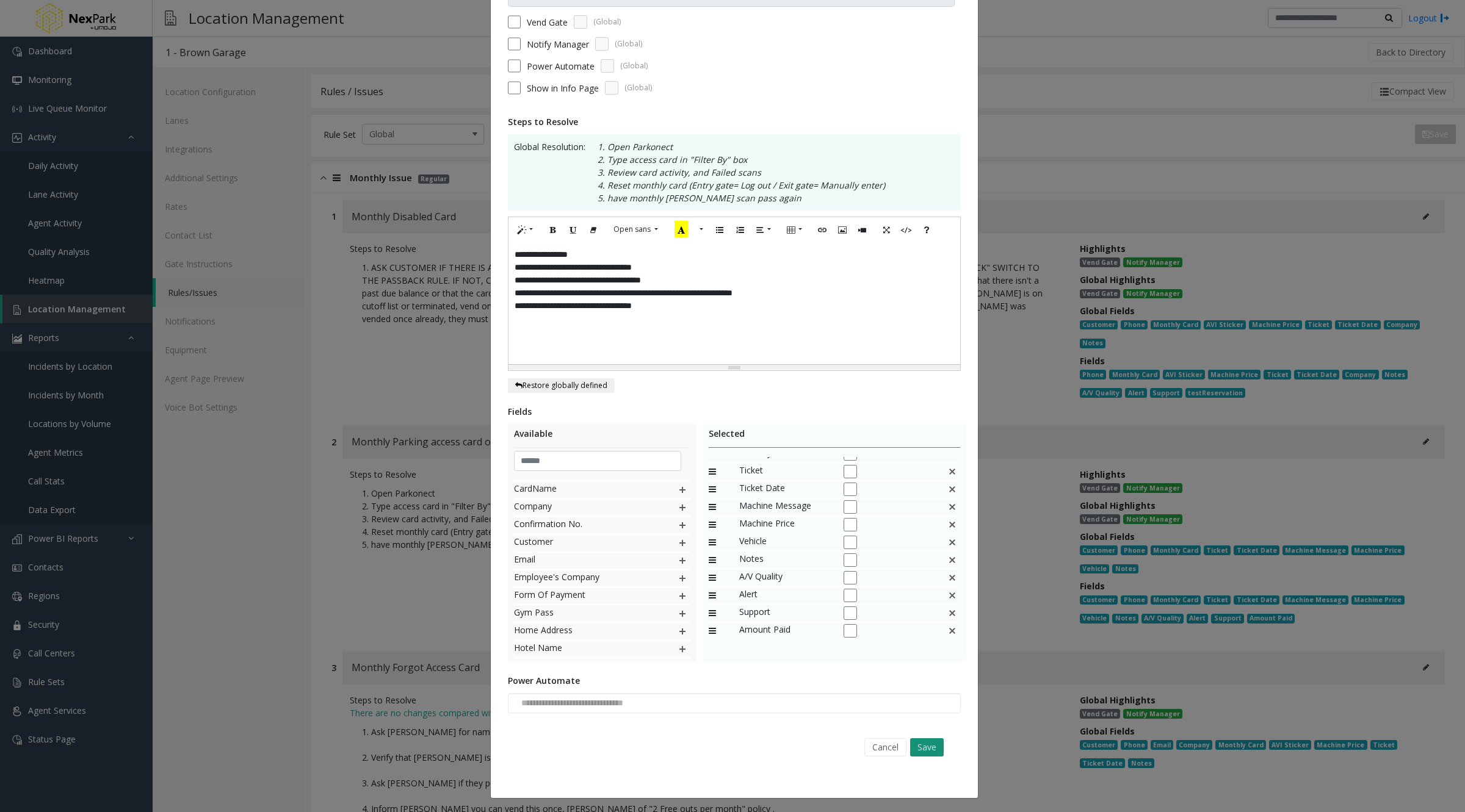
click at [927, 745] on button "Save" at bounding box center [927, 747] width 34 height 19
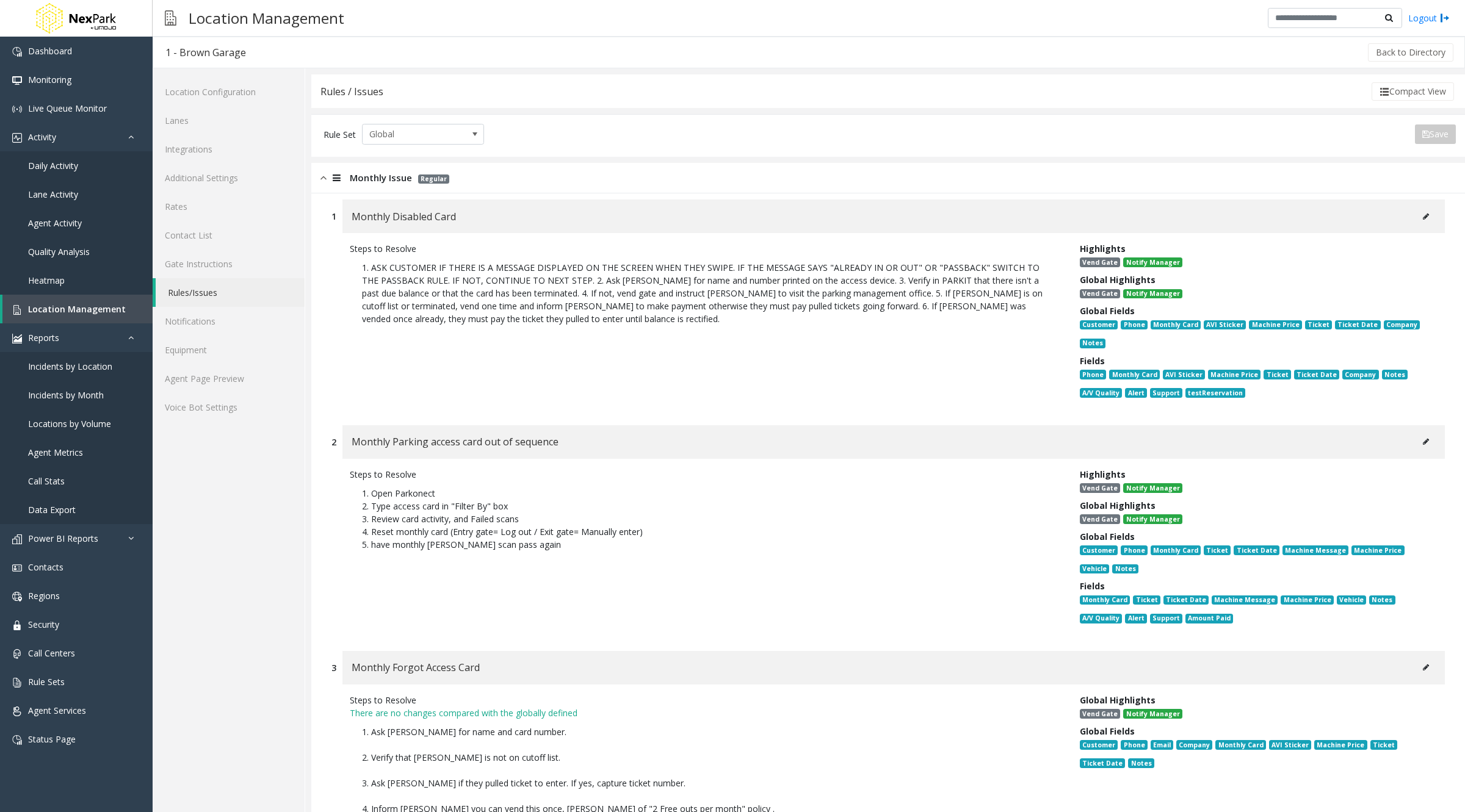
click at [1416, 438] on button at bounding box center [1425, 441] width 20 height 19
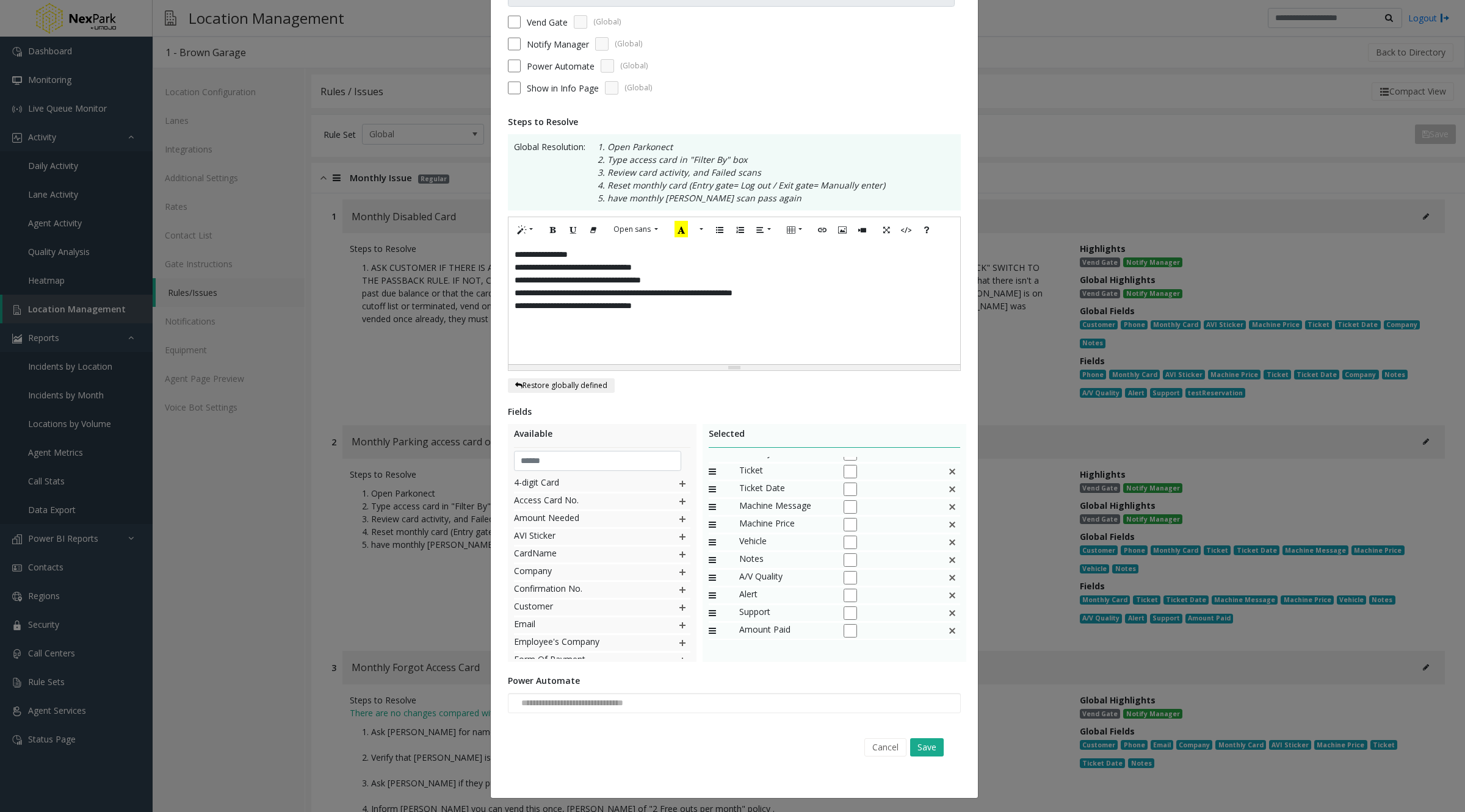
scroll to position [10, 0]
click at [947, 629] on img at bounding box center [952, 631] width 10 height 16
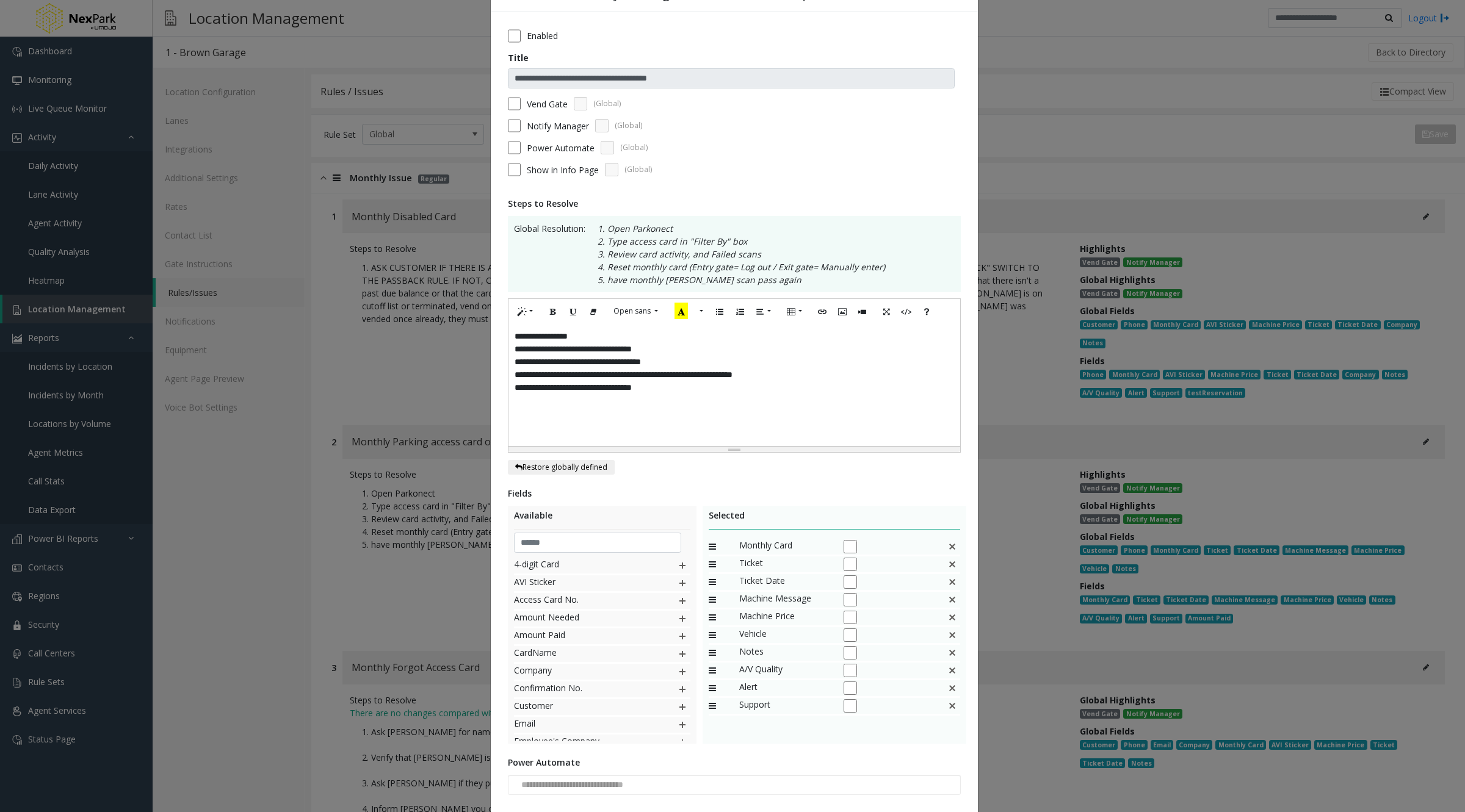
scroll to position [122, 0]
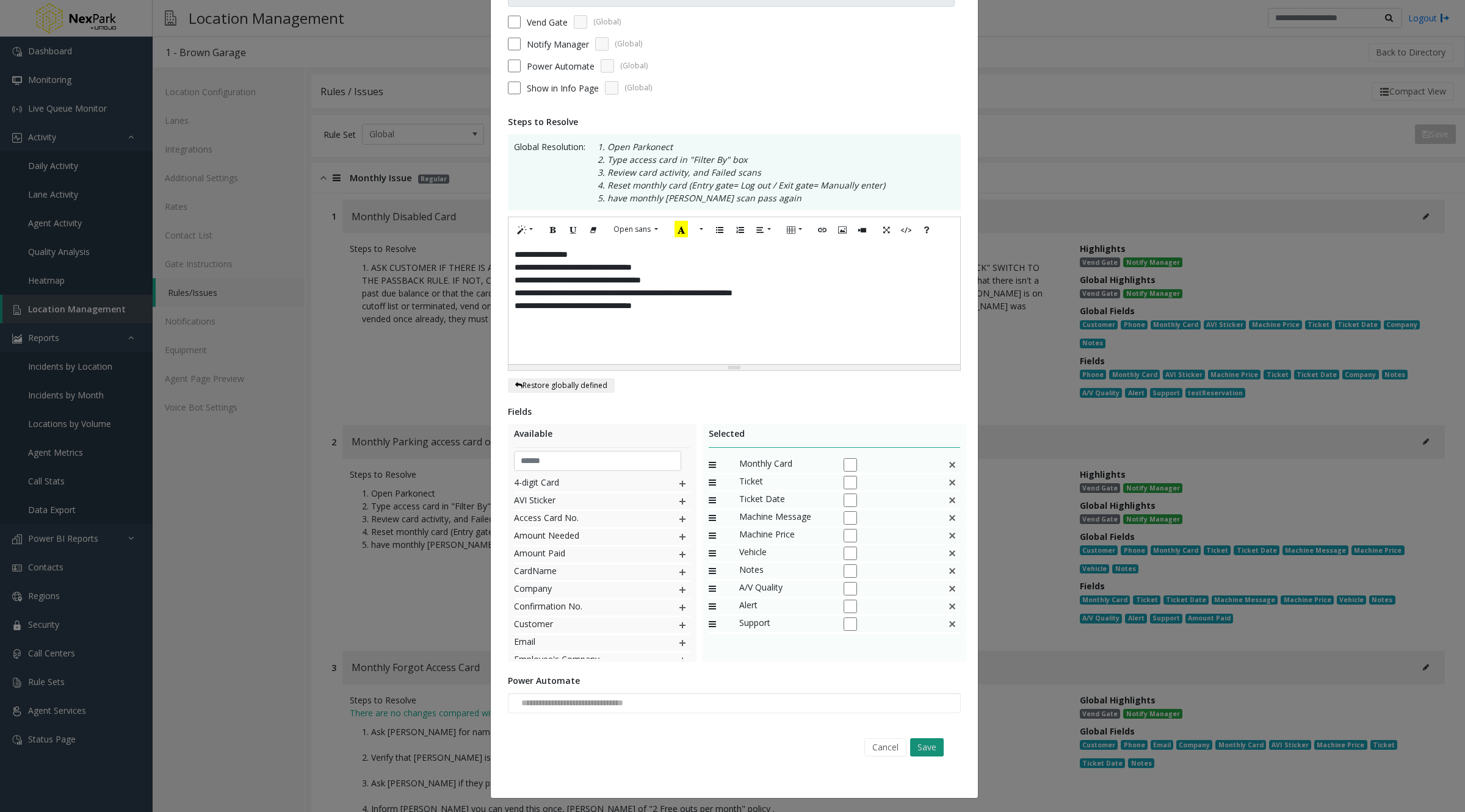
click at [924, 748] on button "Save" at bounding box center [927, 747] width 34 height 19
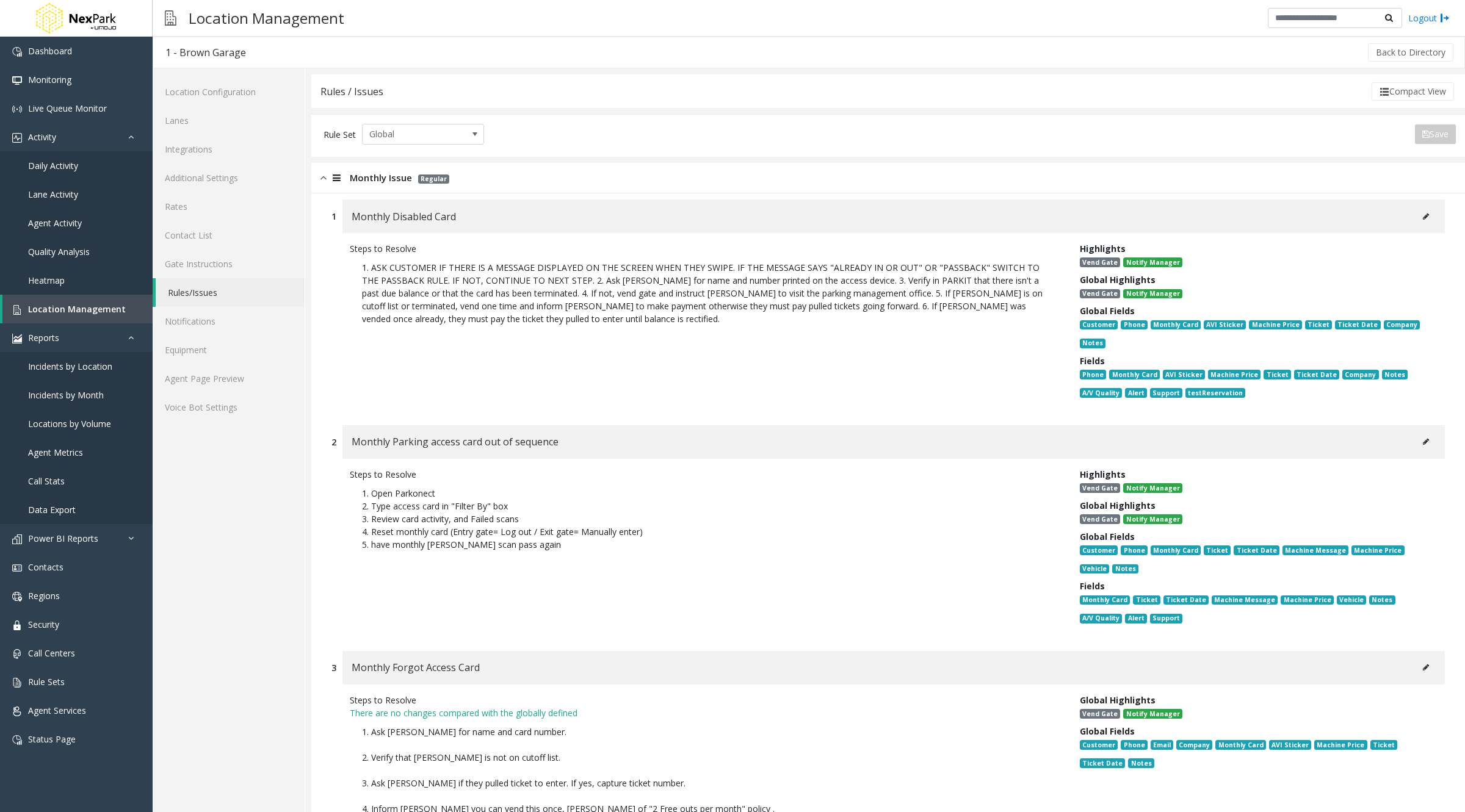
click at [1423, 441] on icon at bounding box center [1426, 441] width 6 height 7
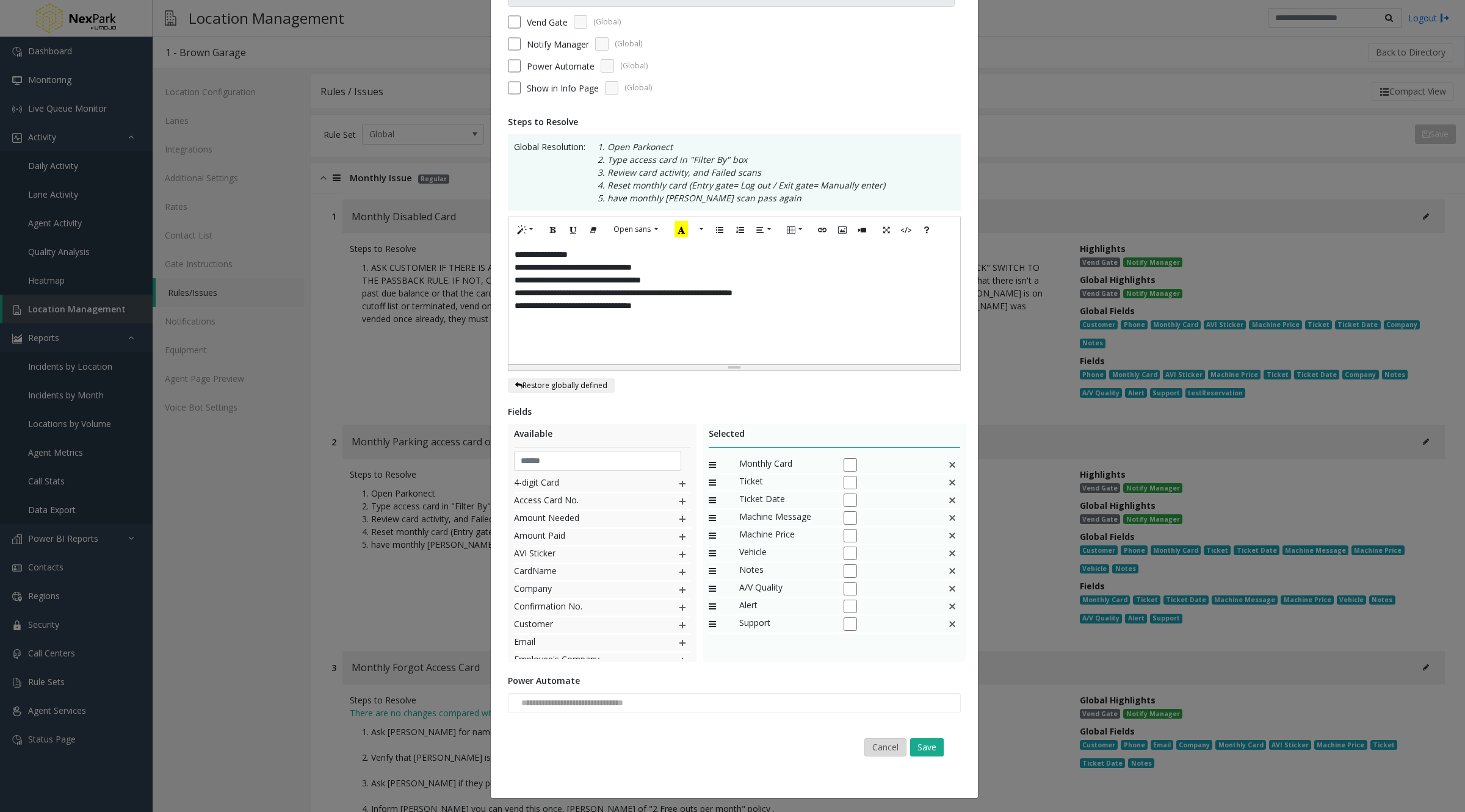
click at [882, 751] on button "Cancel" at bounding box center [885, 747] width 42 height 19
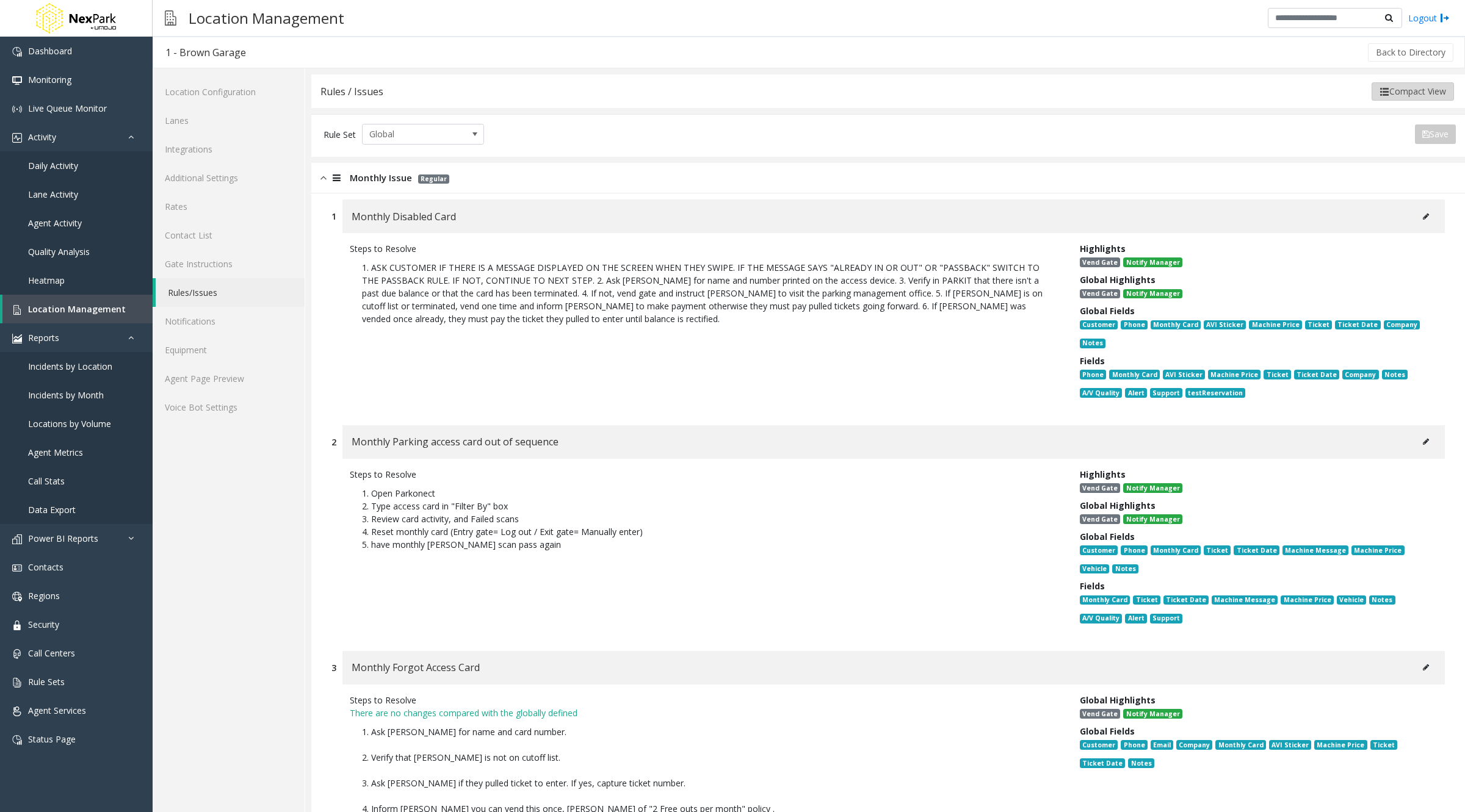
click at [1420, 86] on button "Compact View" at bounding box center [1413, 91] width 82 height 19
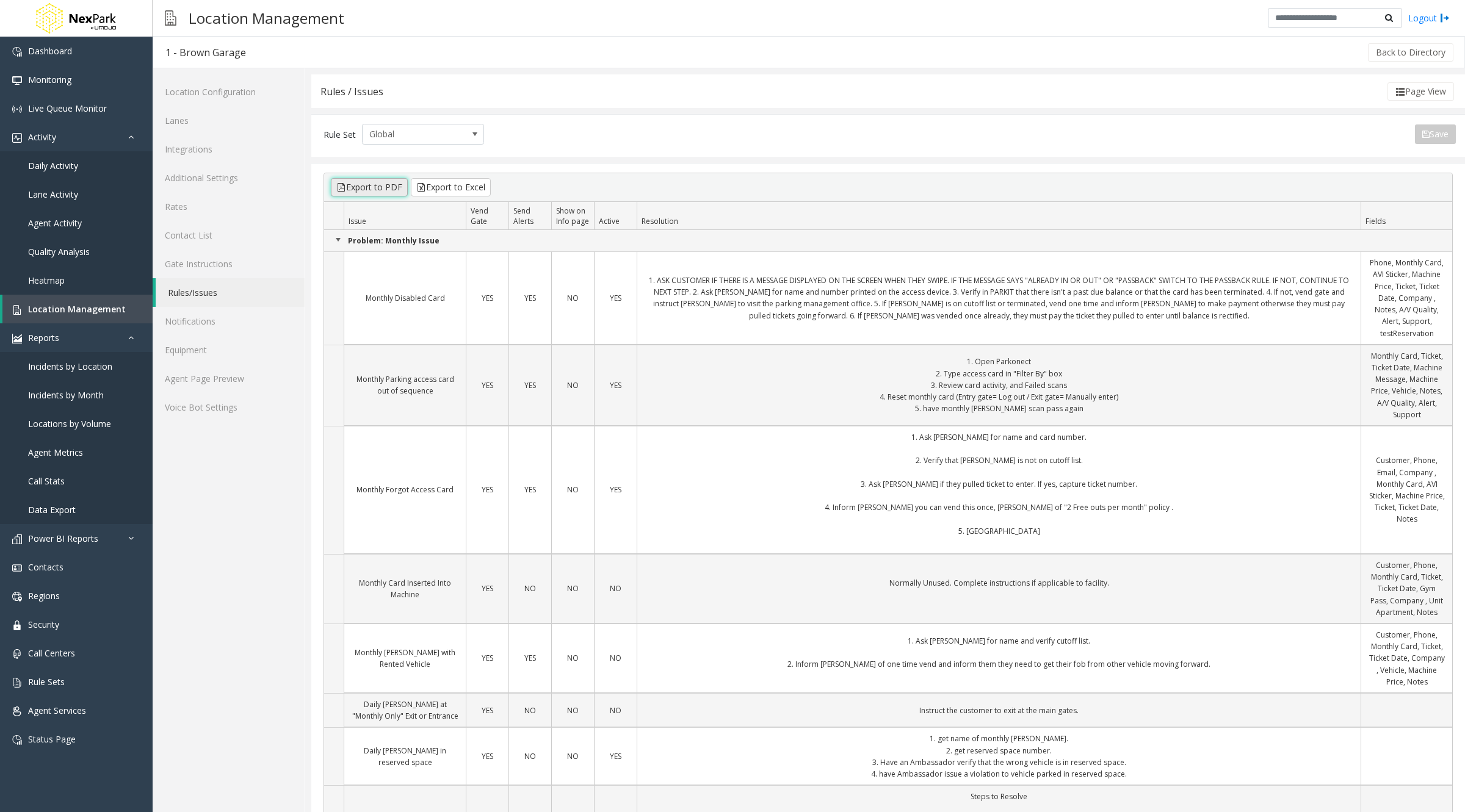
click at [362, 185] on button "Export to PDF" at bounding box center [369, 187] width 77 height 19
click at [1438, 92] on button "Page View" at bounding box center [1420, 91] width 66 height 19
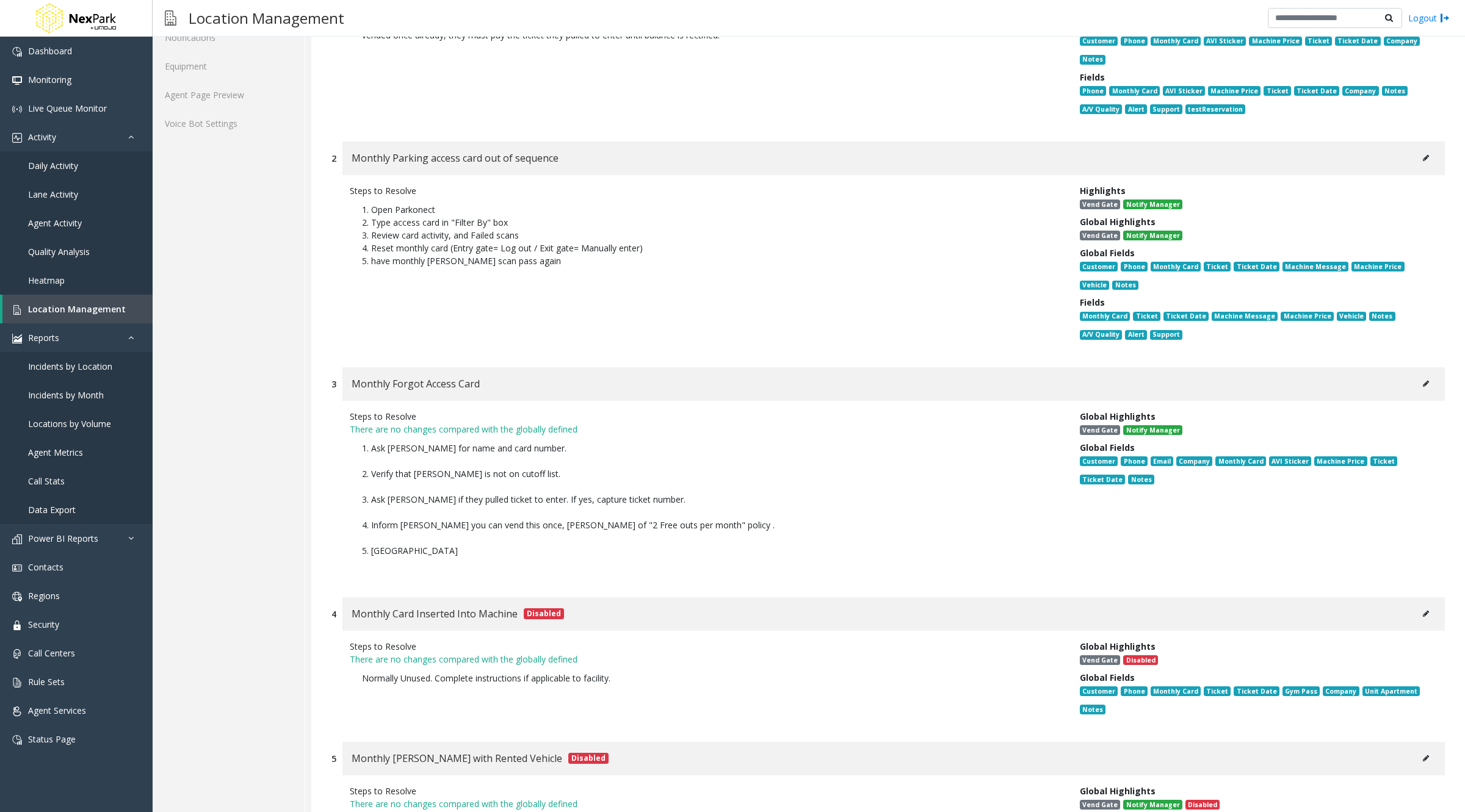
scroll to position [257, 0]
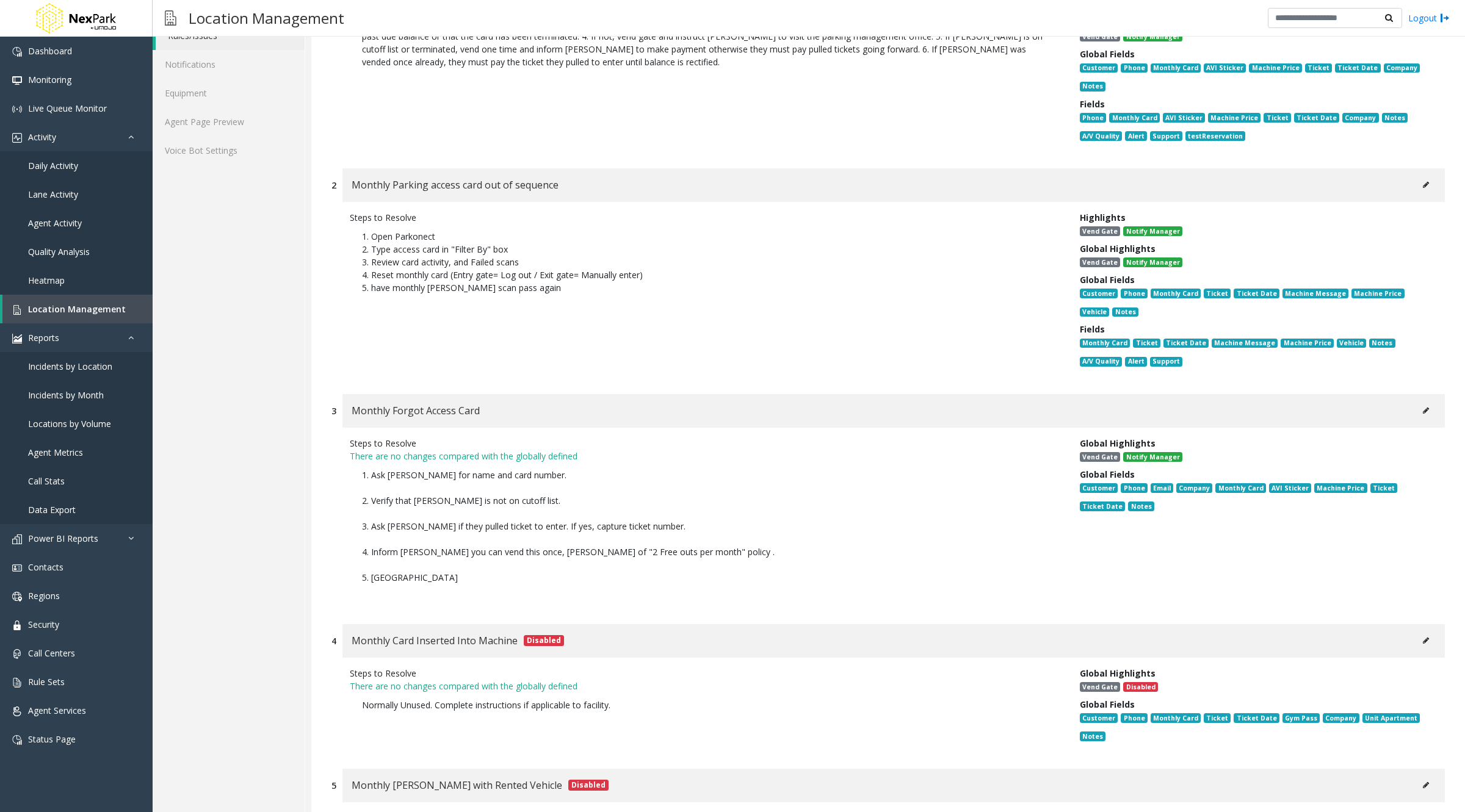
click at [1423, 185] on icon at bounding box center [1426, 185] width 6 height 7
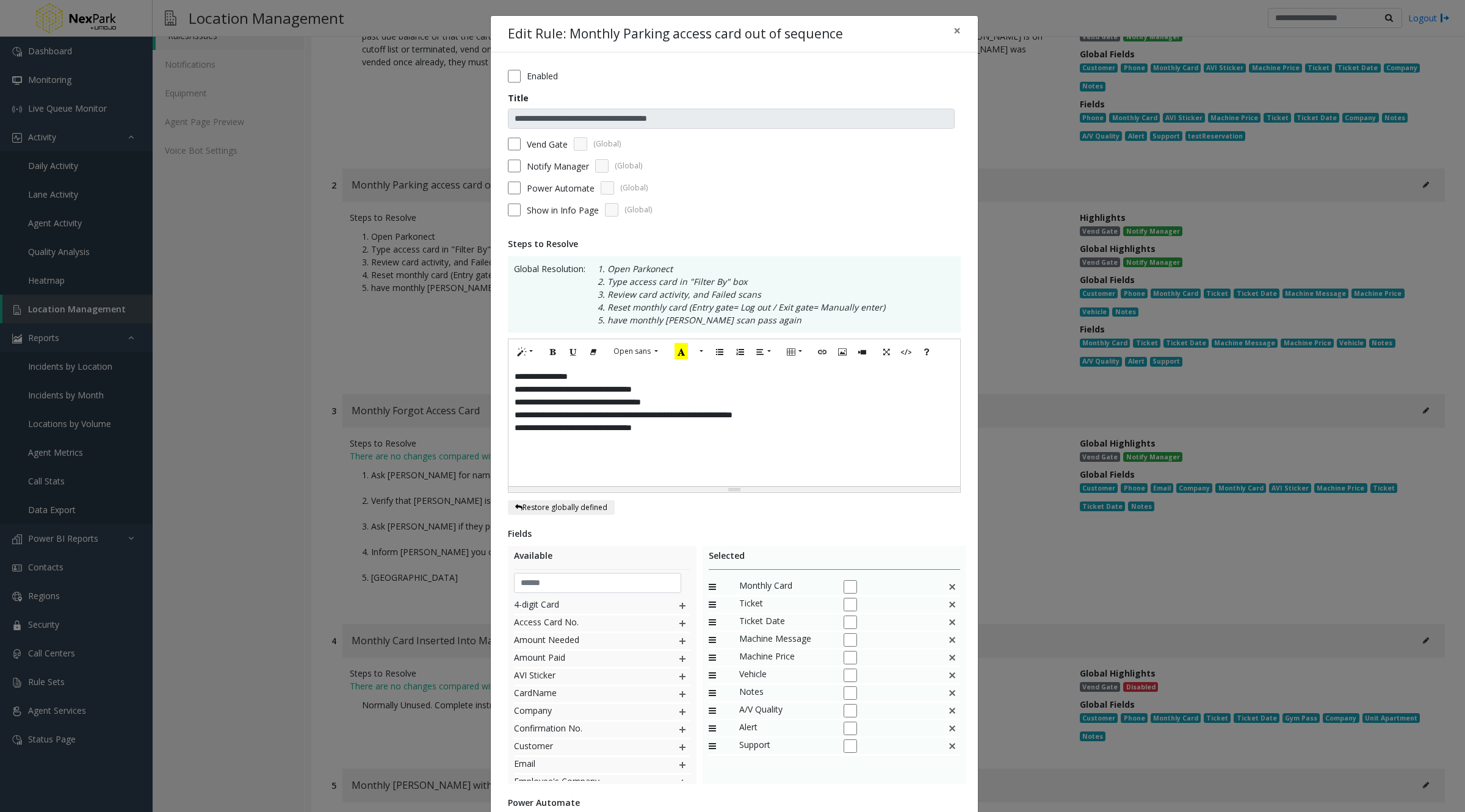
scroll to position [122, 0]
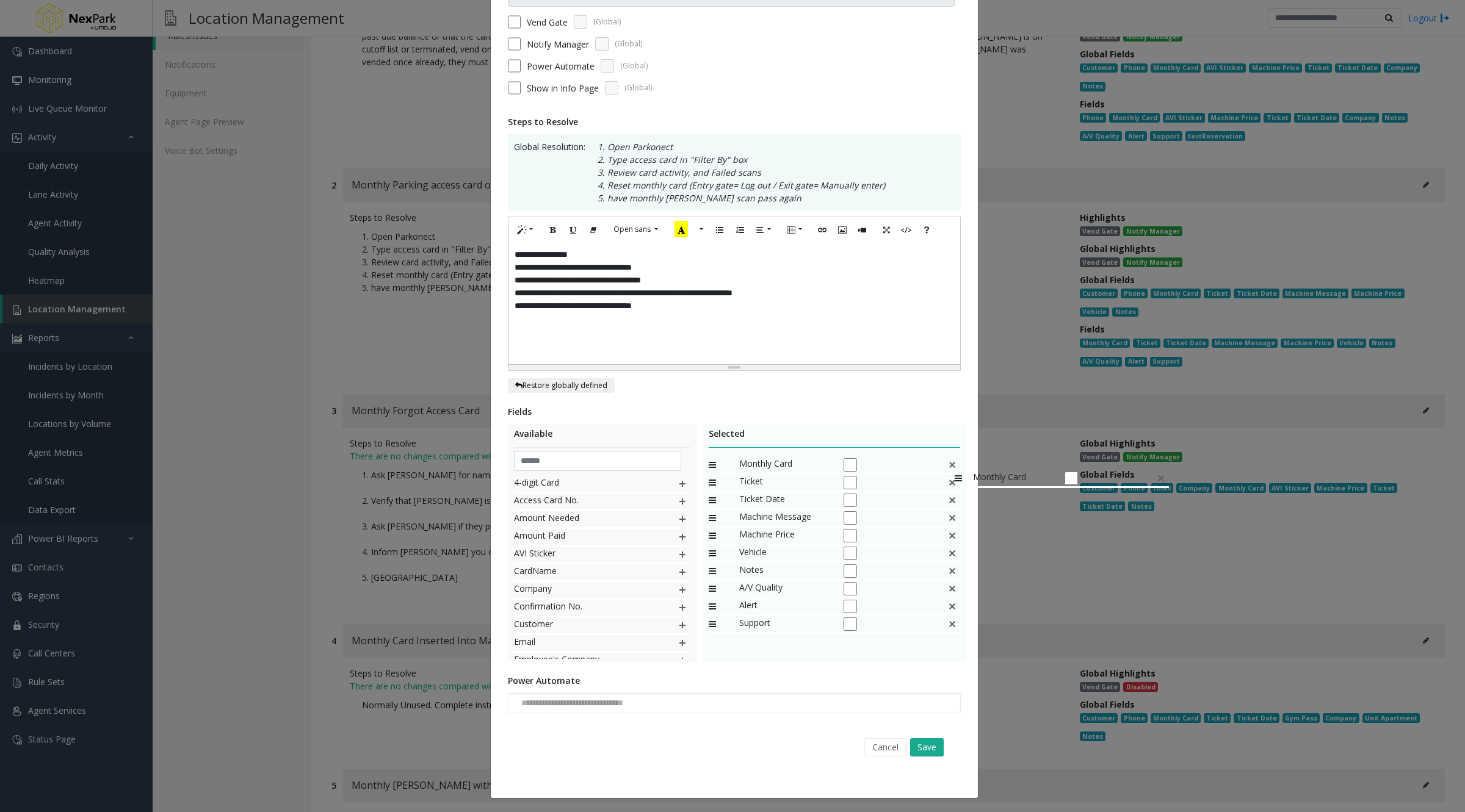
click at [949, 464] on img at bounding box center [952, 464] width 10 height 16
click at [885, 751] on button "Cancel" at bounding box center [885, 747] width 42 height 19
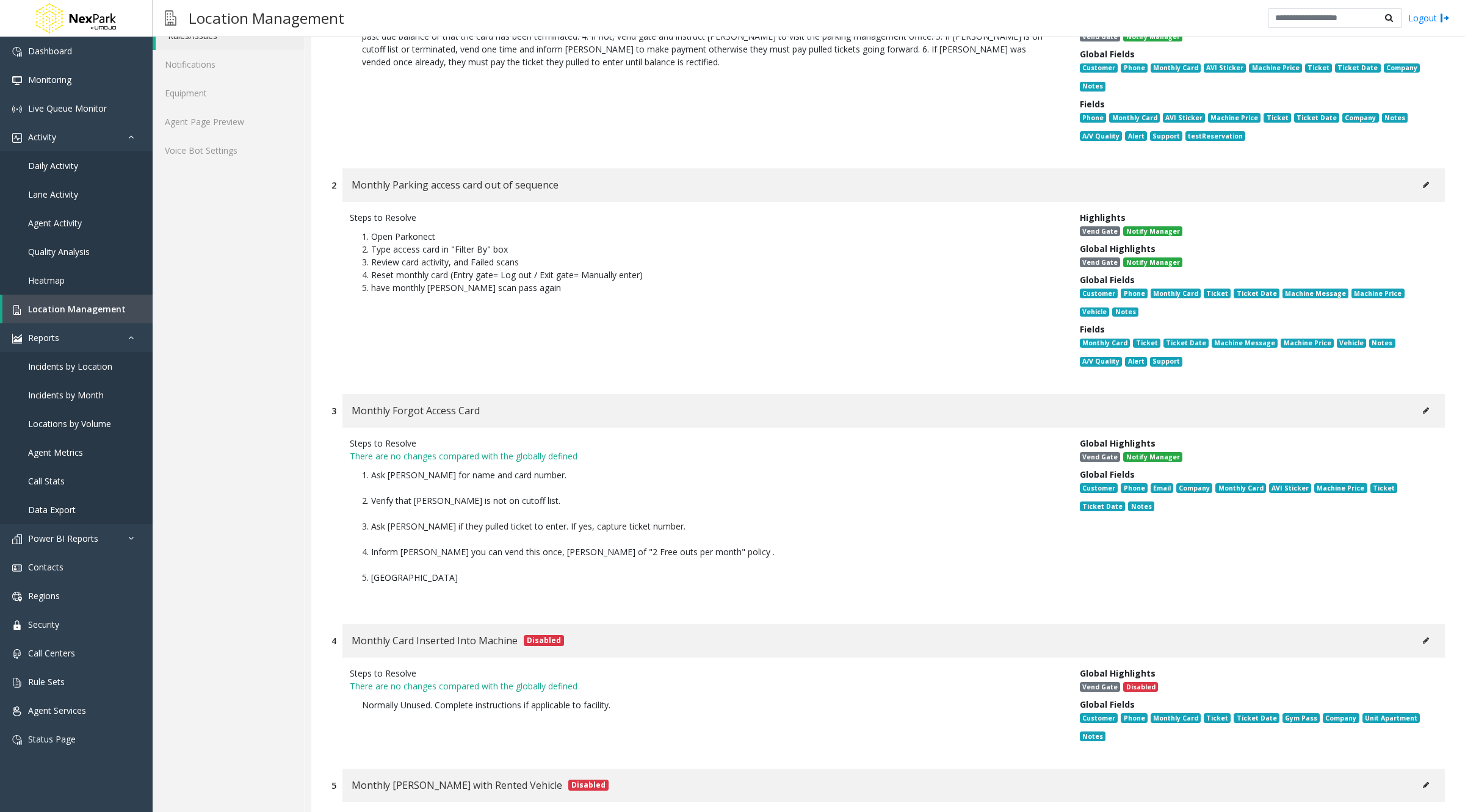
scroll to position [0, 0]
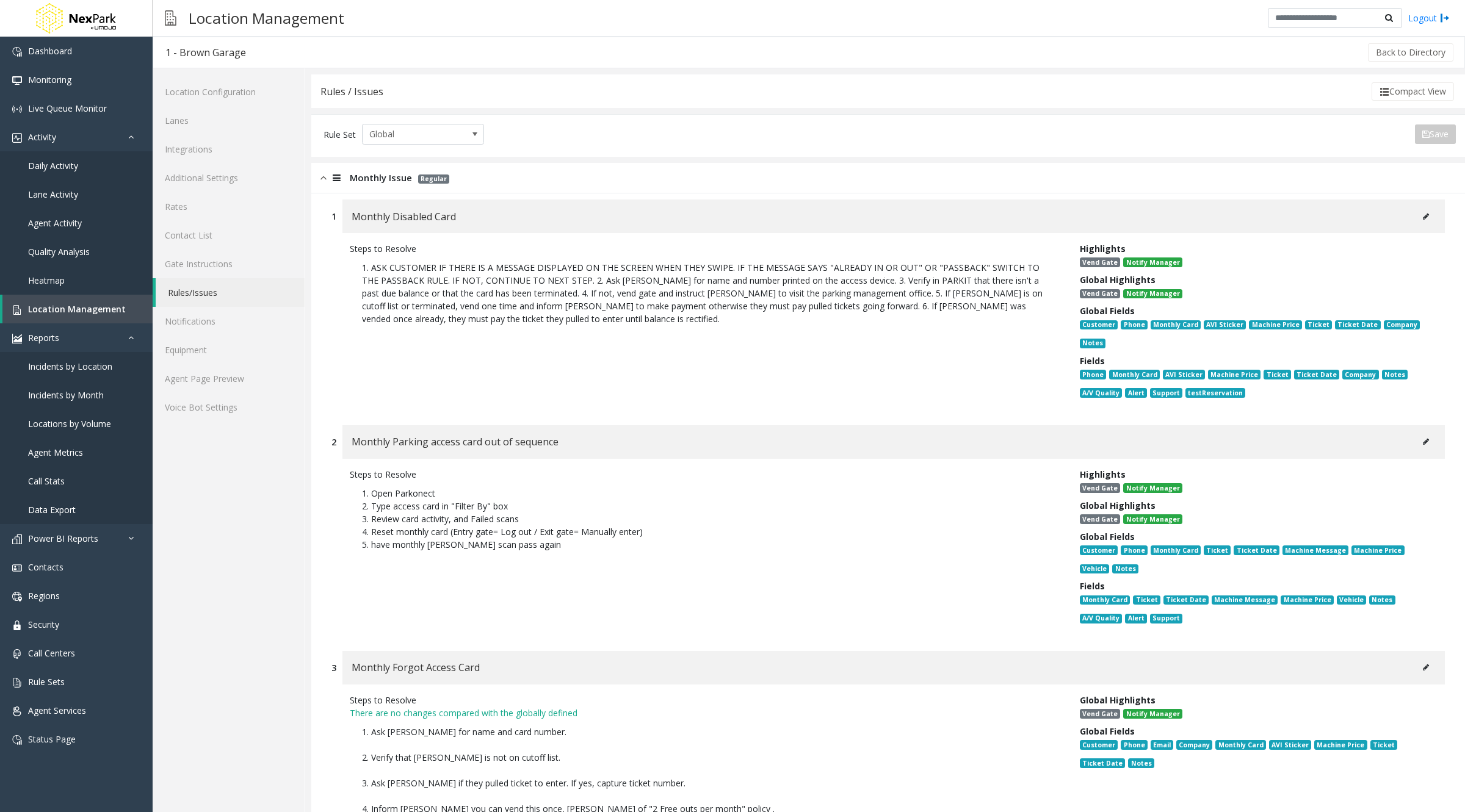
click at [1423, 216] on icon at bounding box center [1426, 216] width 6 height 7
type input "**********"
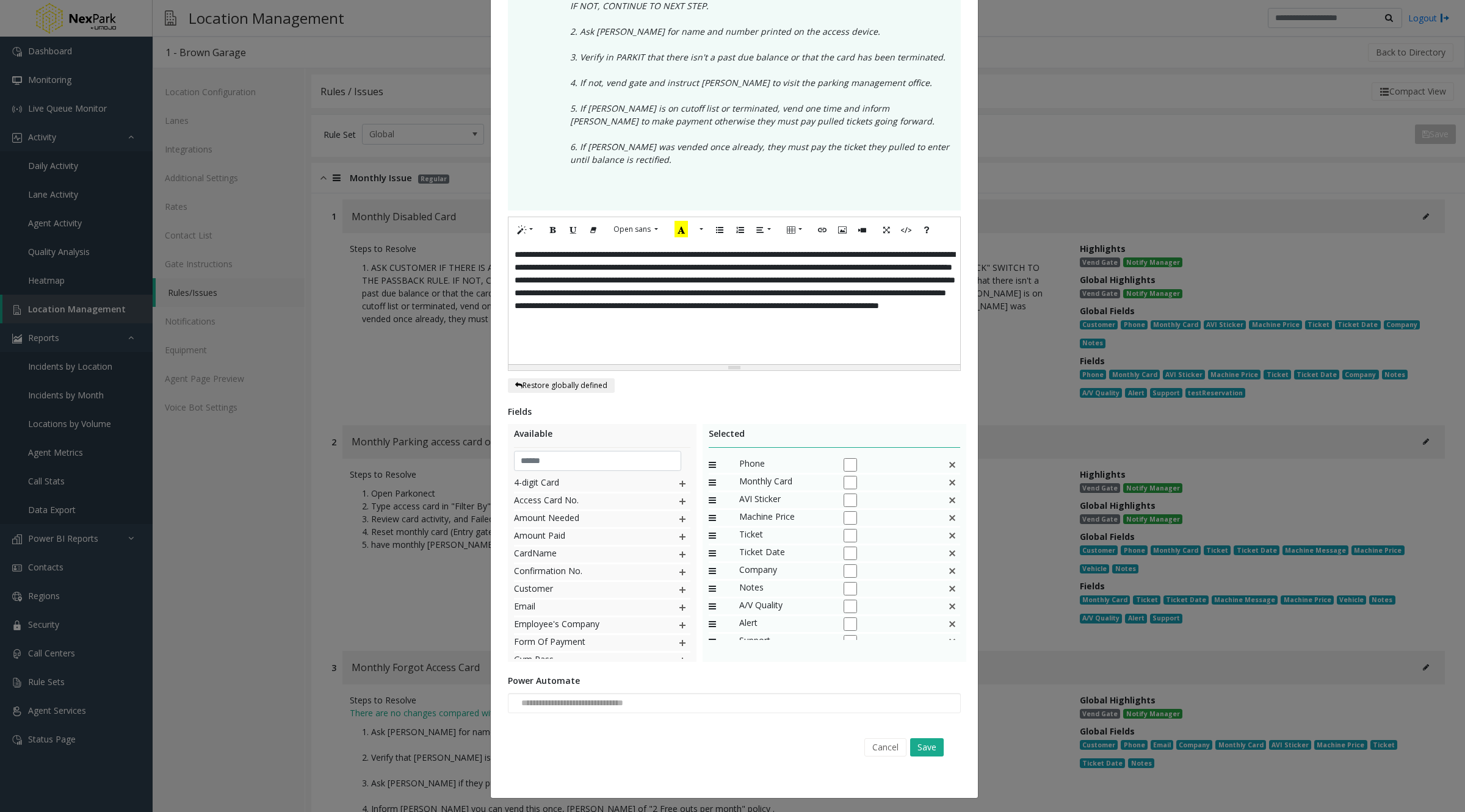
scroll to position [29, 0]
click at [947, 632] on img at bounding box center [952, 631] width 10 height 16
click at [927, 743] on button "Save" at bounding box center [927, 747] width 34 height 19
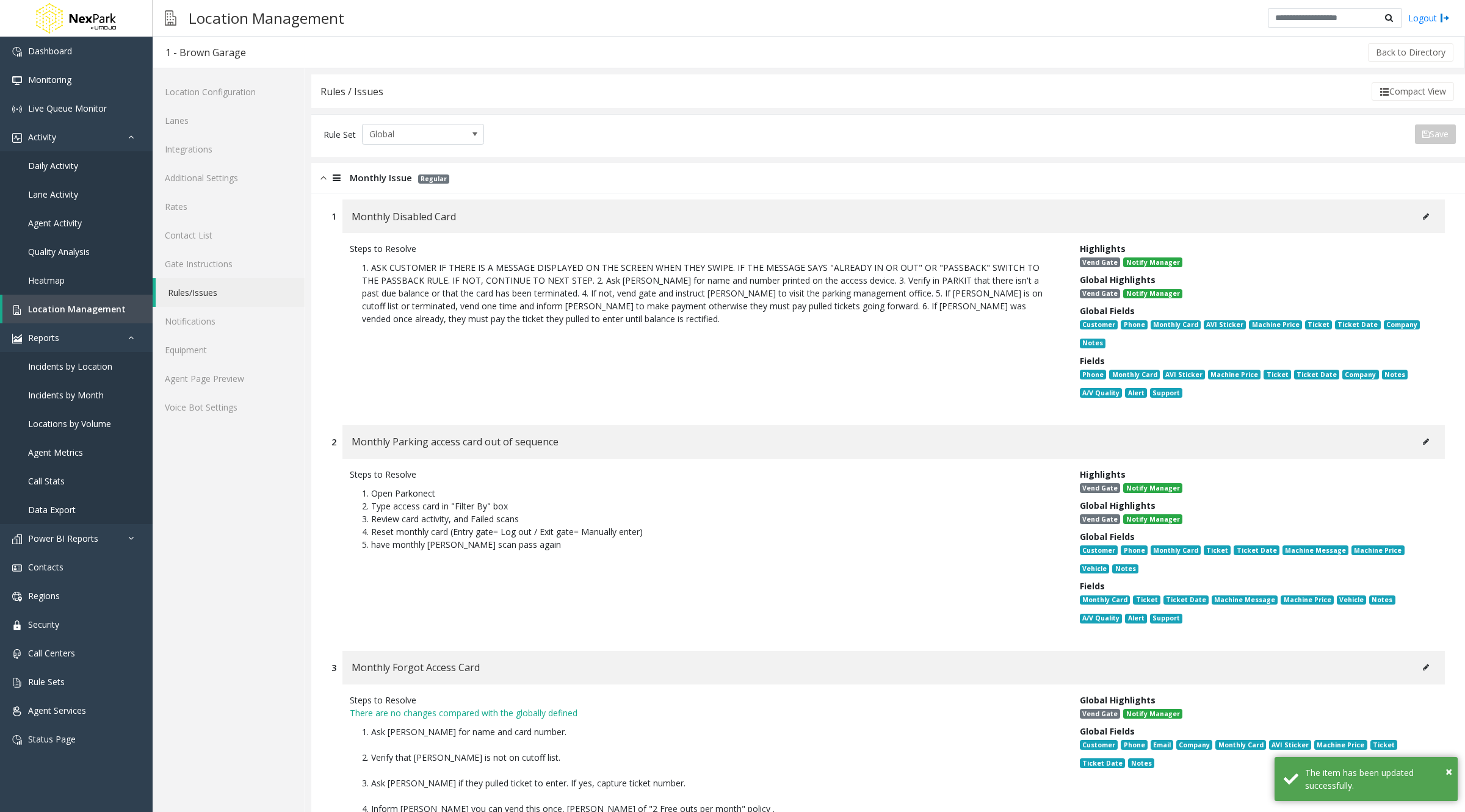
click at [1423, 213] on icon at bounding box center [1426, 216] width 6 height 7
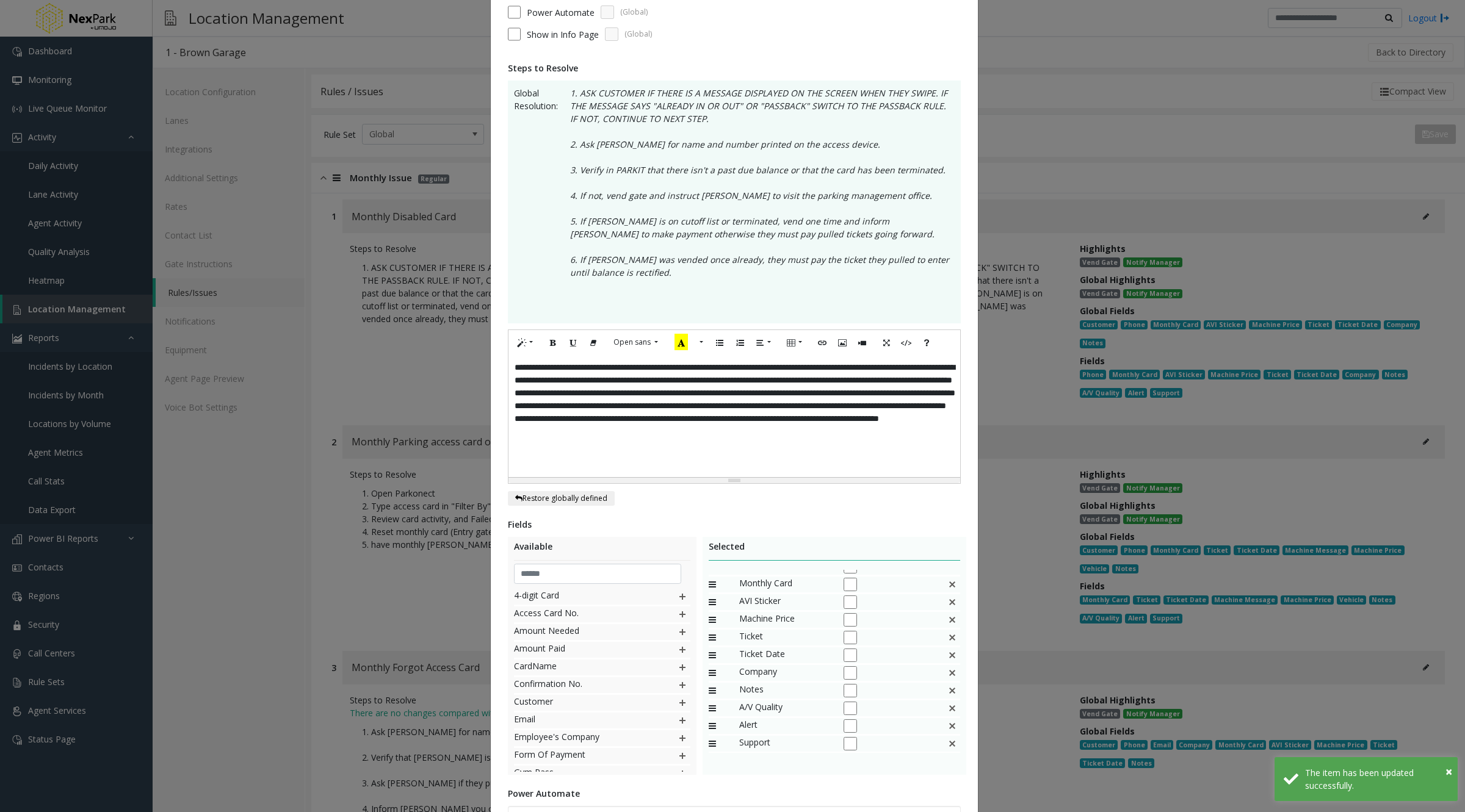
scroll to position [174, 0]
click at [947, 578] on img at bounding box center [952, 585] width 10 height 16
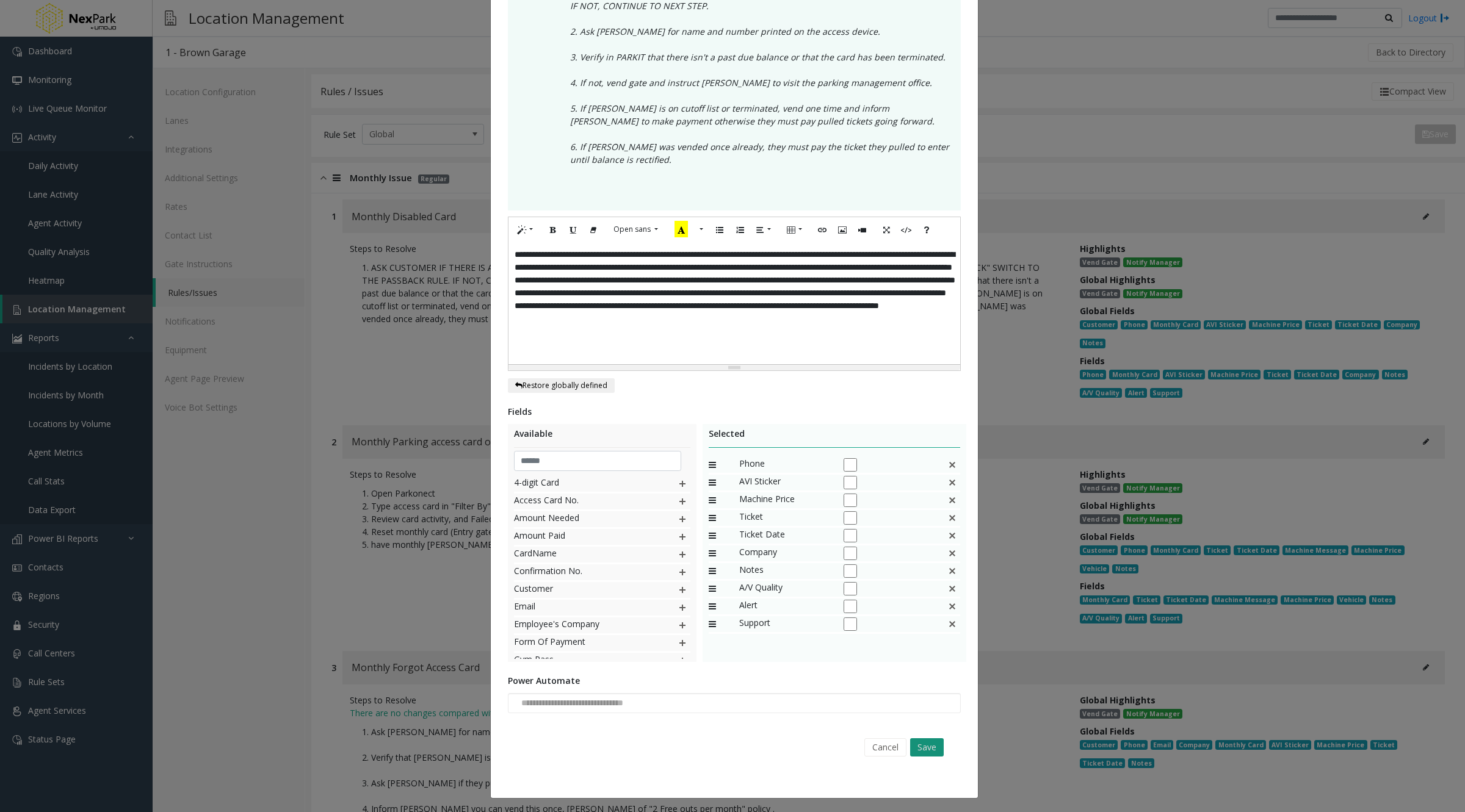
click at [924, 753] on button "Save" at bounding box center [927, 747] width 34 height 19
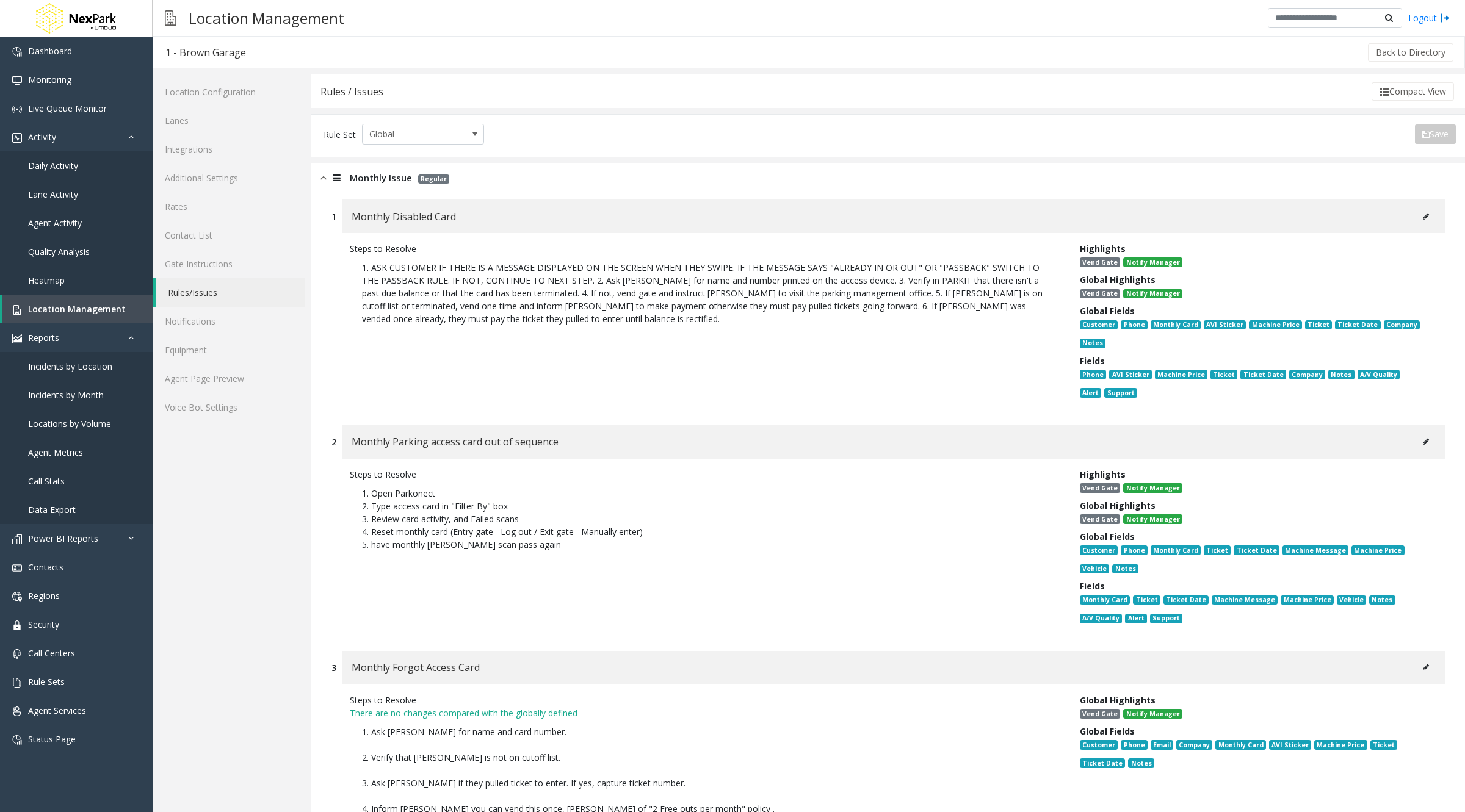
click at [1420, 212] on button at bounding box center [1425, 217] width 20 height 19
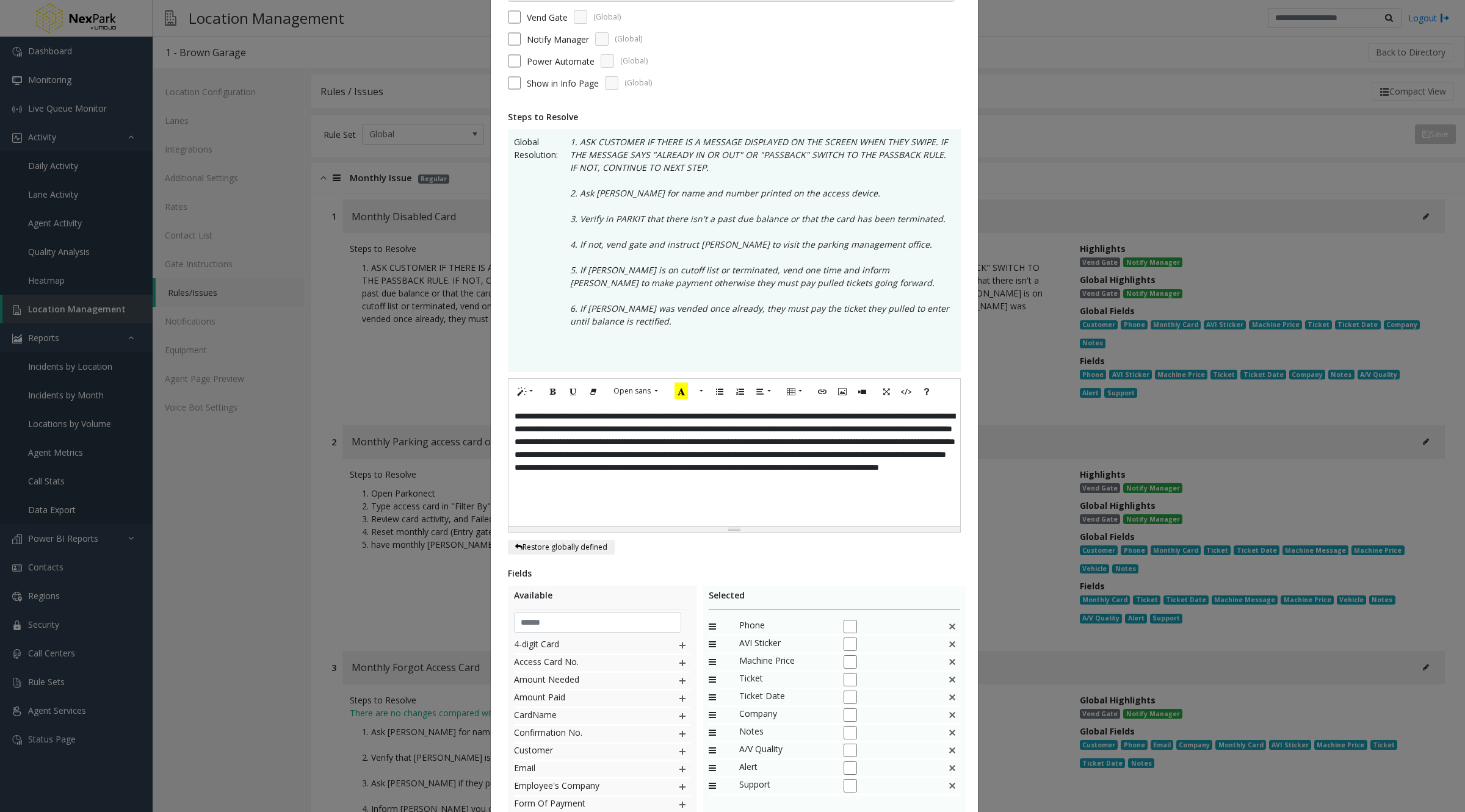
scroll to position [126, 0]
click at [275, 466] on div "**********" at bounding box center [732, 406] width 1465 height 812
click at [235, 291] on div "**********" at bounding box center [732, 406] width 1465 height 812
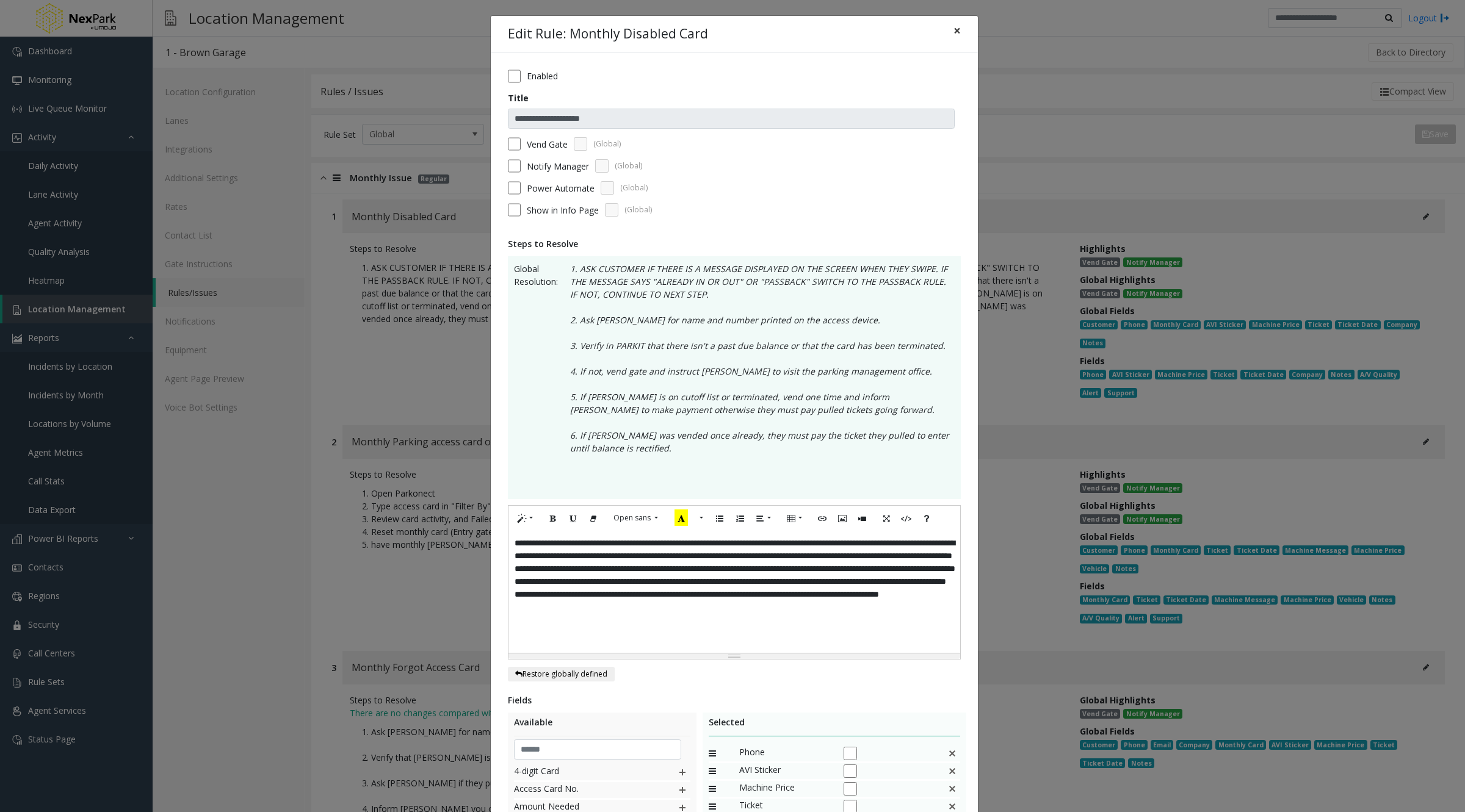
click at [955, 24] on span "×" at bounding box center [957, 30] width 7 height 17
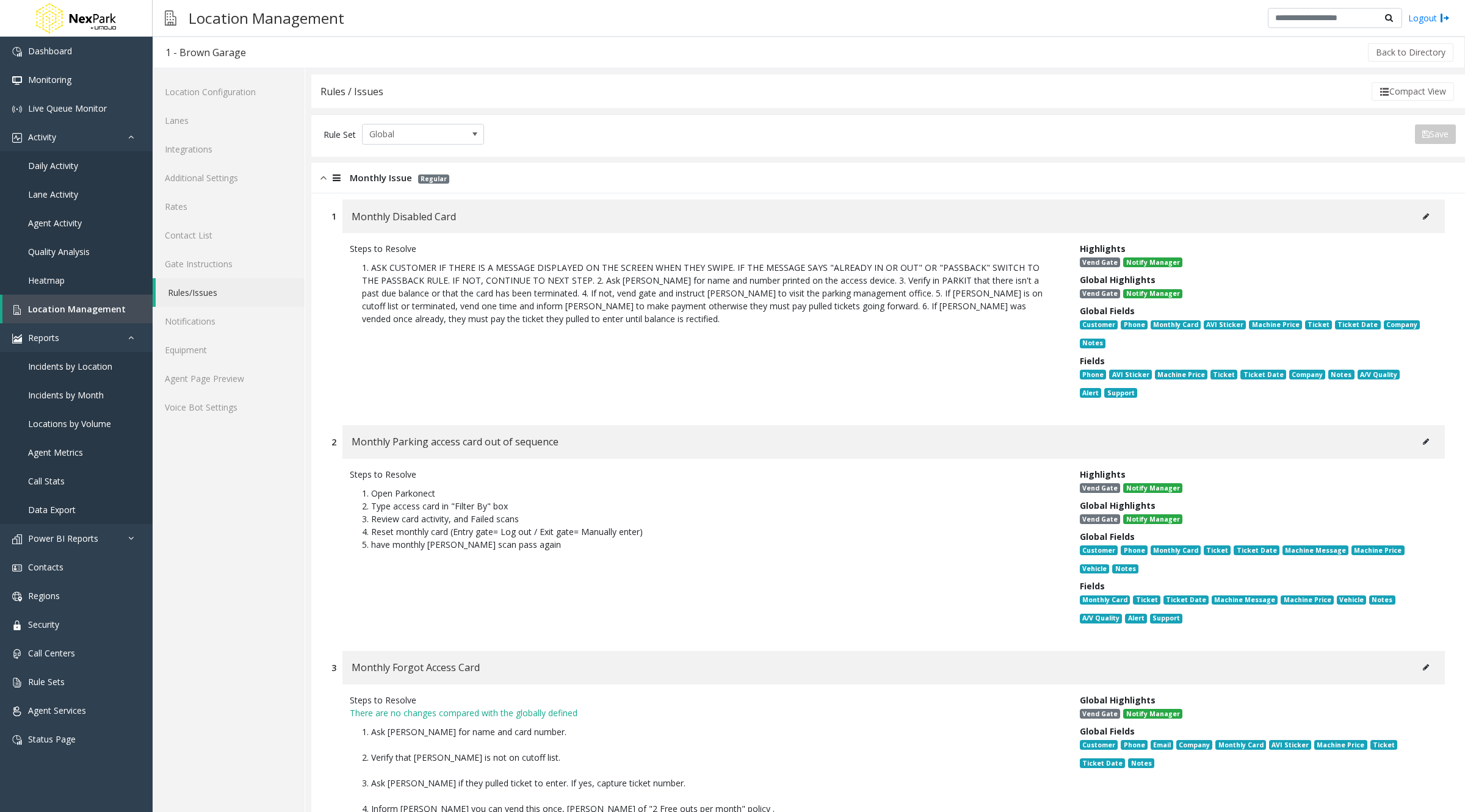
click at [222, 287] on link "Rules/Issues" at bounding box center [229, 292] width 149 height 29
click at [74, 671] on link "Rule Sets" at bounding box center [76, 682] width 153 height 29
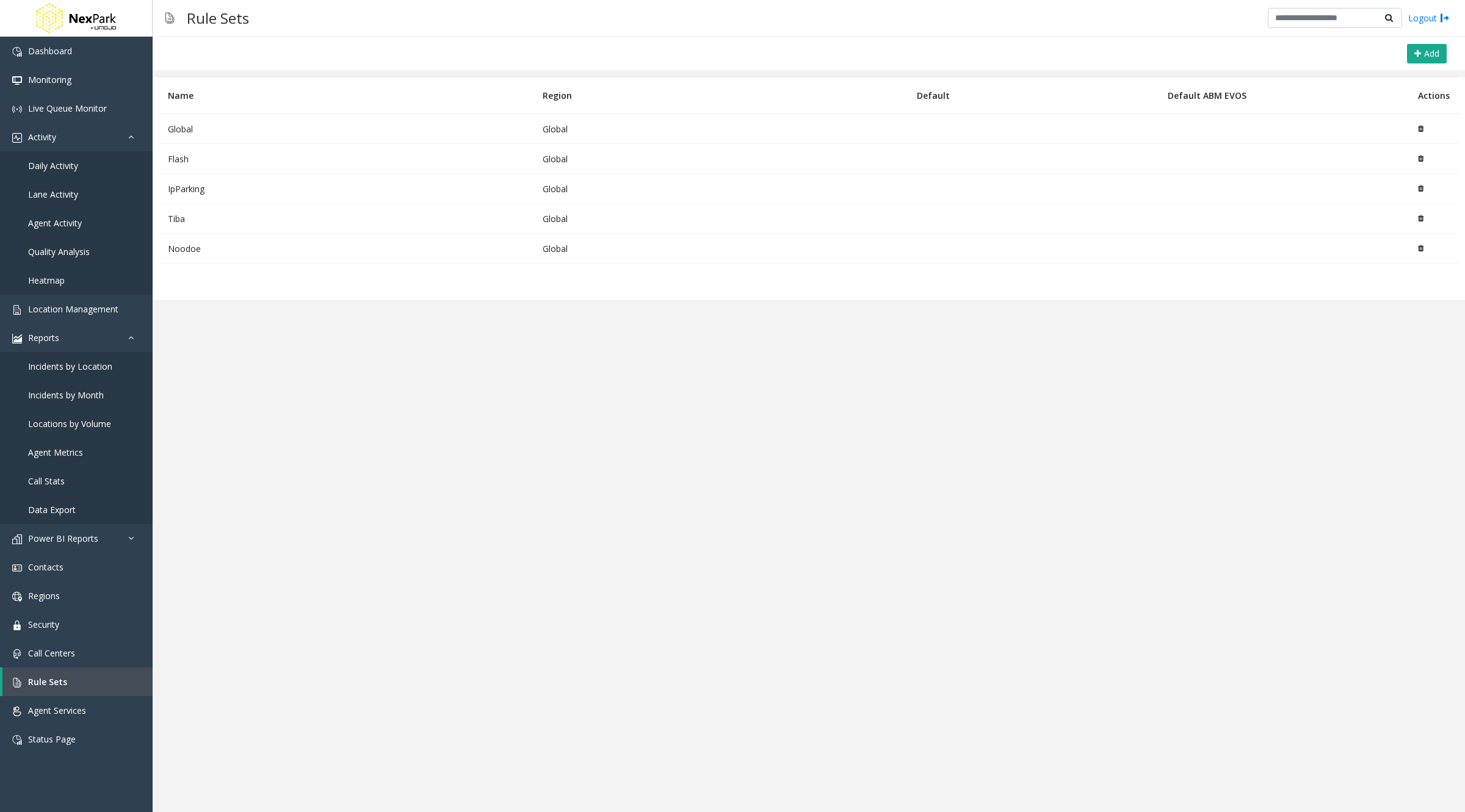
click at [197, 125] on td "Global" at bounding box center [346, 129] width 375 height 30
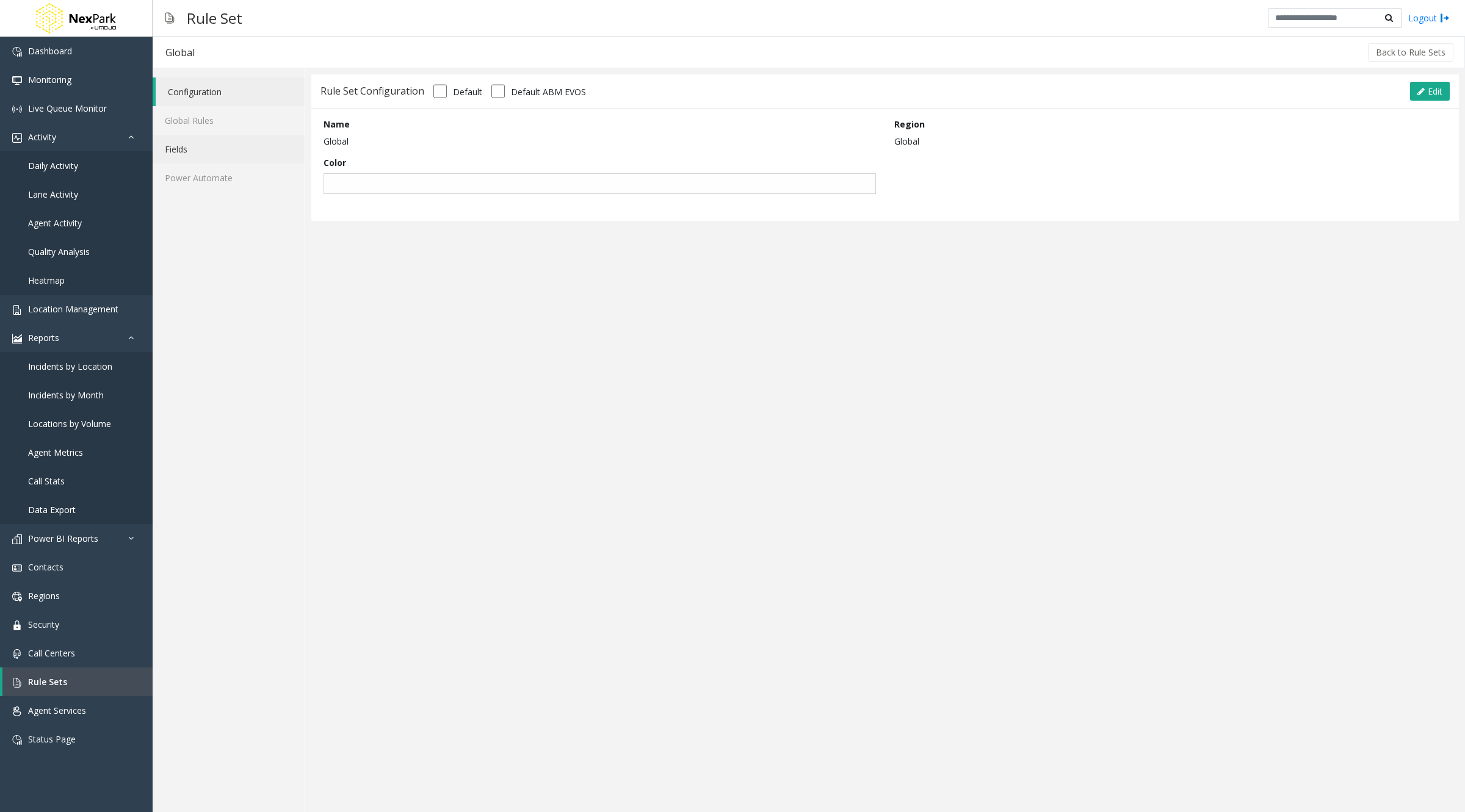
click at [215, 149] on link "Fields" at bounding box center [229, 149] width 152 height 29
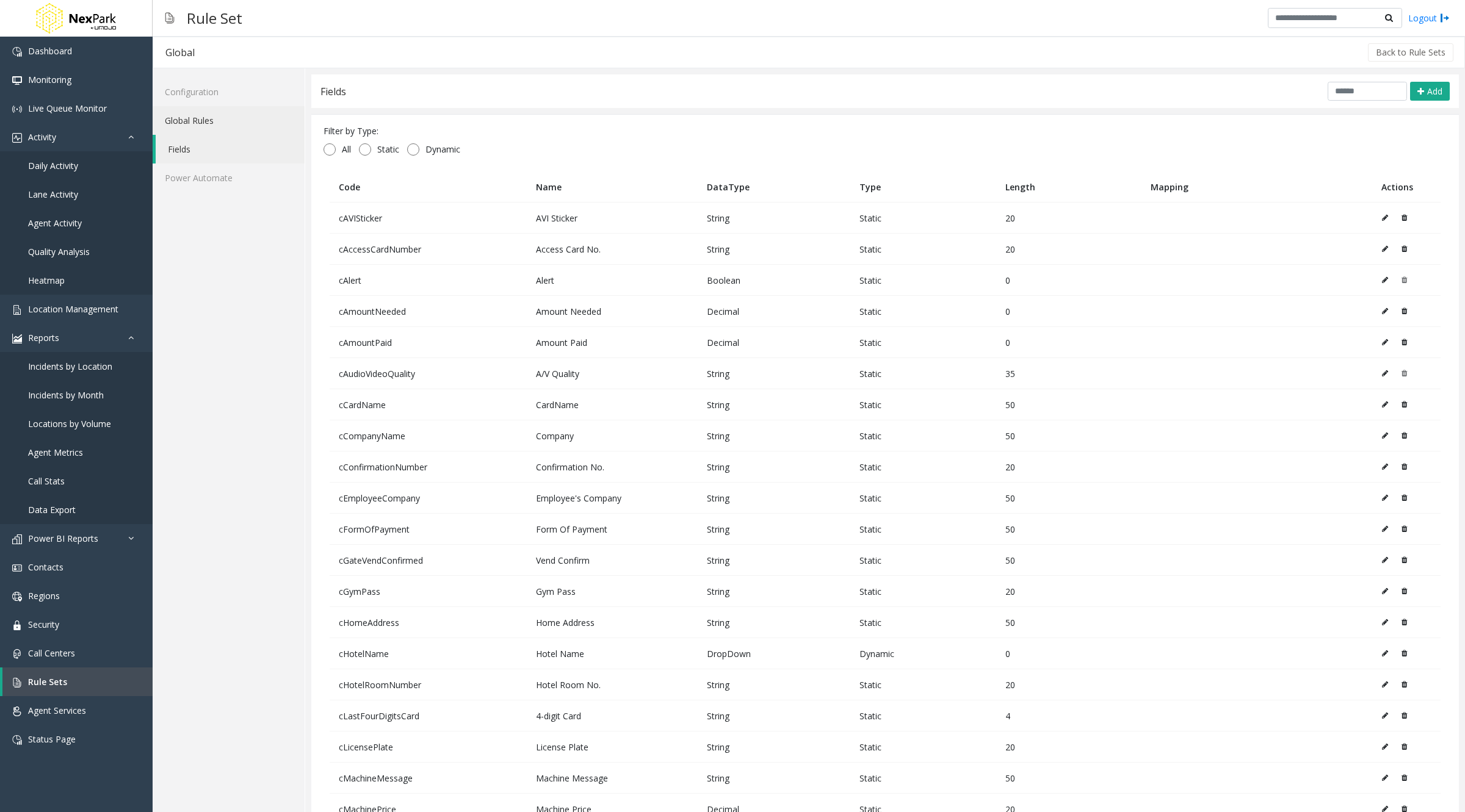
click at [209, 120] on link "Global Rules" at bounding box center [229, 120] width 152 height 29
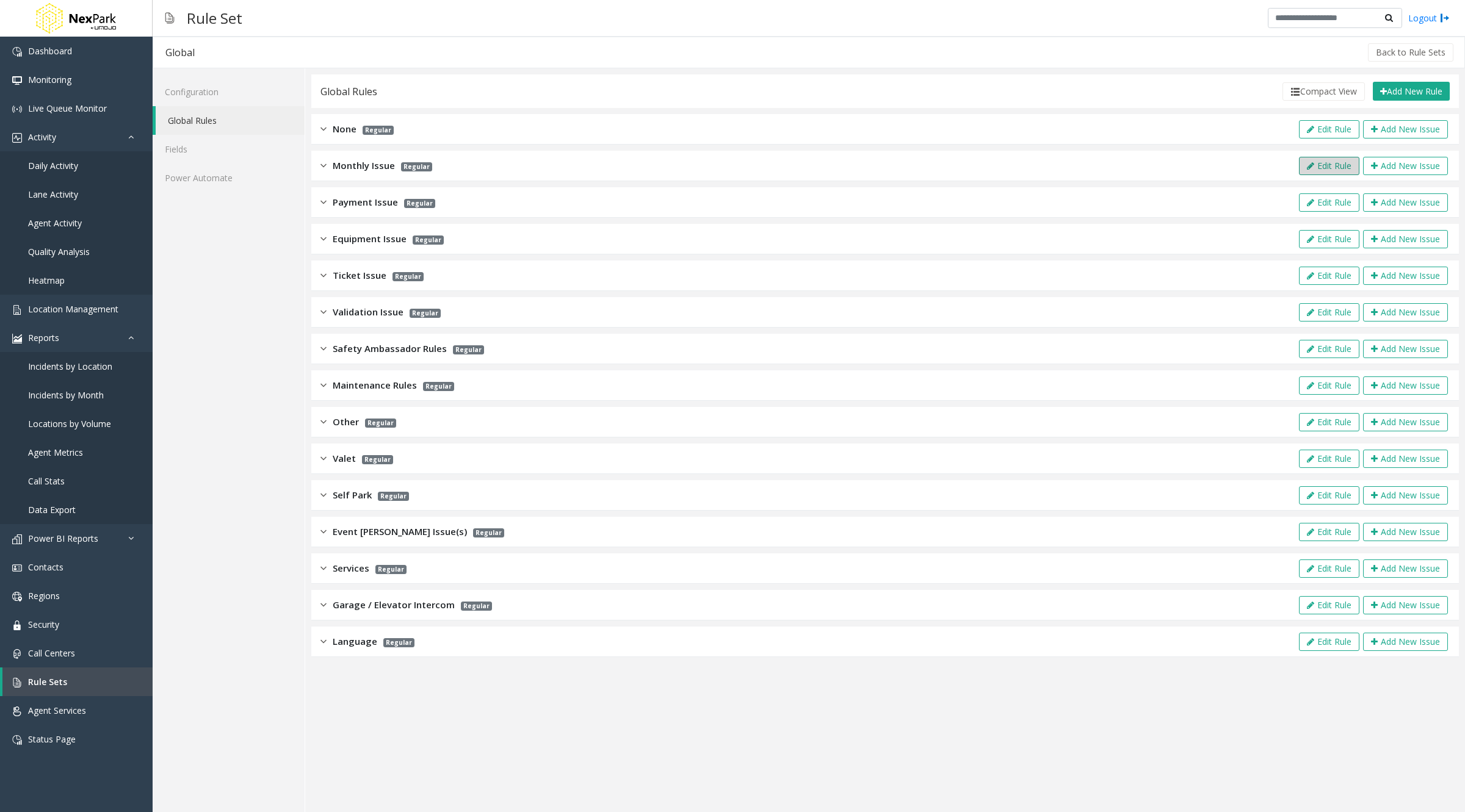
click at [1337, 162] on button "Edit Rule" at bounding box center [1329, 165] width 61 height 19
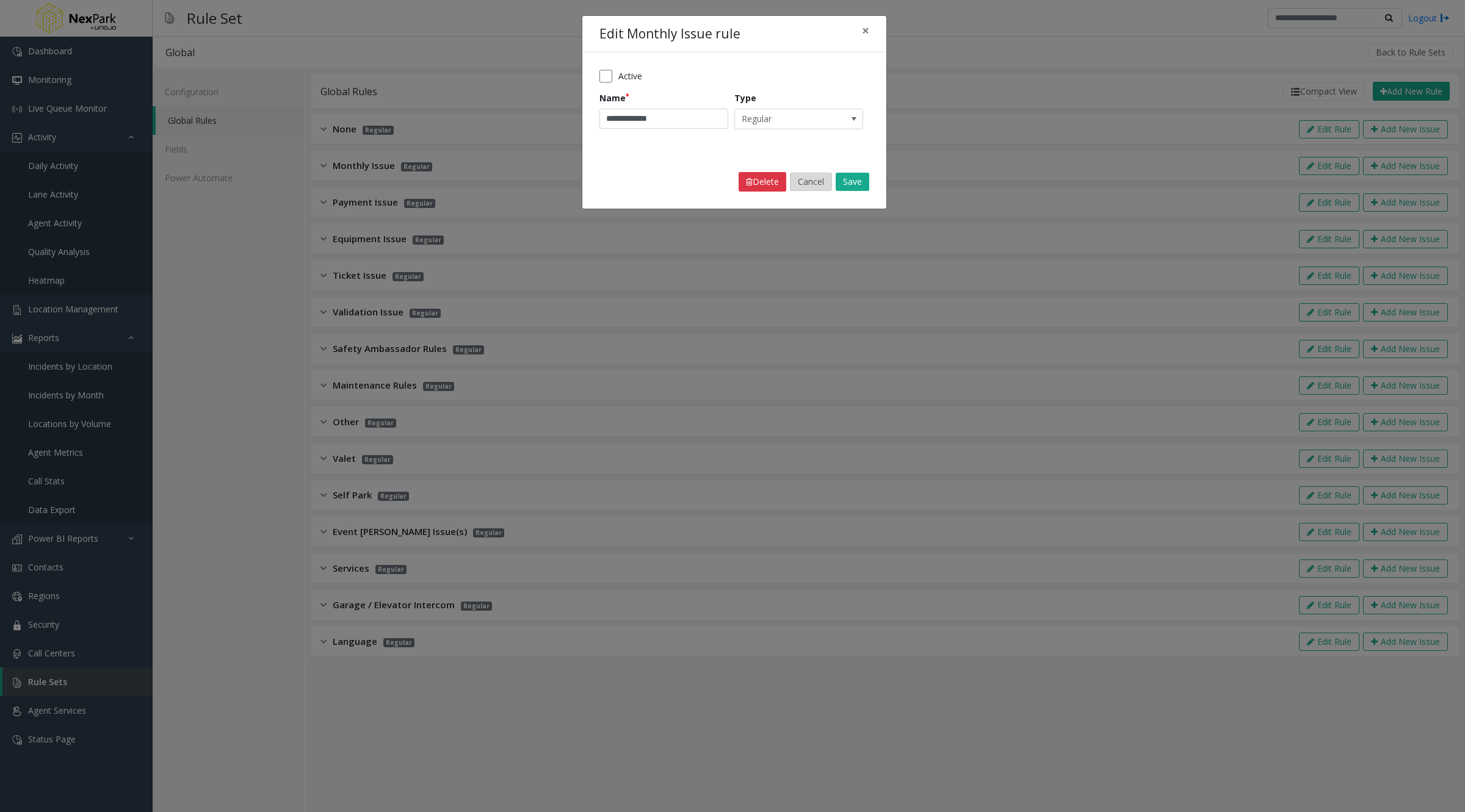
click at [809, 182] on button "Cancel" at bounding box center [811, 181] width 42 height 19
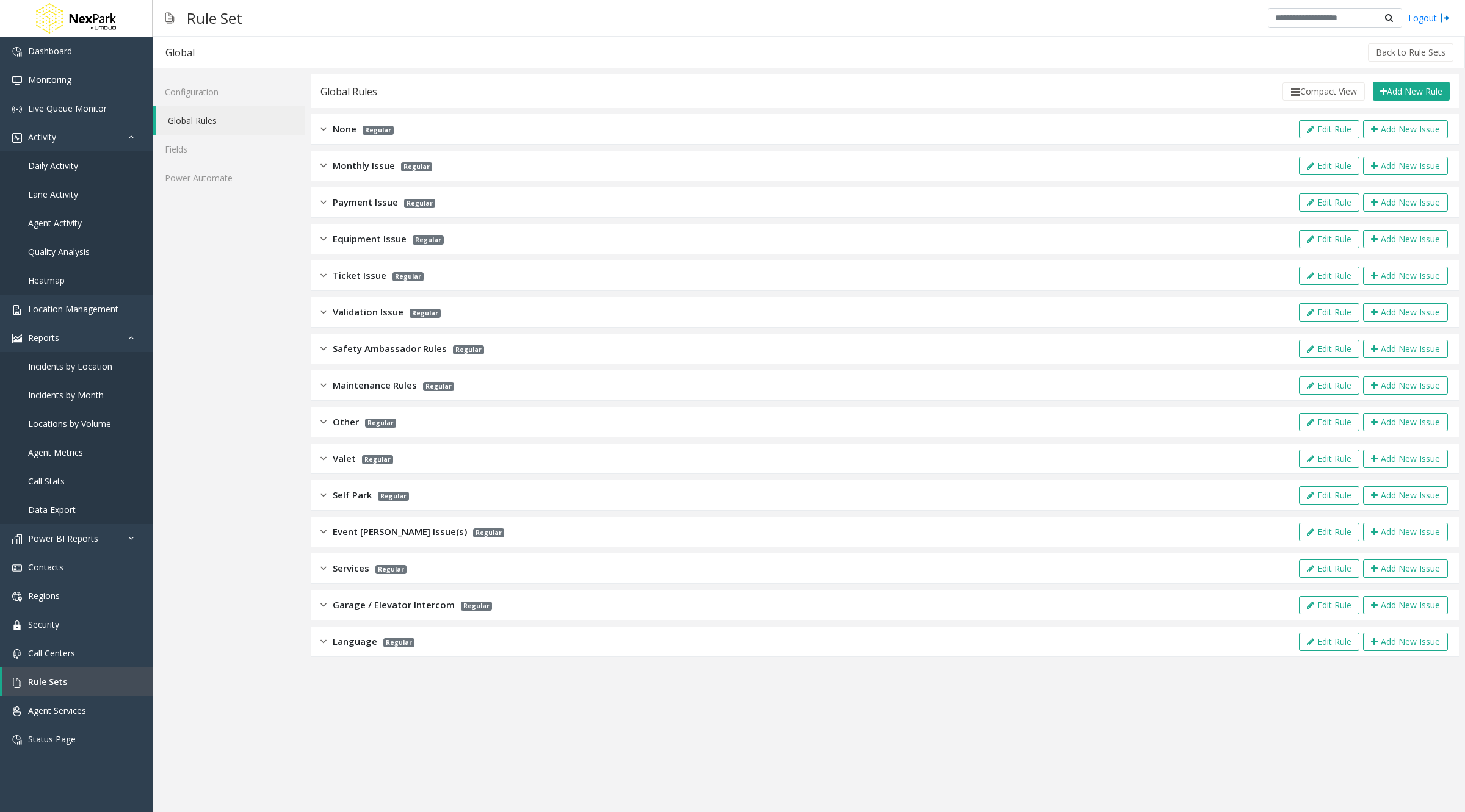
click at [1142, 165] on div "Monthly Issue Regular Edit Rule Add New Issue" at bounding box center [885, 166] width 1147 height 31
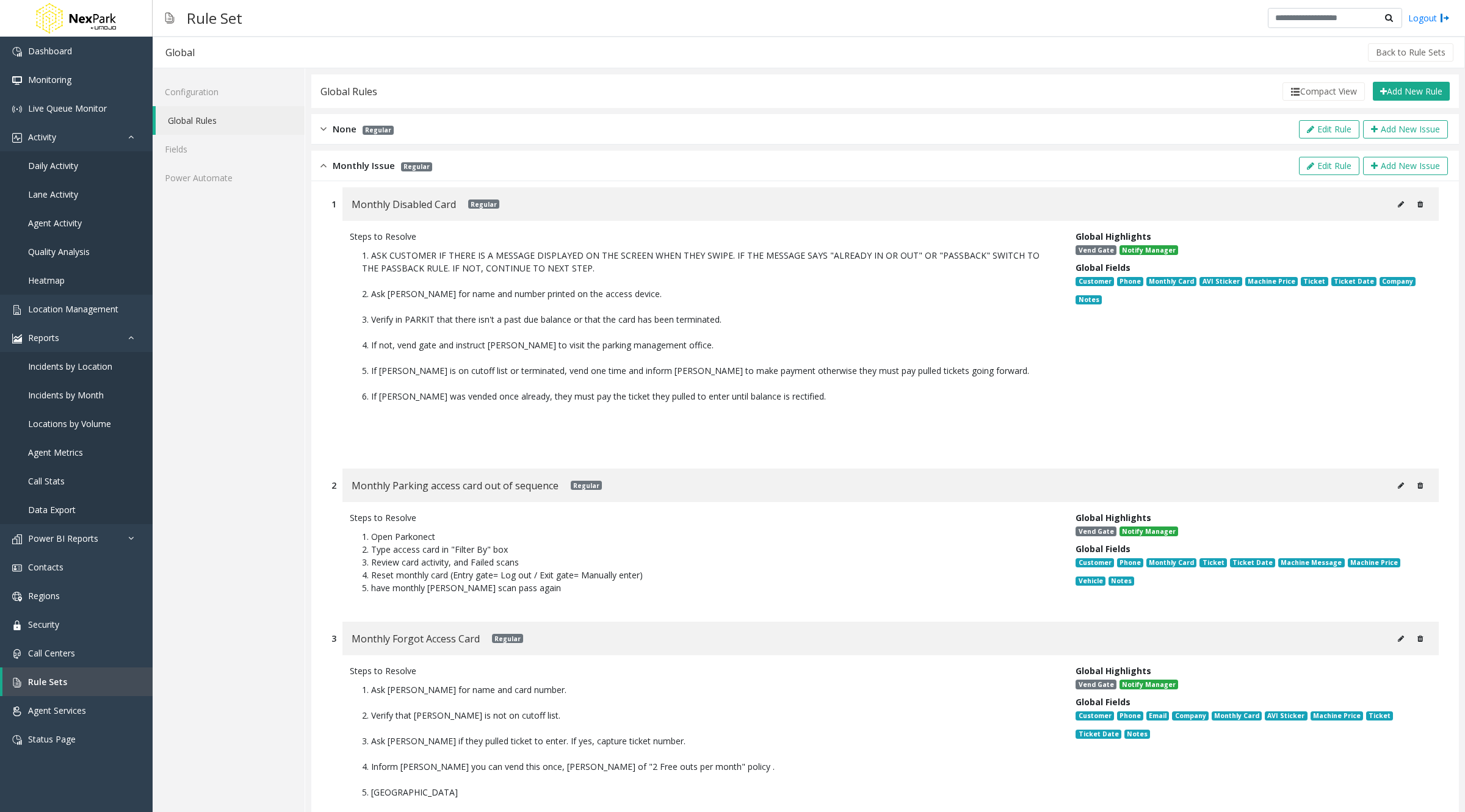
click at [1392, 208] on button at bounding box center [1400, 204] width 20 height 19
type input "**********"
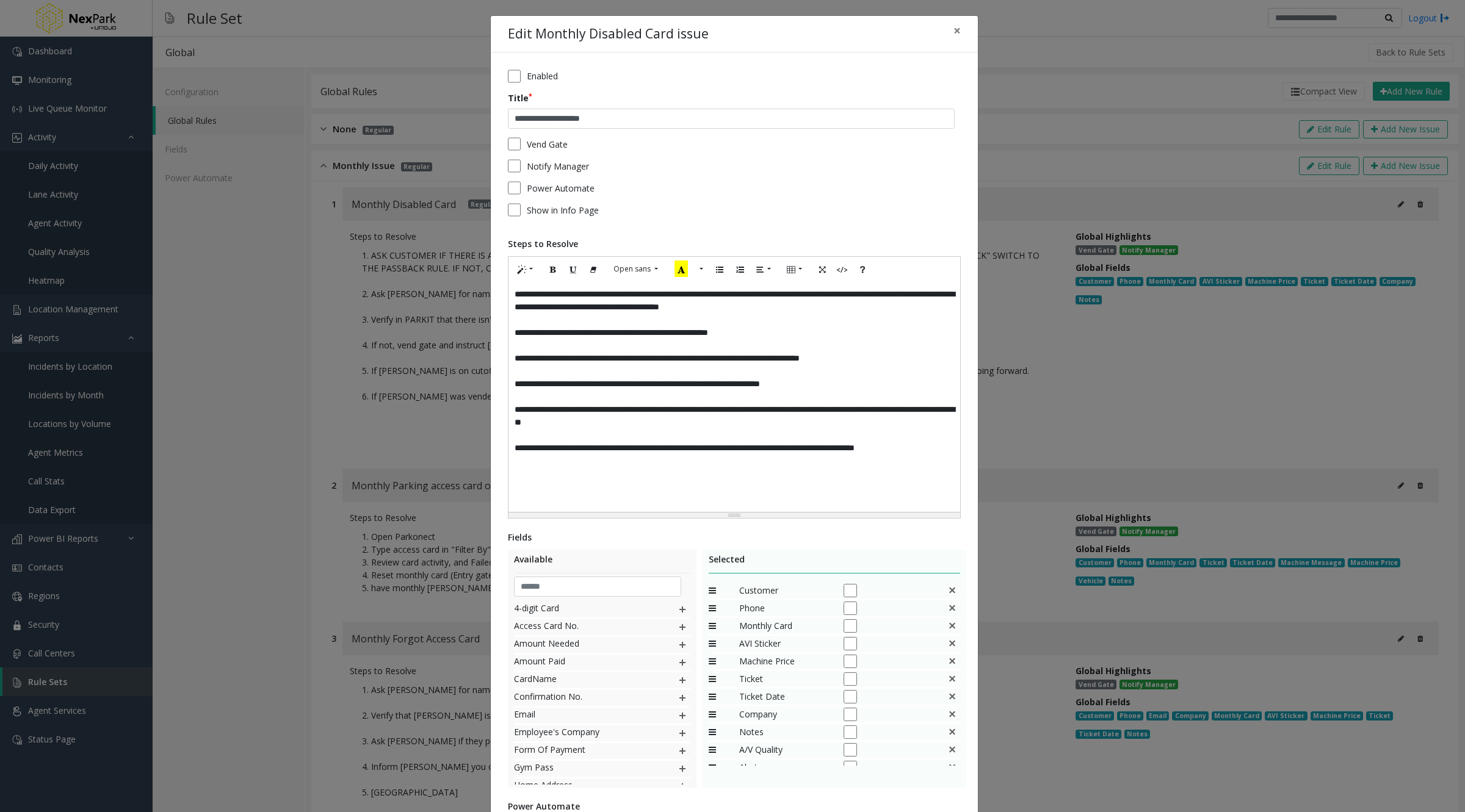
click at [678, 608] on img at bounding box center [682, 609] width 10 height 16
click at [954, 31] on span "×" at bounding box center [957, 30] width 7 height 17
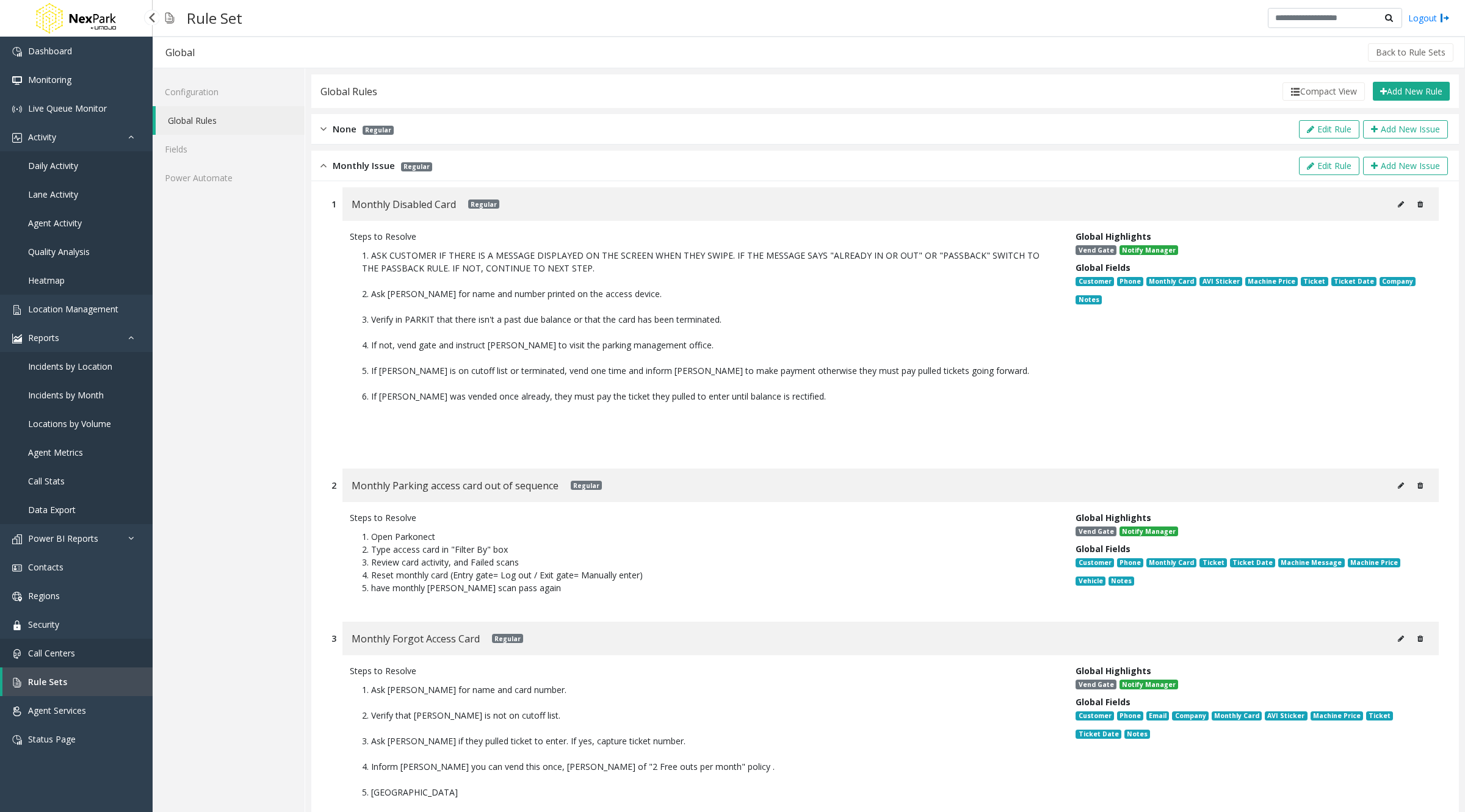
click at [97, 661] on link "Call Centers" at bounding box center [76, 653] width 153 height 29
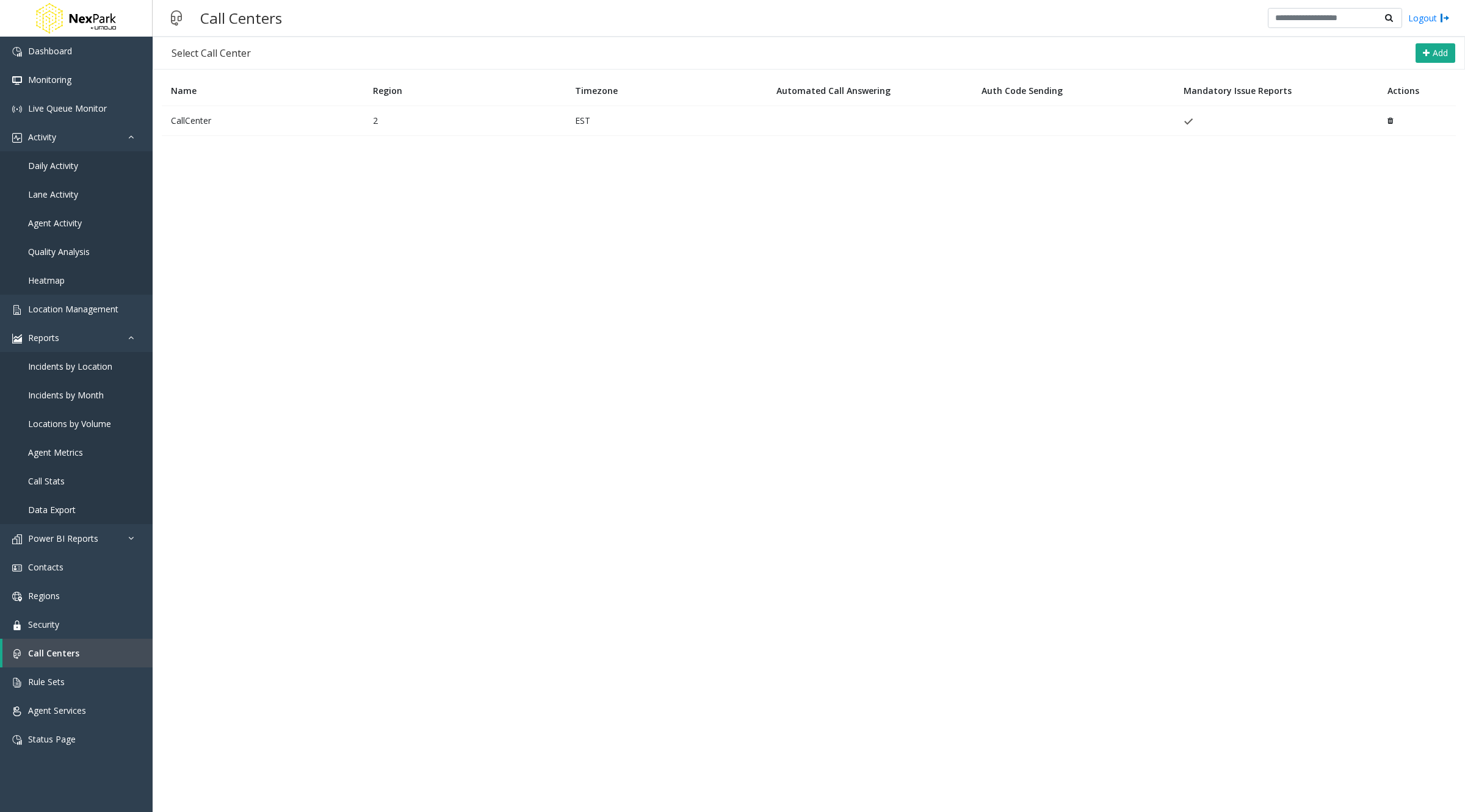
click at [189, 120] on td "CallCenter" at bounding box center [263, 120] width 202 height 30
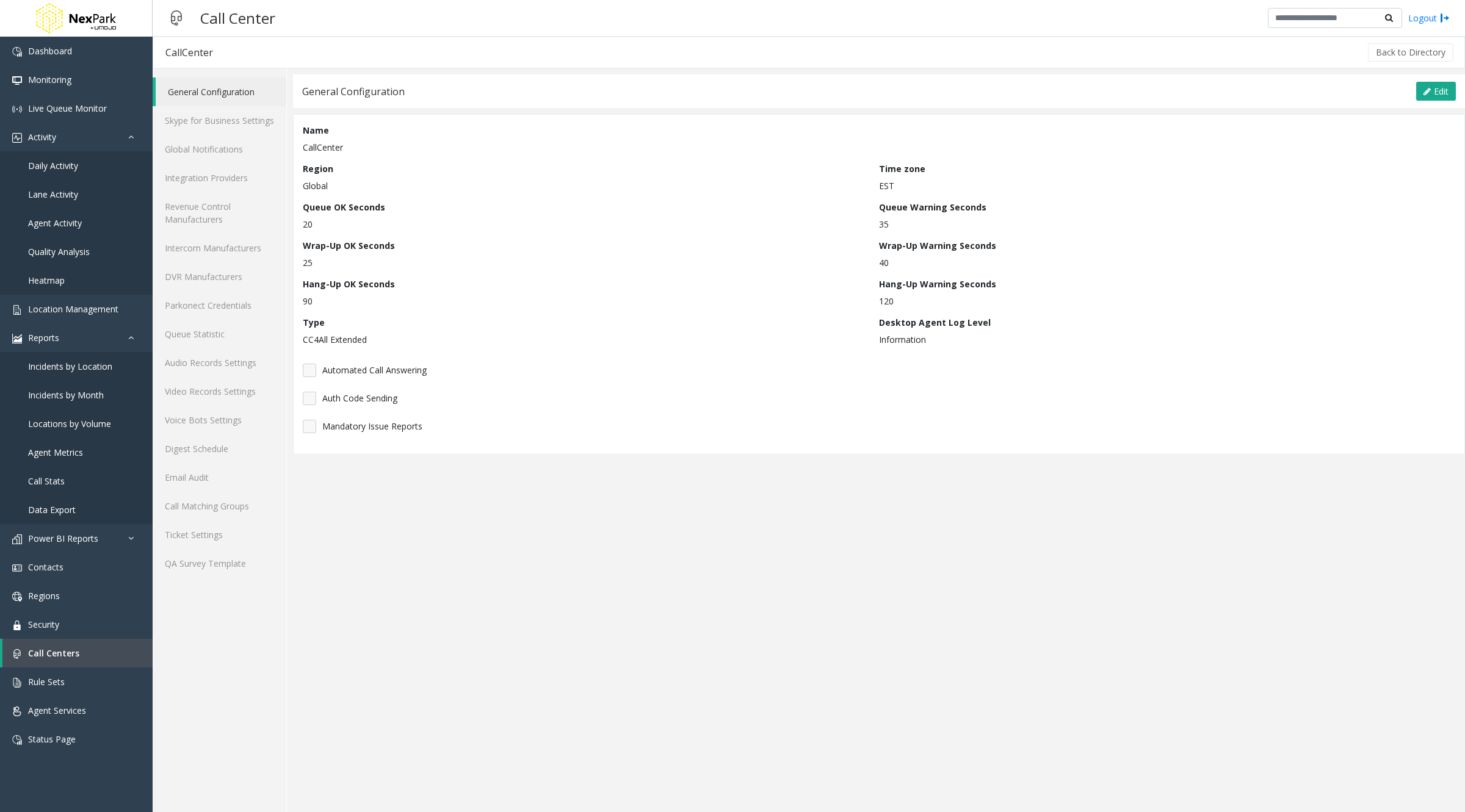
click at [237, 92] on link "General Configuration" at bounding box center [221, 91] width 130 height 29
click at [1436, 89] on span "Edit" at bounding box center [1441, 91] width 15 height 11
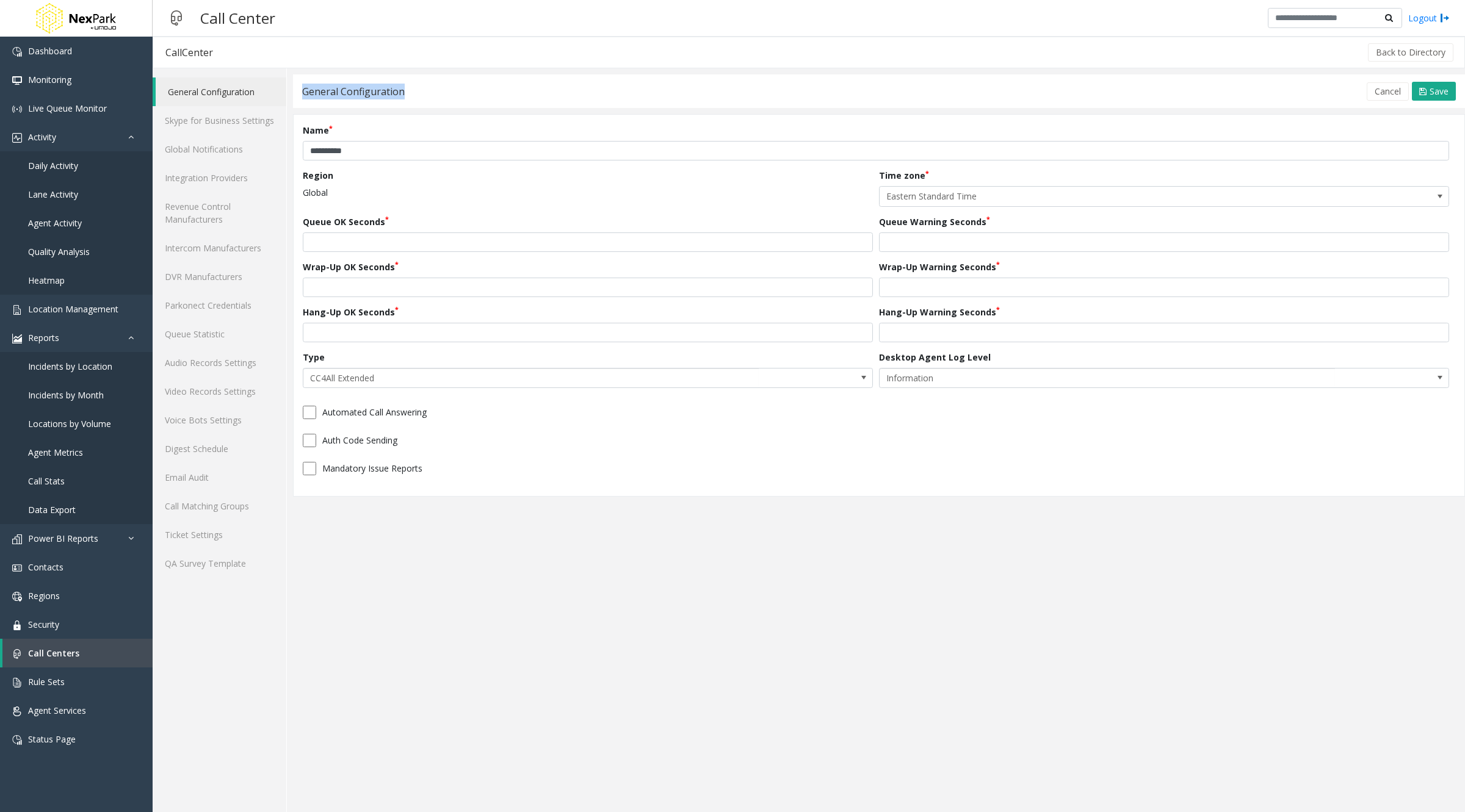
drag, startPoint x: 401, startPoint y: 86, endPoint x: 303, endPoint y: 86, distance: 98.0
click at [303, 86] on div "General Configuration Edit Cancel Save" at bounding box center [878, 91] width 1172 height 34
copy div "General Configuration"
click at [62, 305] on span "Location Management" at bounding box center [73, 309] width 90 height 11
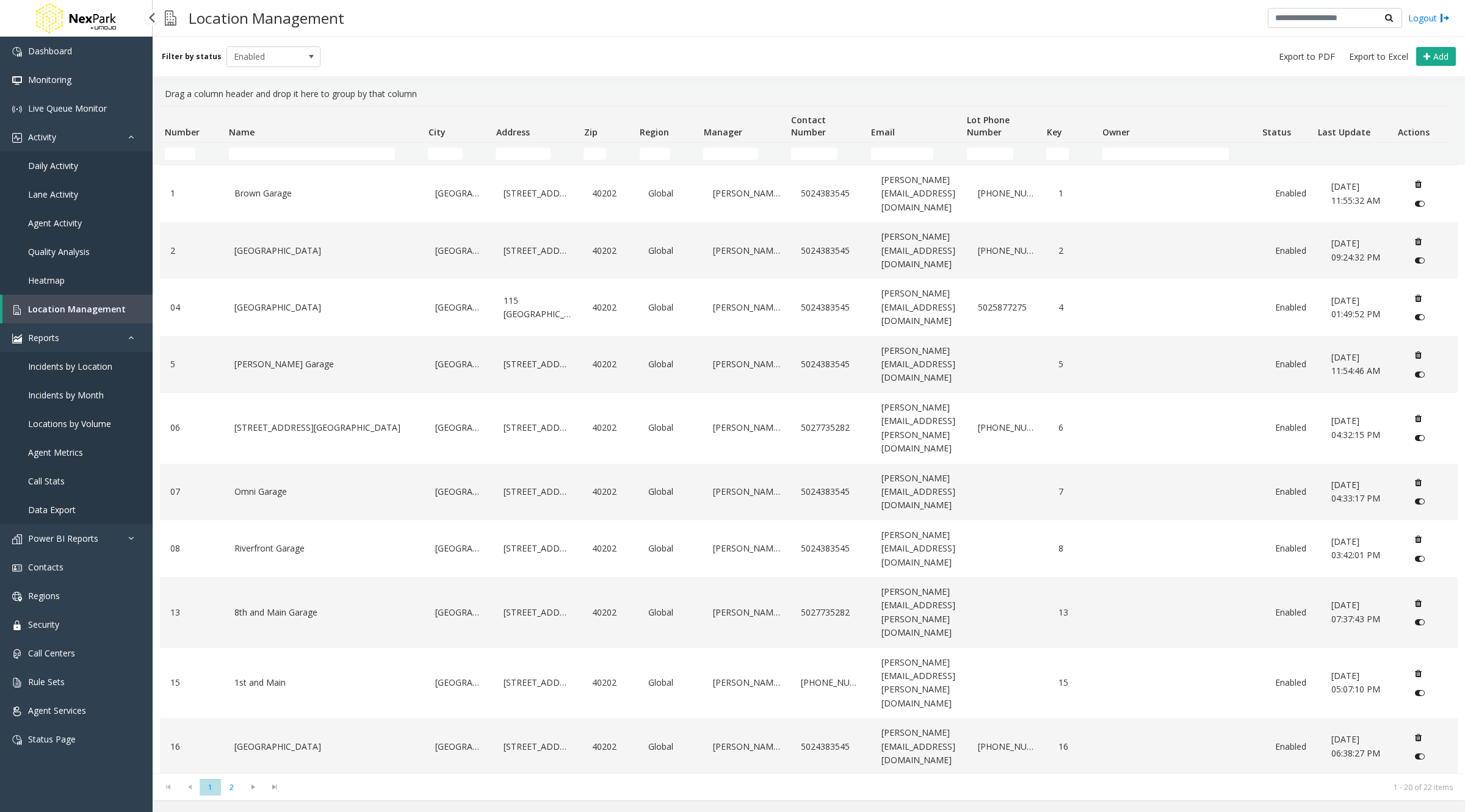
click at [89, 367] on span "Incidents by Location" at bounding box center [70, 366] width 84 height 11
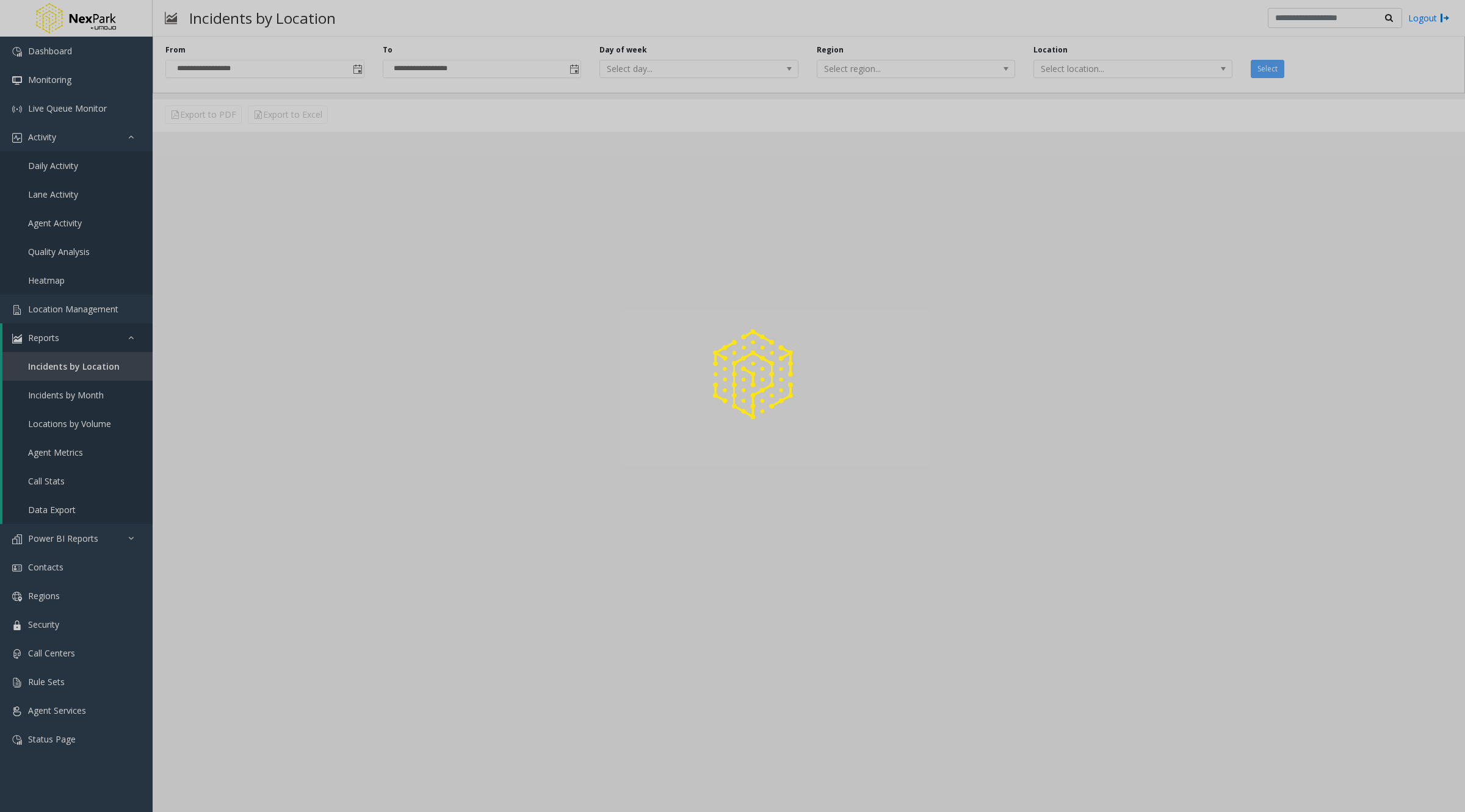
click at [89, 367] on div at bounding box center [732, 406] width 1465 height 812
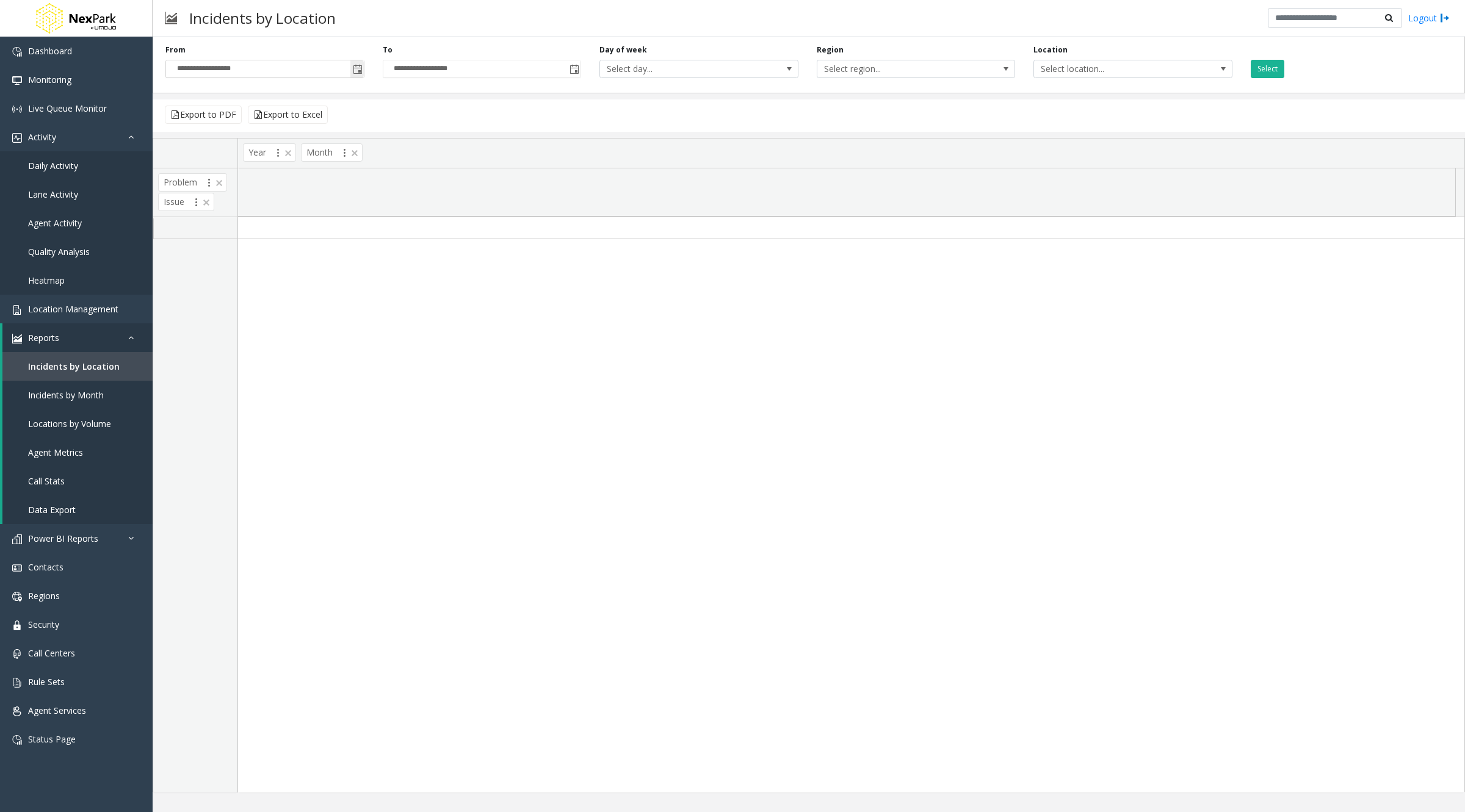
click at [358, 72] on span "Toggle popup" at bounding box center [357, 69] width 10 height 10
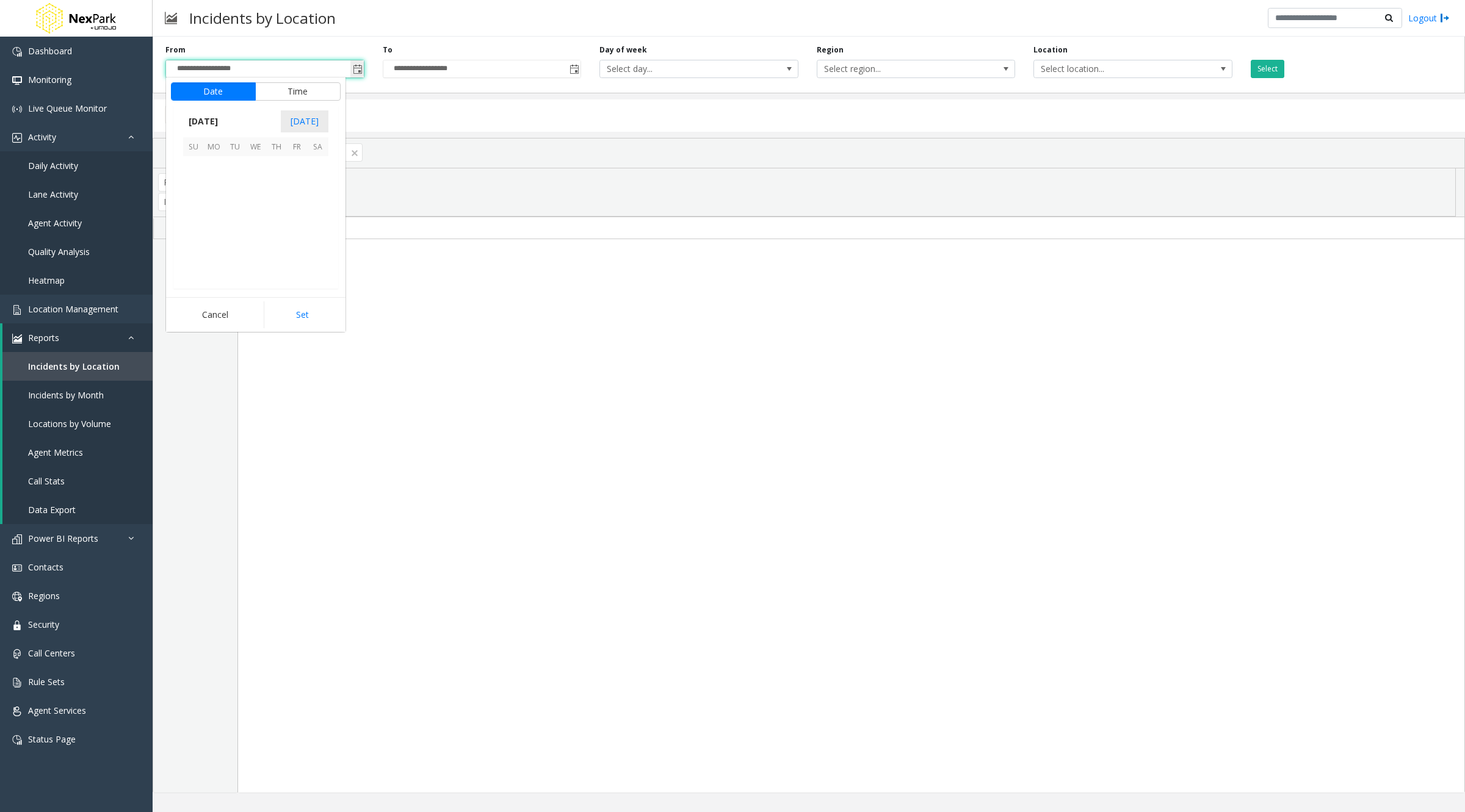
scroll to position [218911, 0]
click at [217, 159] on span "1" at bounding box center [214, 166] width 20 height 20
click at [308, 317] on button "Set" at bounding box center [302, 315] width 77 height 27
type input "**********"
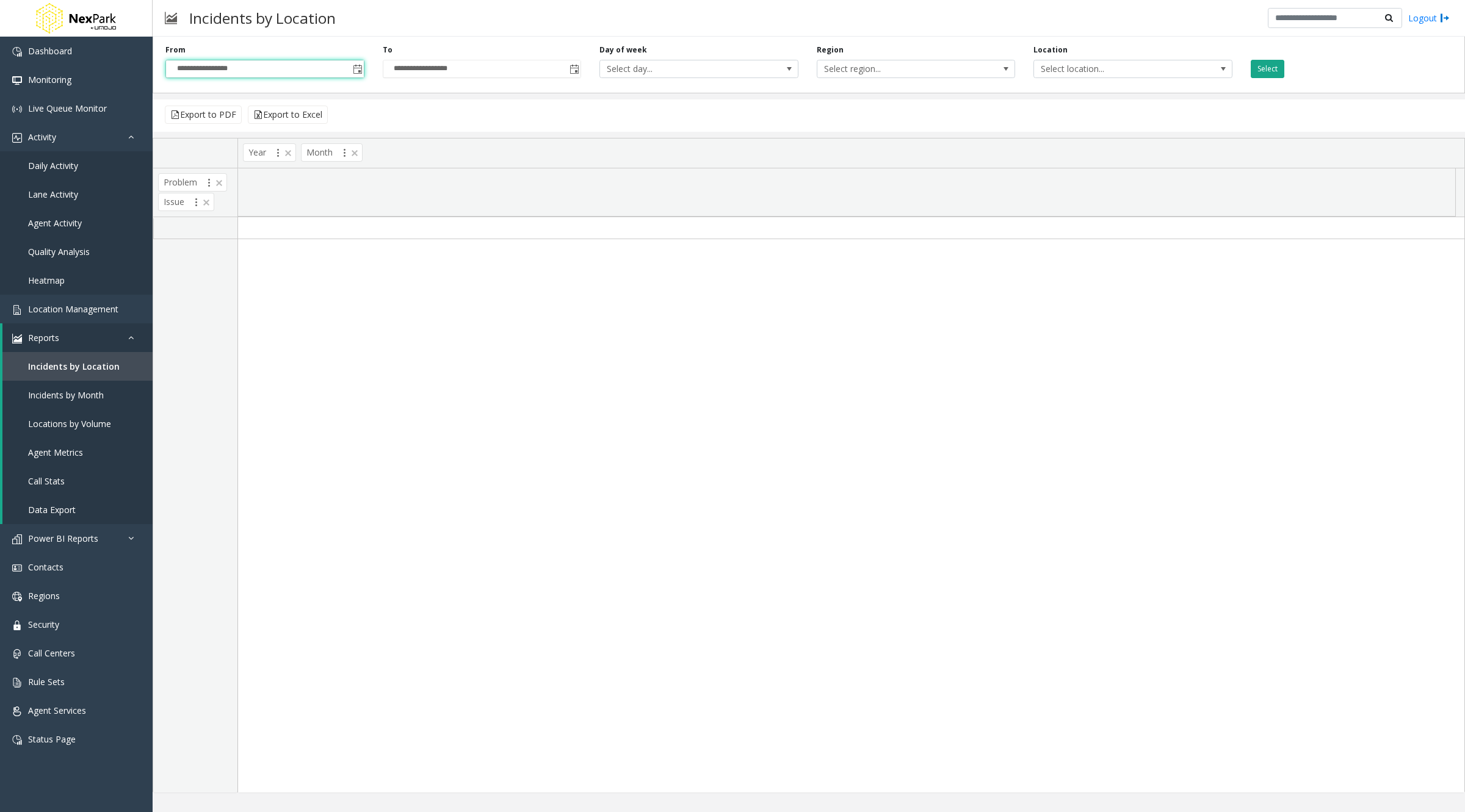
click at [1259, 70] on button "Select" at bounding box center [1267, 69] width 34 height 19
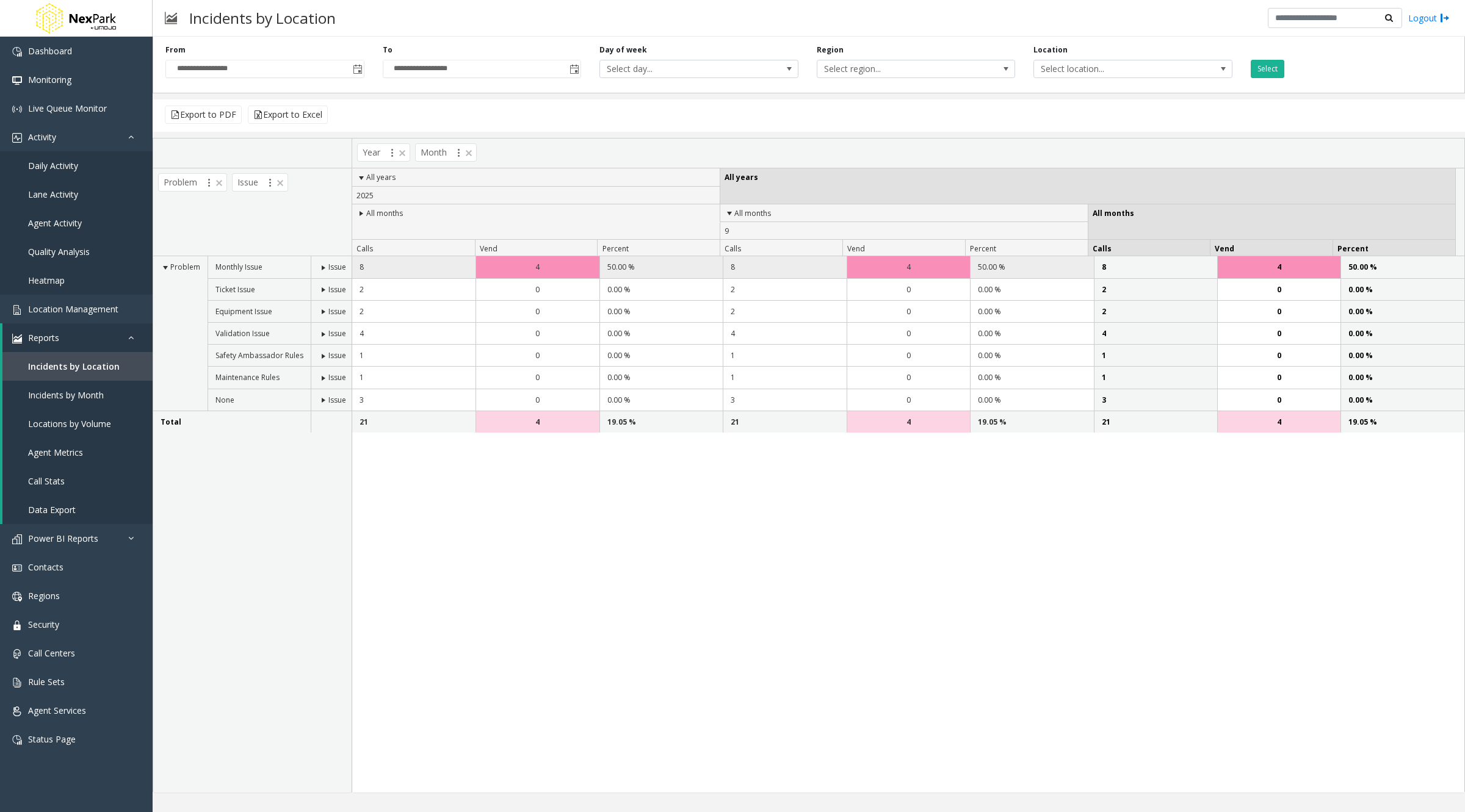
click at [410, 270] on td "8" at bounding box center [414, 267] width 123 height 22
click at [359, 267] on td "8" at bounding box center [414, 267] width 123 height 22
click at [318, 267] on span at bounding box center [323, 268] width 10 height 10
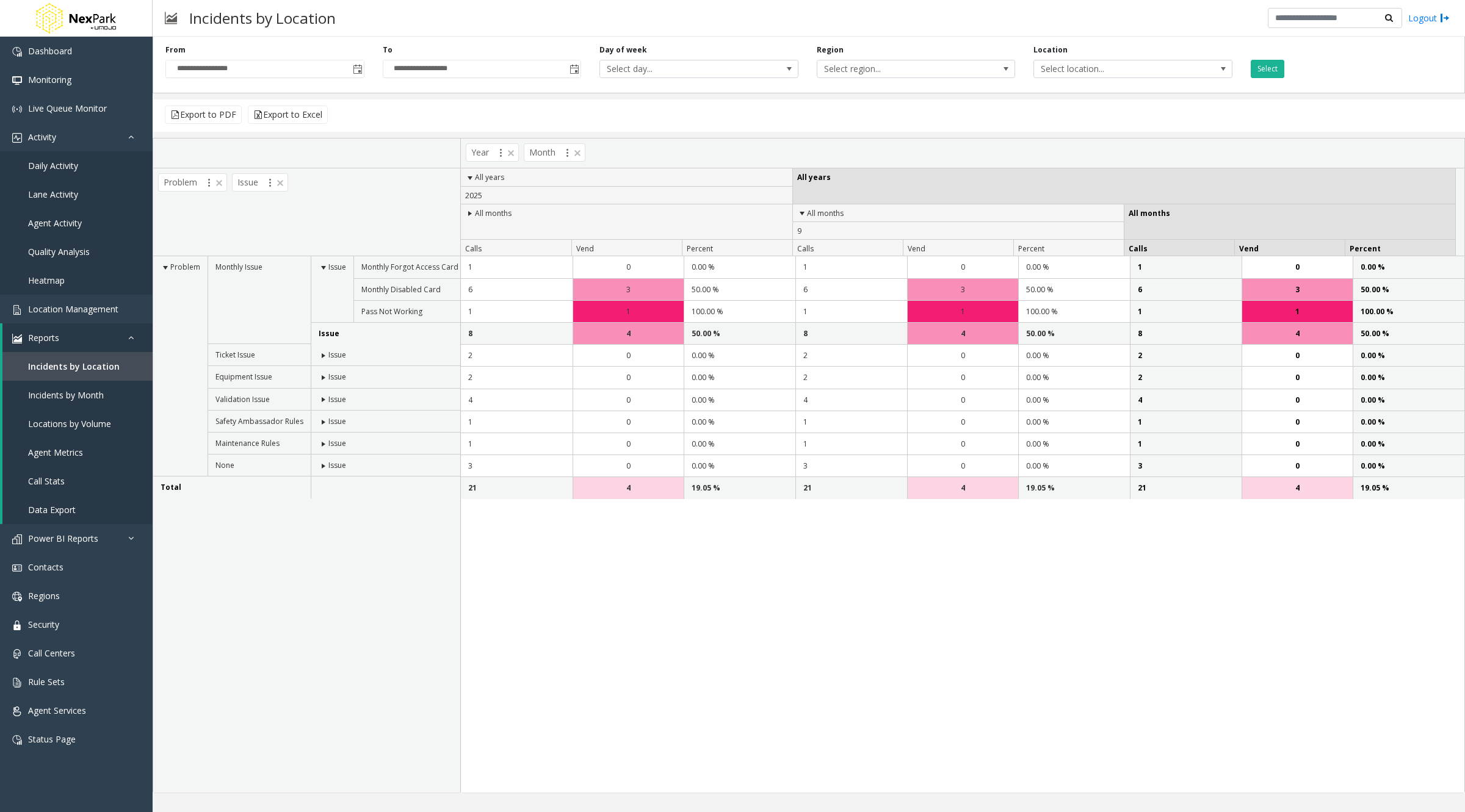
click at [320, 272] on td "Issue" at bounding box center [332, 289] width 43 height 66
click at [330, 372] on span "Issue" at bounding box center [337, 377] width 18 height 10
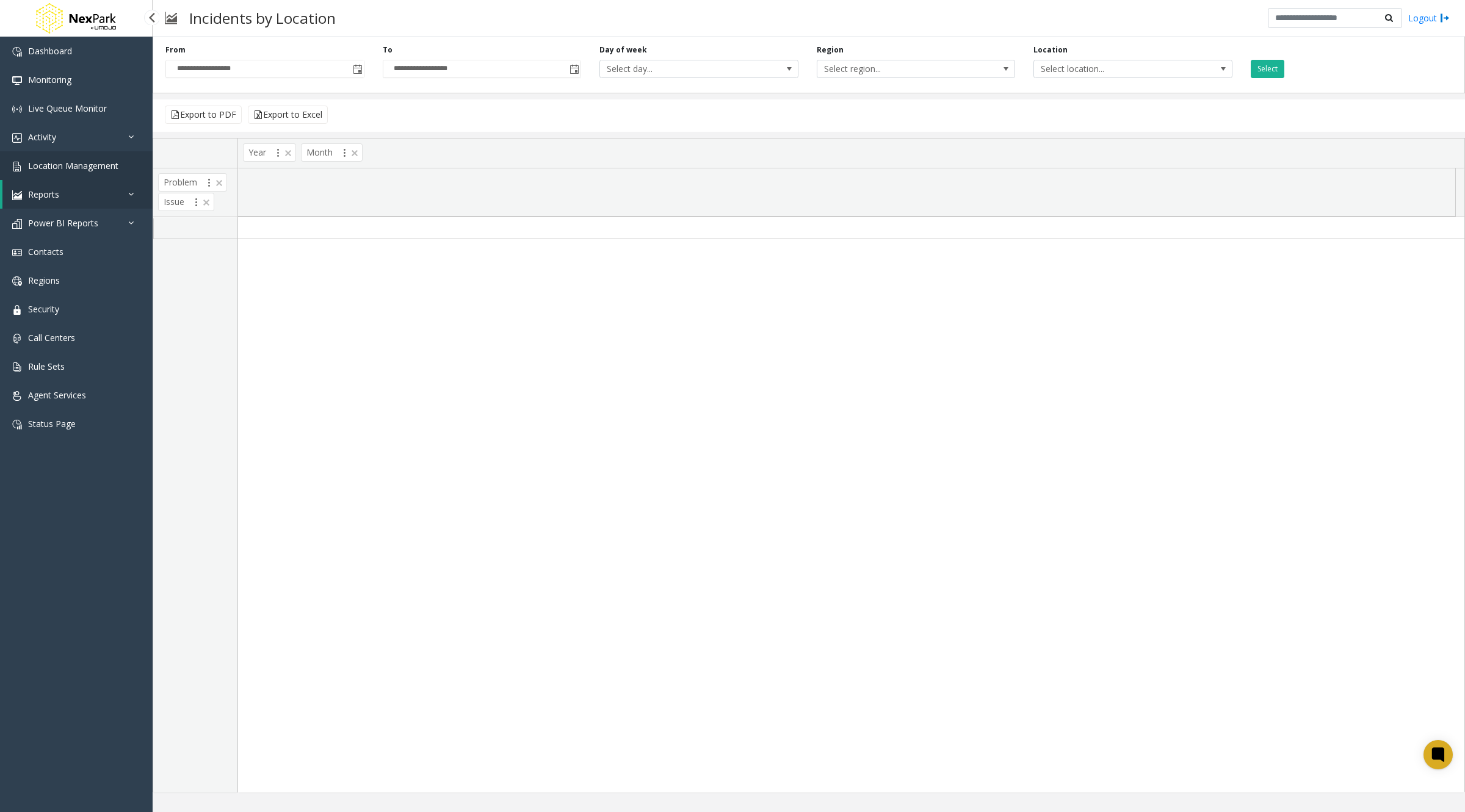
click at [88, 164] on span "Location Management" at bounding box center [73, 165] width 90 height 11
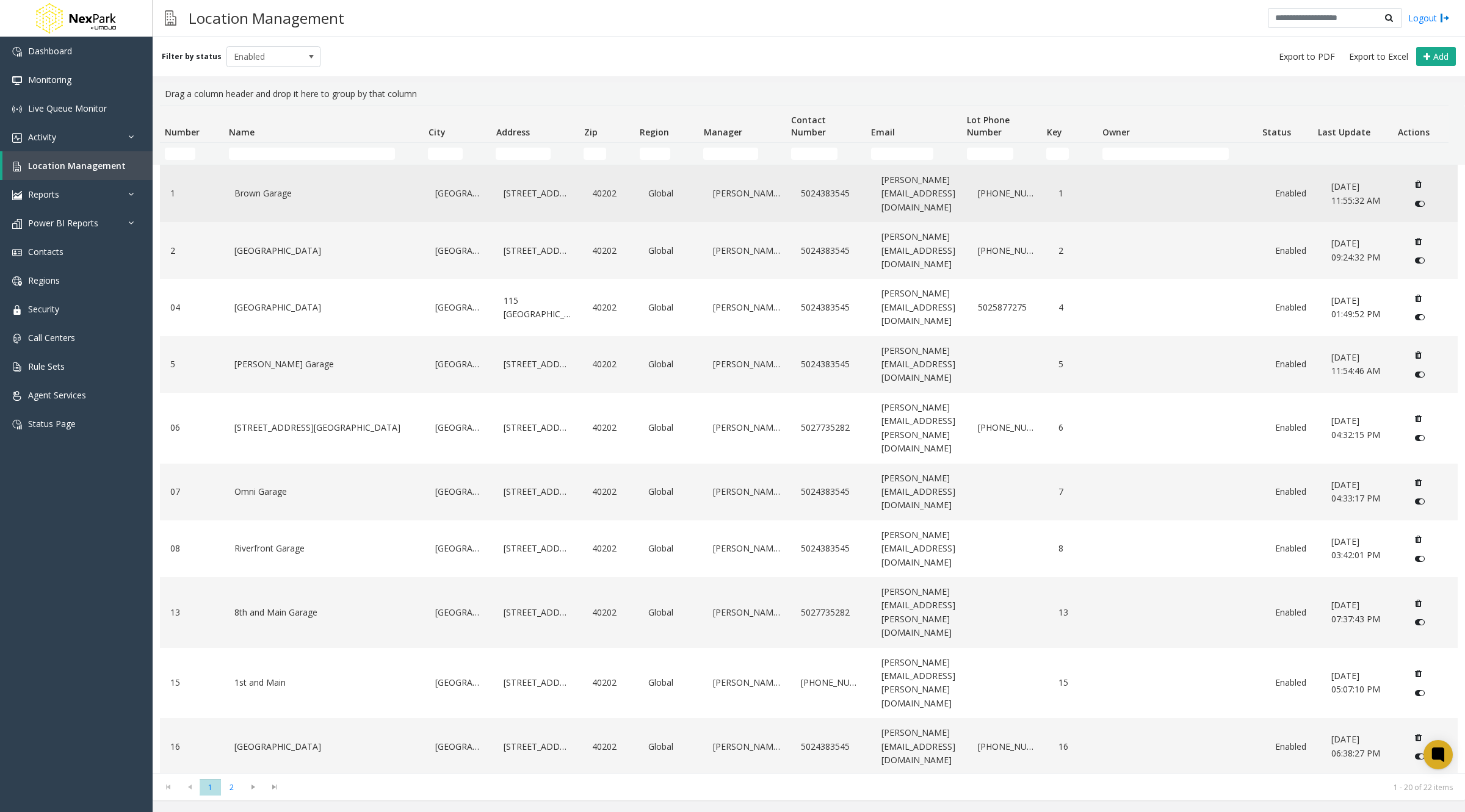
click at [306, 191] on link "Brown Garage" at bounding box center [324, 193] width 186 height 20
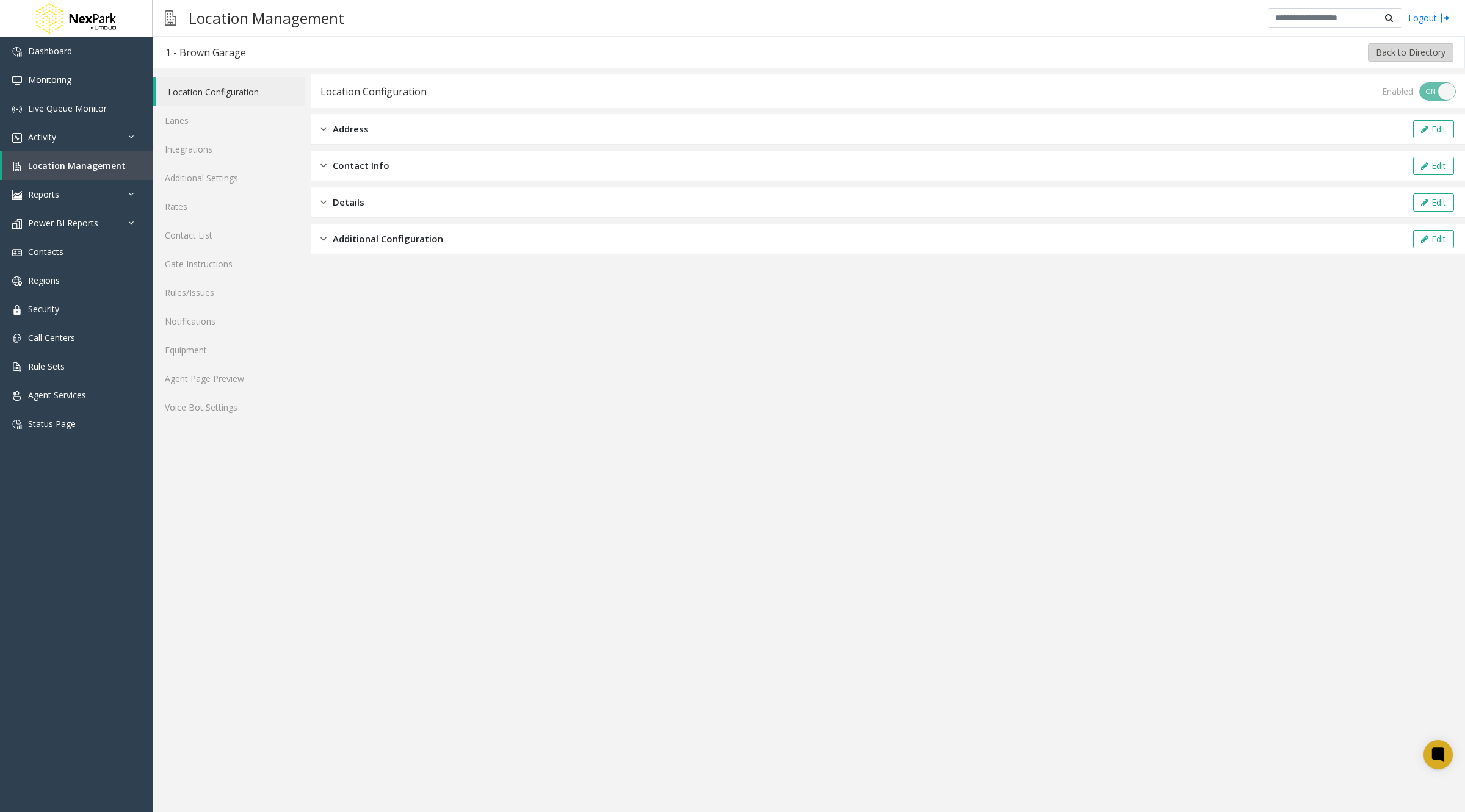
click at [1398, 54] on button "Back to Directory" at bounding box center [1411, 52] width 86 height 19
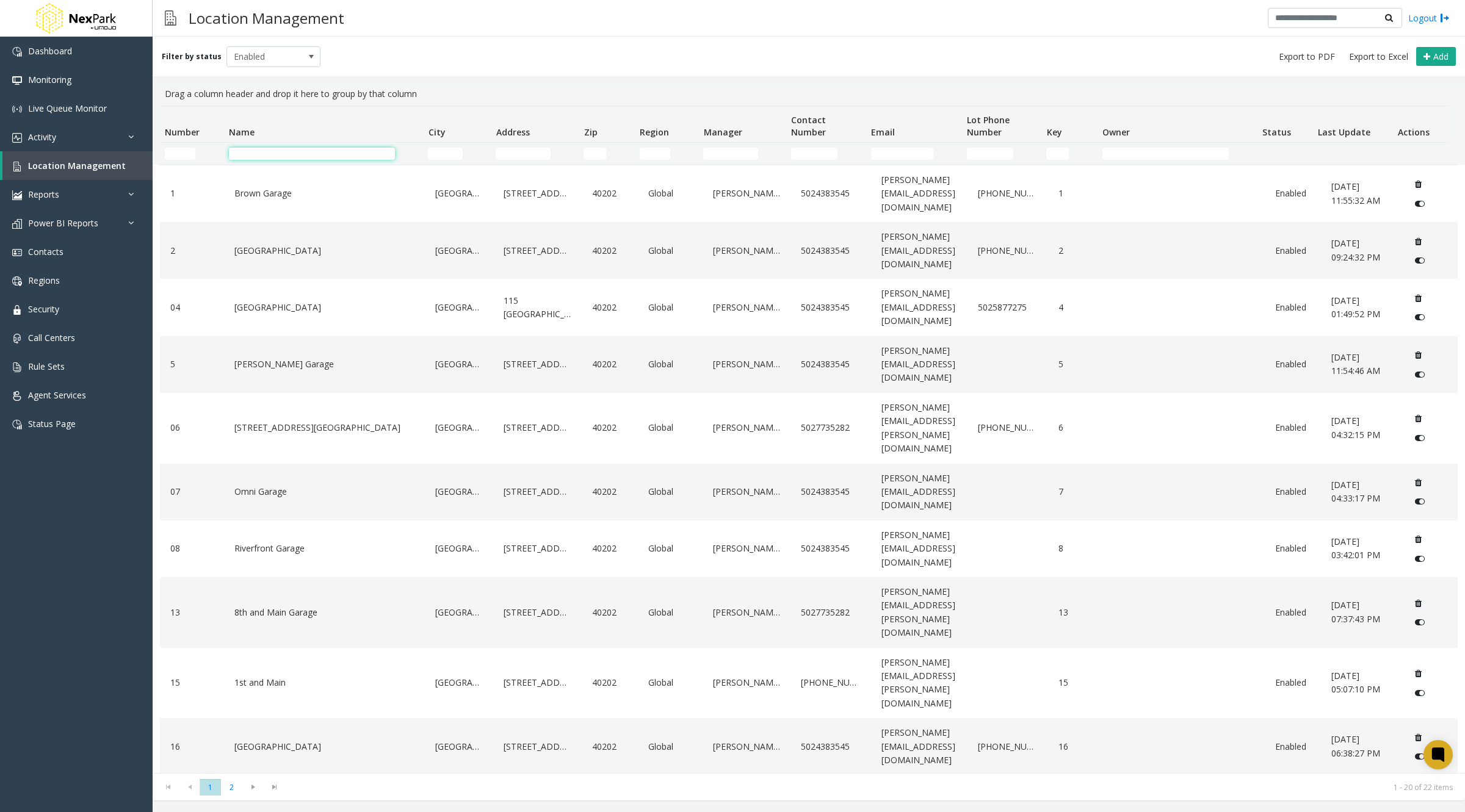
click at [253, 151] on input "Name Filter" at bounding box center [312, 153] width 166 height 12
click at [253, 53] on span "Enabled" at bounding box center [264, 57] width 74 height 20
click at [242, 77] on li "All" at bounding box center [268, 77] width 90 height 17
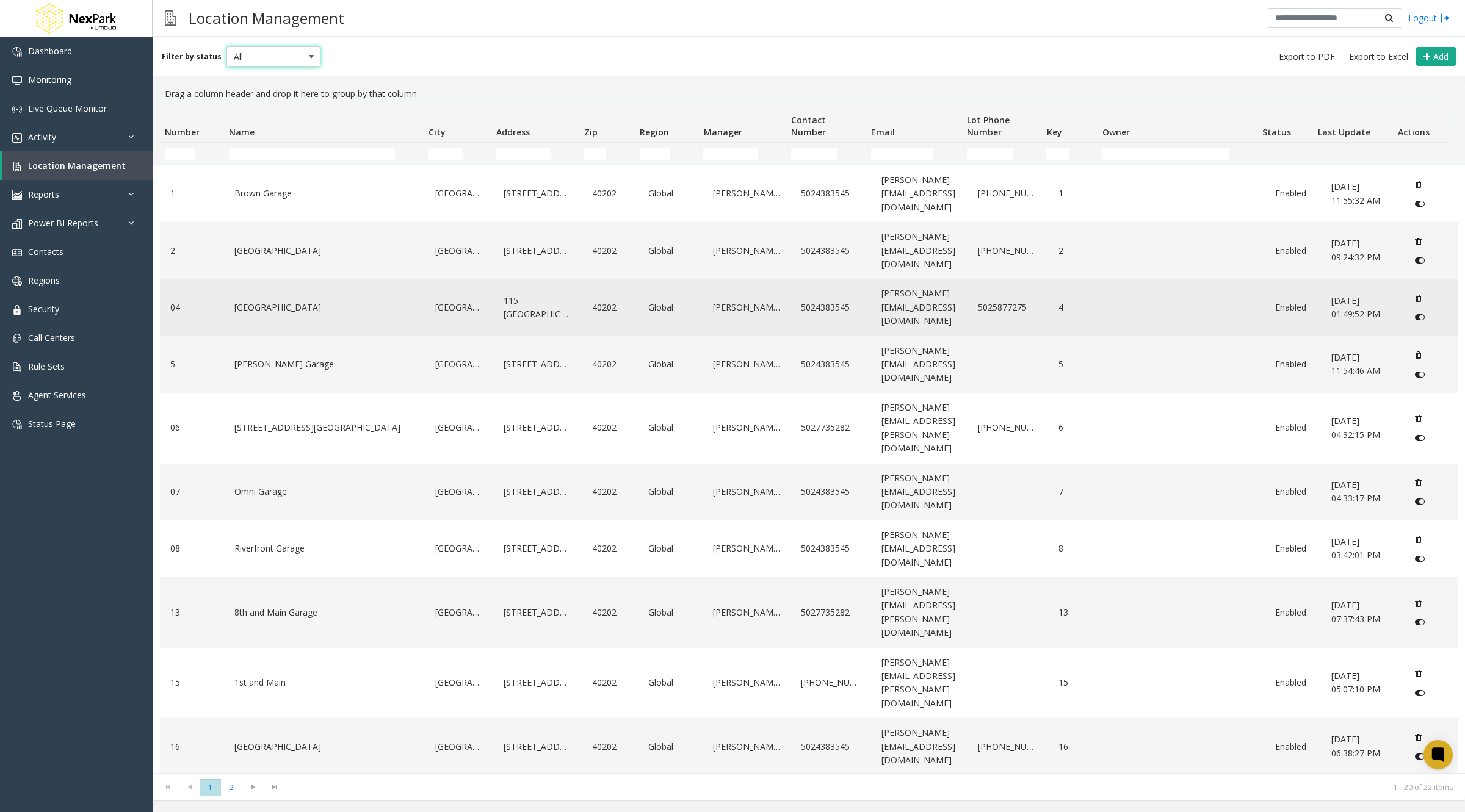
click at [926, 291] on link "[PERSON_NAME][EMAIL_ADDRESS][DOMAIN_NAME]" at bounding box center [919, 307] width 82 height 47
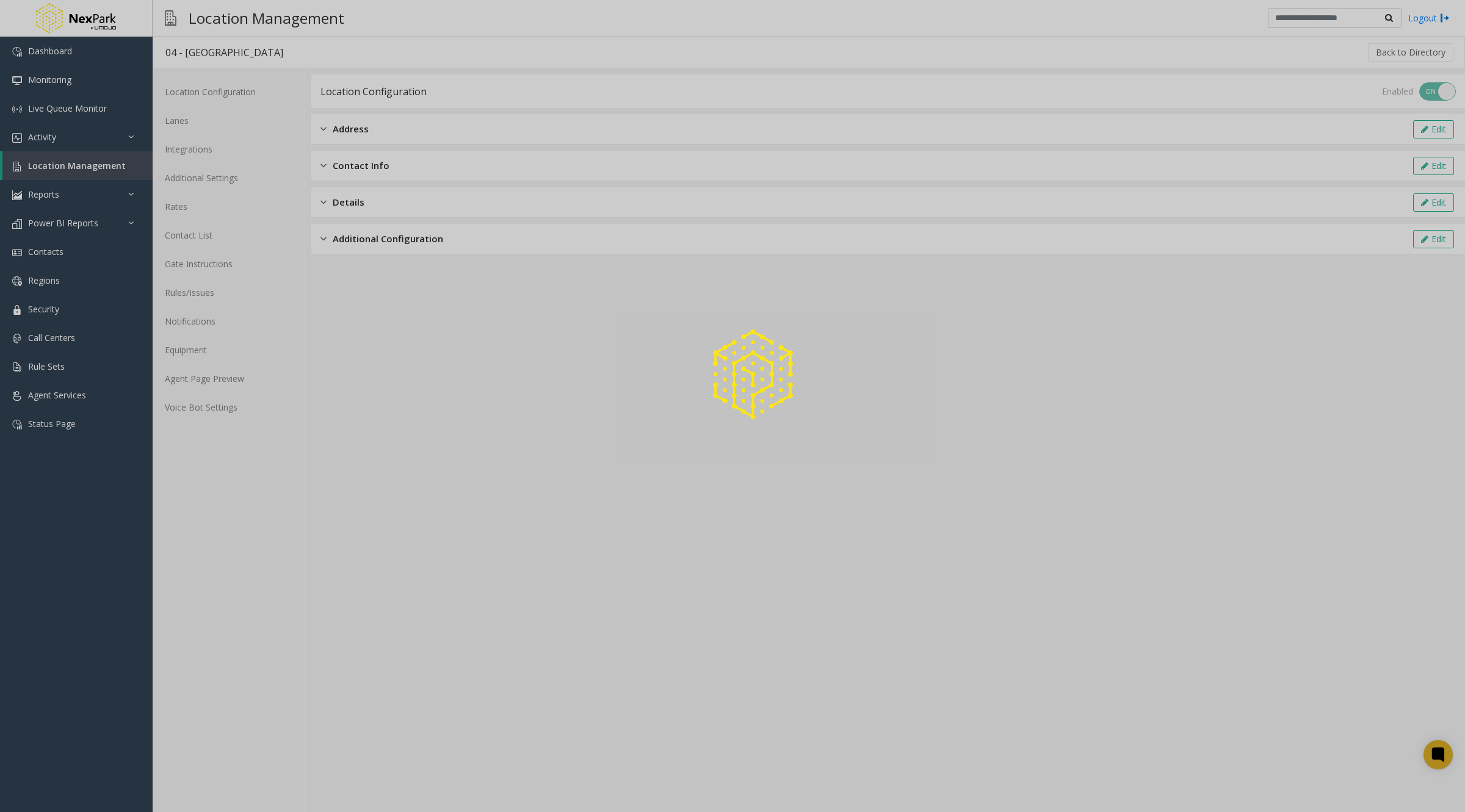
click at [1400, 49] on div at bounding box center [732, 406] width 1465 height 812
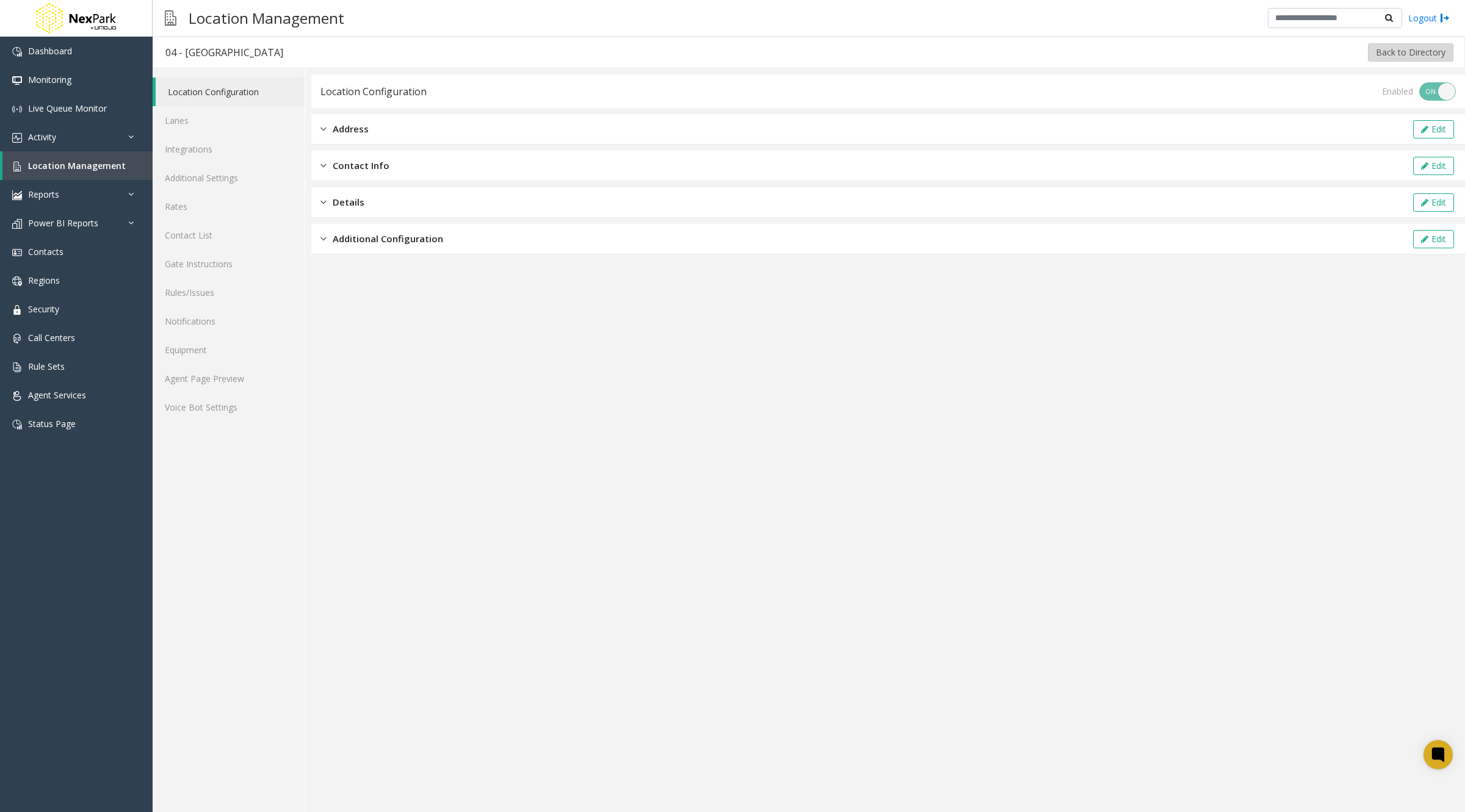
click at [1384, 47] on button "Back to Directory" at bounding box center [1411, 52] width 86 height 19
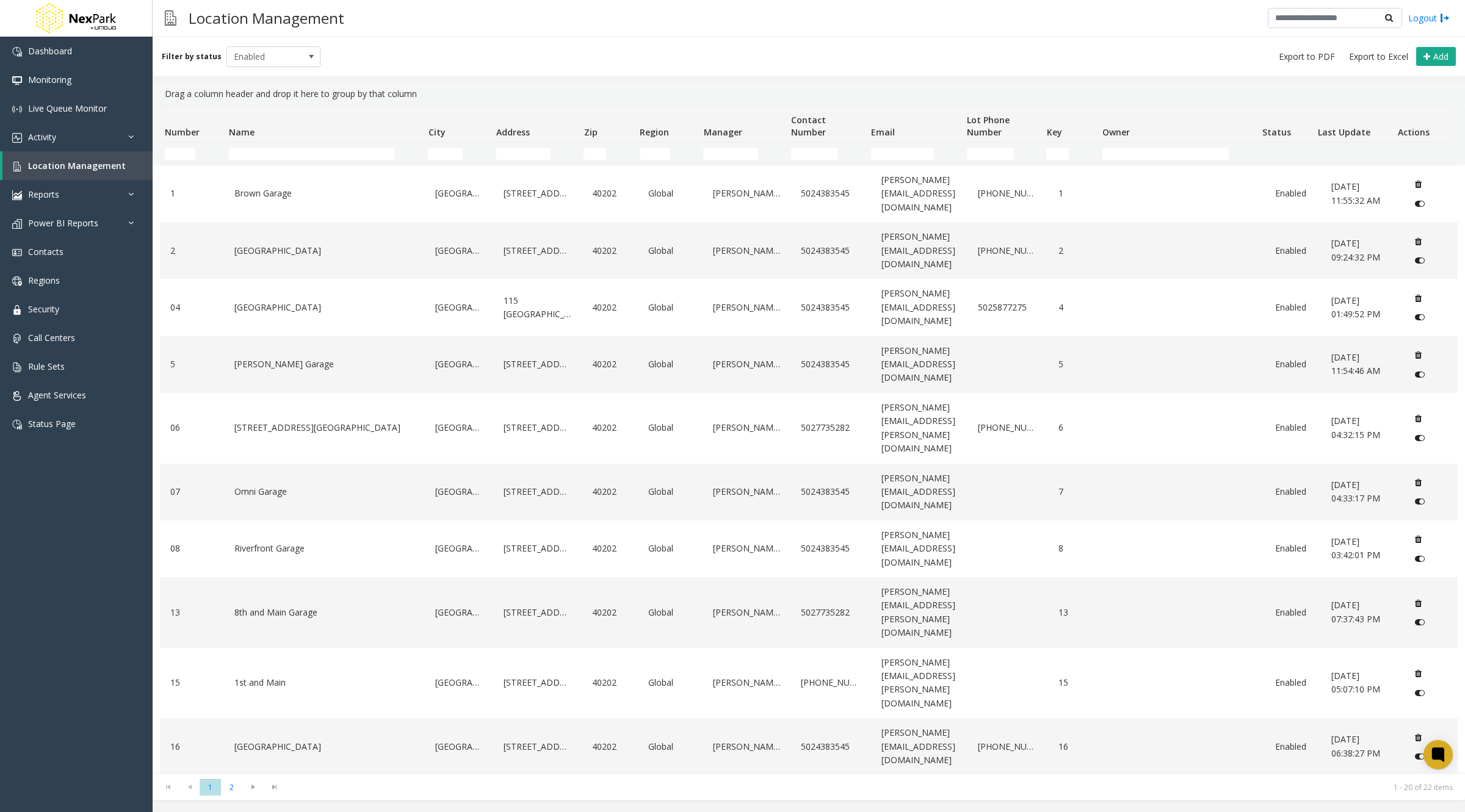
click at [343, 135] on th "Name" at bounding box center [323, 124] width 199 height 36
click at [231, 126] on th "Name" at bounding box center [323, 124] width 199 height 36
click at [1113, 93] on kendo-grid "Drag a column header and drop it here to group by that column Number Name City …" at bounding box center [809, 441] width 1312 height 718
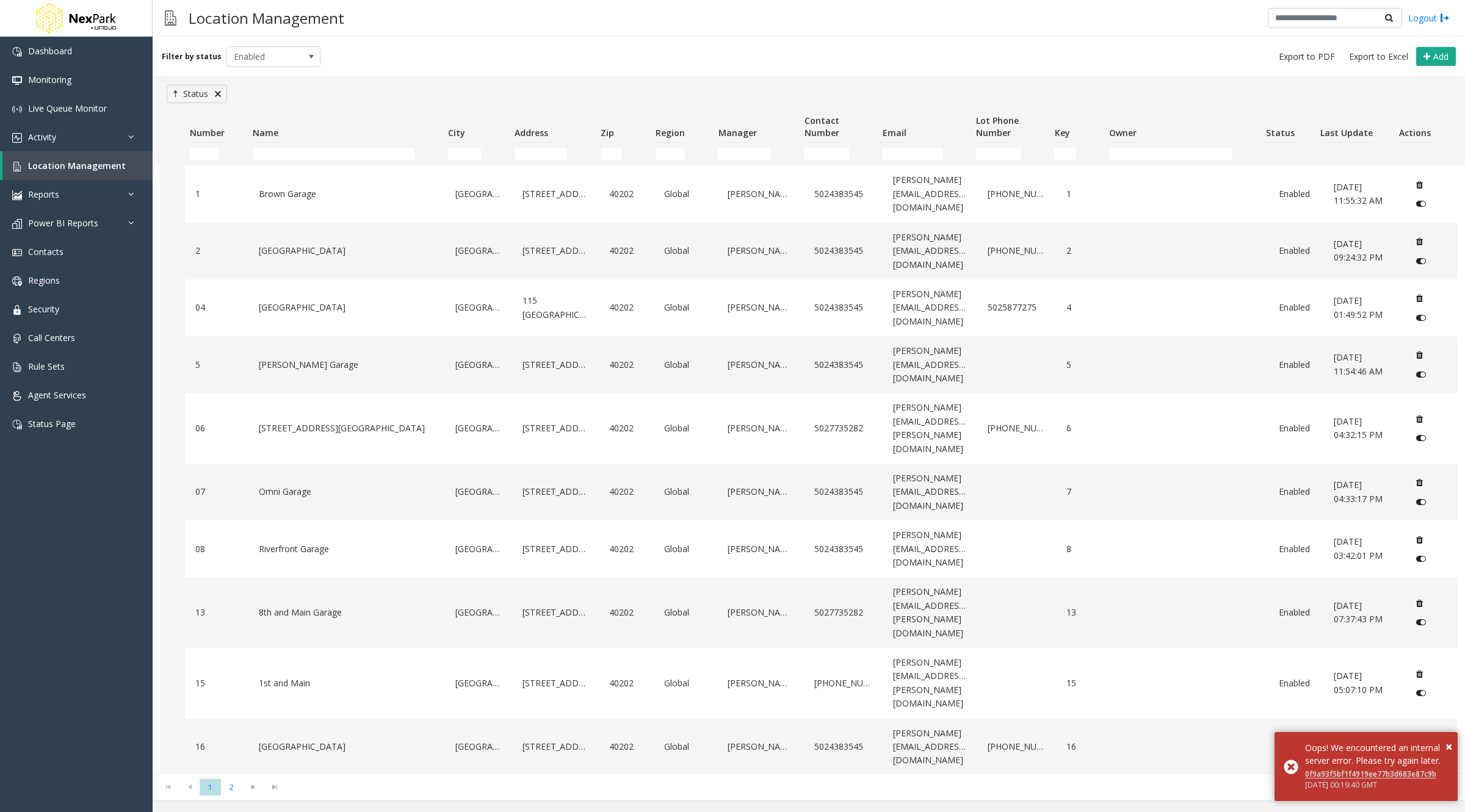
click at [219, 92] on link at bounding box center [217, 93] width 10 height 10
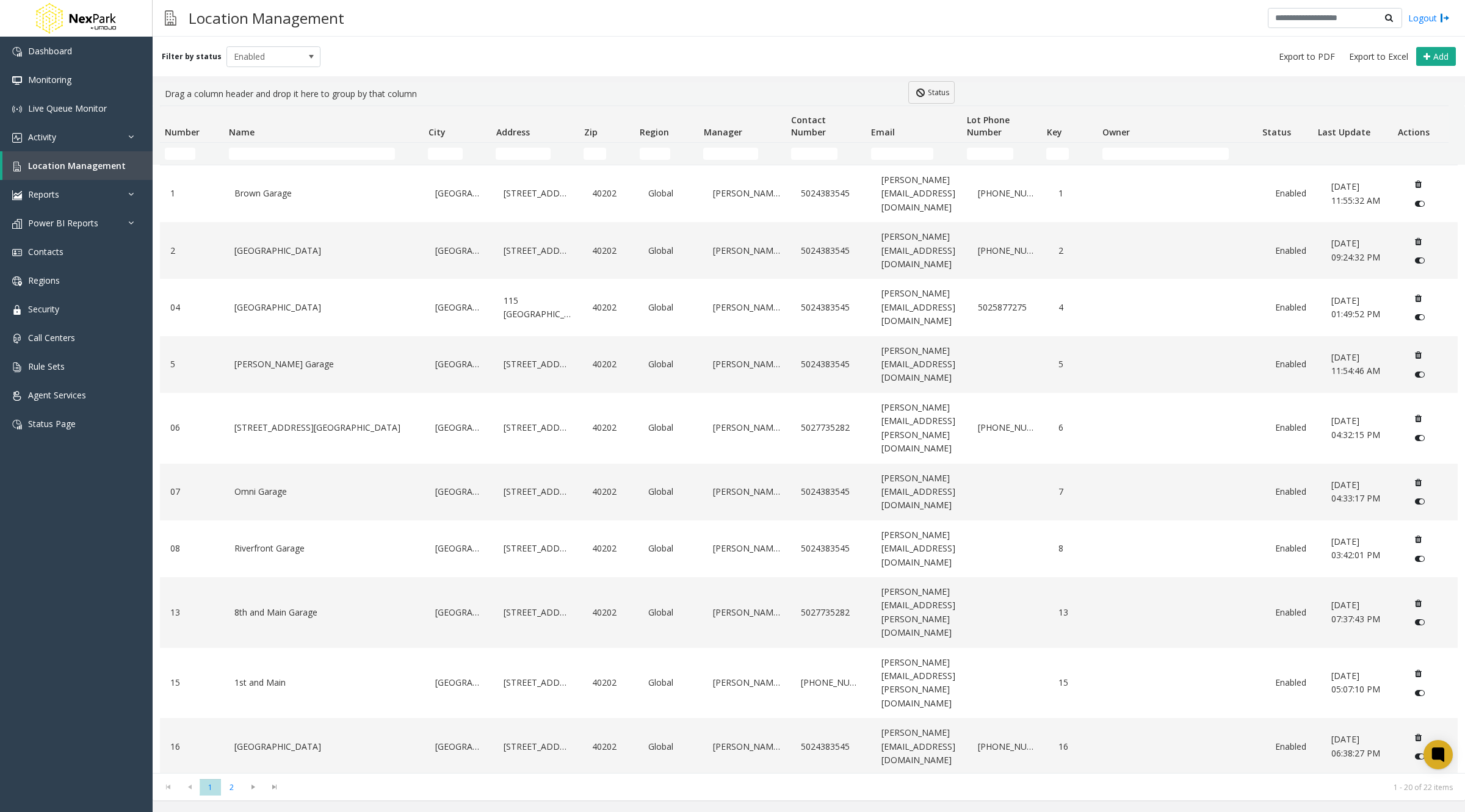
click at [908, 81] on div "Filter by status Enabled Add Drag a column header and drop it here to group by …" at bounding box center [809, 418] width 1312 height 764
click at [929, 85] on kendo-grid "Drag a column header and drop it here to group by that column Number Name City …" at bounding box center [809, 441] width 1312 height 718
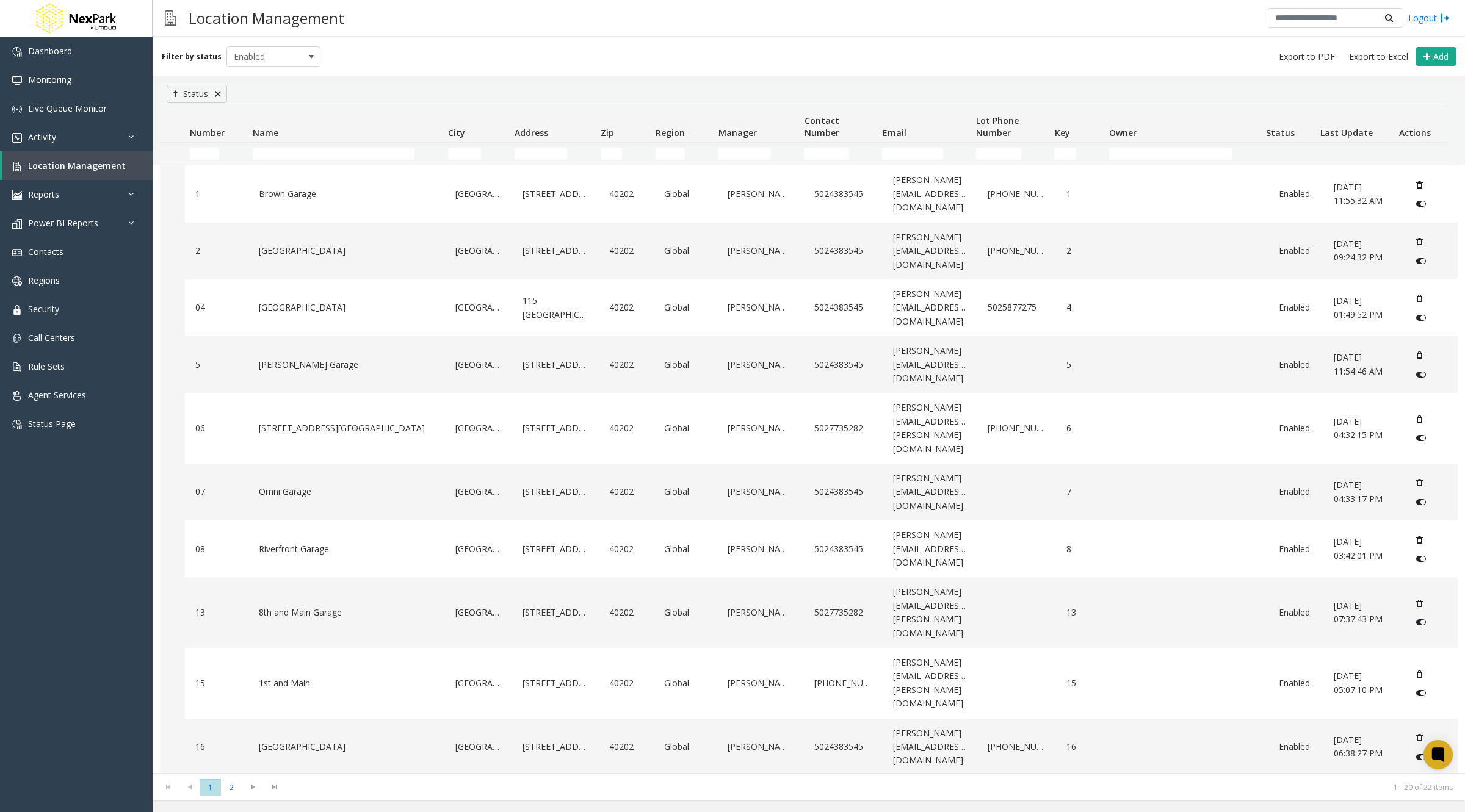
click at [219, 92] on link at bounding box center [217, 93] width 10 height 10
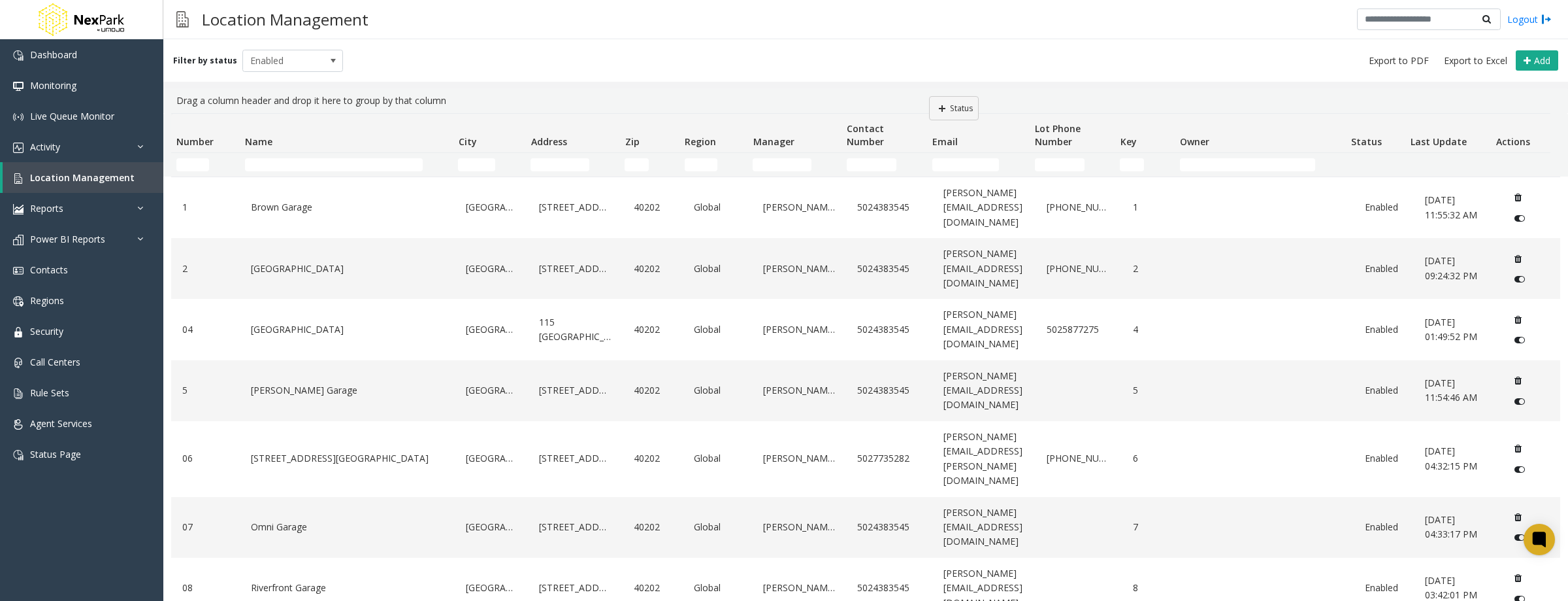
click at [926, 94] on kendo-grid "Drag a column header and drop it here to group by that column Number Name City …" at bounding box center [865, 473] width 1404 height 769
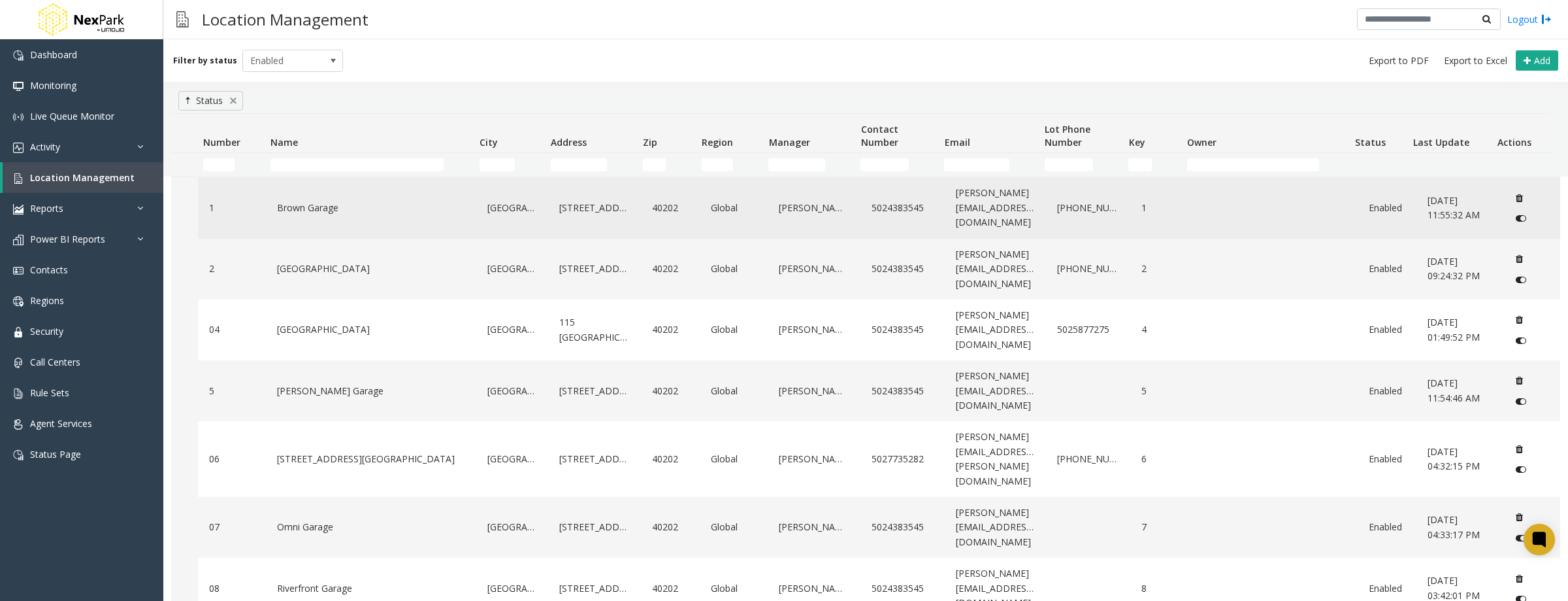
click at [409, 206] on link "Brown Garage" at bounding box center [371, 207] width 196 height 21
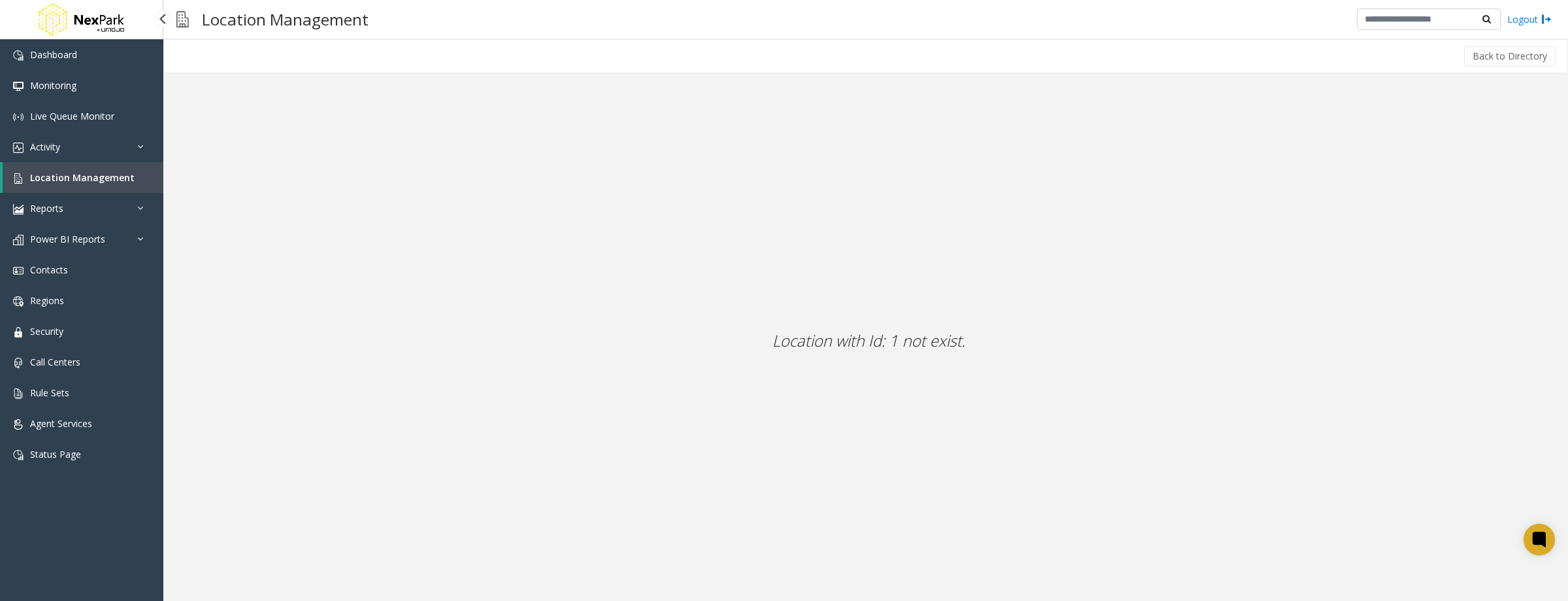
click at [96, 181] on span "Location Management" at bounding box center [82, 177] width 105 height 12
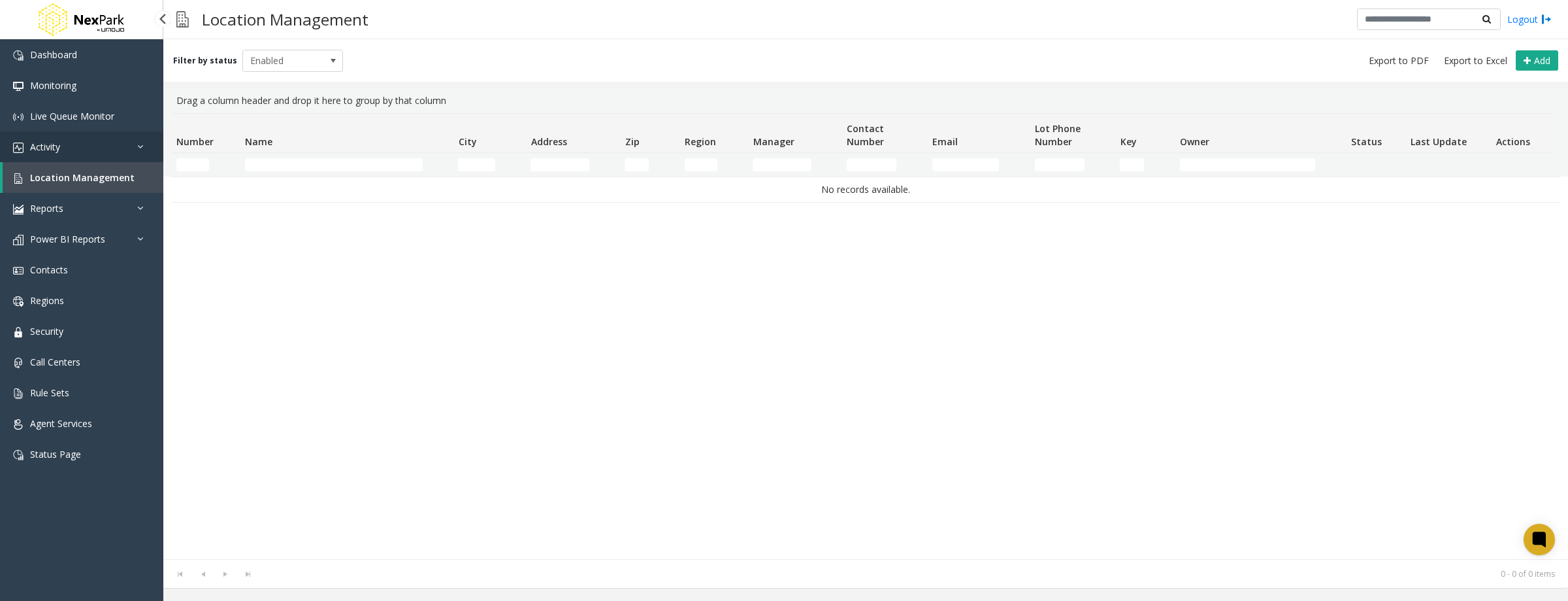
click at [92, 149] on link "Activity" at bounding box center [81, 146] width 164 height 31
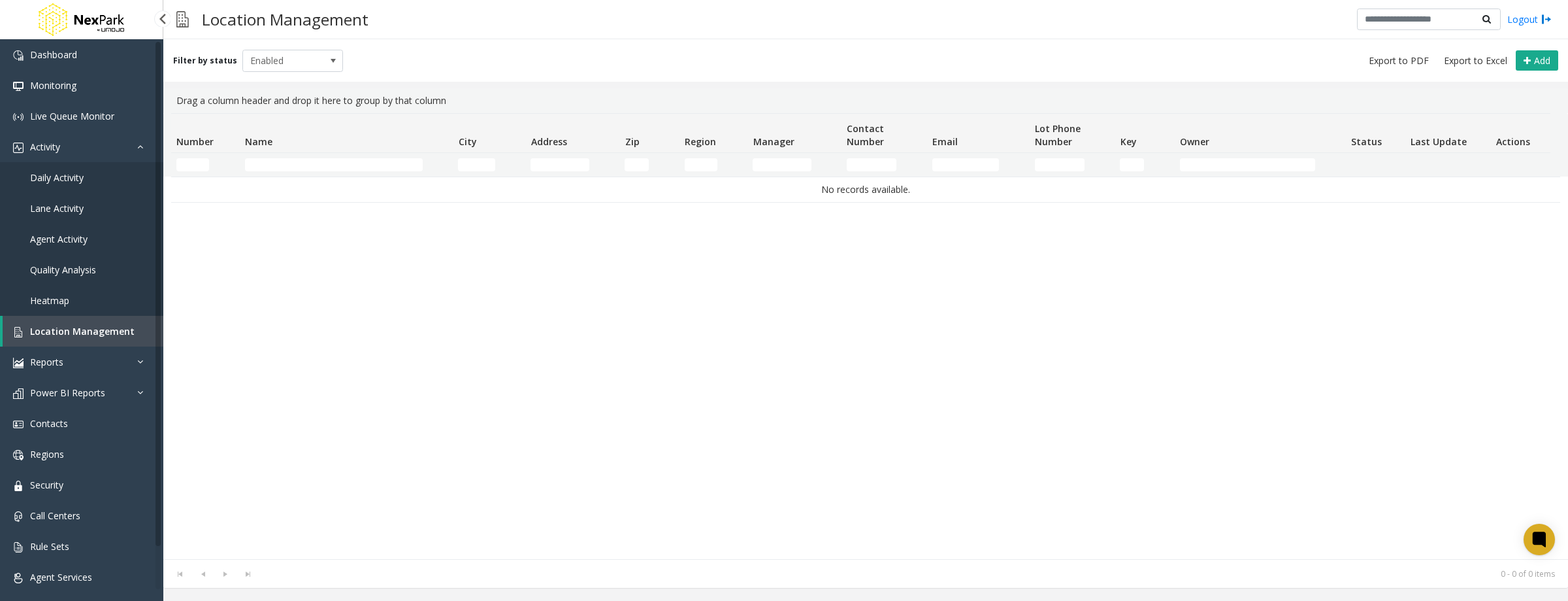
click at [85, 181] on link "Daily Activity" at bounding box center [81, 177] width 164 height 31
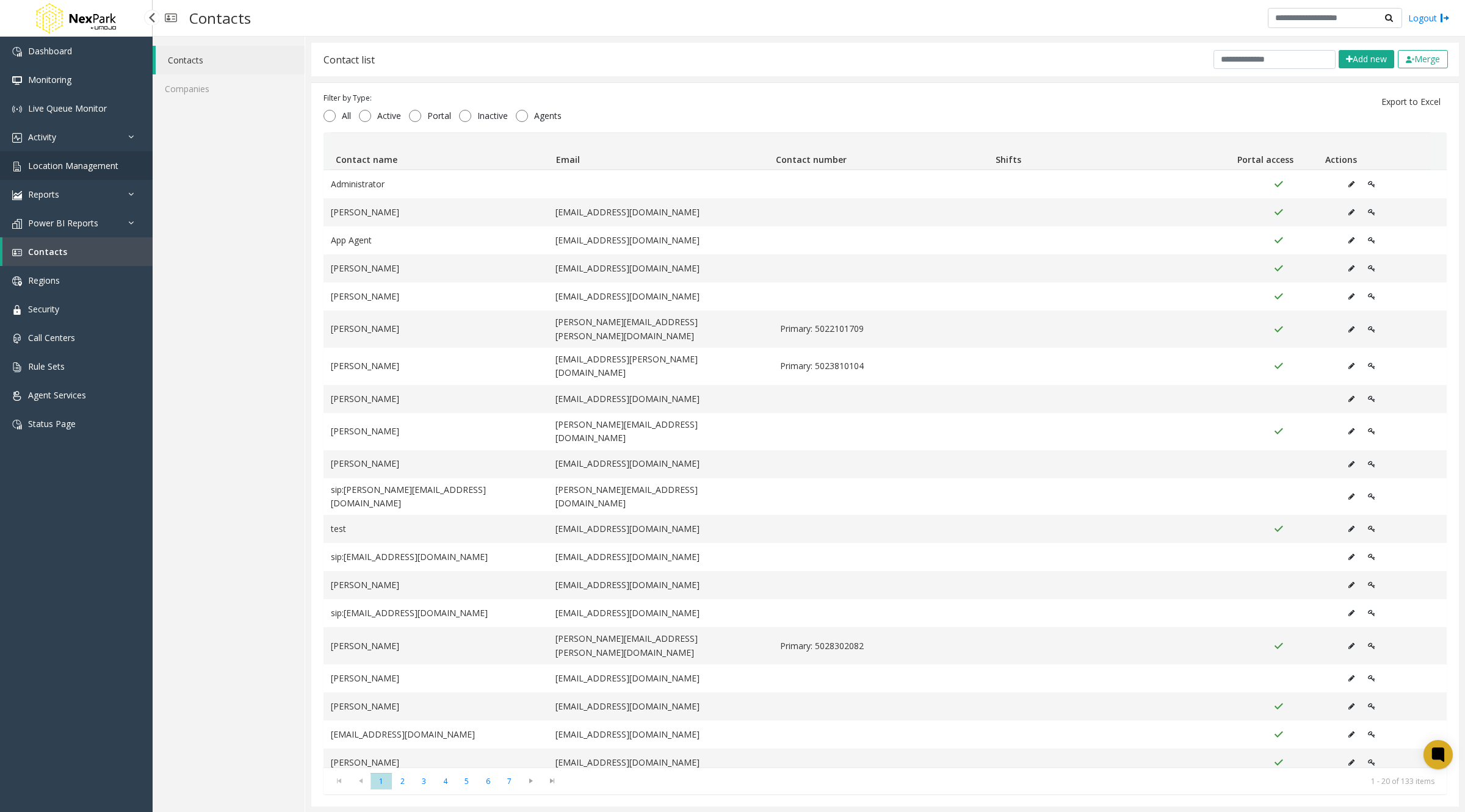
click at [58, 156] on link "Location Management" at bounding box center [76, 165] width 153 height 29
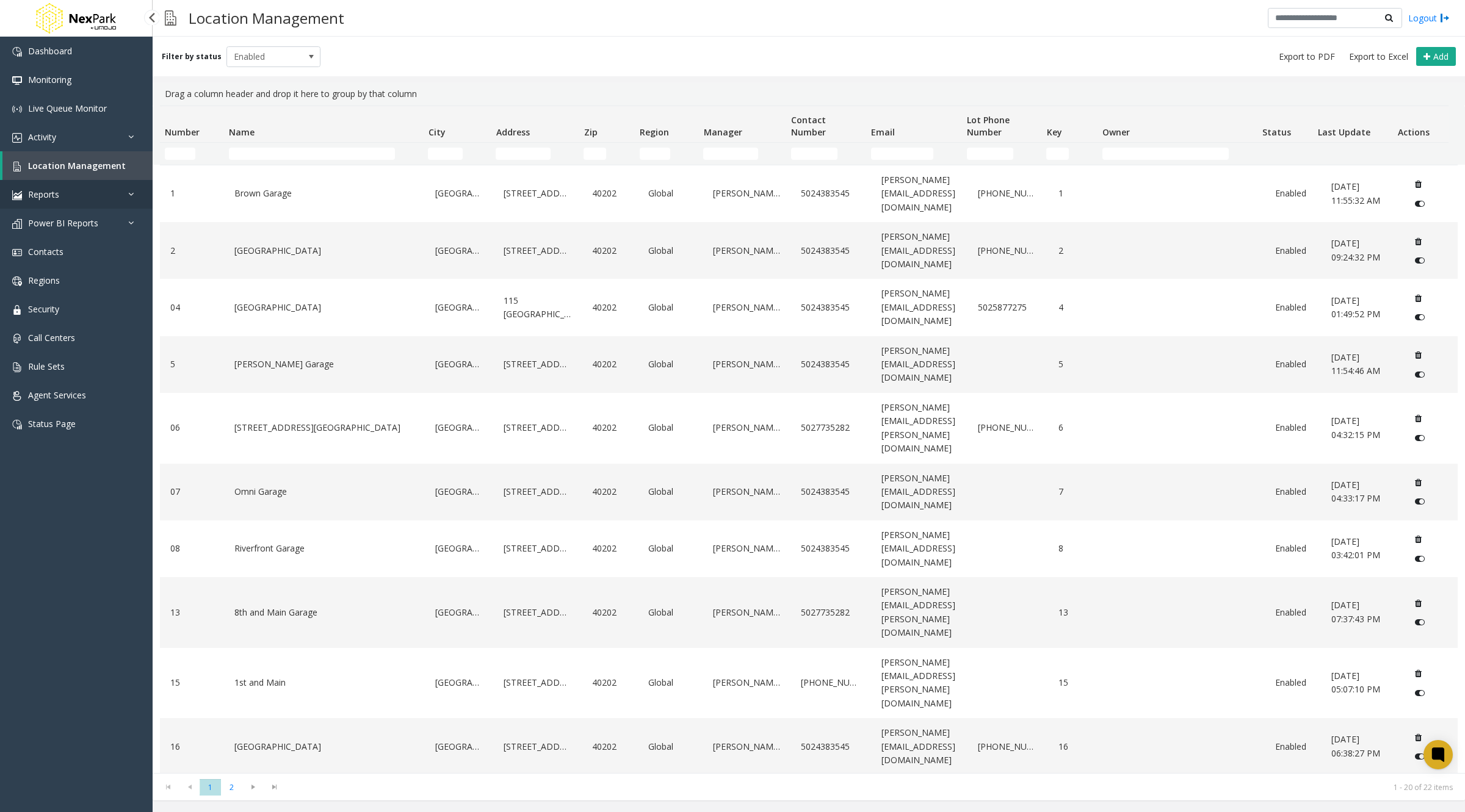
click at [83, 194] on link "Reports" at bounding box center [76, 194] width 153 height 29
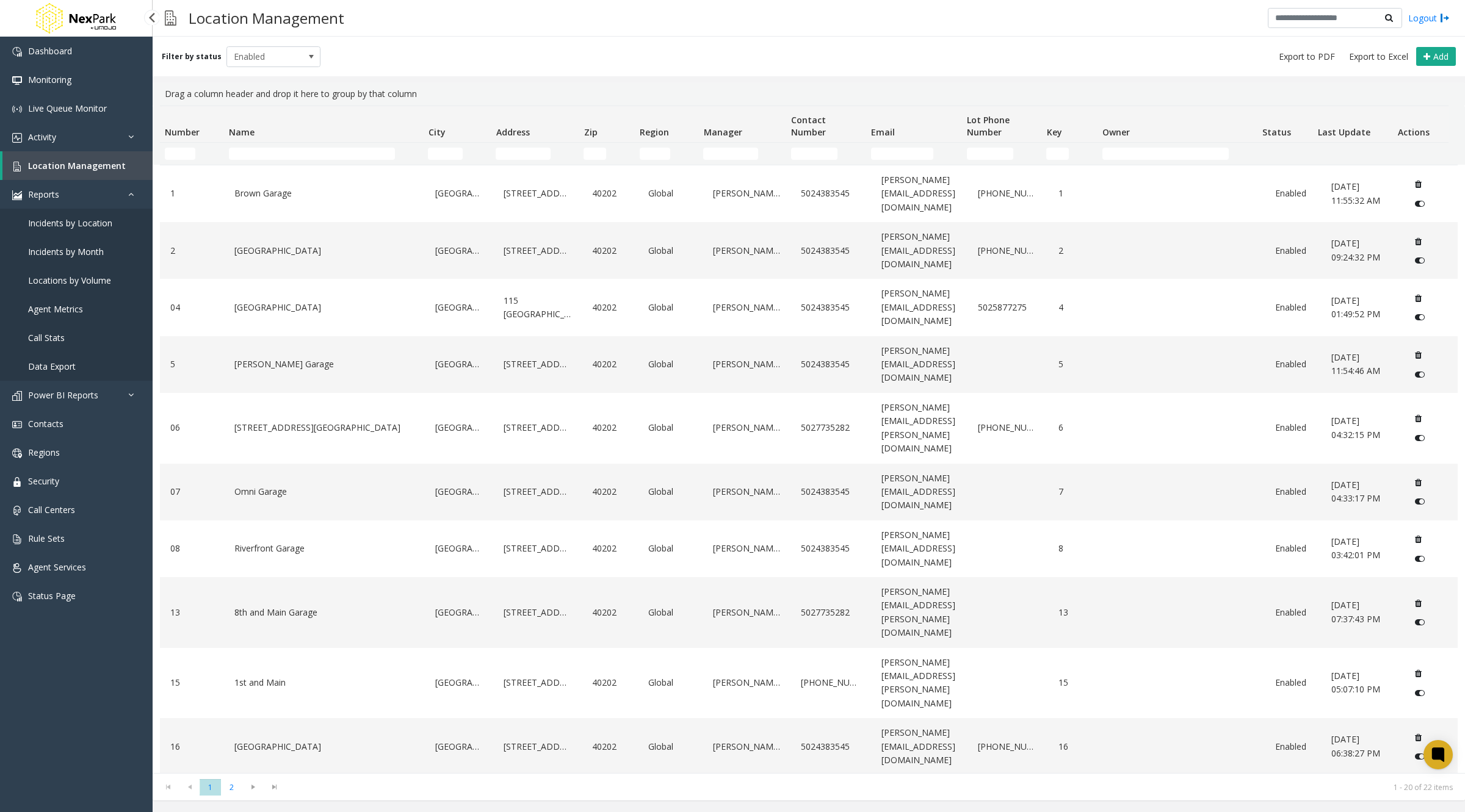
click at [62, 223] on span "Incidents by Location" at bounding box center [70, 223] width 84 height 11
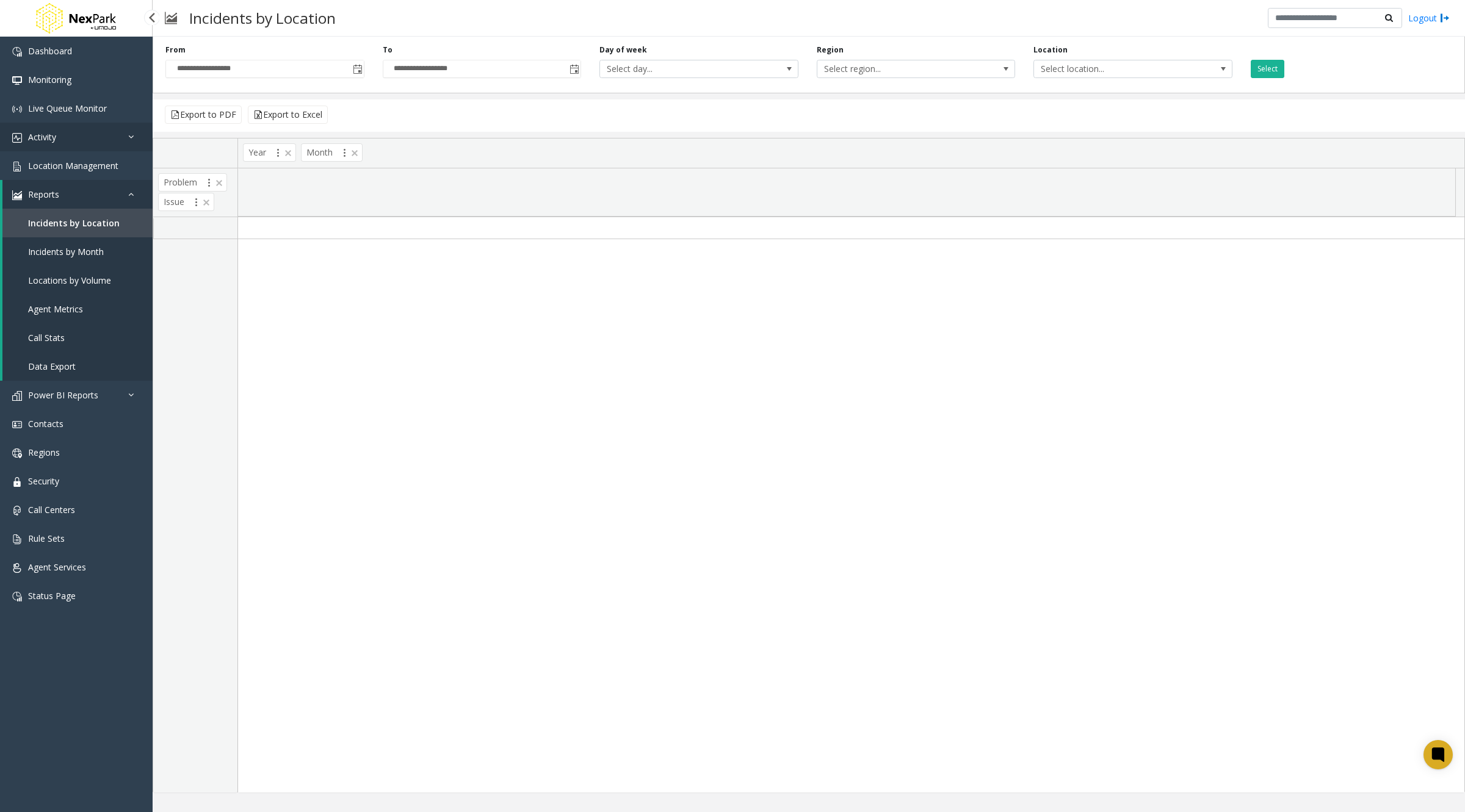
click at [61, 144] on link "Activity" at bounding box center [76, 137] width 153 height 29
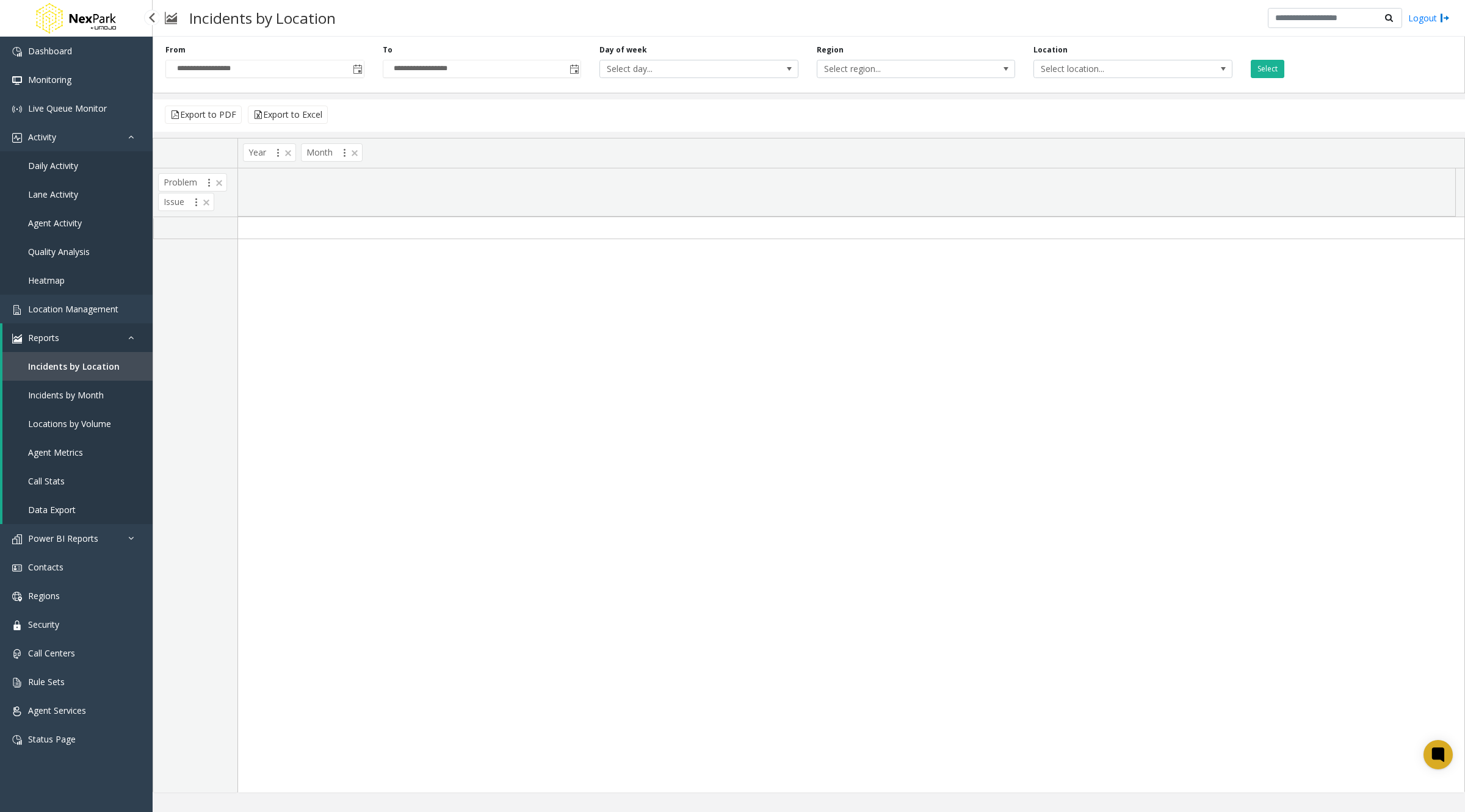
click at [61, 161] on span "Daily Activity" at bounding box center [53, 165] width 50 height 11
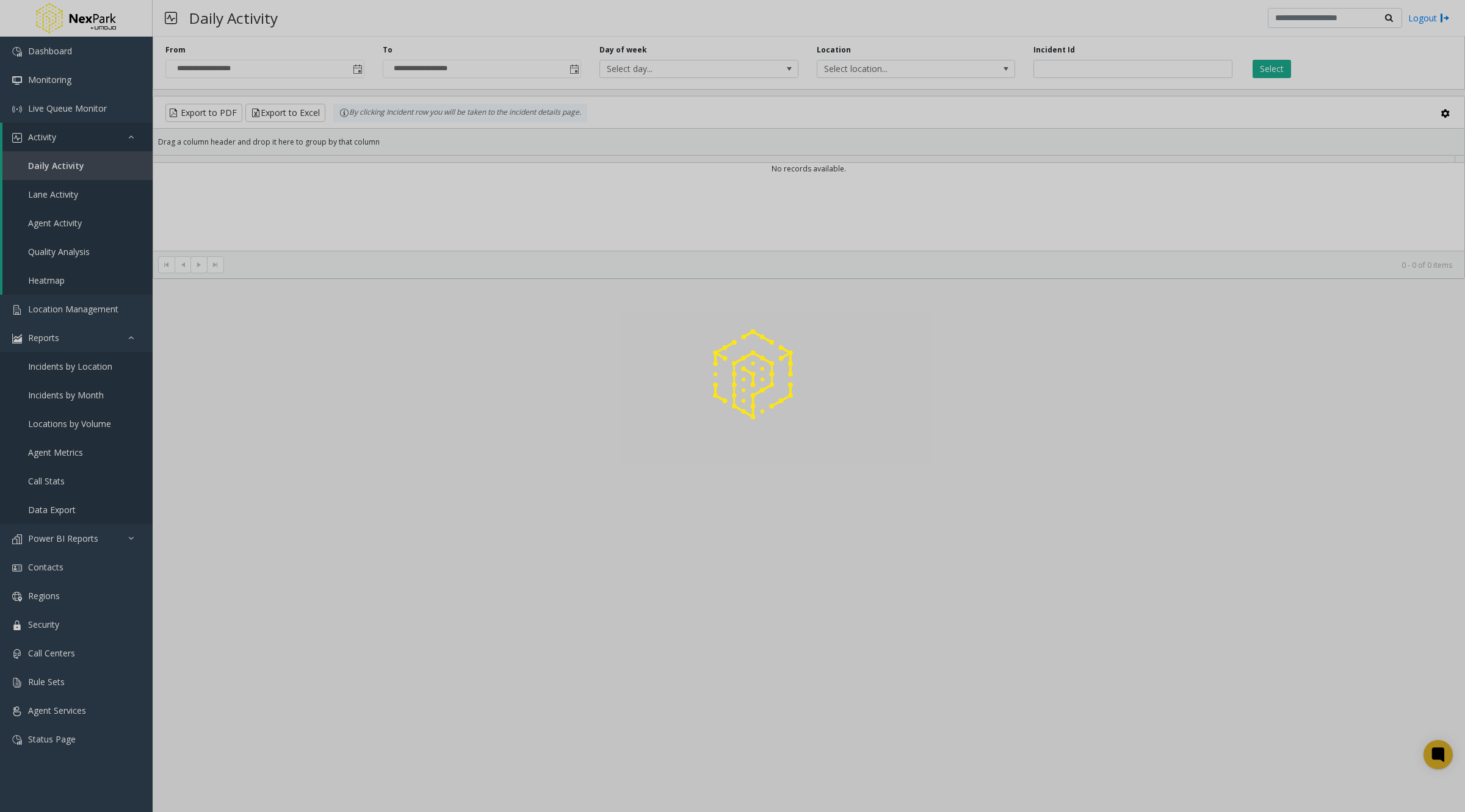
click at [356, 66] on div at bounding box center [732, 406] width 1465 height 812
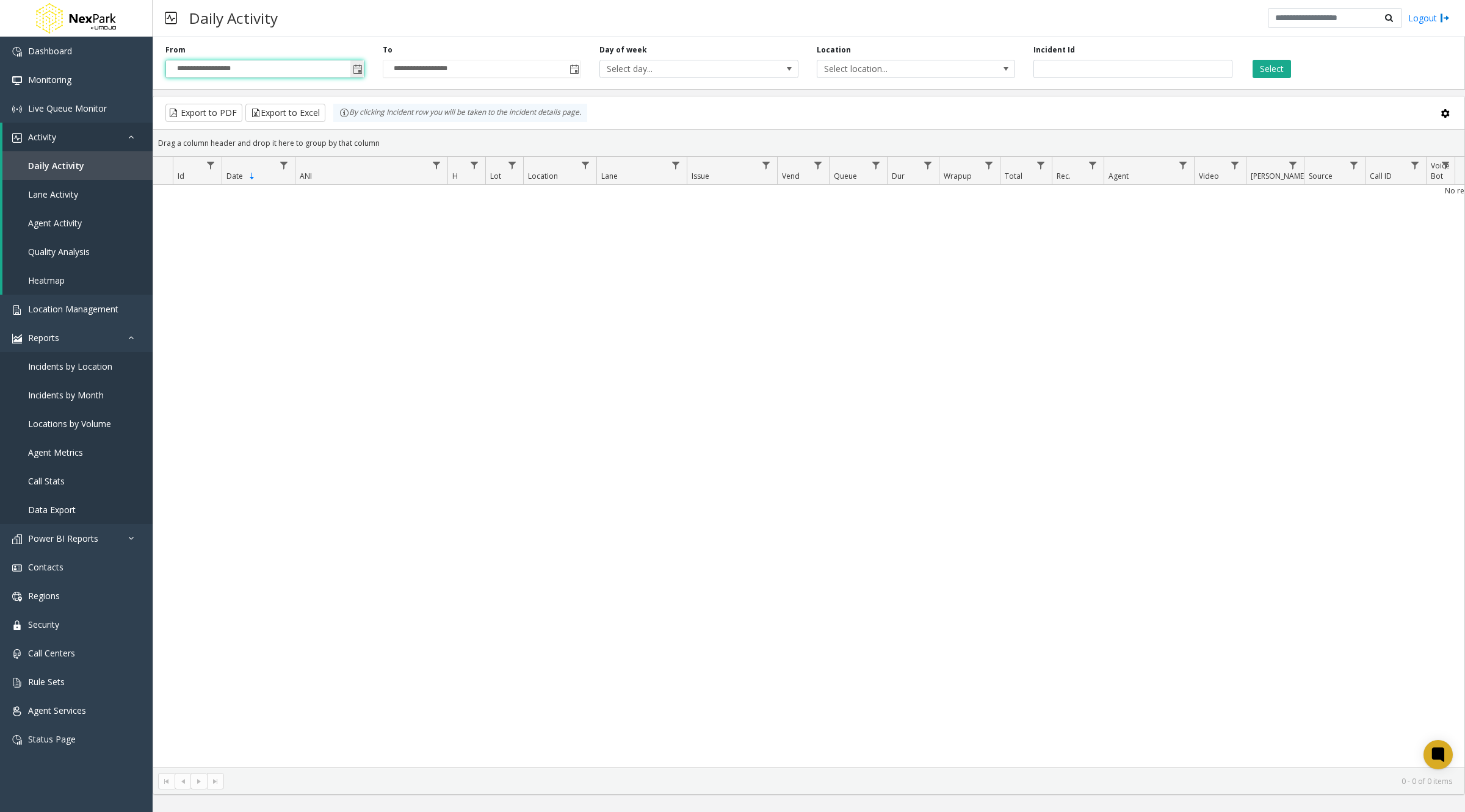
click at [203, 68] on input "**********" at bounding box center [265, 69] width 198 height 17
click at [187, 68] on input "**********" at bounding box center [265, 69] width 198 height 17
click at [195, 72] on input "**********" at bounding box center [265, 69] width 198 height 17
drag, startPoint x: 189, startPoint y: 71, endPoint x: 272, endPoint y: 61, distance: 83.6
click at [272, 61] on input "**********" at bounding box center [265, 69] width 198 height 17
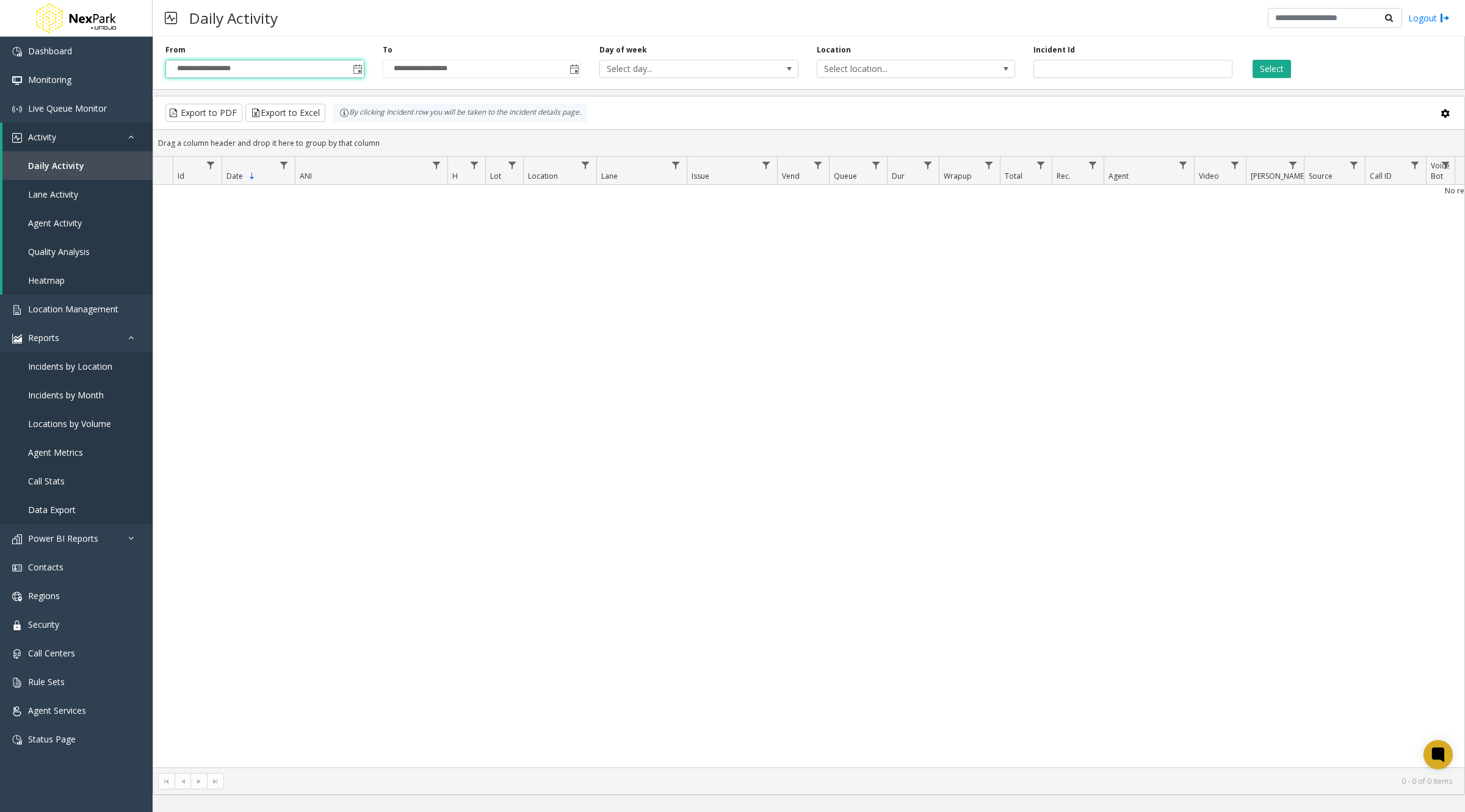
click at [616, 59] on div "Day of week Select day..." at bounding box center [699, 61] width 217 height 34
click at [623, 73] on span "Select day..." at bounding box center [679, 69] width 158 height 17
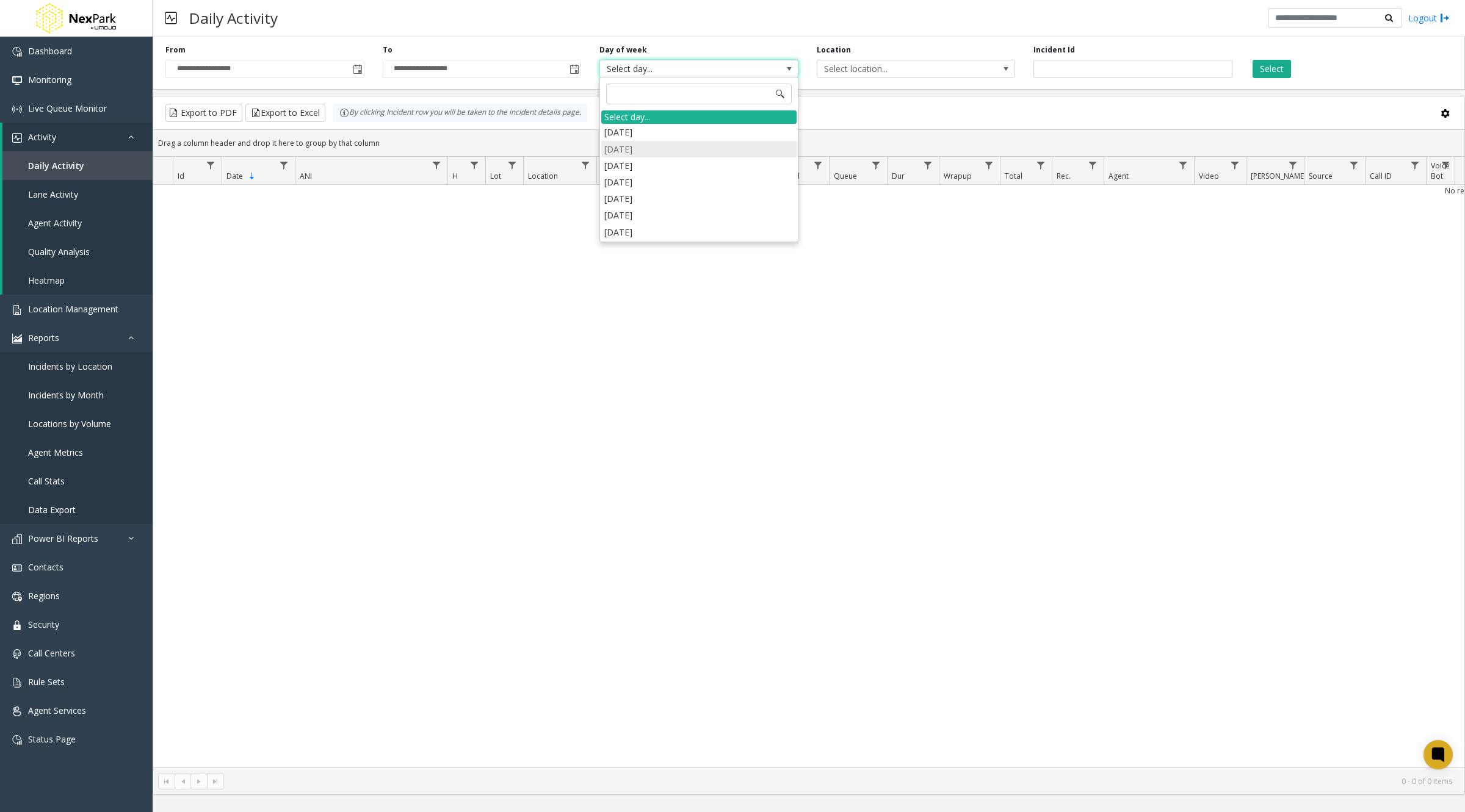
click at [632, 148] on li "[DATE]" at bounding box center [699, 149] width 196 height 17
click at [283, 167] on span "Data table" at bounding box center [283, 165] width 10 height 10
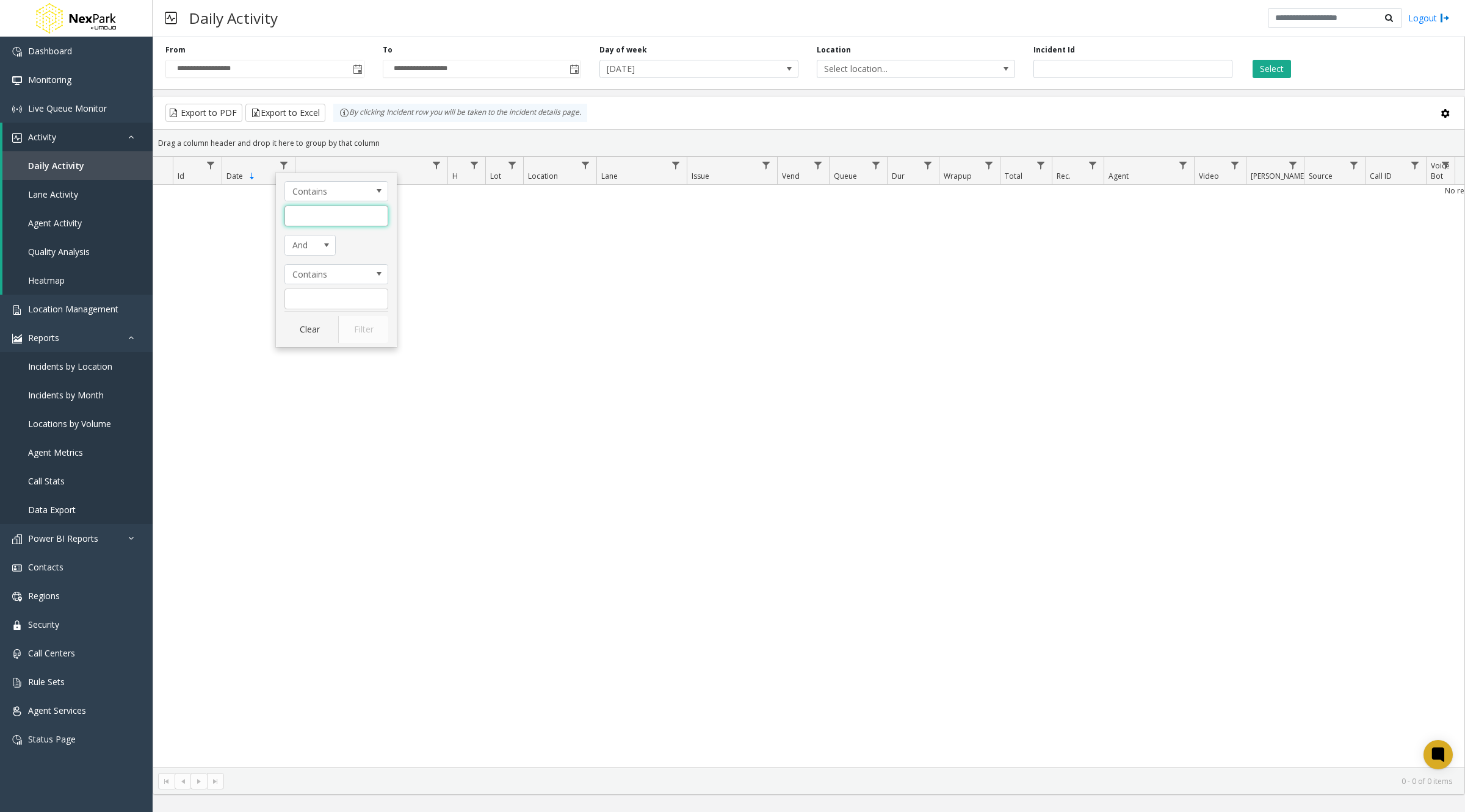
click at [322, 221] on input "Date Filter" at bounding box center [336, 216] width 104 height 20
click at [377, 198] on span "Date Filter Operators" at bounding box center [379, 192] width 17 height 20
click at [332, 214] on li "Is equal to" at bounding box center [337, 211] width 101 height 17
click at [279, 174] on div "Is equal to And Contains Clear Filter" at bounding box center [336, 260] width 121 height 175
click at [243, 287] on div "No records available." at bounding box center [809, 476] width 1311 height 583
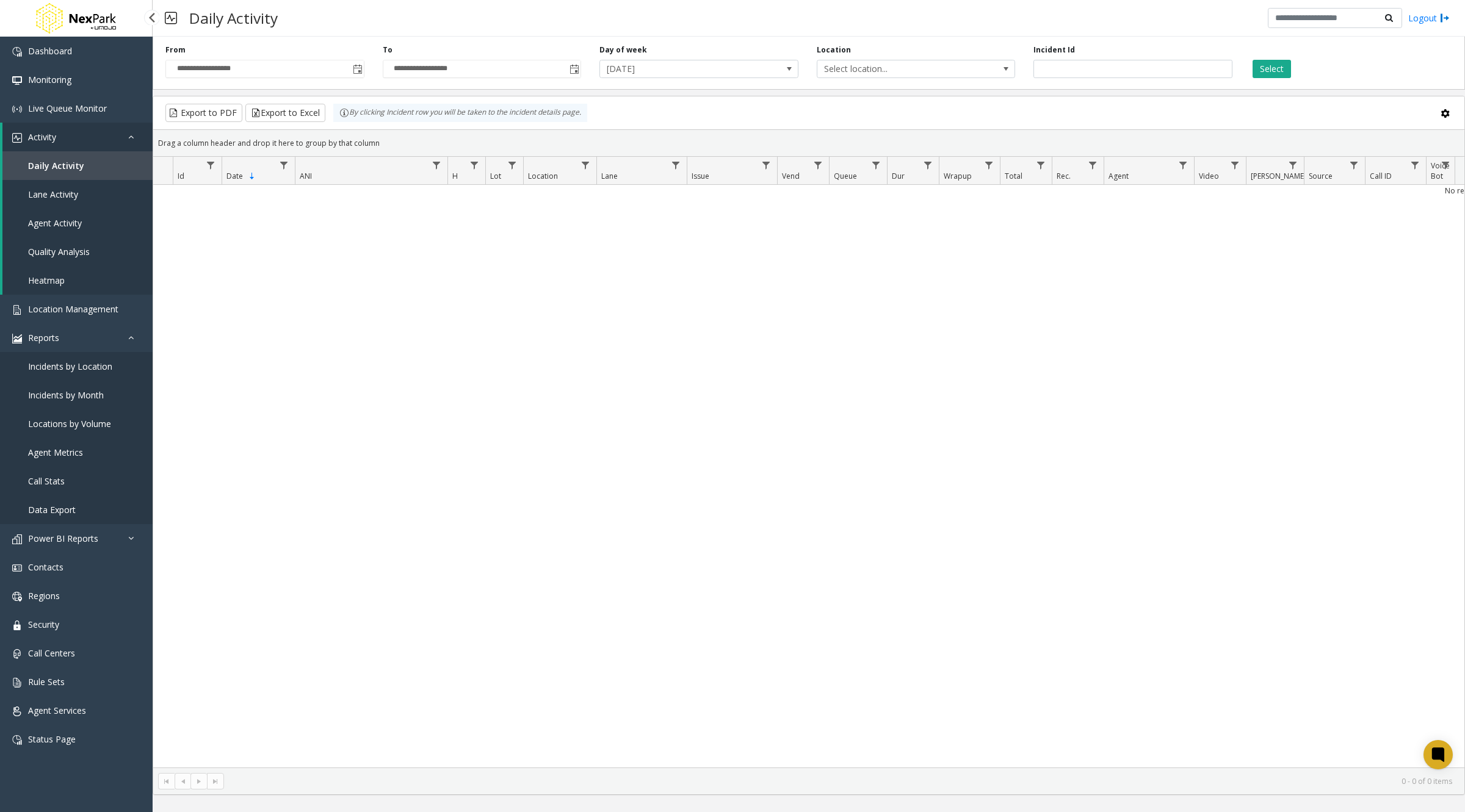
click at [77, 360] on span "Incidents by Location" at bounding box center [70, 366] width 84 height 11
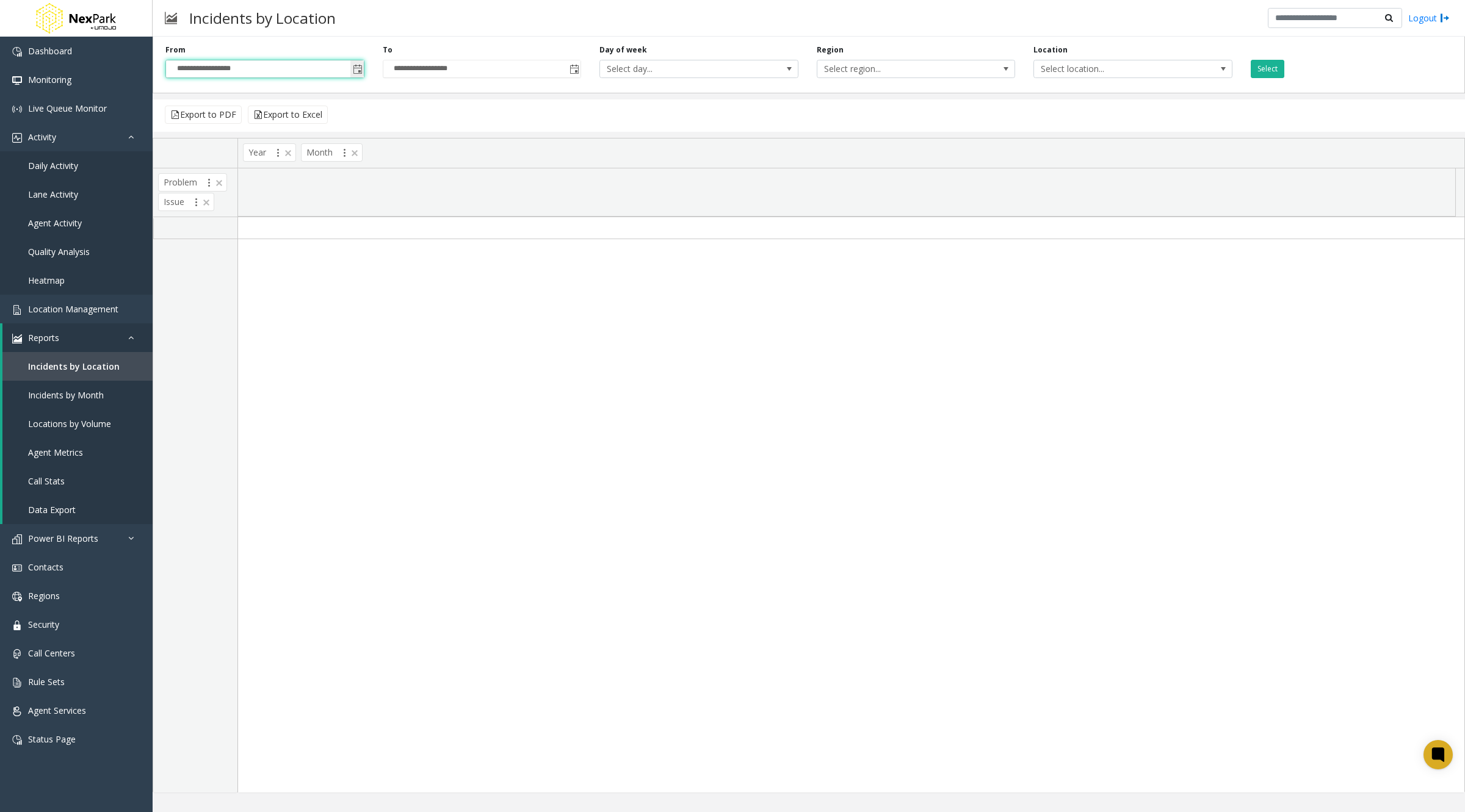
click at [200, 70] on input "**********" at bounding box center [265, 69] width 198 height 17
click at [26, 96] on link "Live Queue Monitor" at bounding box center [76, 108] width 153 height 29
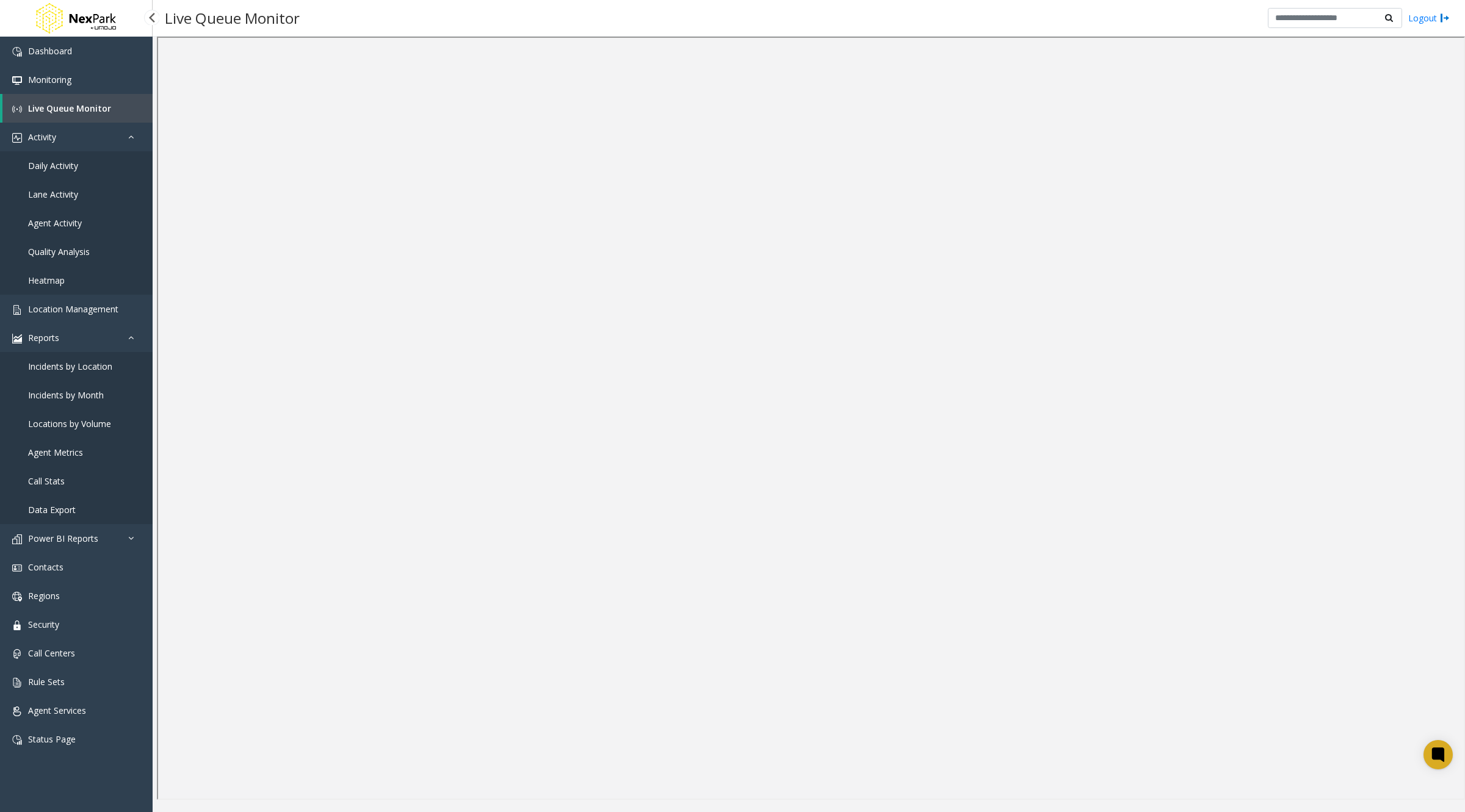
click at [84, 169] on link "Daily Activity" at bounding box center [76, 165] width 153 height 29
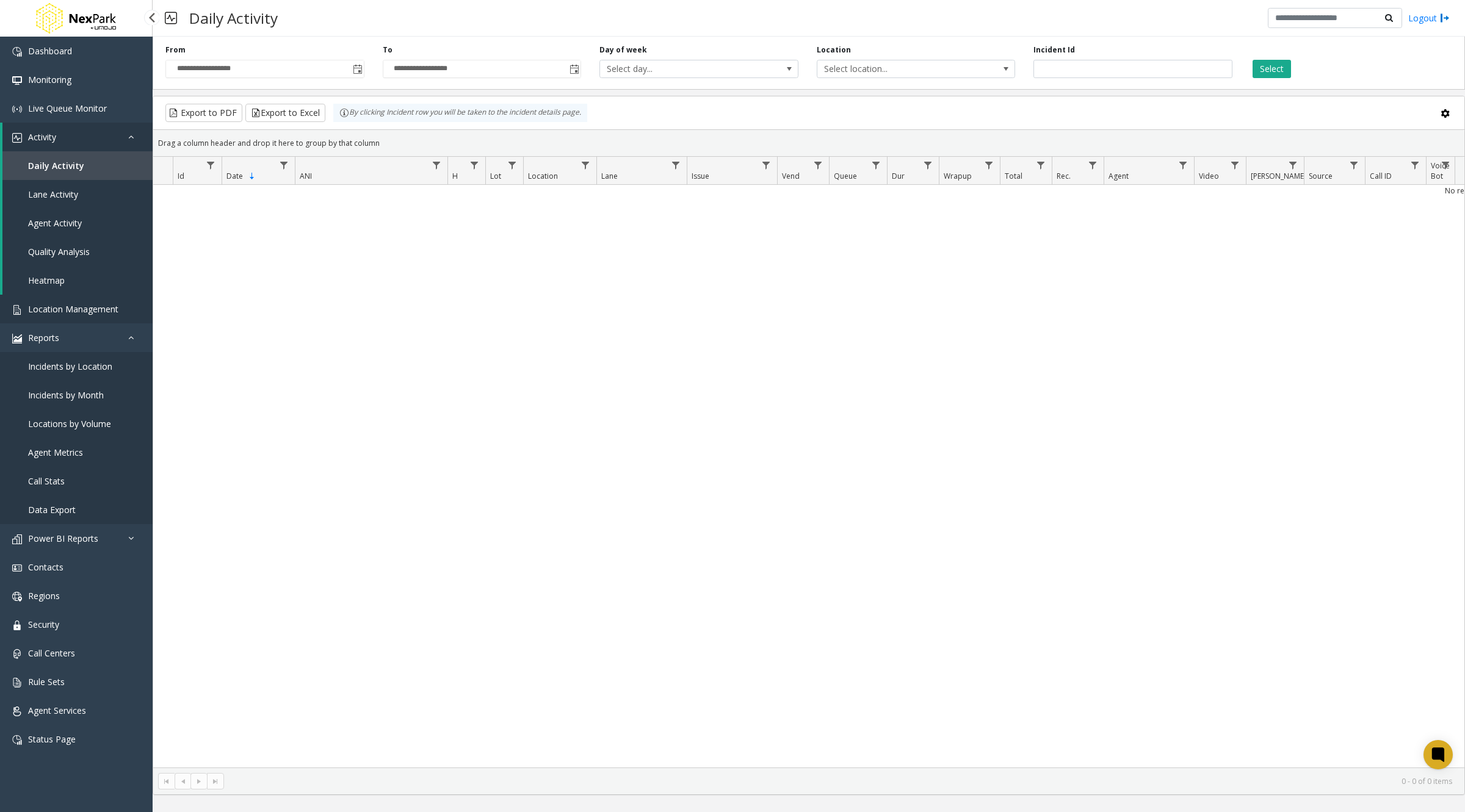
click at [83, 304] on span "Location Management" at bounding box center [73, 309] width 90 height 11
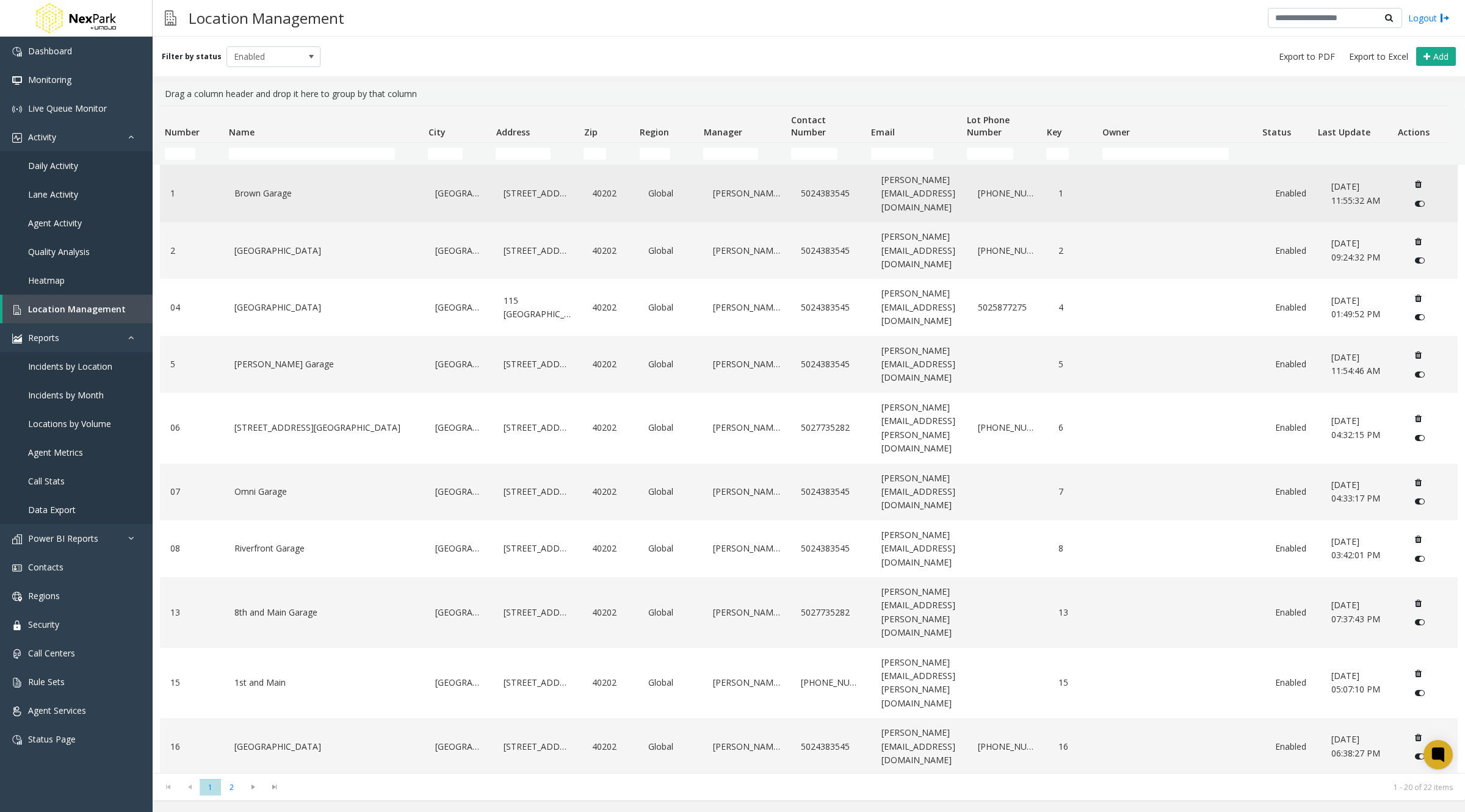
click at [332, 196] on link "Brown Garage" at bounding box center [324, 193] width 186 height 20
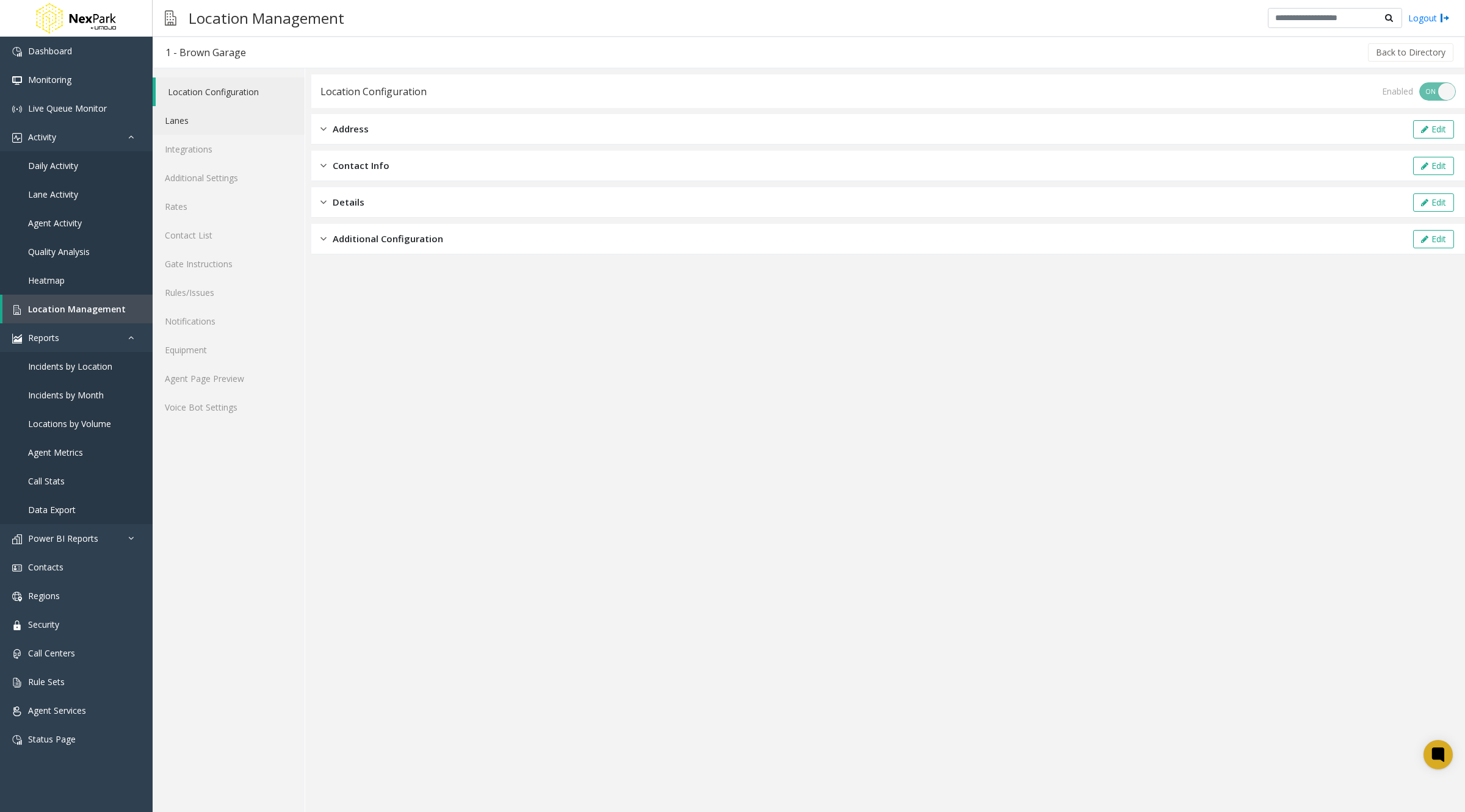
click at [183, 125] on link "Lanes" at bounding box center [229, 120] width 152 height 29
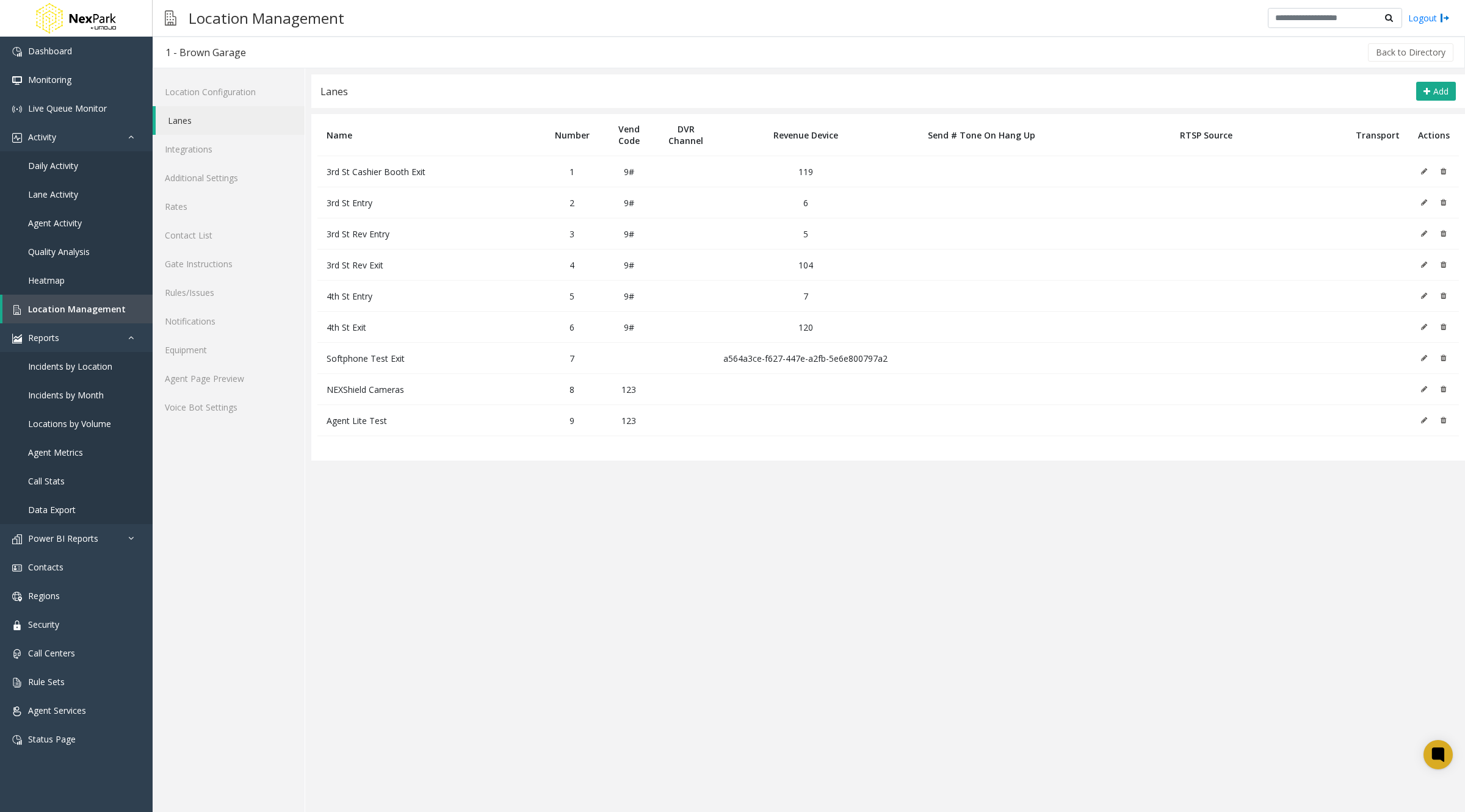
click at [1424, 172] on icon at bounding box center [1424, 171] width 6 height 7
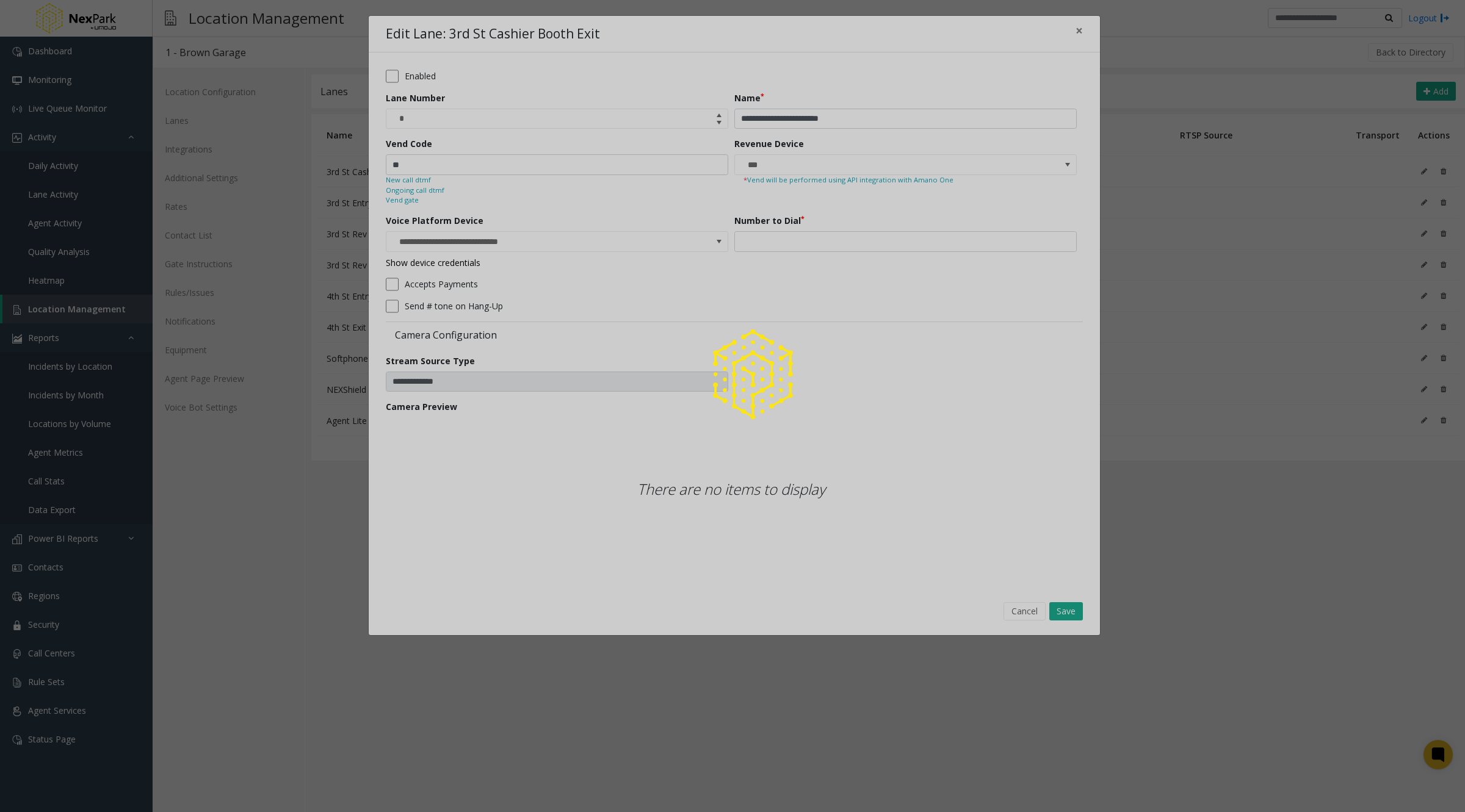
type input "**********"
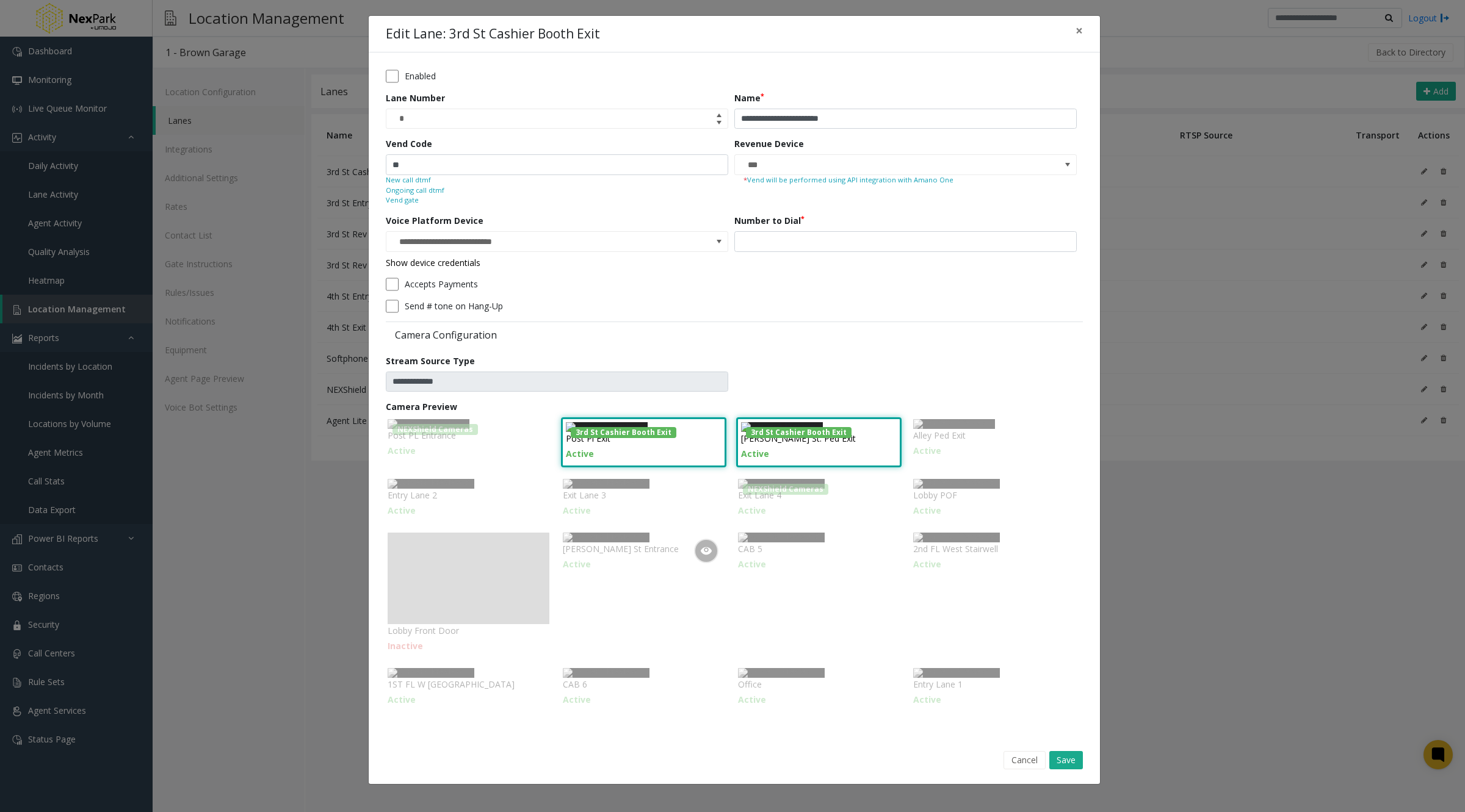
scroll to position [236, 0]
